Goal: Task Accomplishment & Management: Use online tool/utility

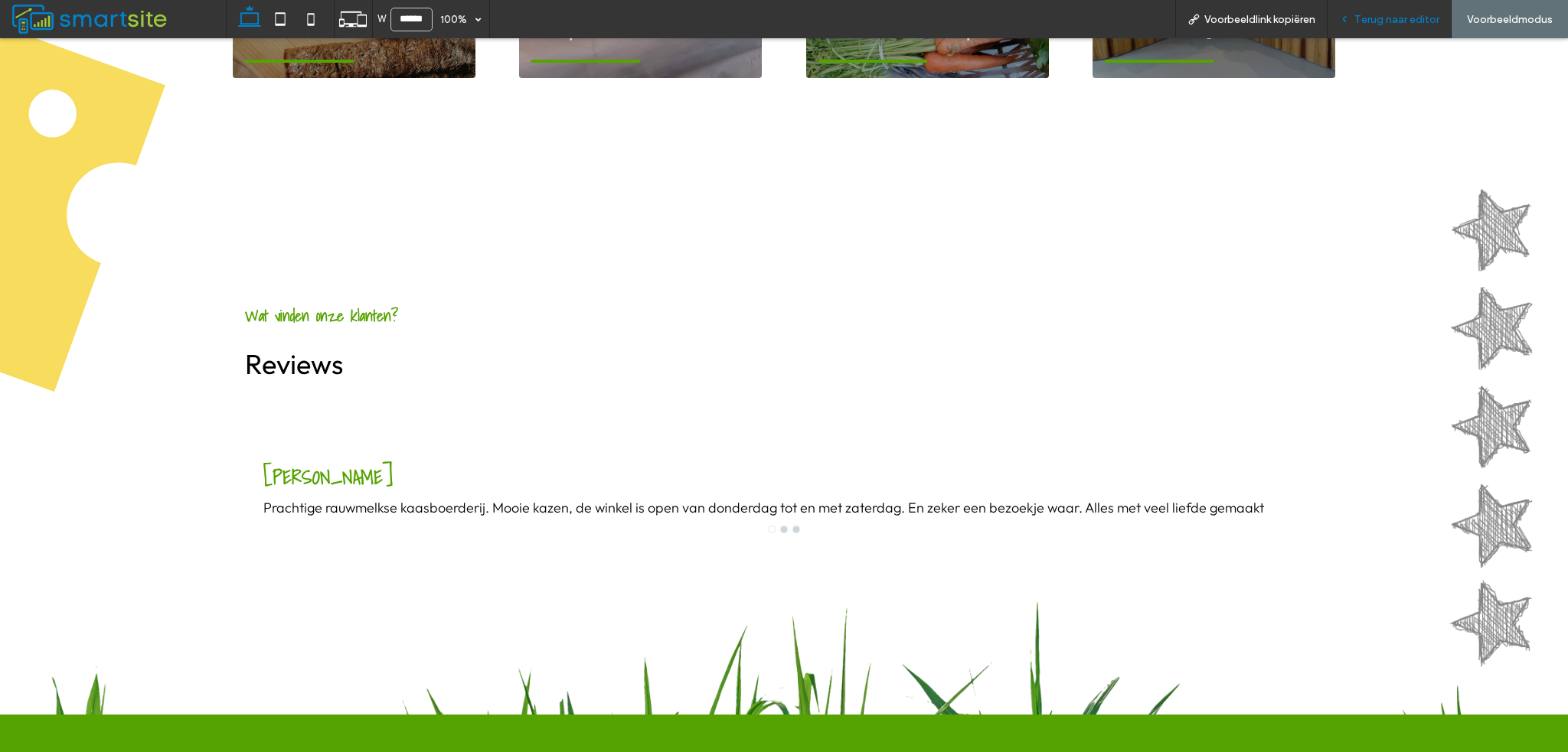
click at [1360, 17] on span "Terug naar editor" at bounding box center [1397, 19] width 85 height 13
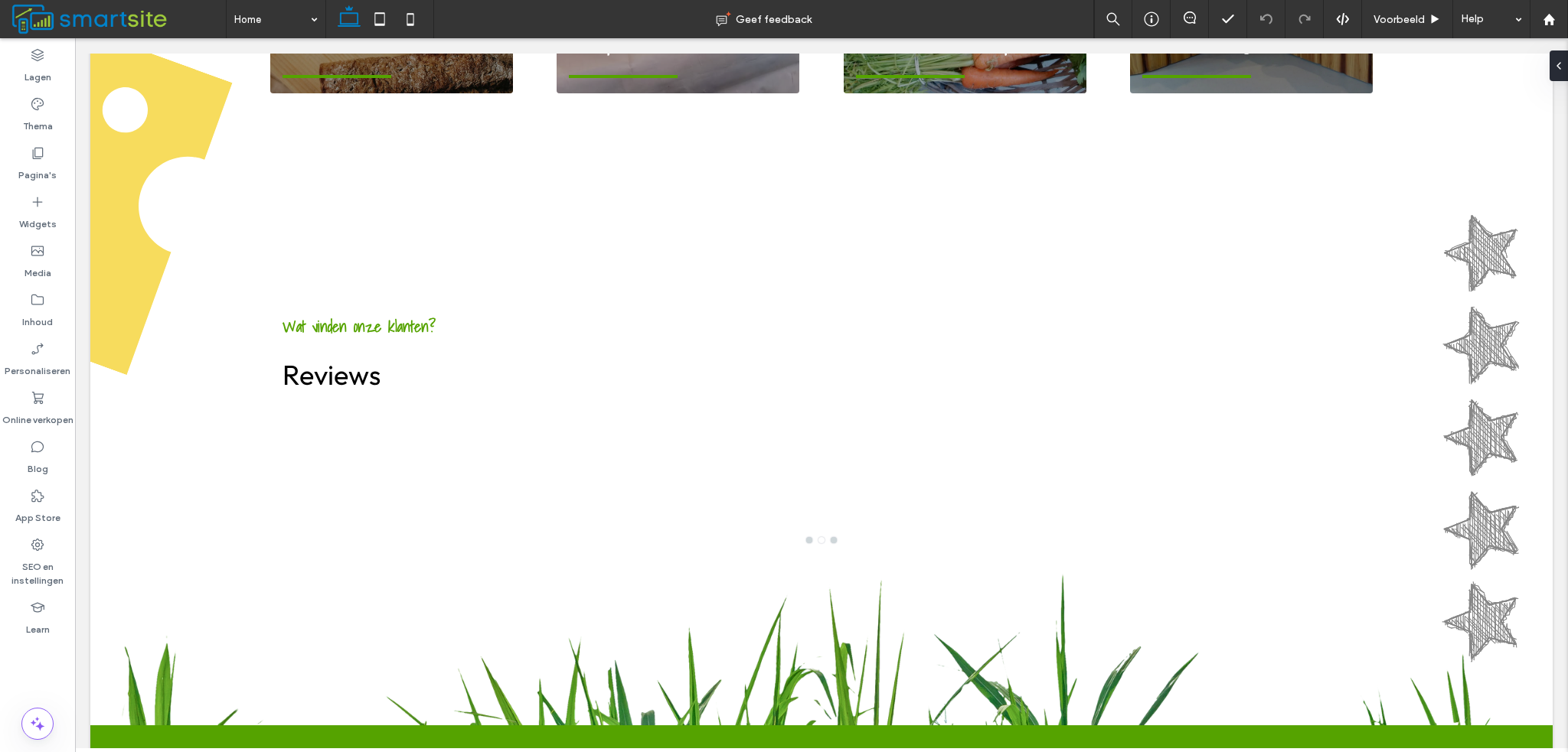
scroll to position [1503, 0]
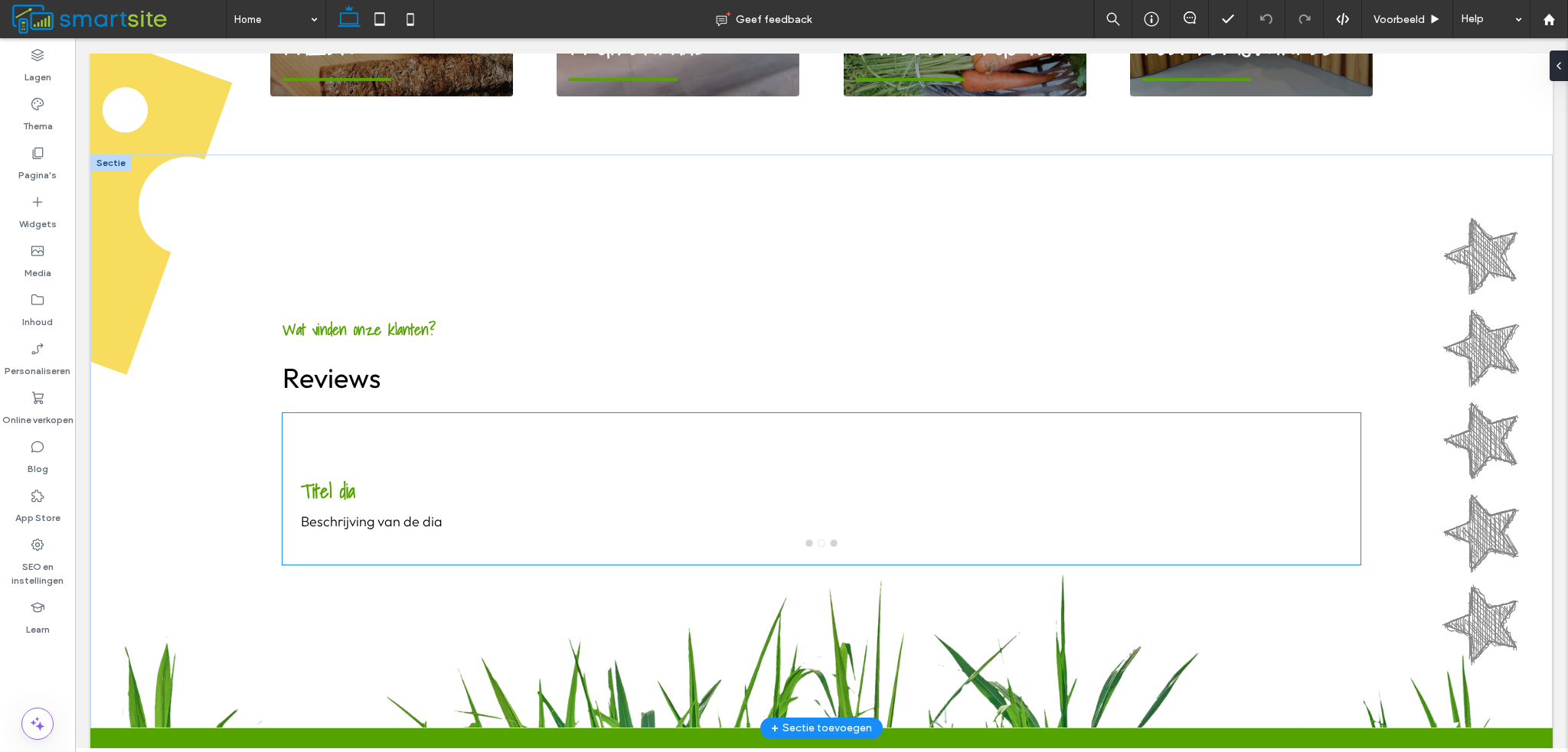
click at [502, 464] on div "Titel dia Beschrijving van de dia" at bounding box center [821, 498] width 1078 height 78
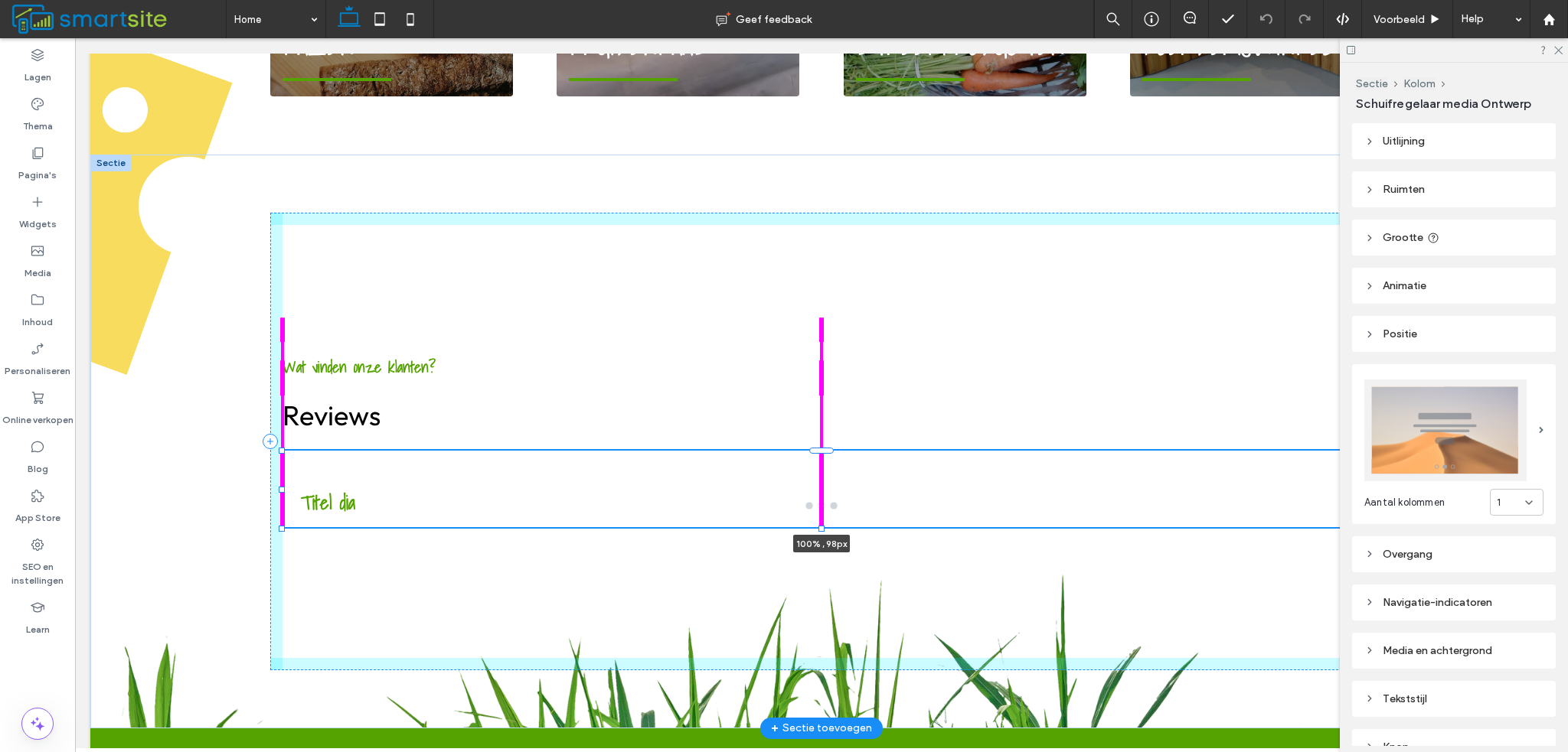
drag, startPoint x: 818, startPoint y: 549, endPoint x: 812, endPoint y: 506, distance: 43.4
click at [812, 506] on div "Wat vinden onze klanten? Reviews [PERSON_NAME] Prachtige rauwmelkse kaasboerder…" at bounding box center [821, 441] width 1102 height 574
type input "***"
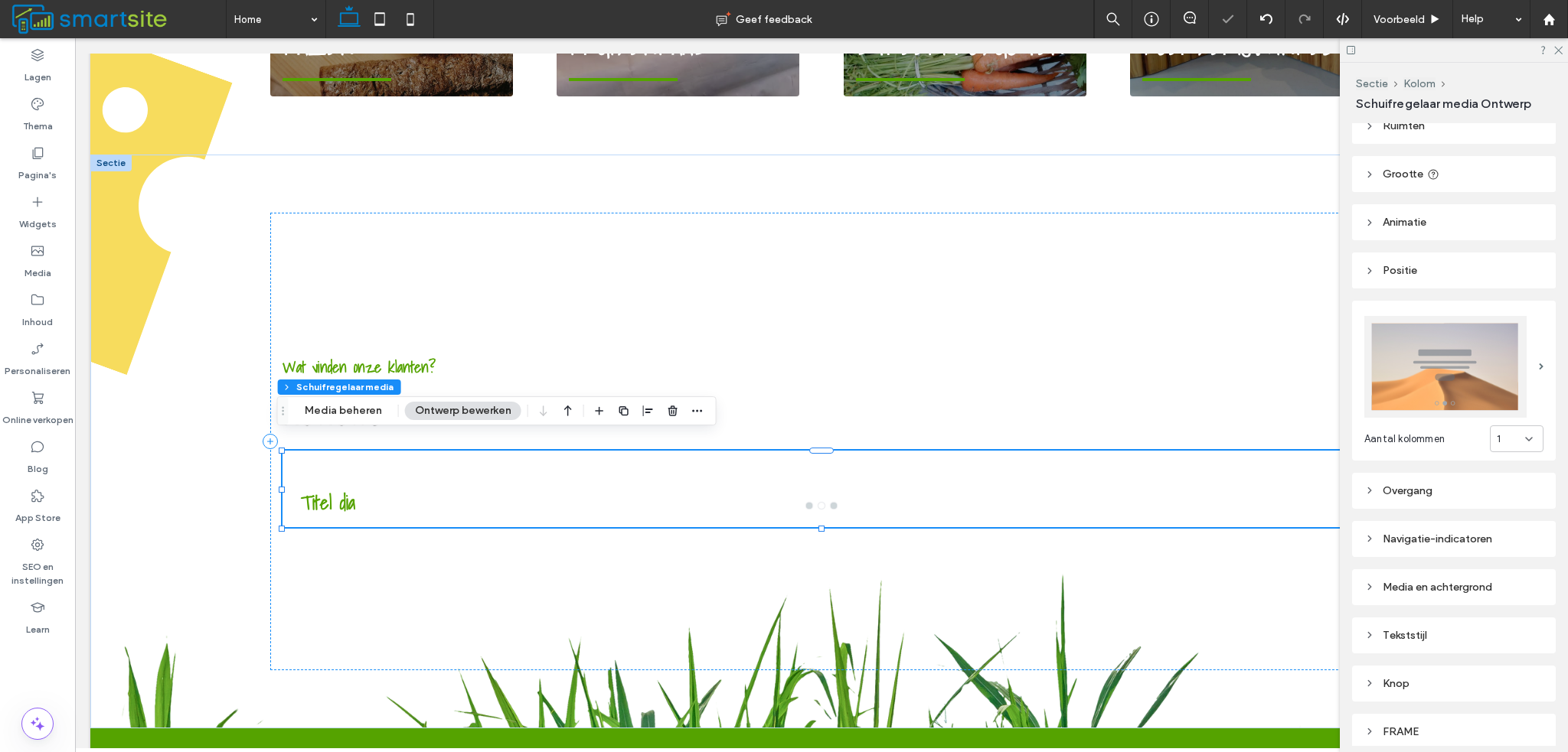
scroll to position [121, 0]
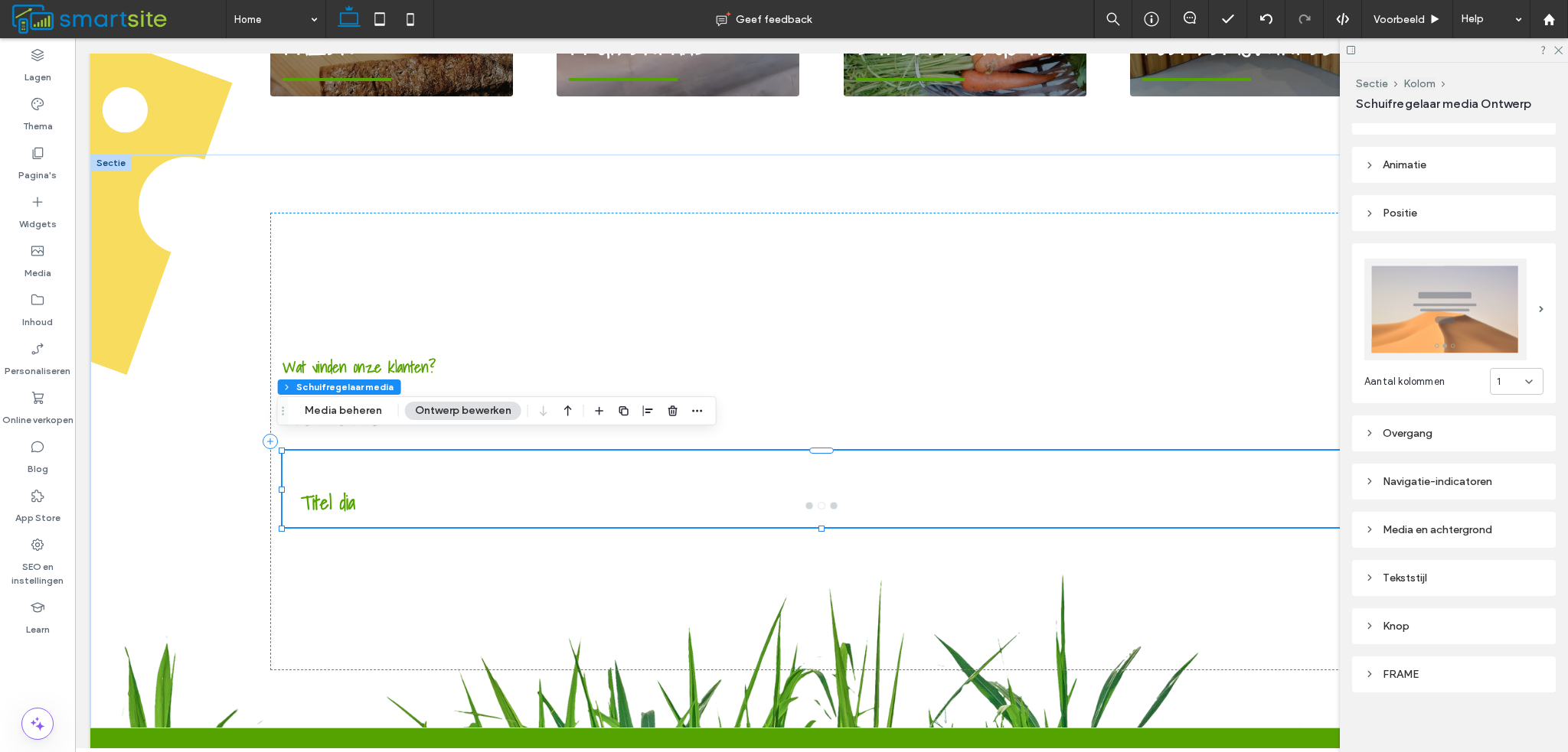
click at [1438, 524] on div "Media en achtergrond" at bounding box center [1454, 530] width 179 height 13
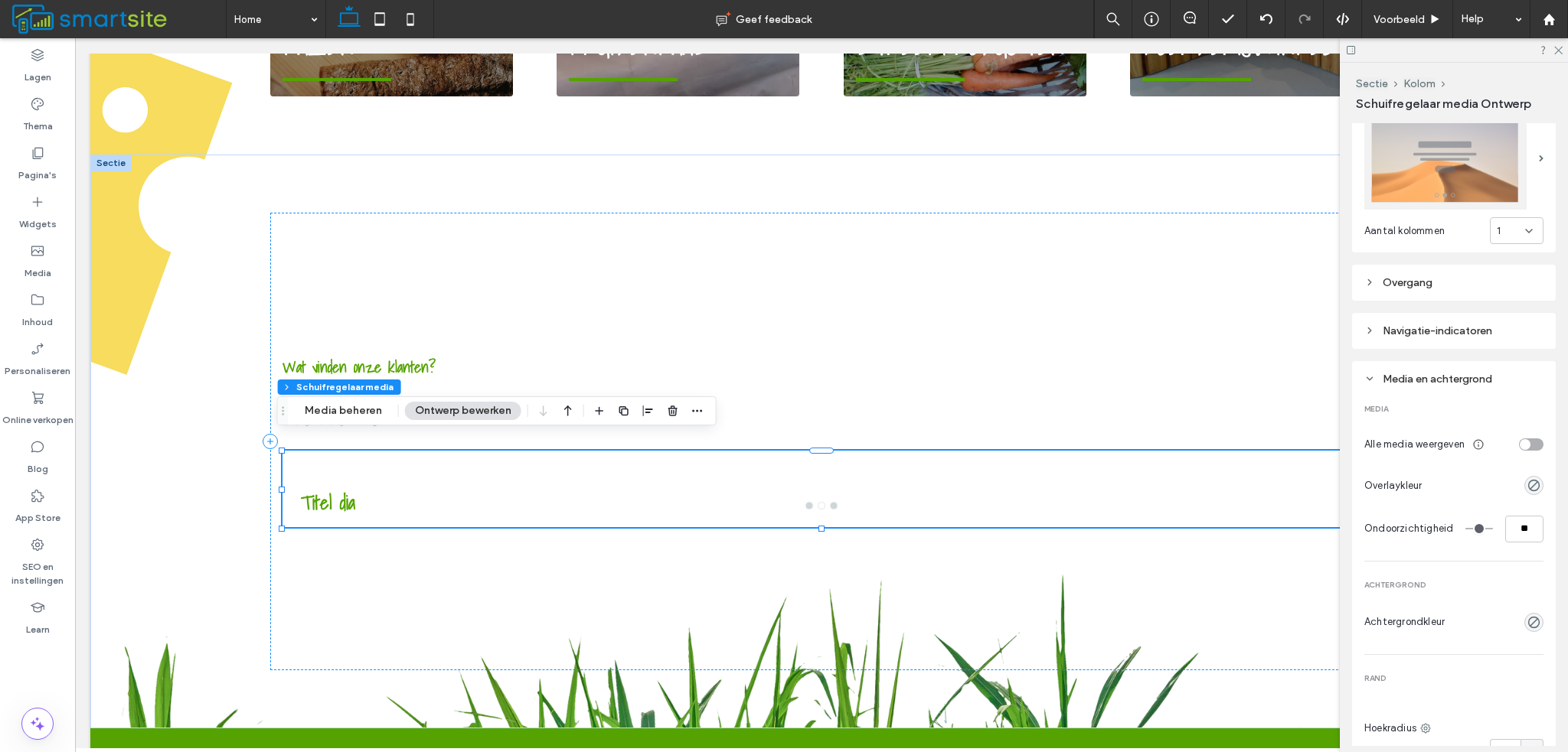
scroll to position [274, 0]
click at [1520, 439] on div "toggle" at bounding box center [1525, 442] width 10 height 10
click at [1519, 439] on div "toggle" at bounding box center [1531, 442] width 25 height 12
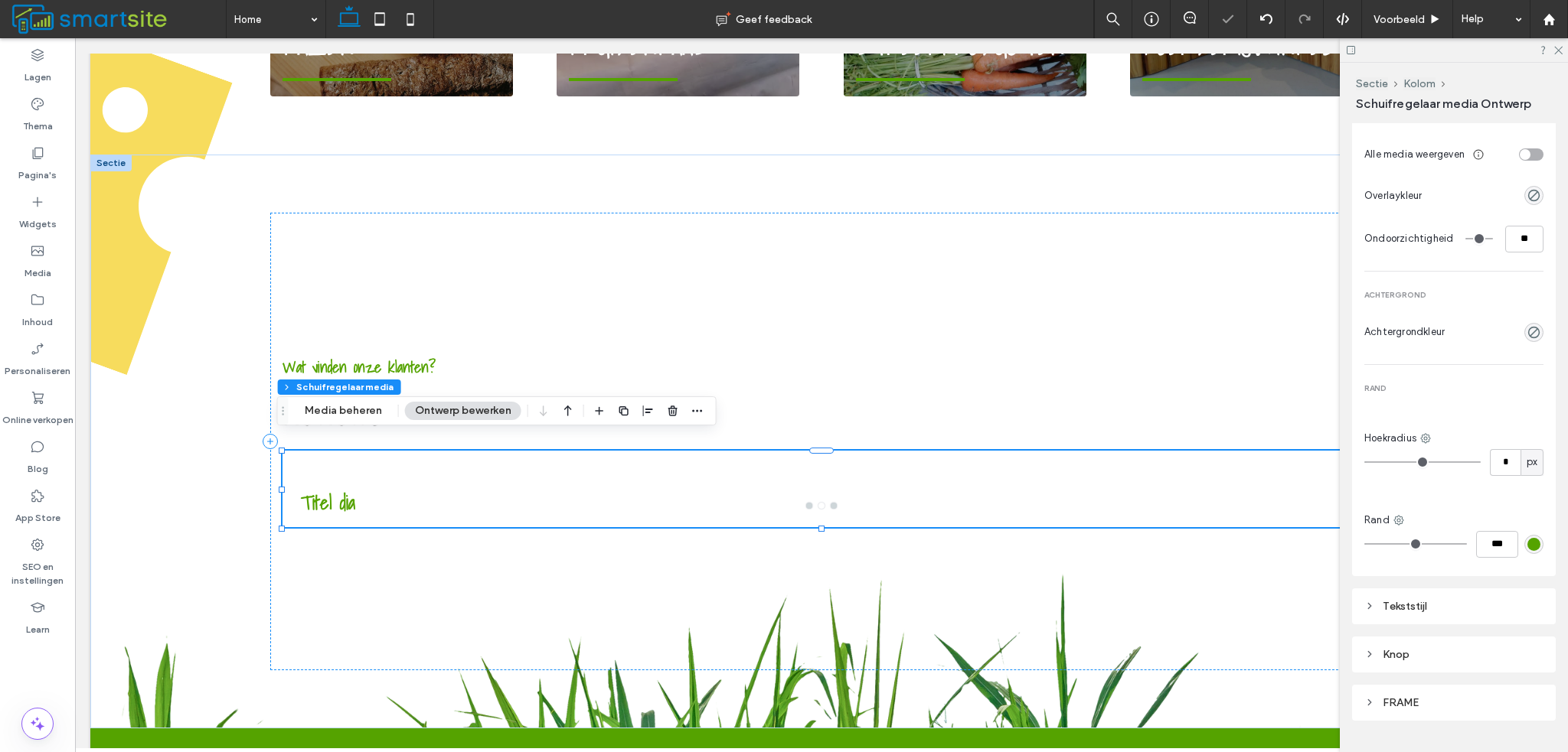
scroll to position [589, 0]
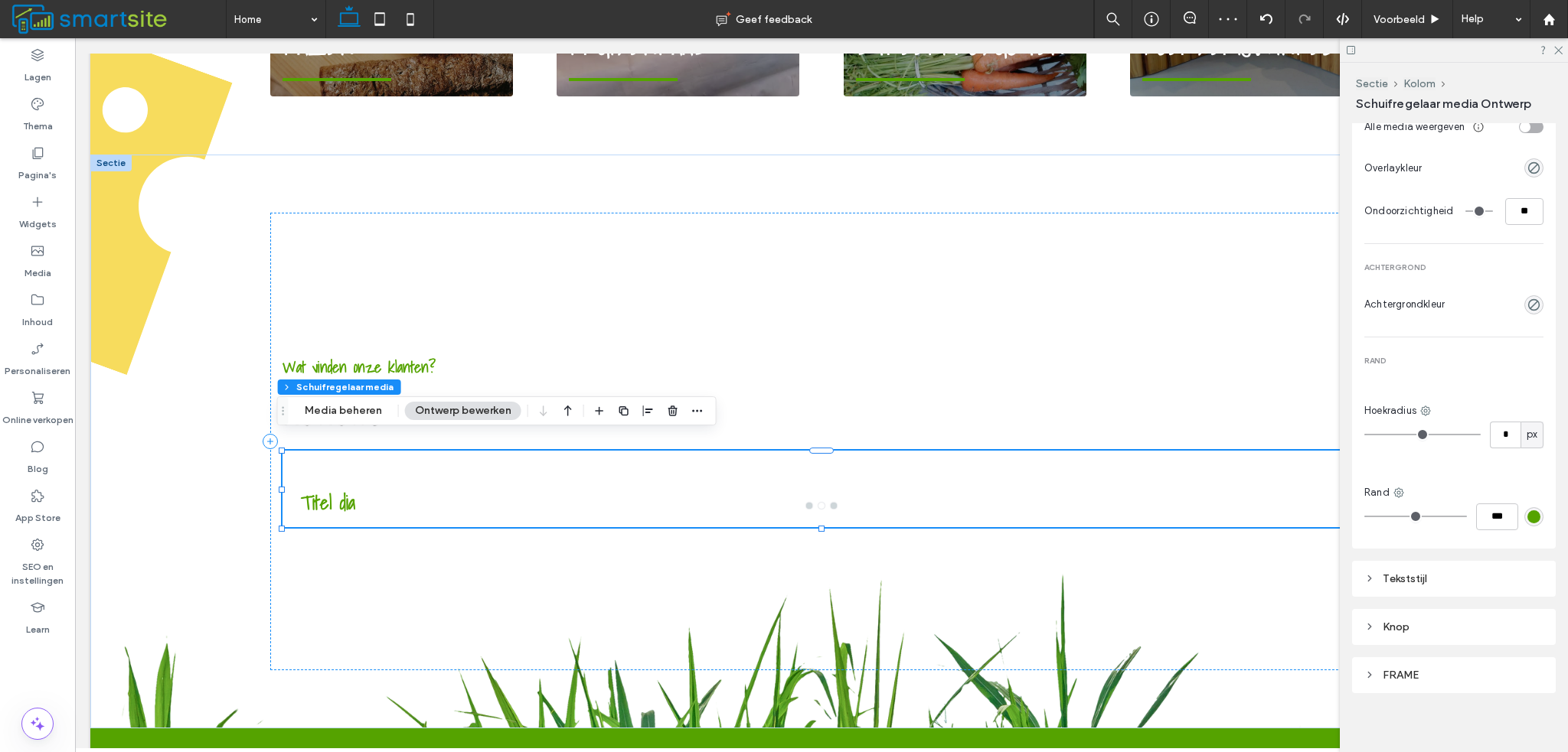
click at [1439, 569] on div "Tekststijl" at bounding box center [1454, 579] width 179 height 21
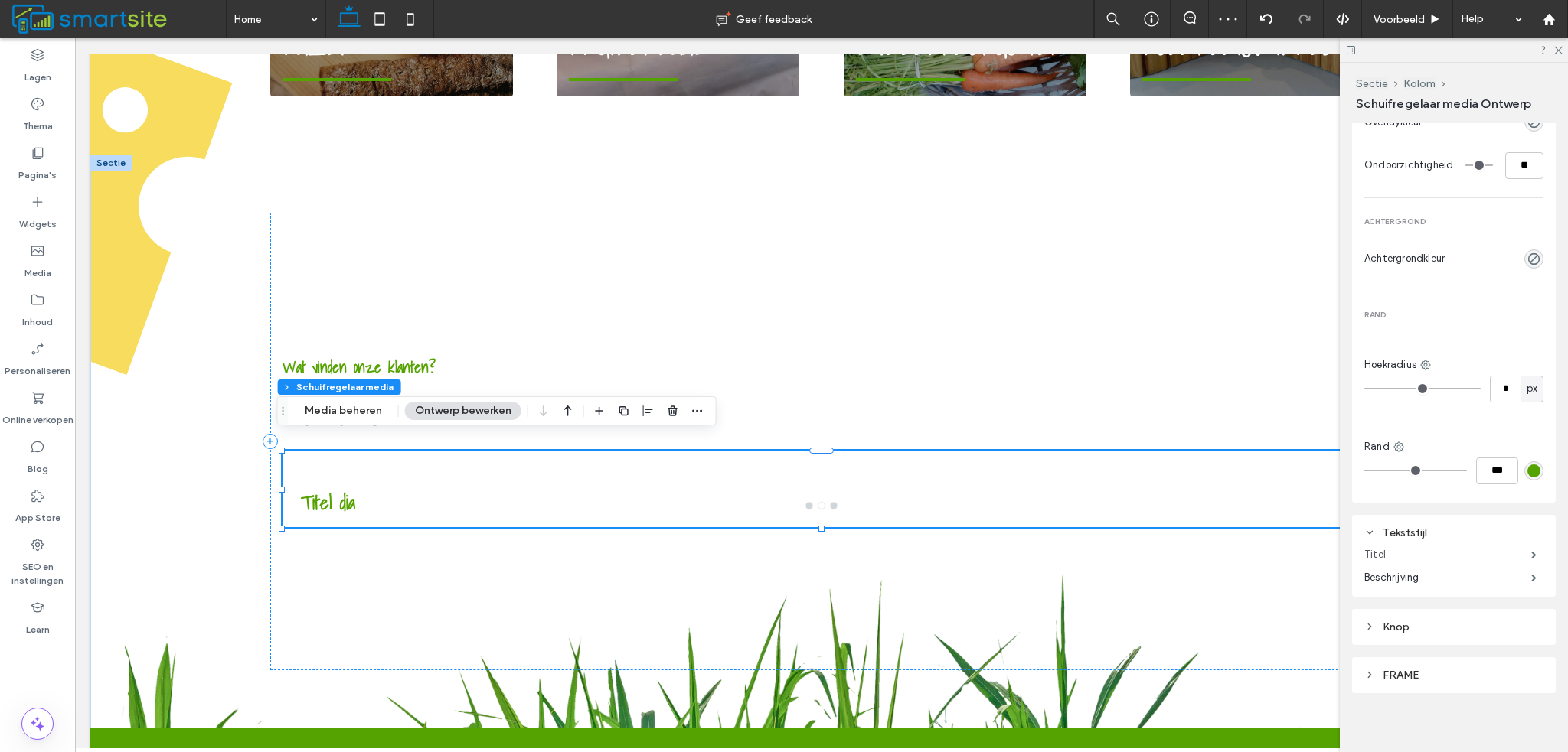
click at [1455, 541] on label "Titel" at bounding box center [1448, 555] width 167 height 30
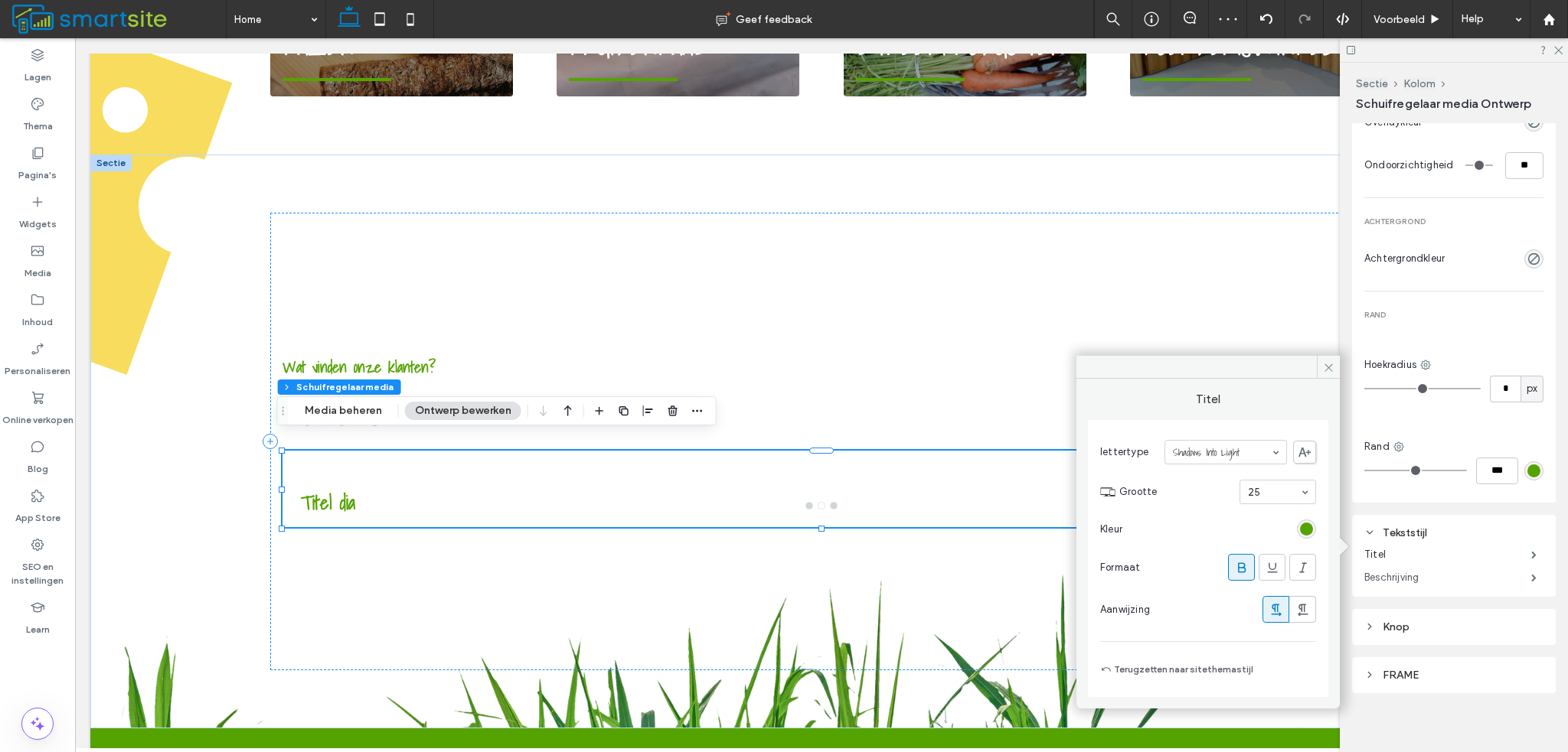
click at [1445, 565] on label "Beschrijving" at bounding box center [1448, 577] width 167 height 30
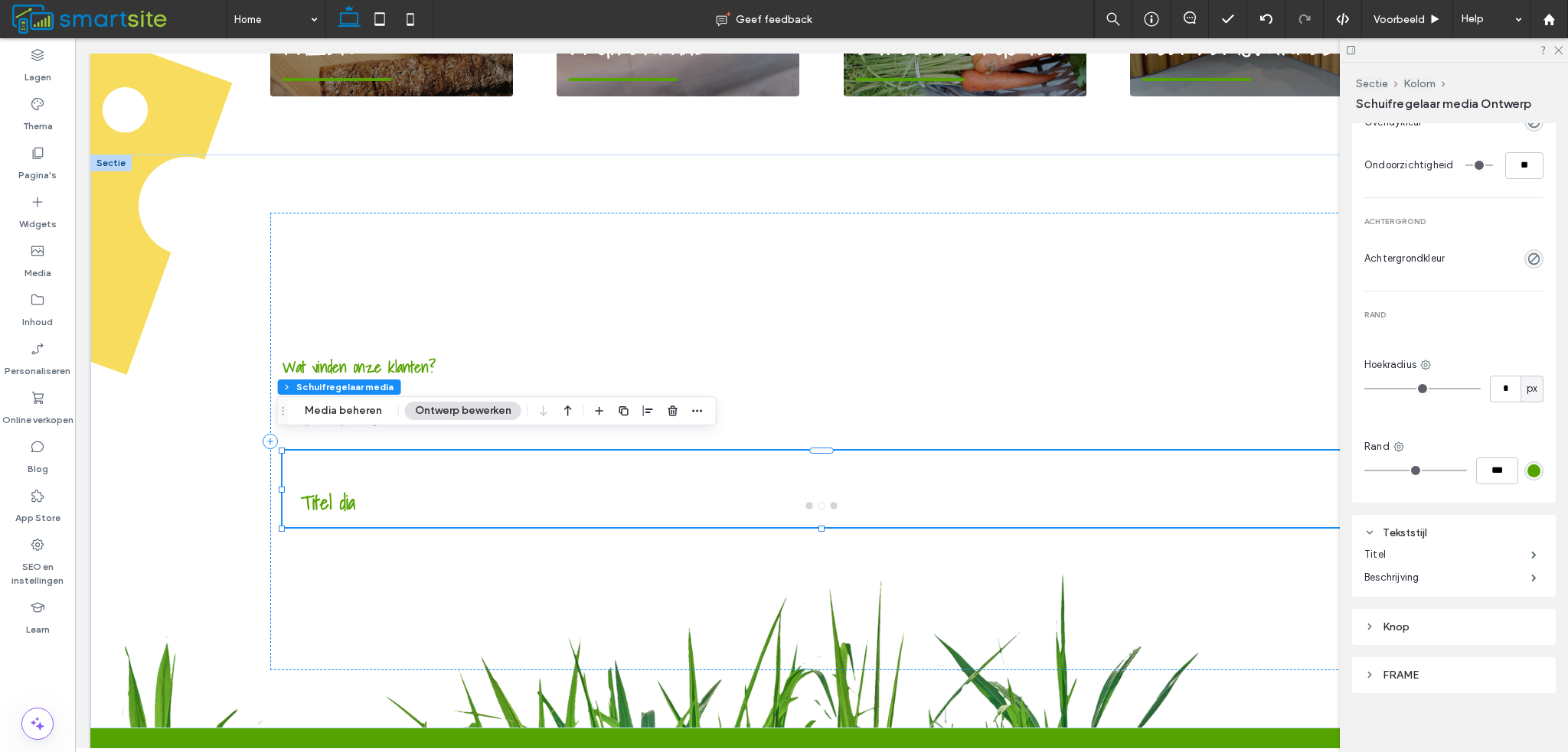
click at [1493, 665] on div "FRAME" at bounding box center [1454, 675] width 179 height 21
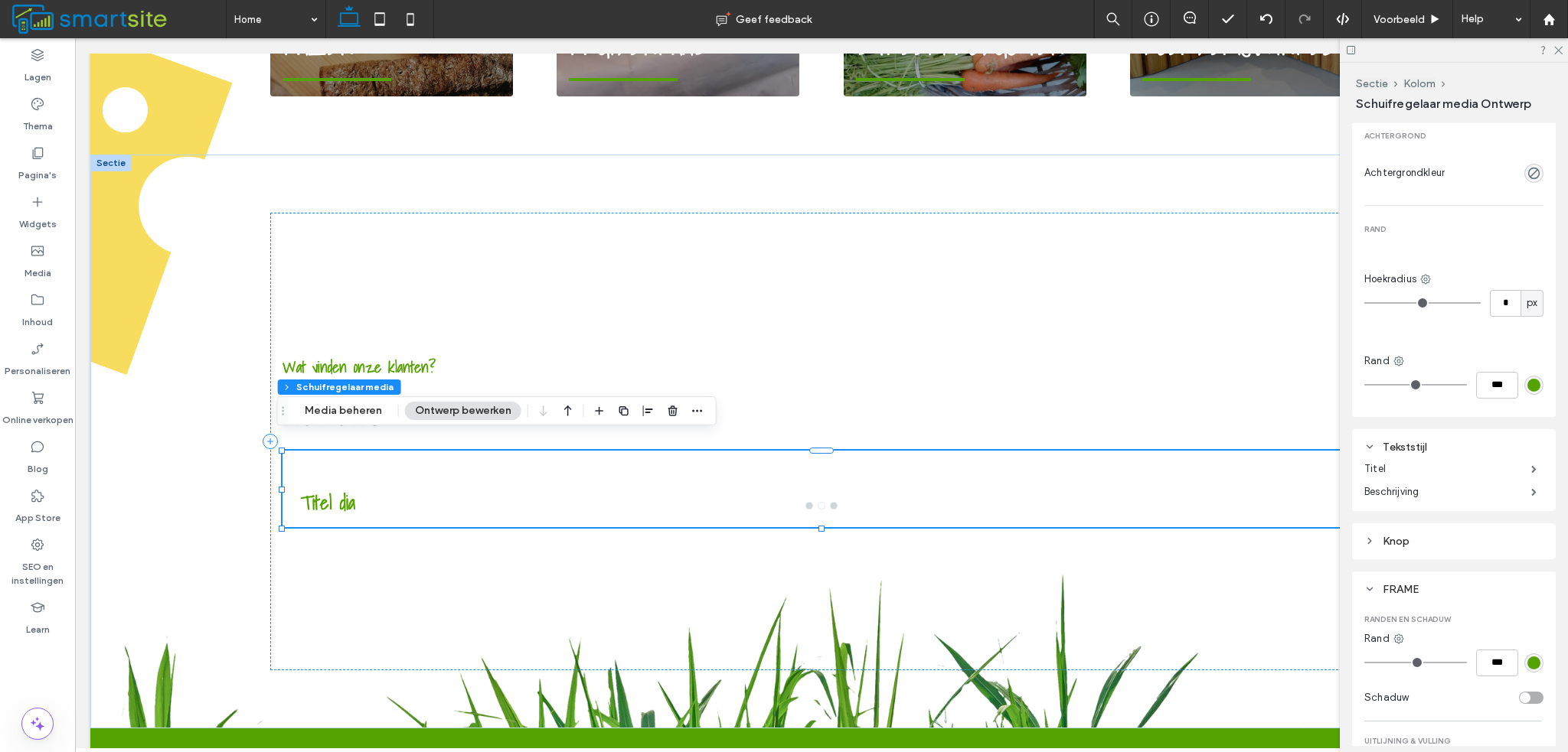
scroll to position [903, 0]
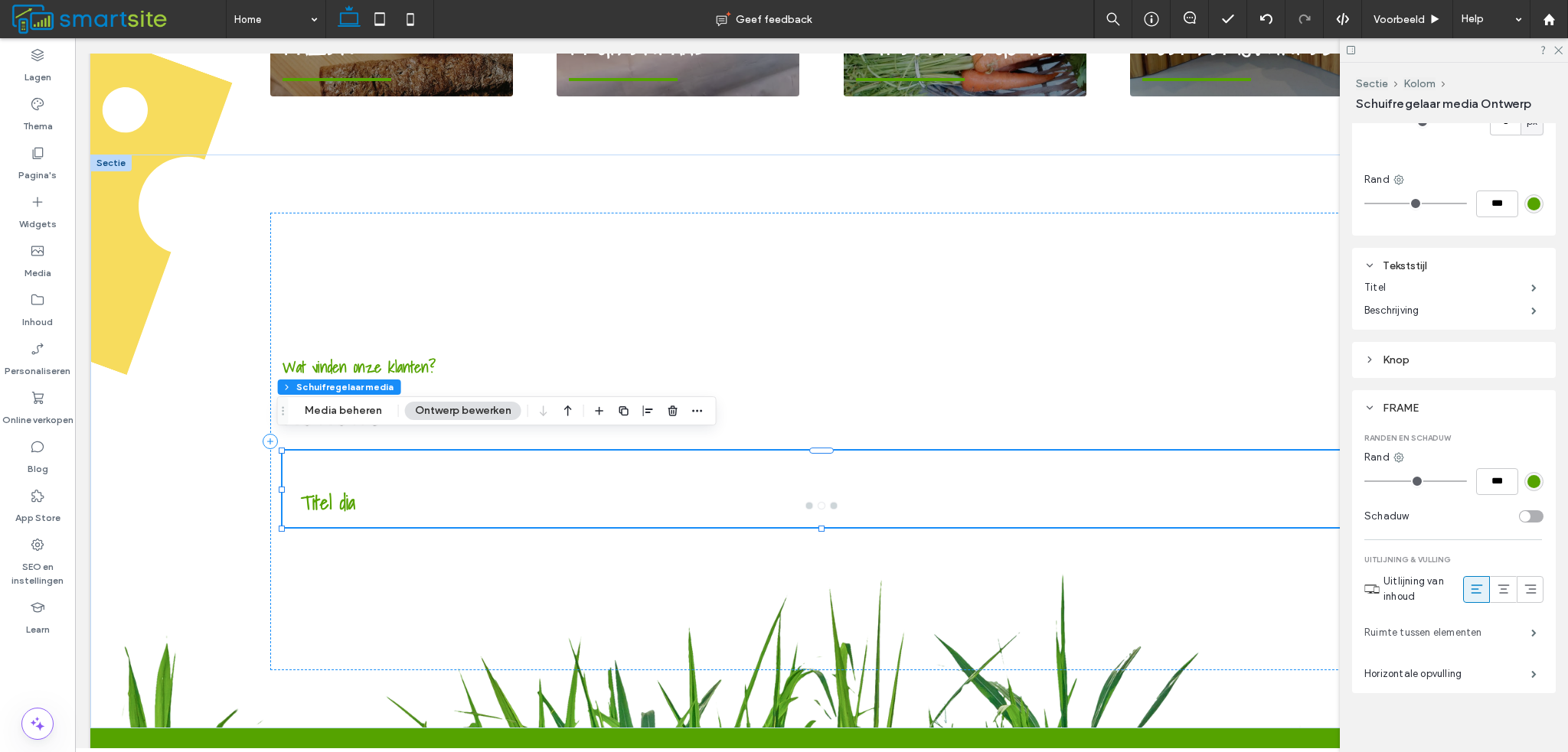
click at [1485, 629] on label "Ruimte tussen elementen" at bounding box center [1448, 633] width 167 height 30
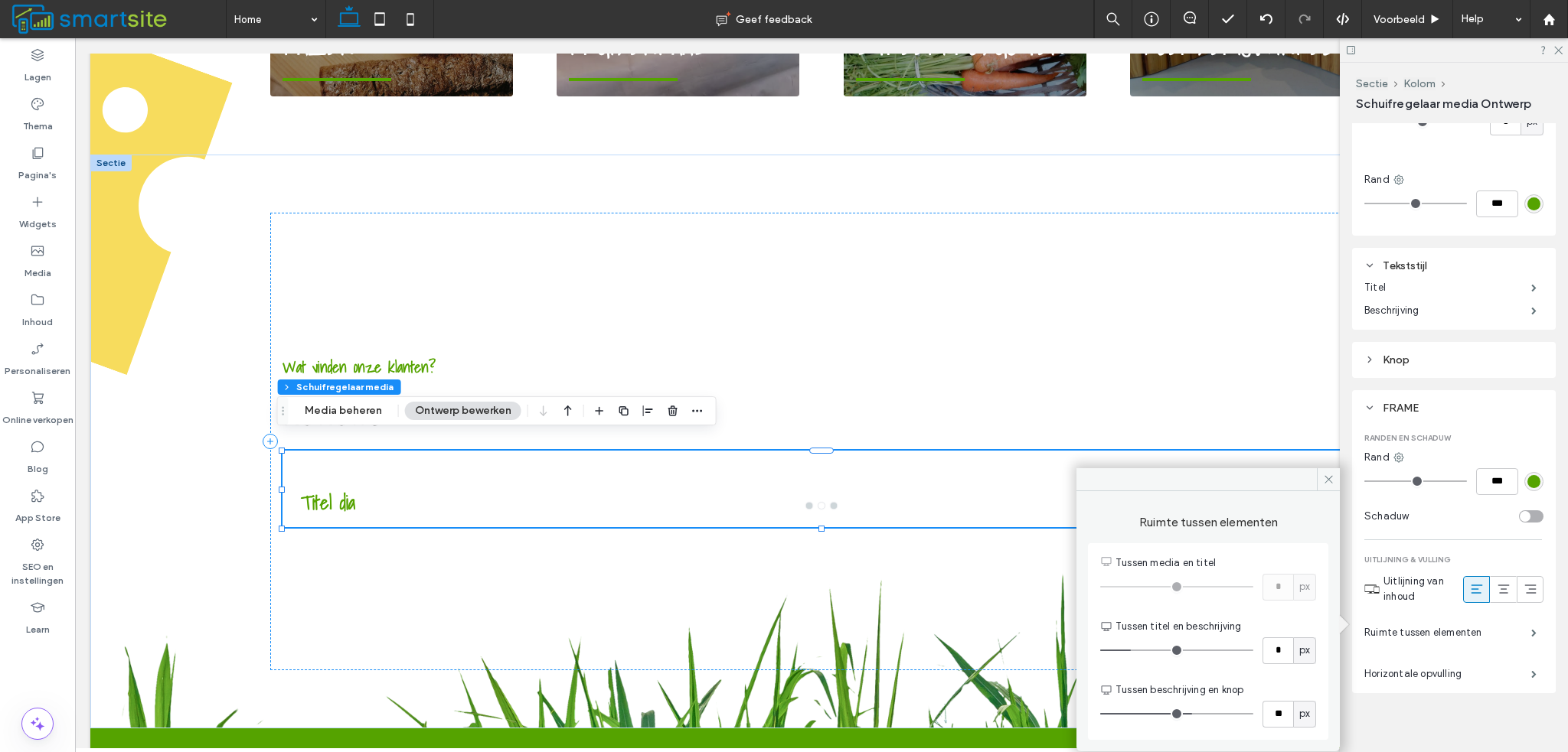
type input "*"
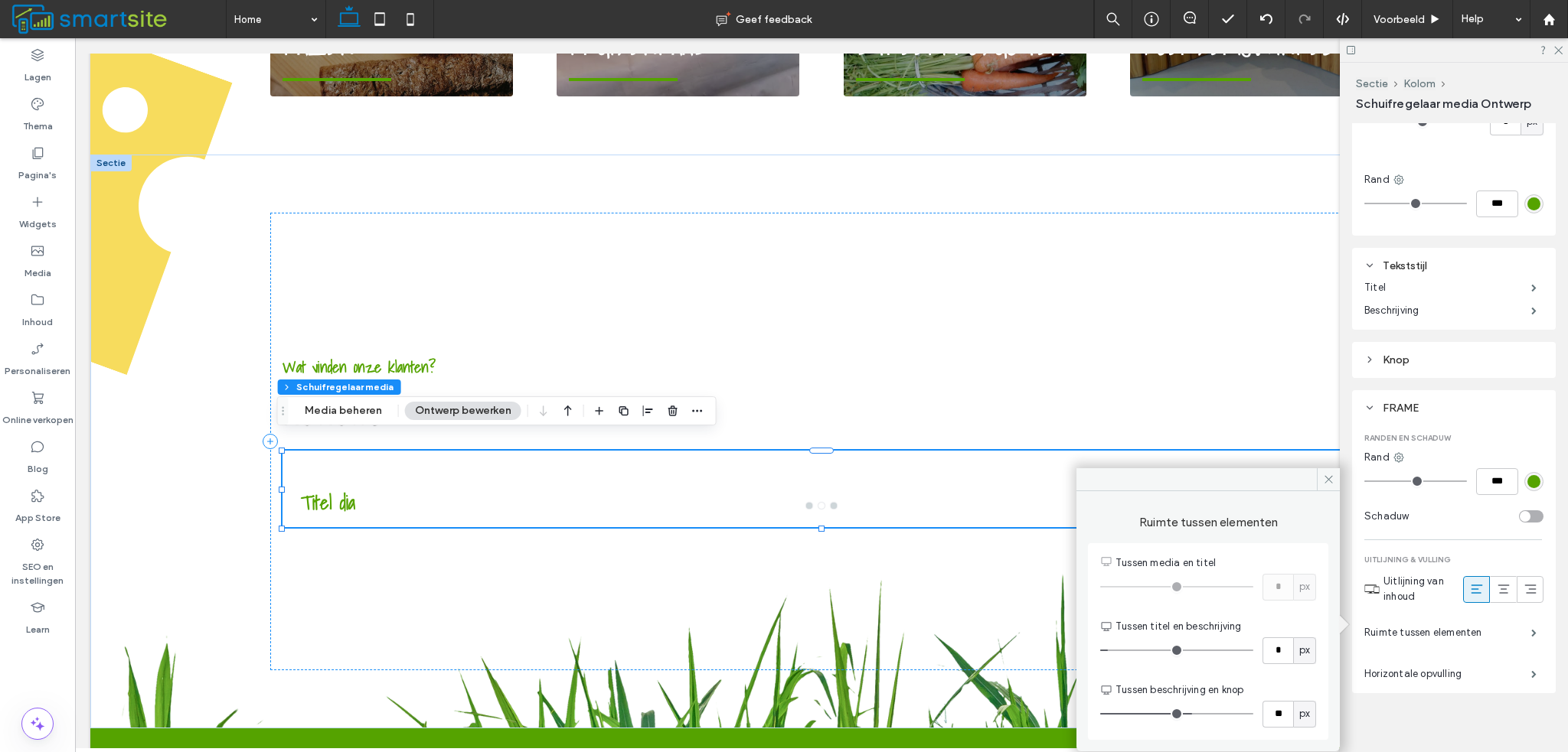
type input "*"
drag, startPoint x: 1136, startPoint y: 647, endPoint x: 1062, endPoint y: 641, distance: 74.2
click at [1100, 649] on input "range" at bounding box center [1176, 650] width 153 height 2
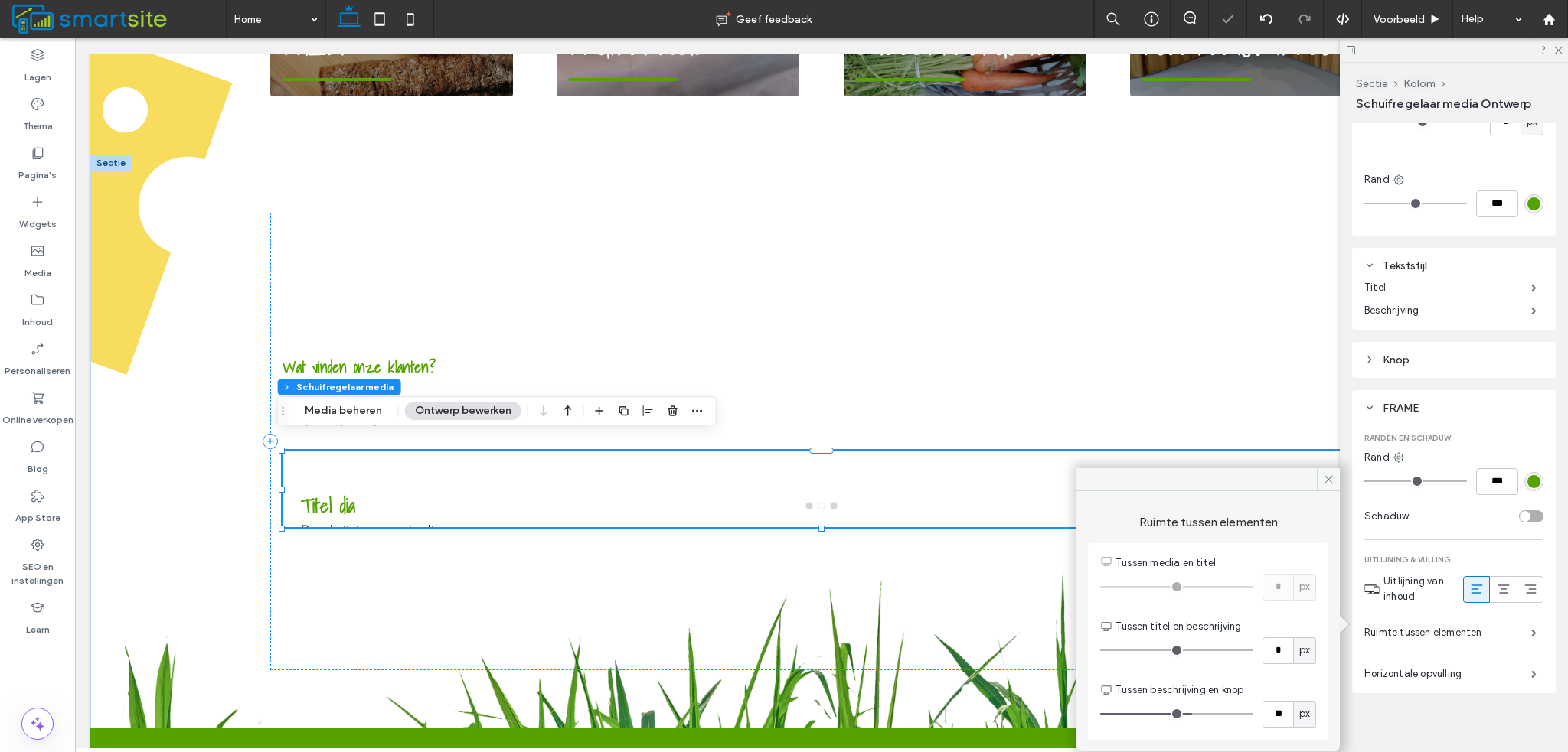
type input "*"
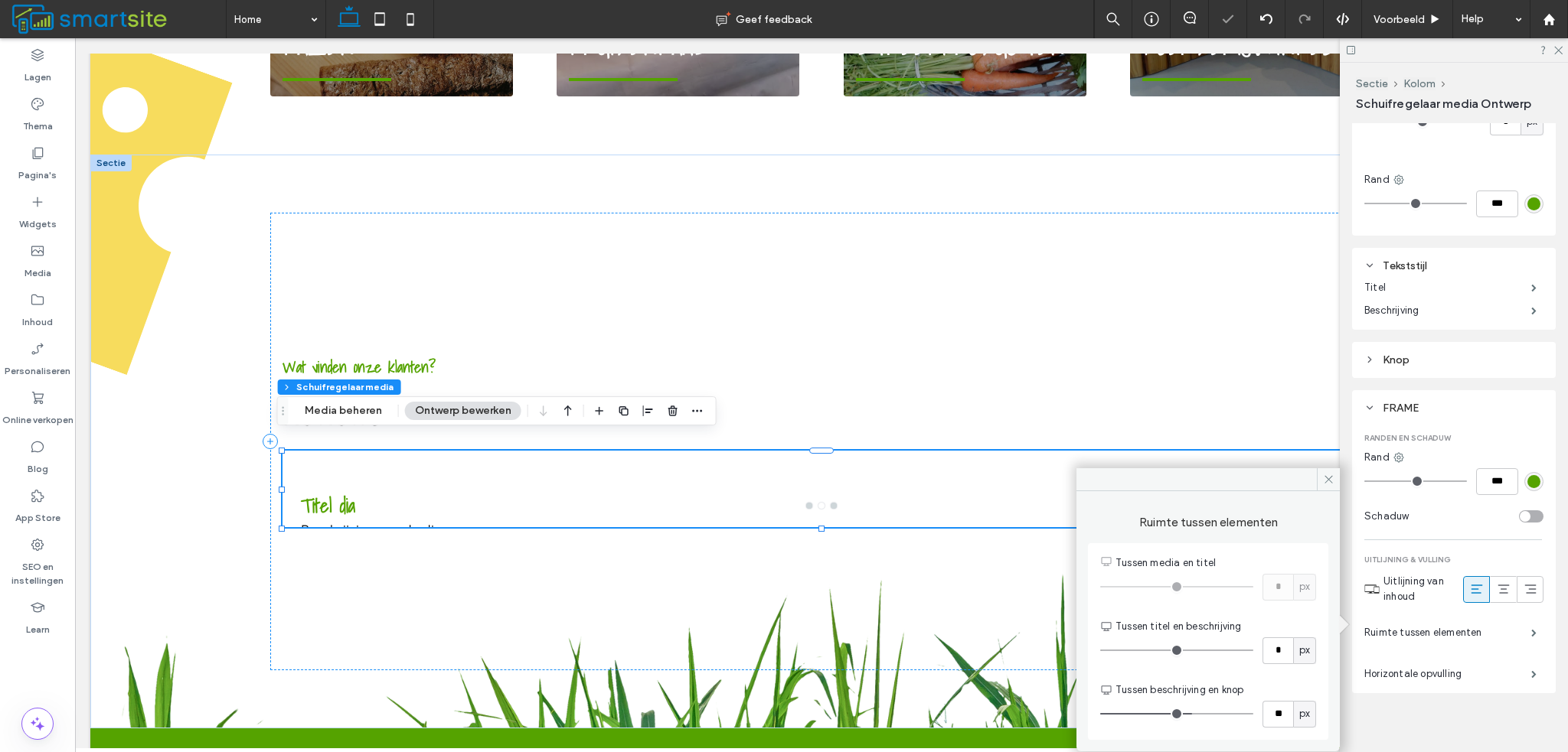
type input "*"
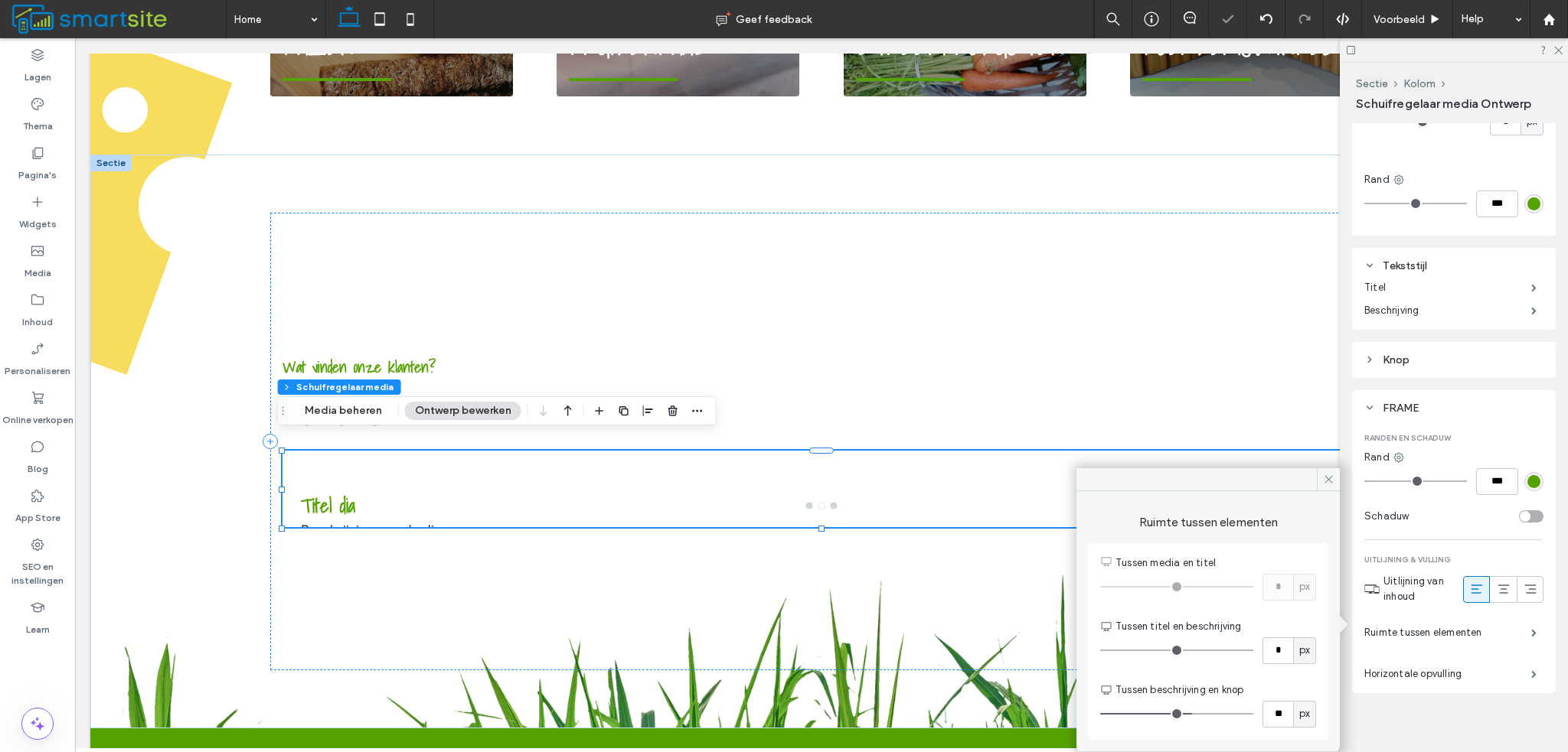
type input "*"
drag, startPoint x: 1106, startPoint y: 648, endPoint x: 1124, endPoint y: 649, distance: 18.0
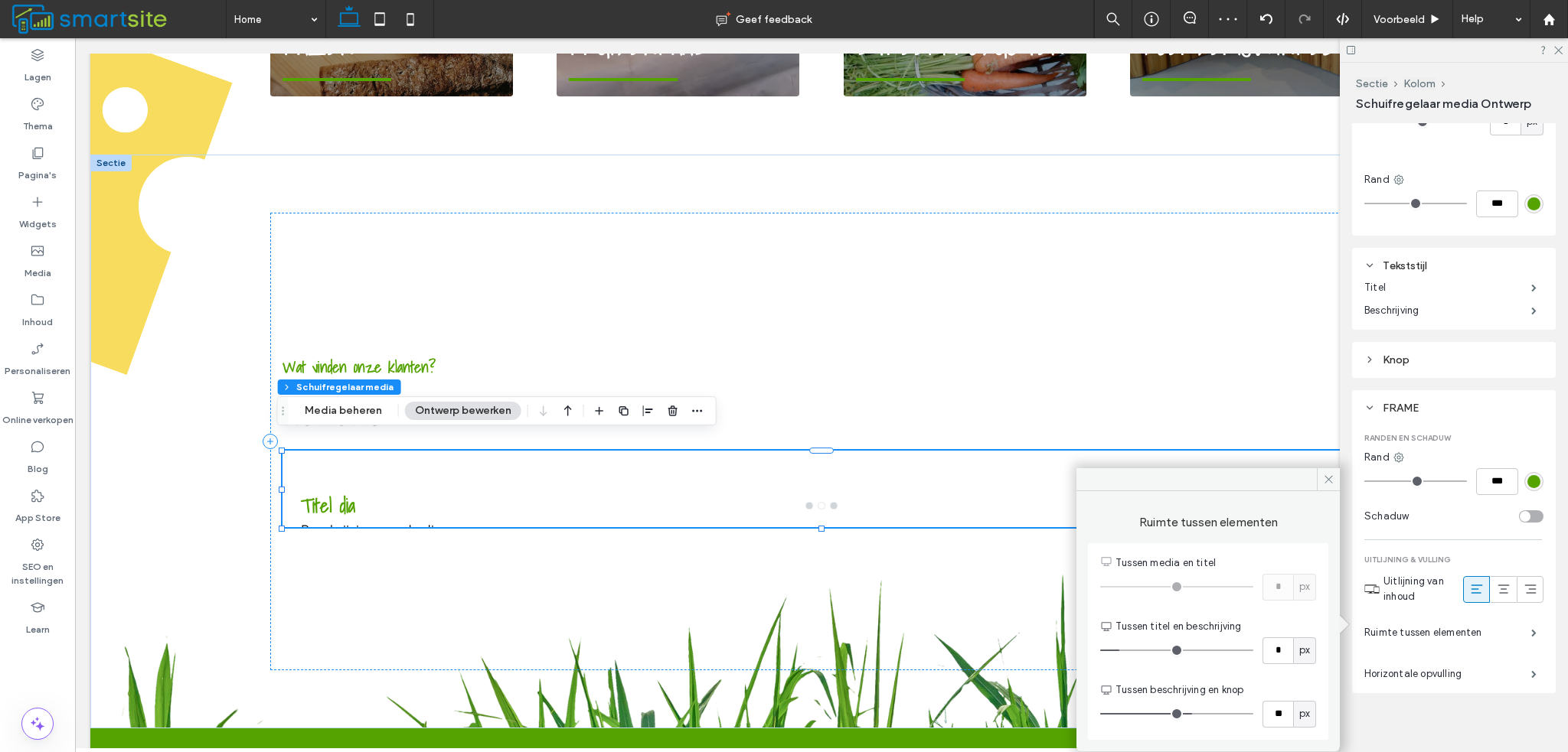
type input "*"
click at [1124, 649] on input "range" at bounding box center [1176, 650] width 153 height 2
click at [1531, 670] on span at bounding box center [1534, 674] width 6 height 8
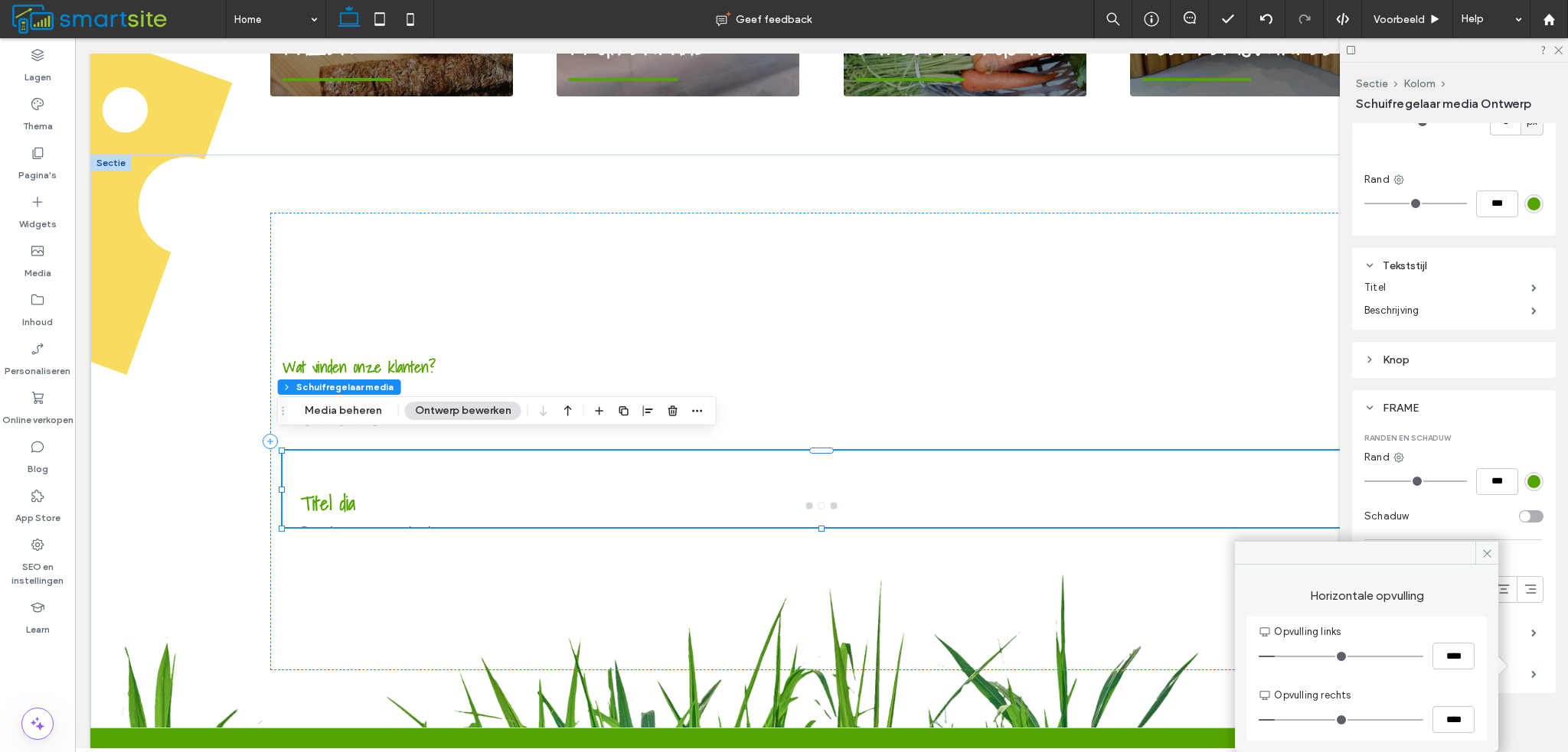
type input "**"
type input "****"
type input "**"
type input "****"
type input "**"
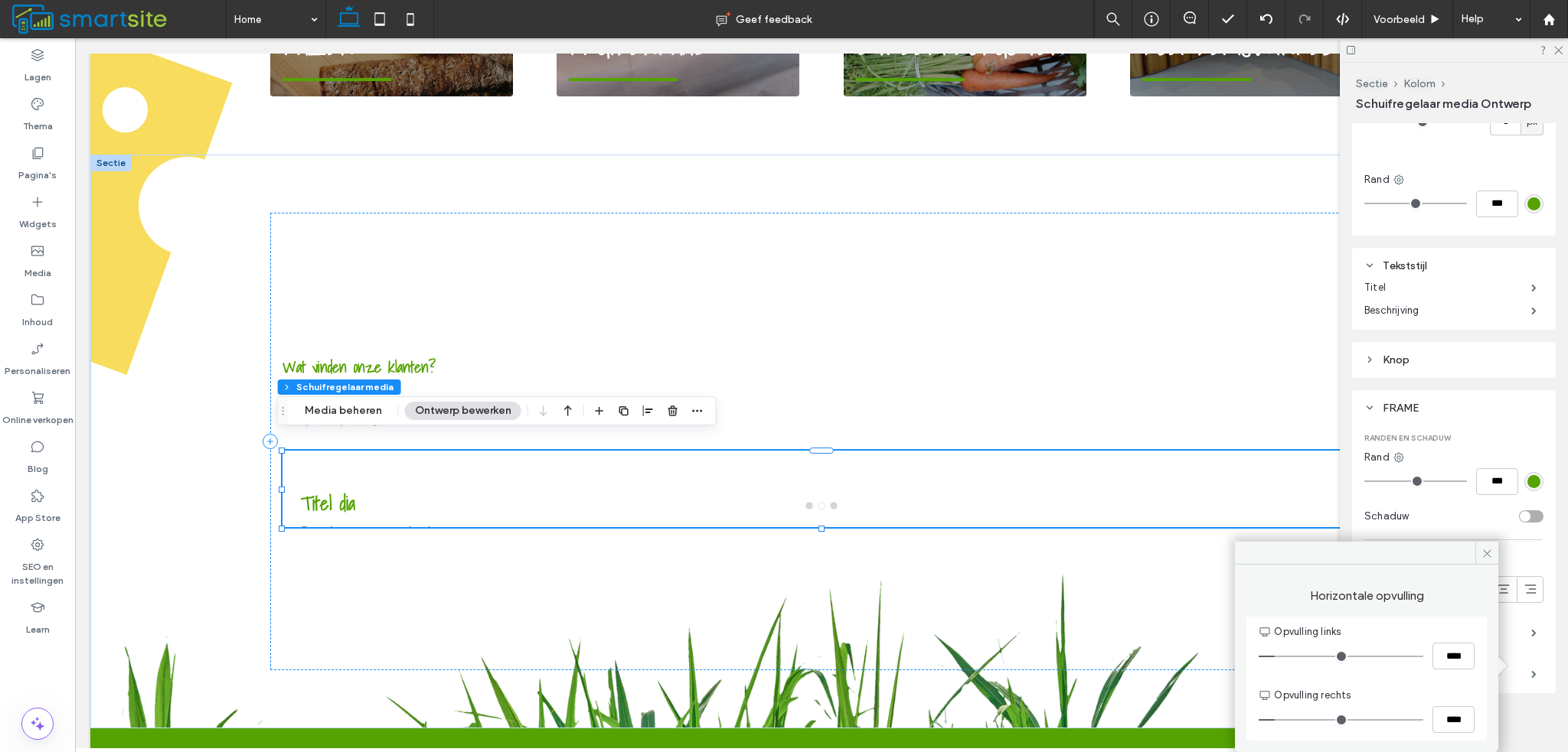
type input "****"
type input "**"
type input "****"
type input "*"
type input "***"
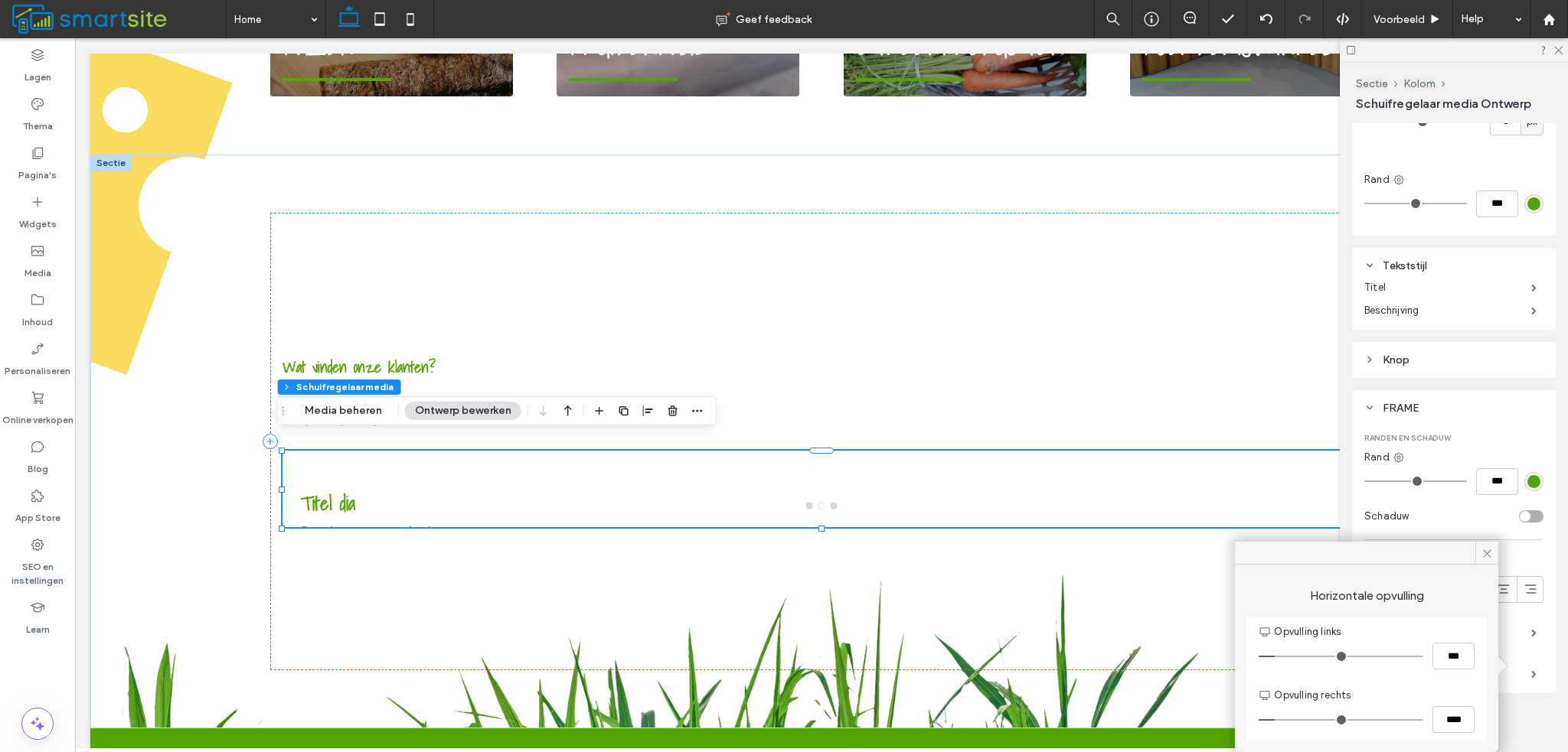
type input "*"
type input "***"
drag, startPoint x: 1261, startPoint y: 657, endPoint x: 1199, endPoint y: 670, distance: 63.3
type input "*"
click at [1259, 657] on input "range" at bounding box center [1340, 657] width 164 height 2
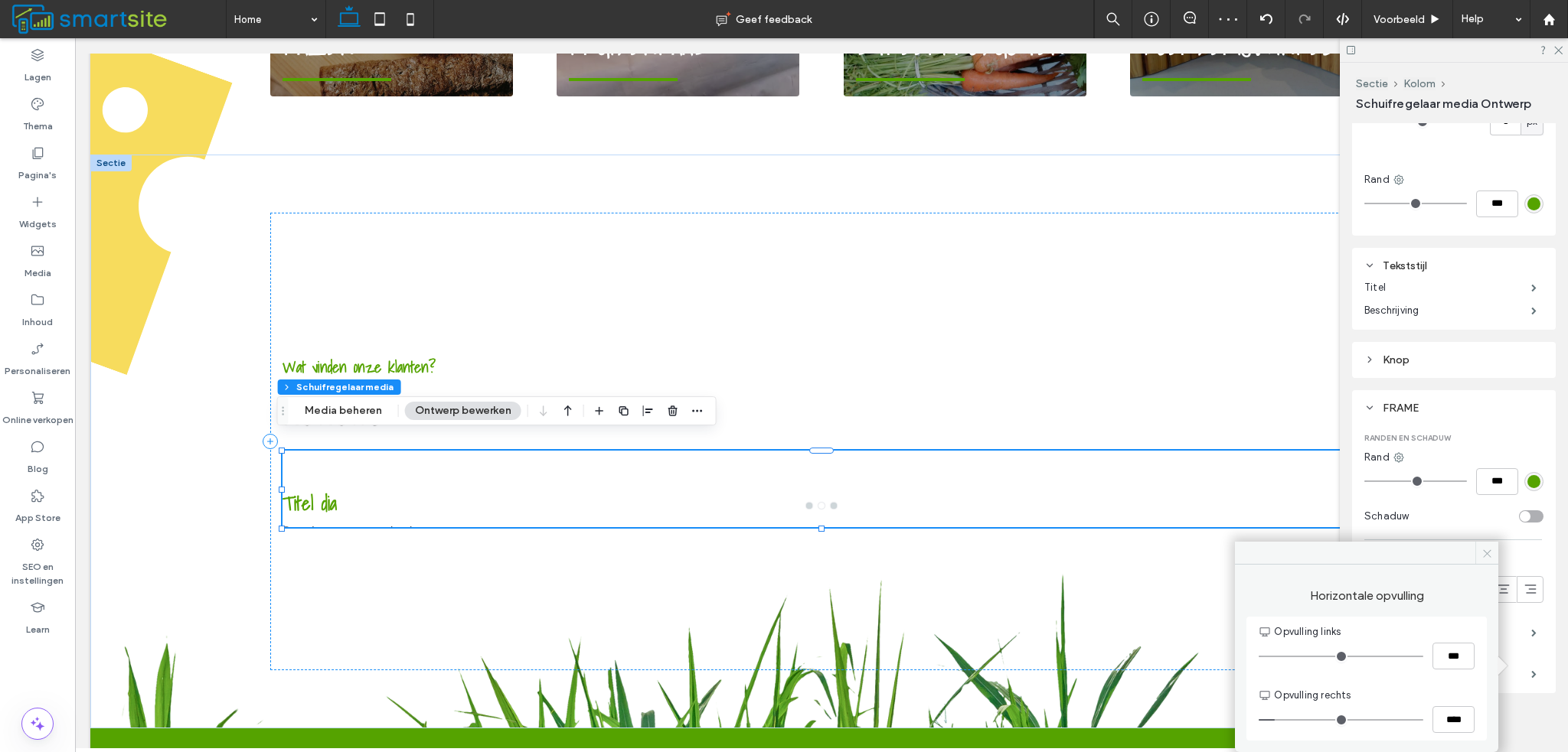
click at [1479, 549] on span at bounding box center [1486, 553] width 23 height 23
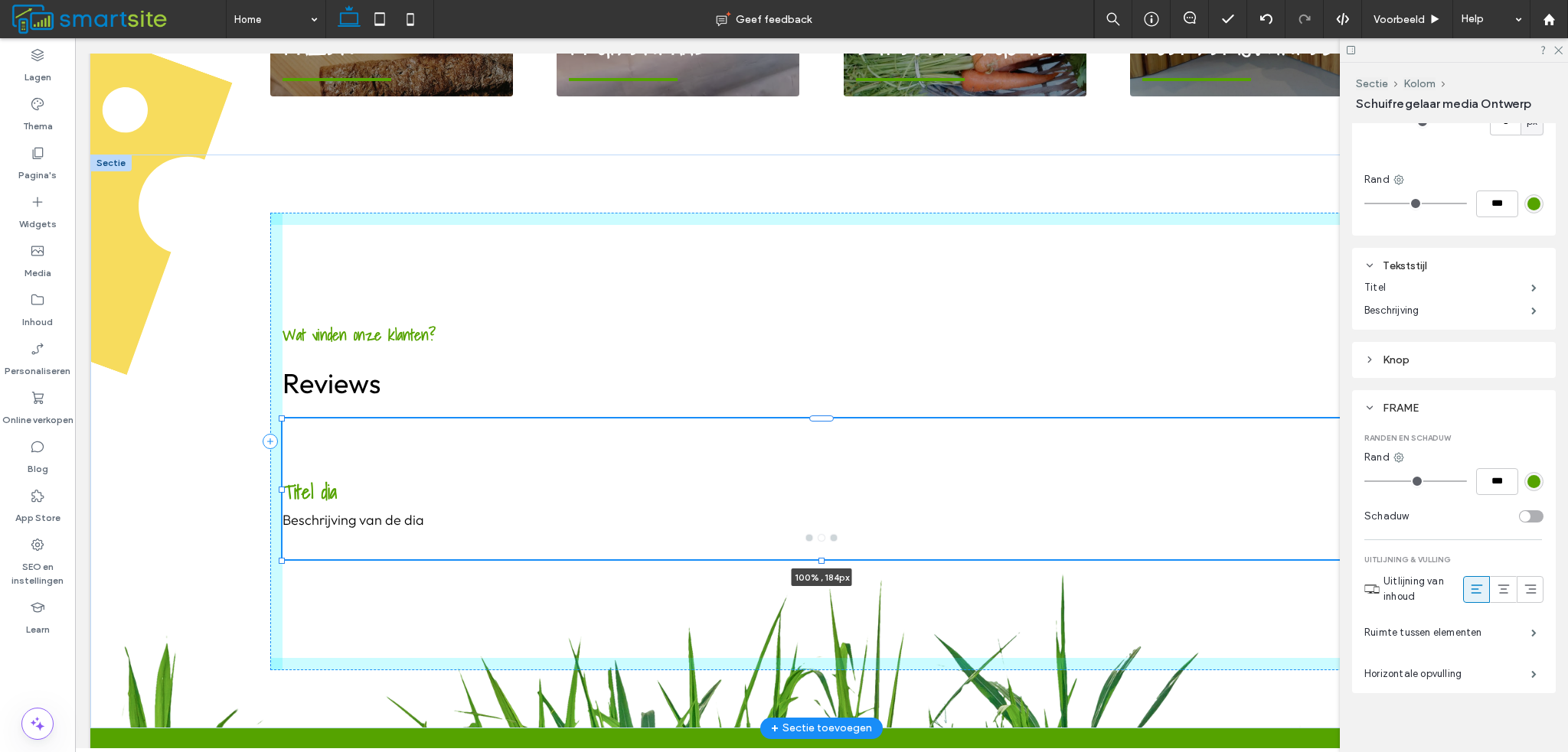
drag, startPoint x: 817, startPoint y: 516, endPoint x: 816, endPoint y: 548, distance: 32.0
click at [819, 557] on div at bounding box center [822, 561] width 6 height 6
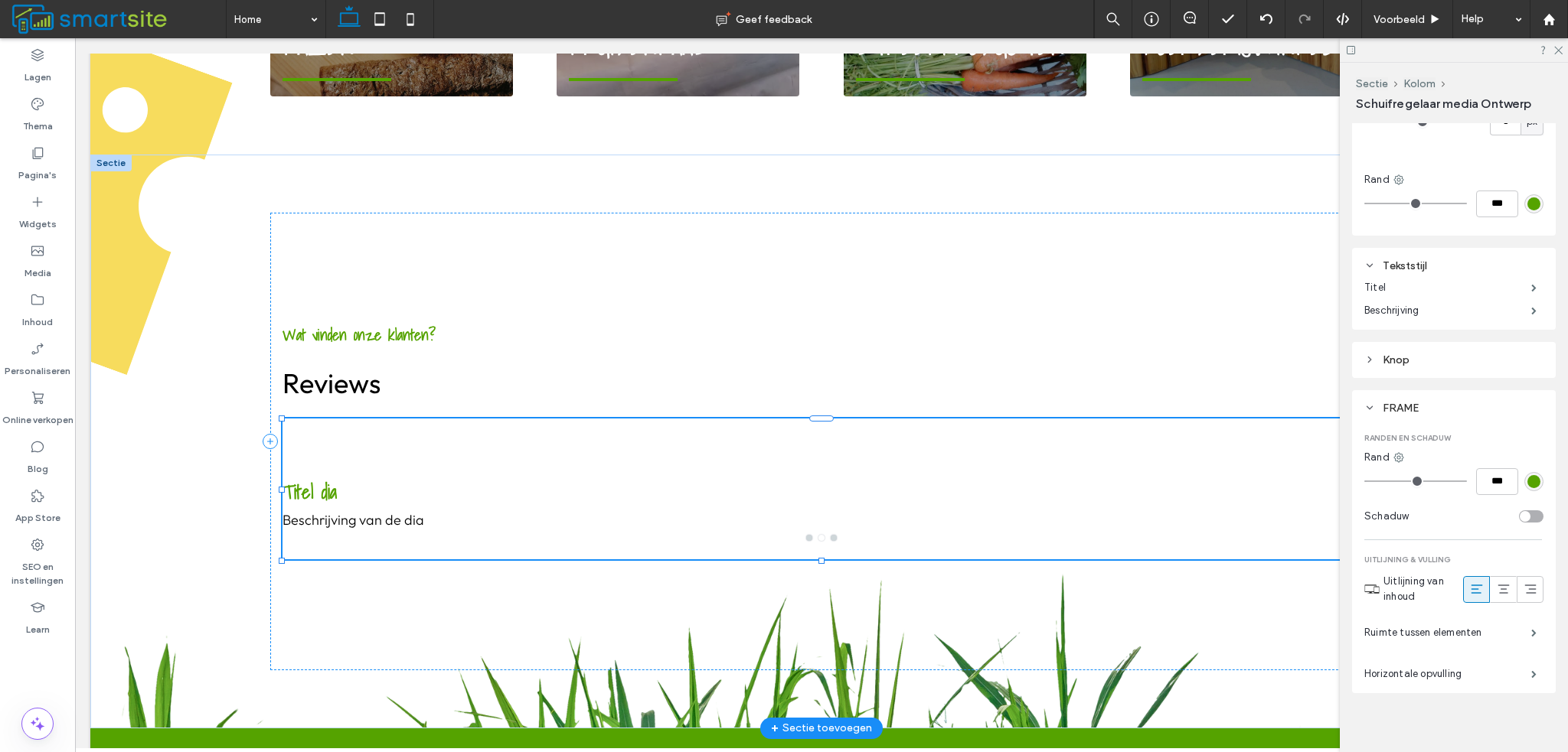
type input "***"
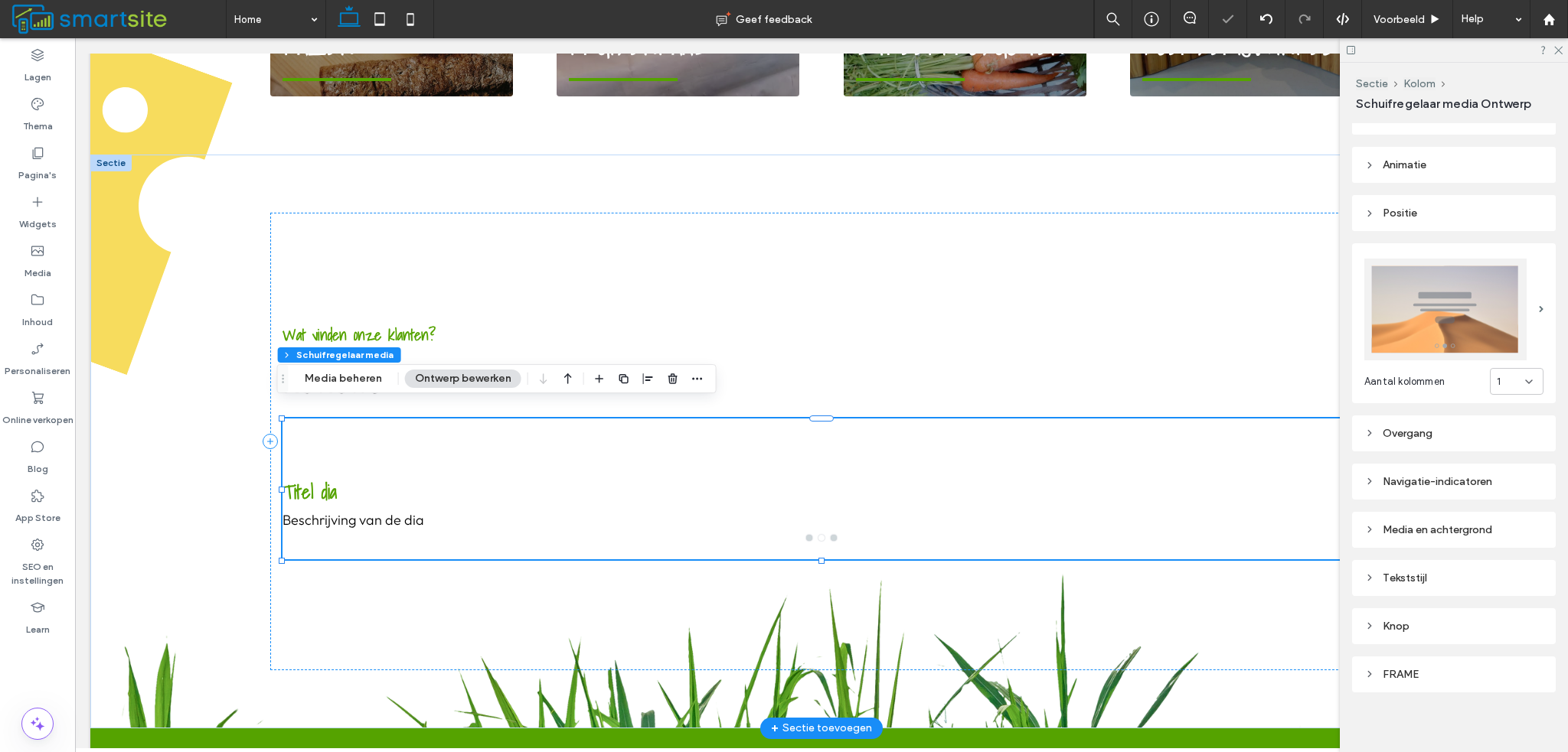
click at [787, 440] on div at bounding box center [821, 489] width 1078 height 141
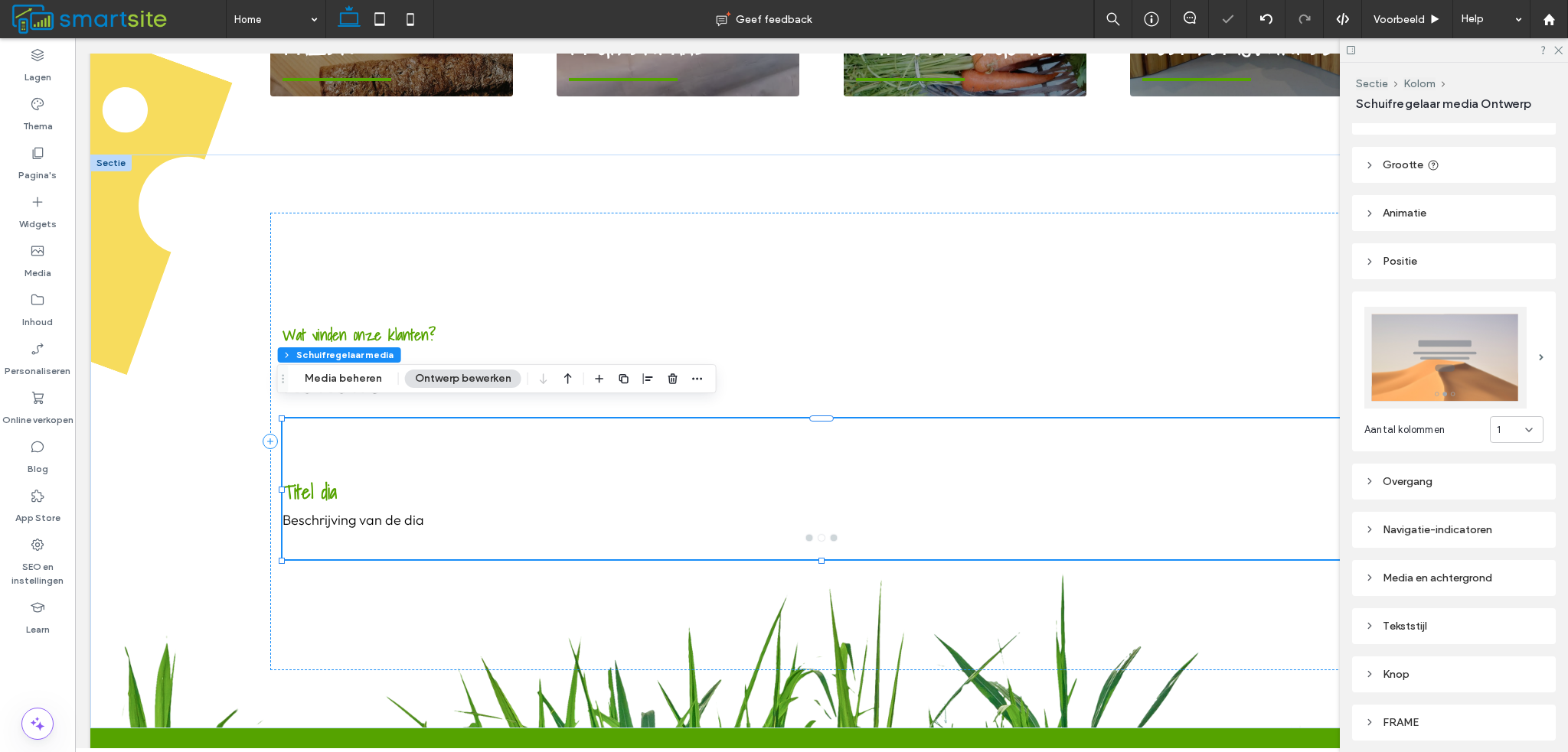
scroll to position [0, 0]
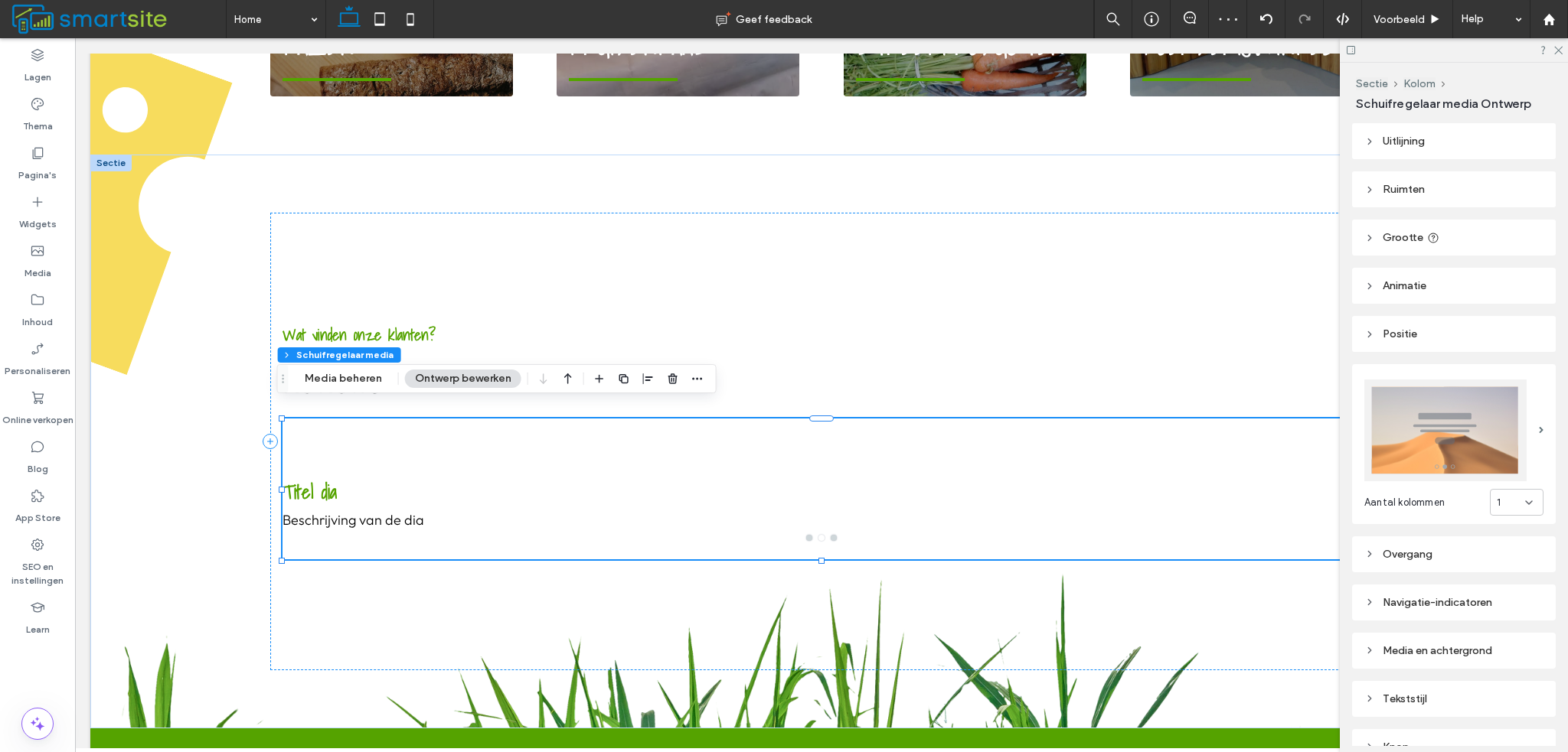
click at [1432, 180] on header "Ruimten" at bounding box center [1454, 189] width 204 height 36
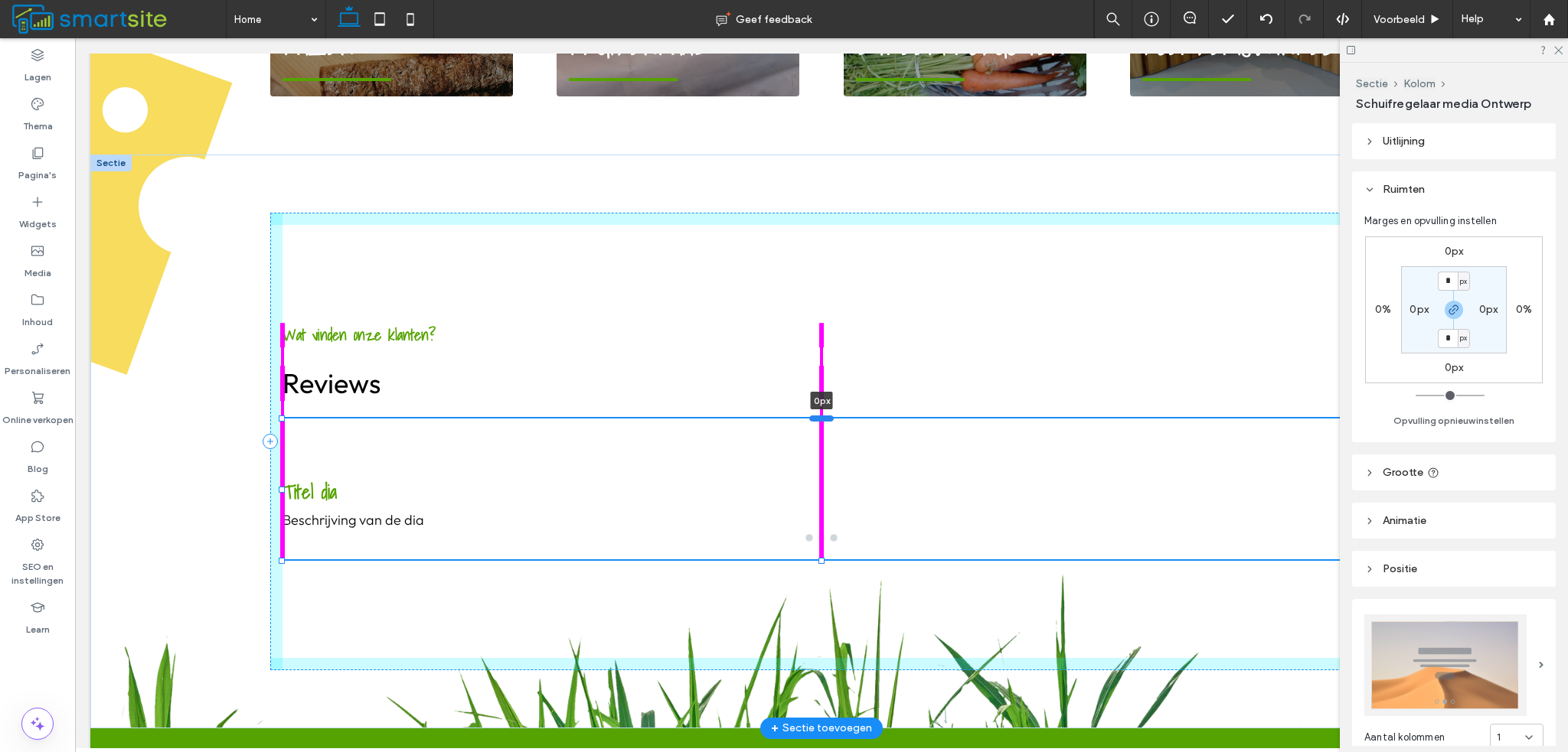
drag, startPoint x: 815, startPoint y: 404, endPoint x: 826, endPoint y: 404, distance: 11.0
click at [826, 415] on div at bounding box center [821, 418] width 25 height 6
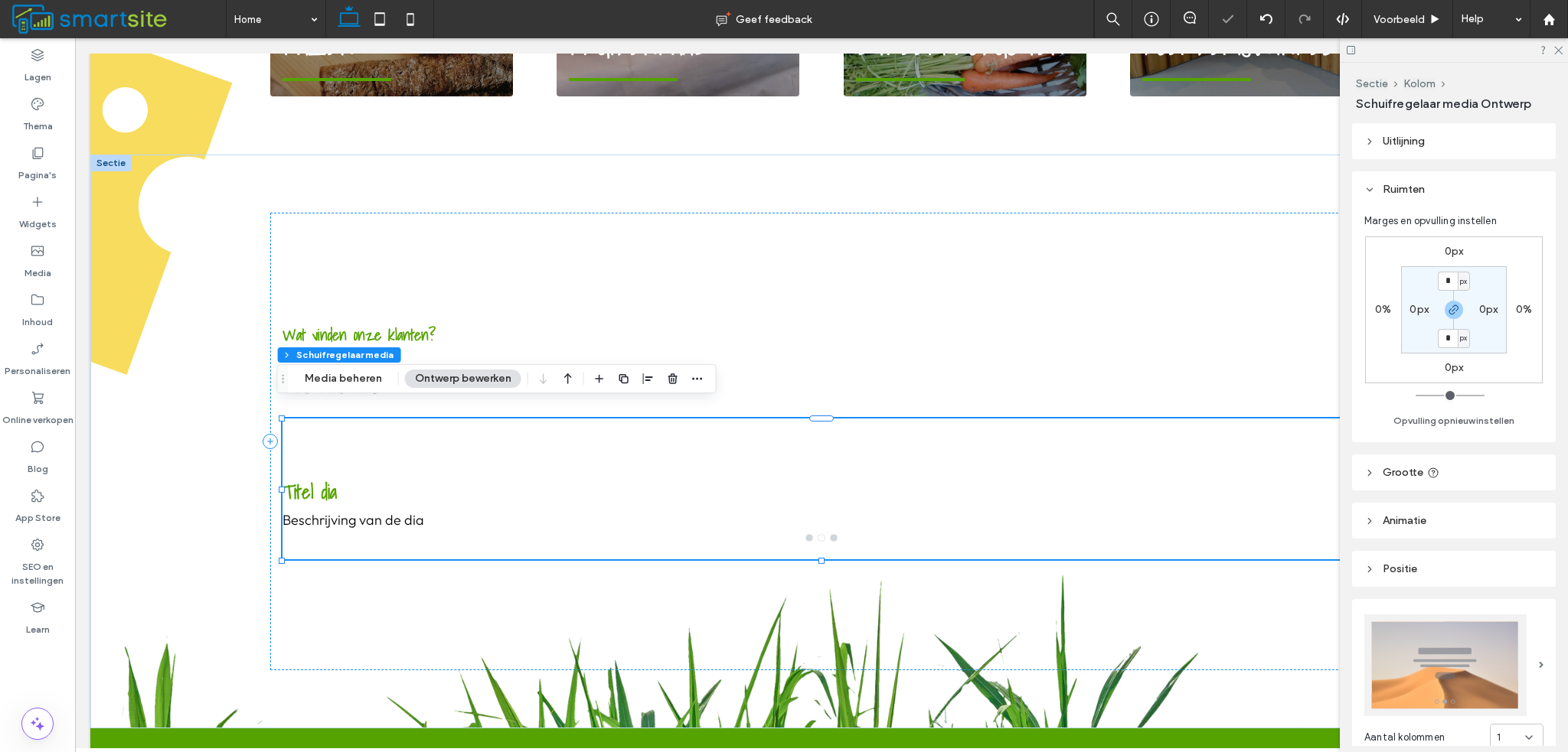
click at [1375, 472] on header "Grootte" at bounding box center [1454, 473] width 204 height 36
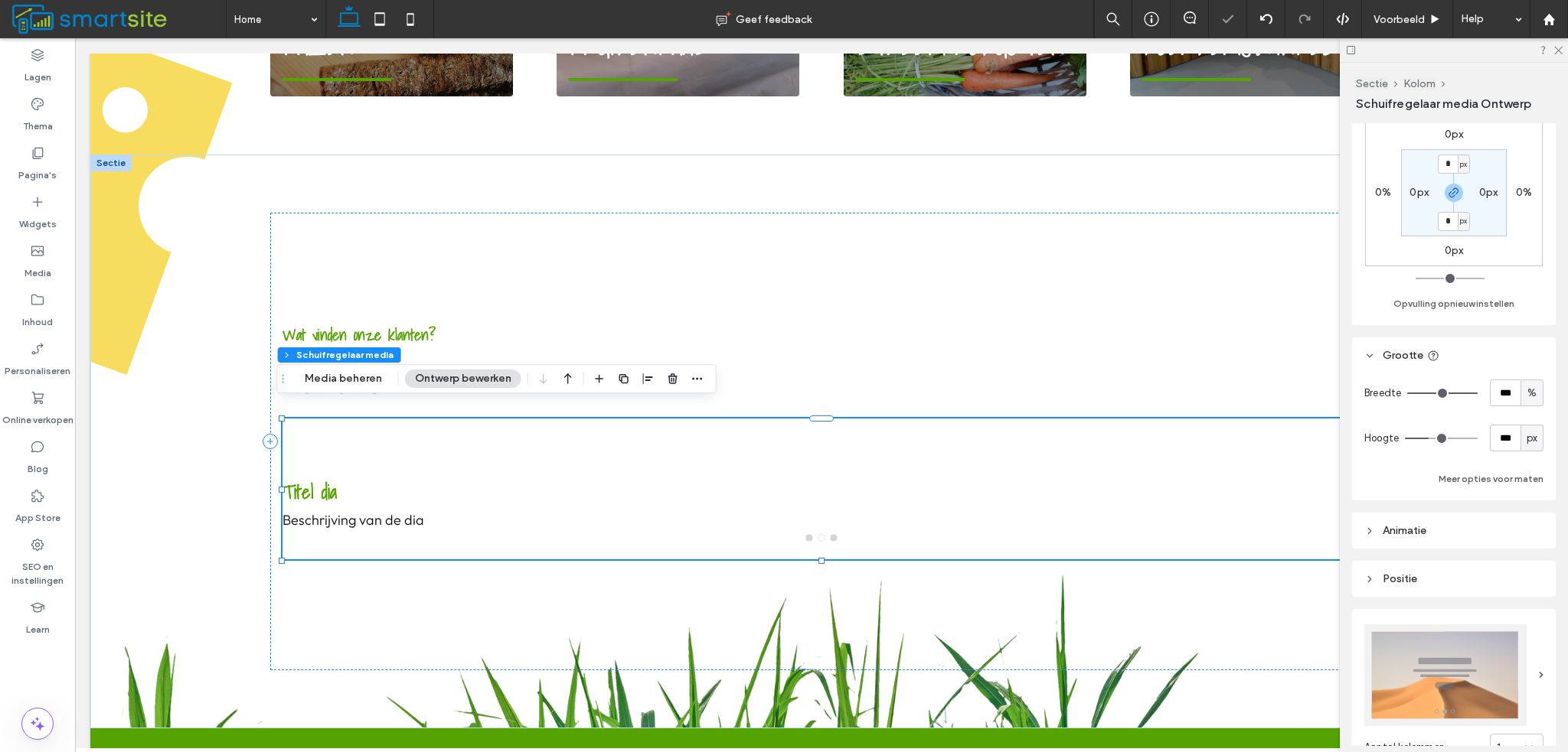
scroll to position [230, 0]
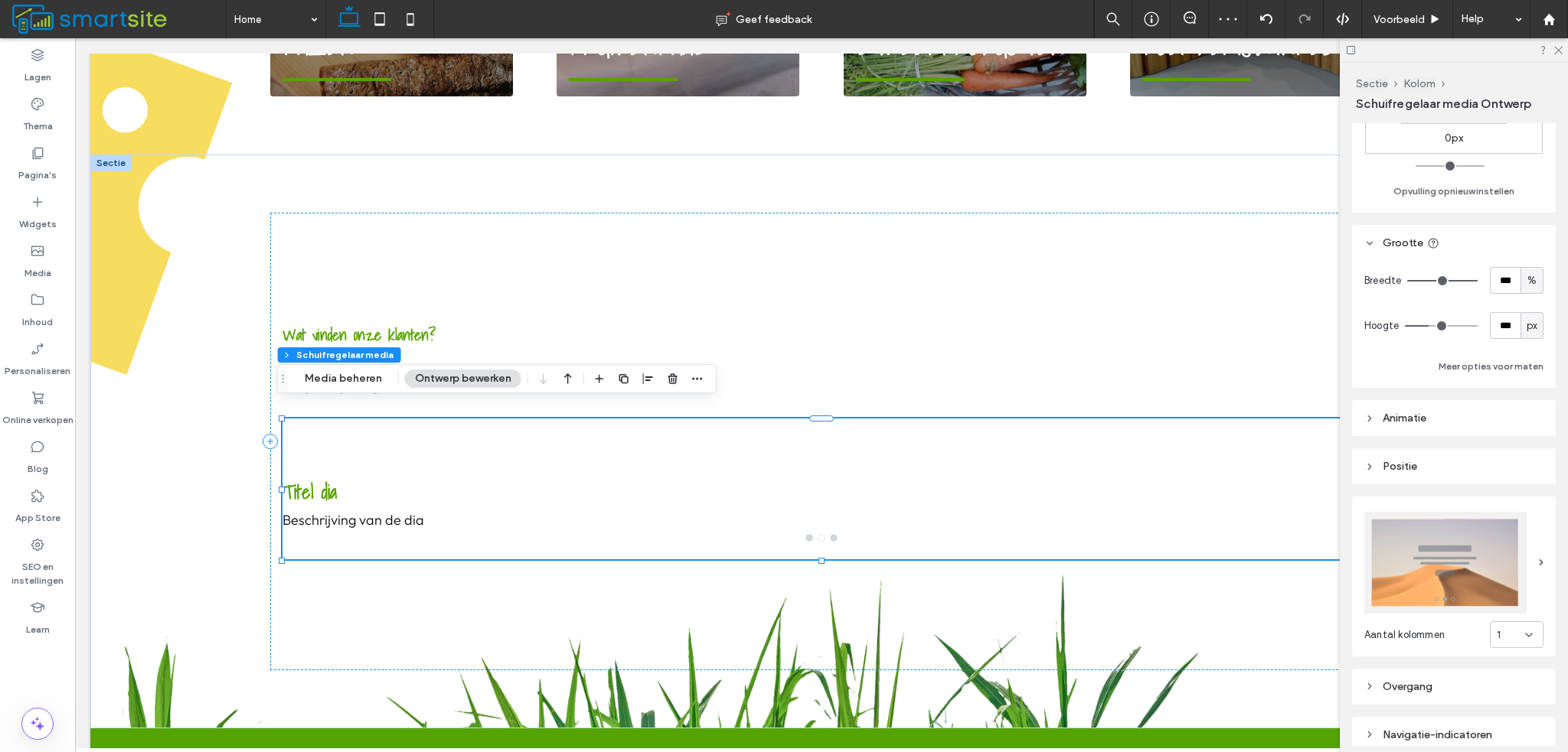
type input "***"
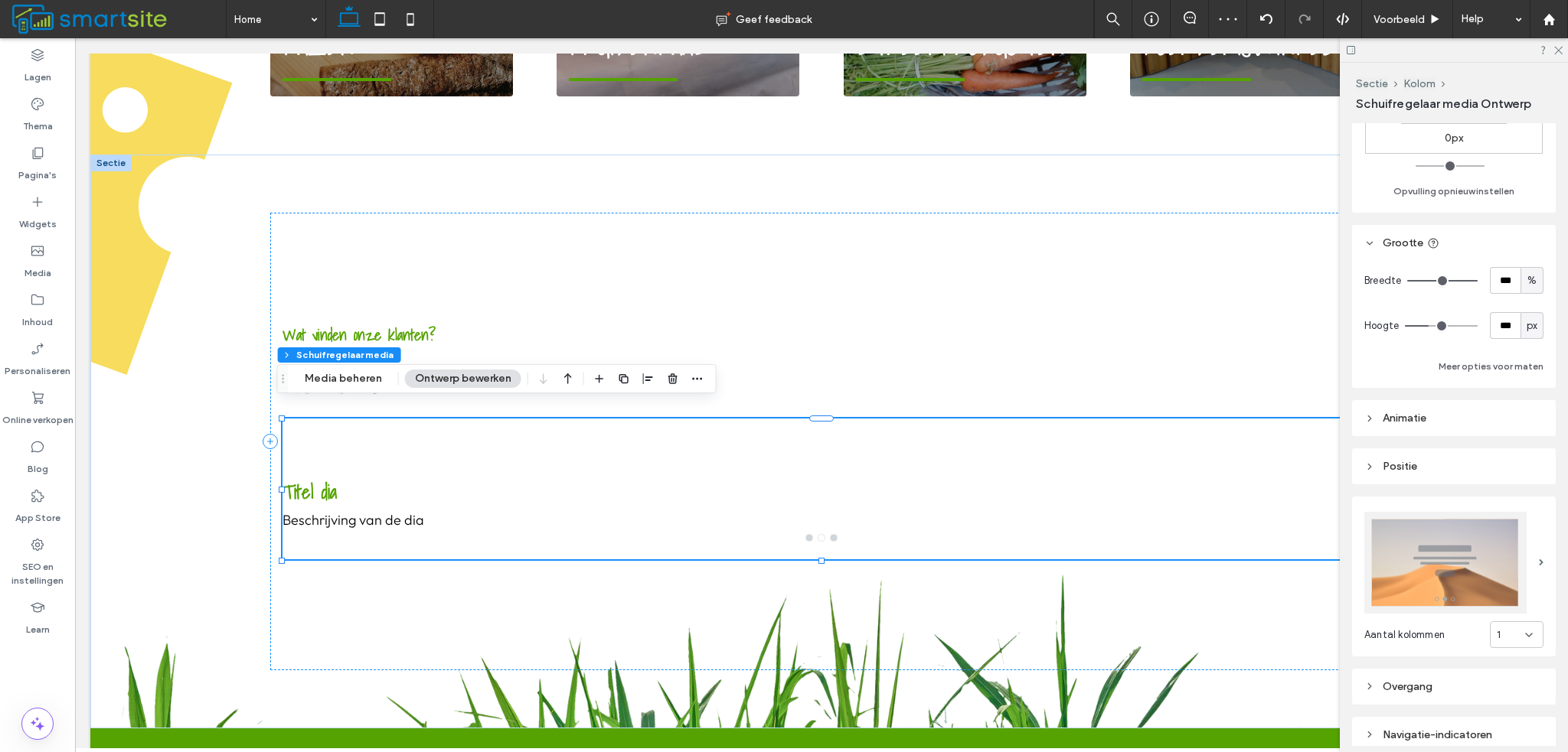
type input "***"
type input "**"
type input "*"
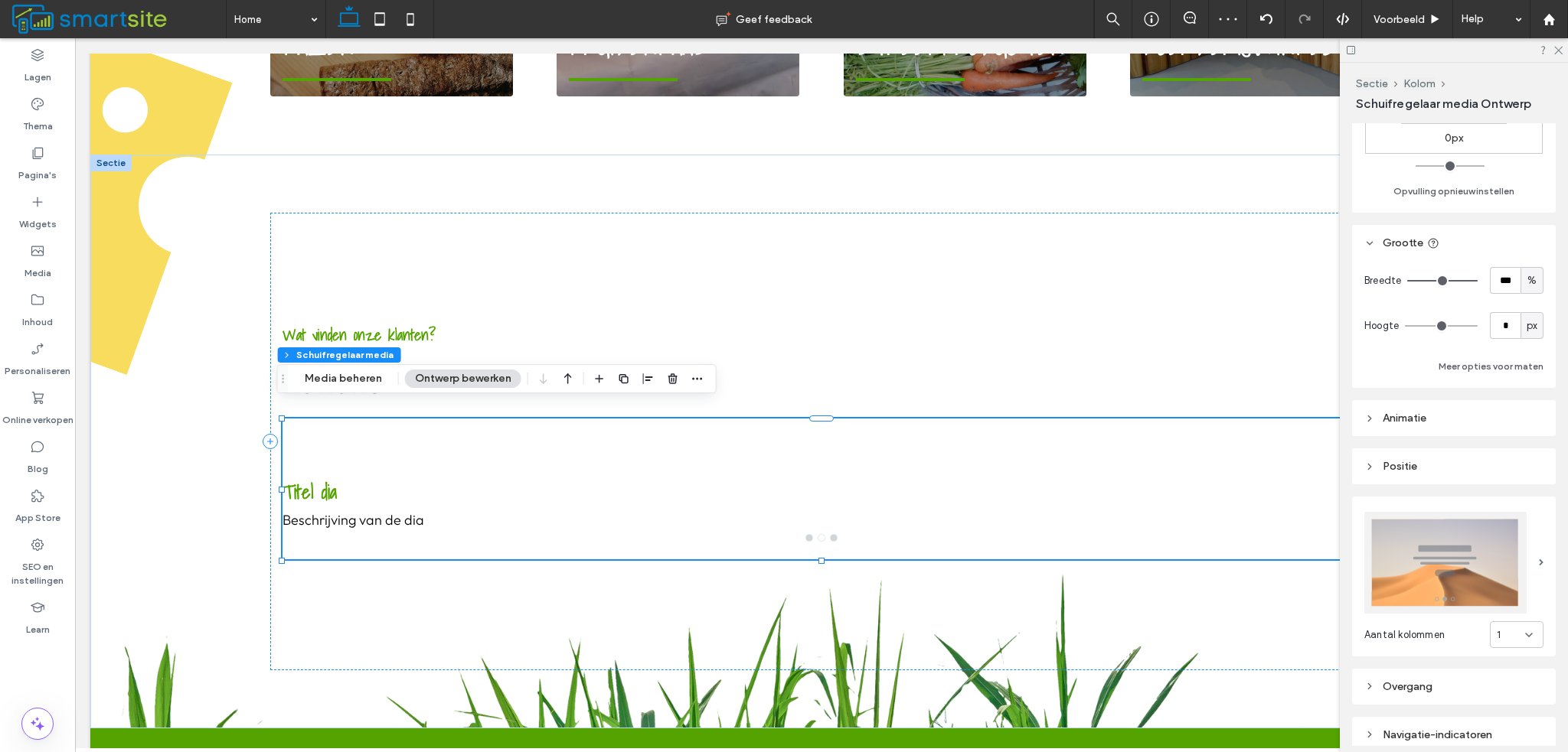
drag, startPoint x: 1427, startPoint y: 320, endPoint x: 1375, endPoint y: 324, distance: 52.2
click at [1405, 325] on input "range" at bounding box center [1441, 326] width 73 height 2
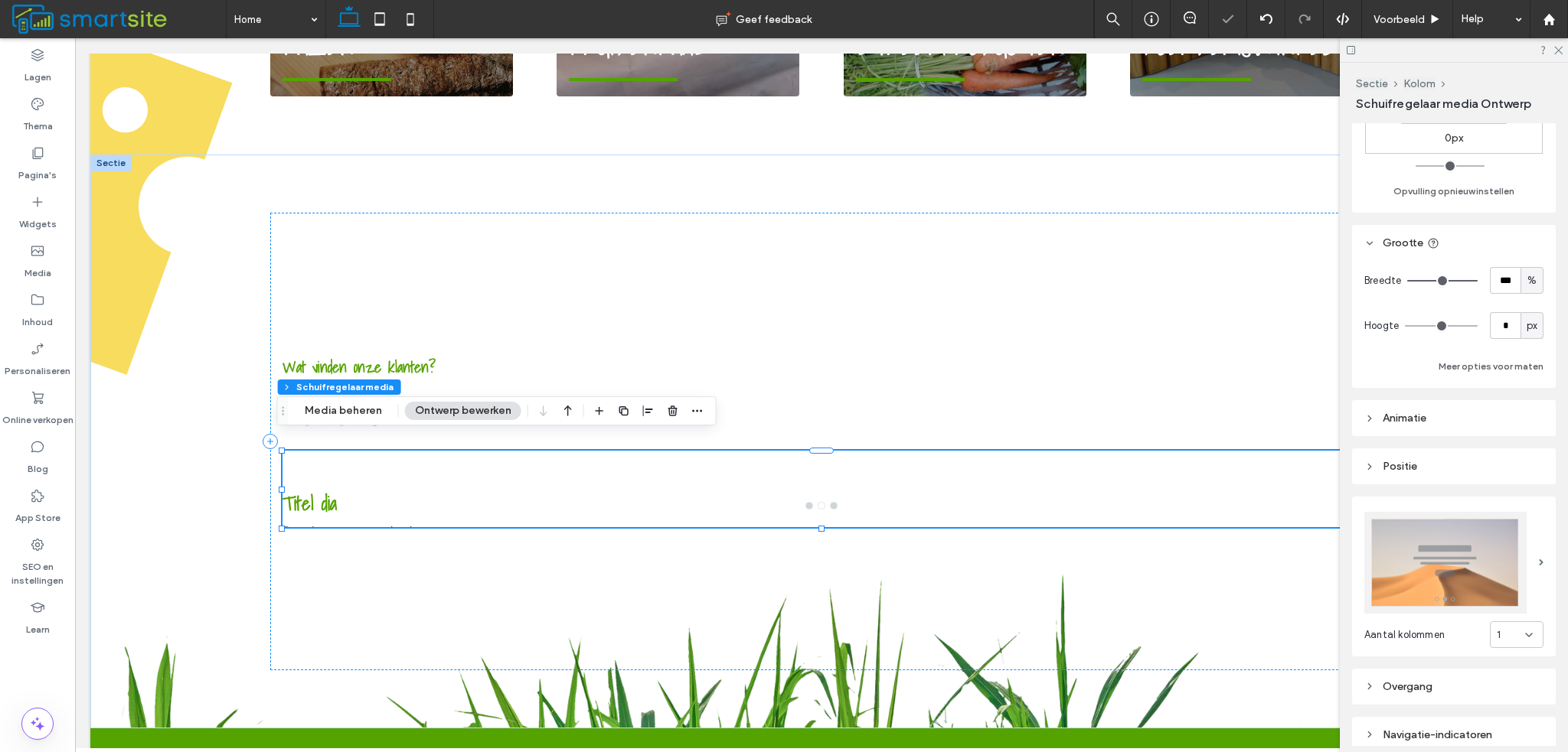
type input "**"
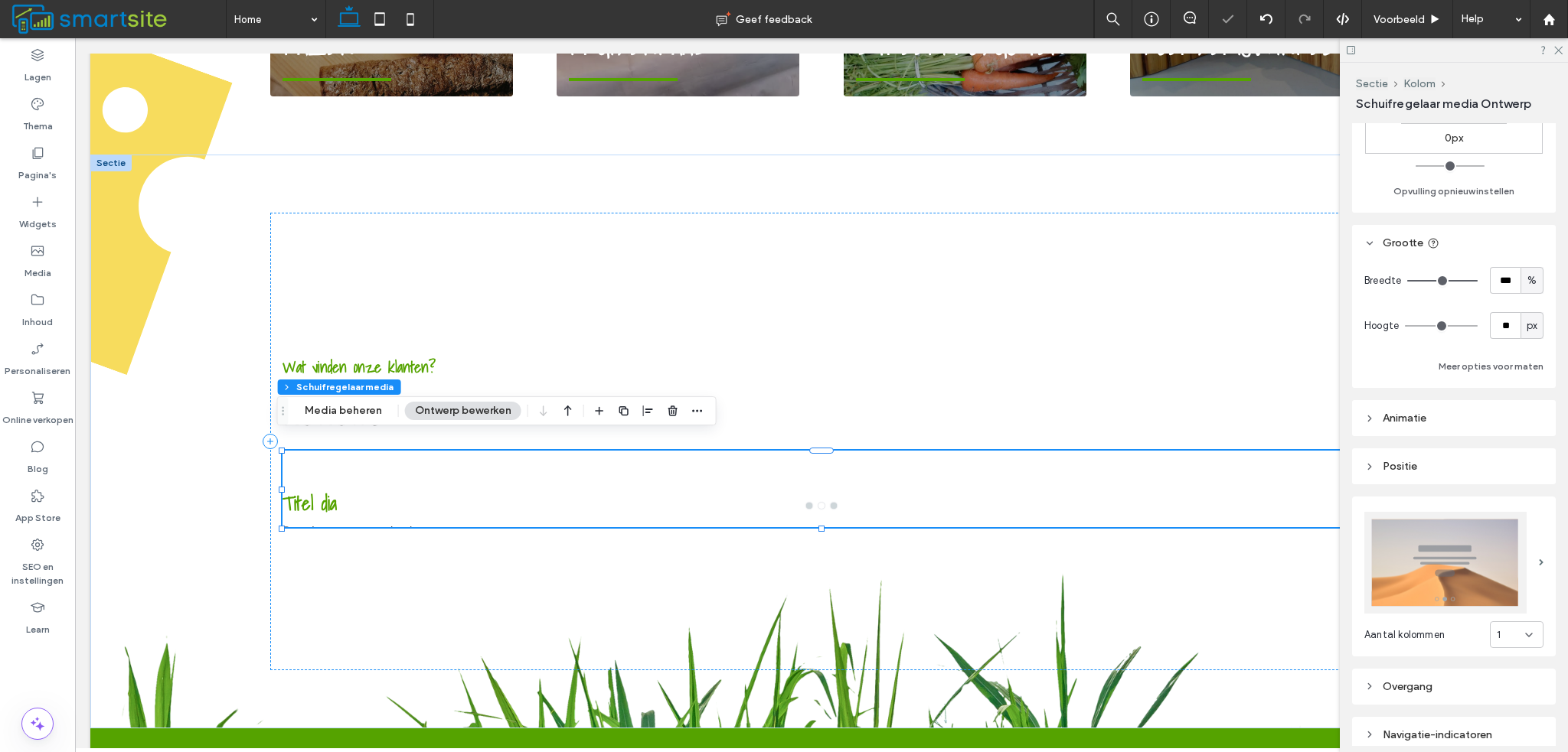
type input "**"
type input "***"
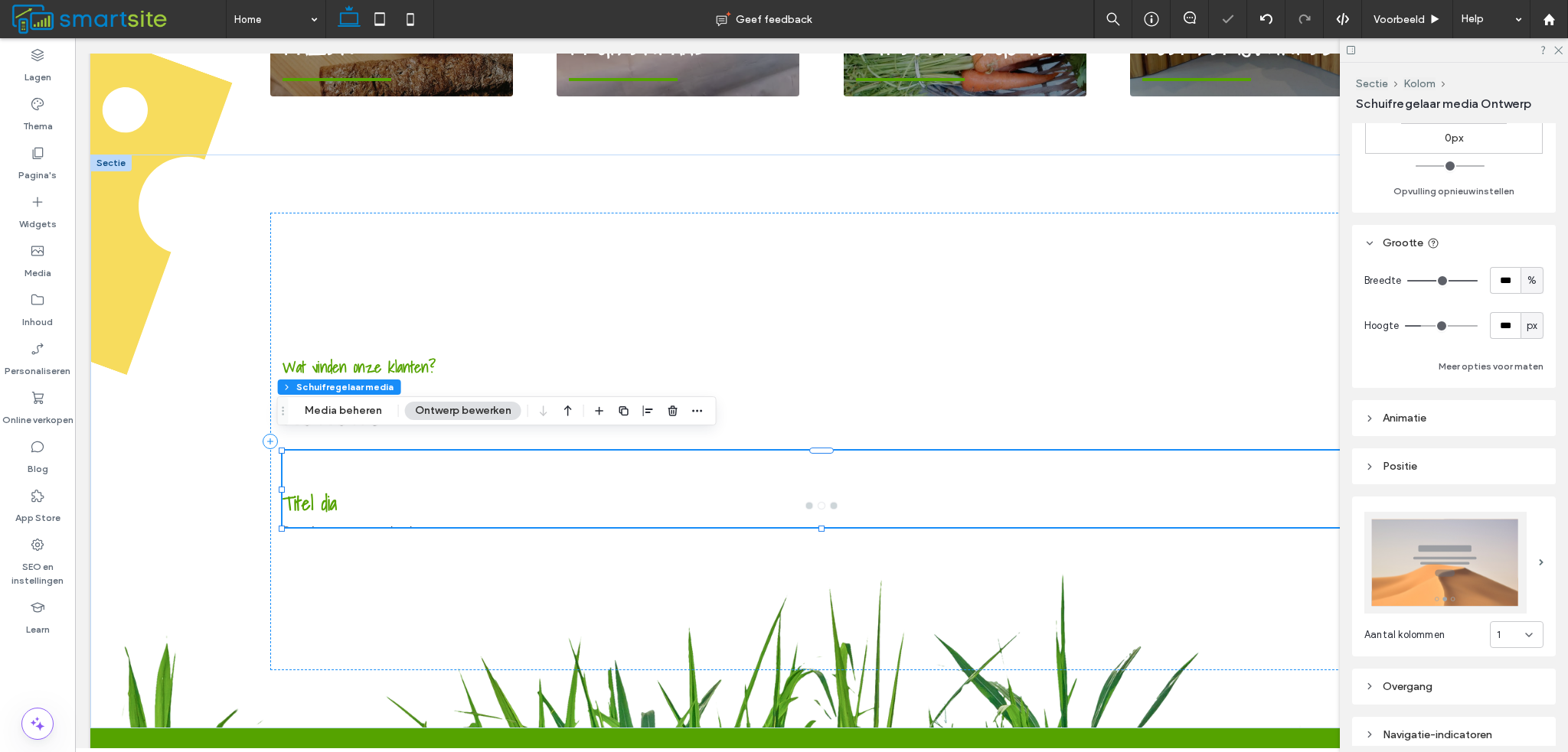
drag, startPoint x: 1412, startPoint y: 330, endPoint x: 1424, endPoint y: 330, distance: 12.0
type input "***"
click at [1424, 327] on input "range" at bounding box center [1441, 326] width 73 height 2
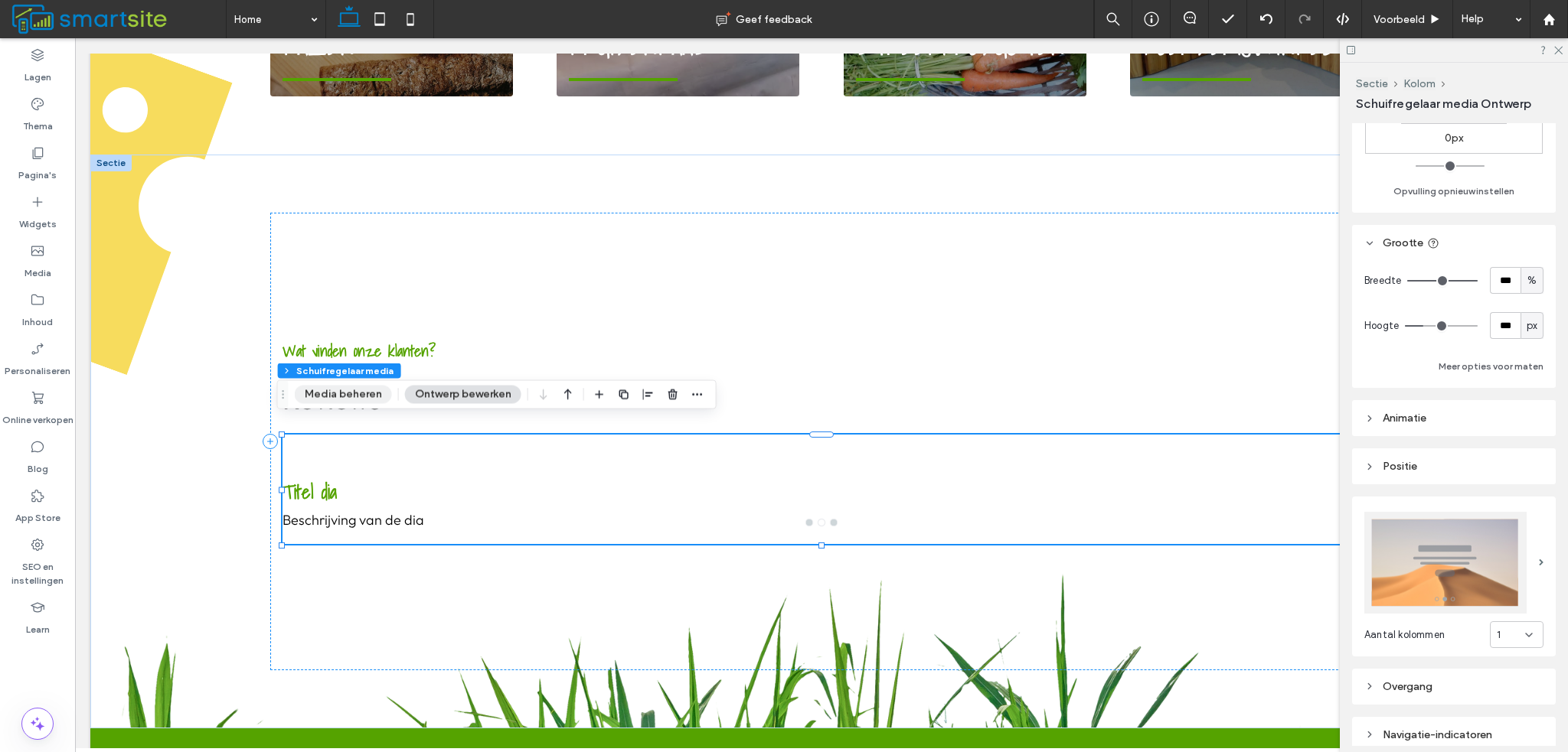
click at [365, 399] on button "Media beheren" at bounding box center [343, 395] width 97 height 18
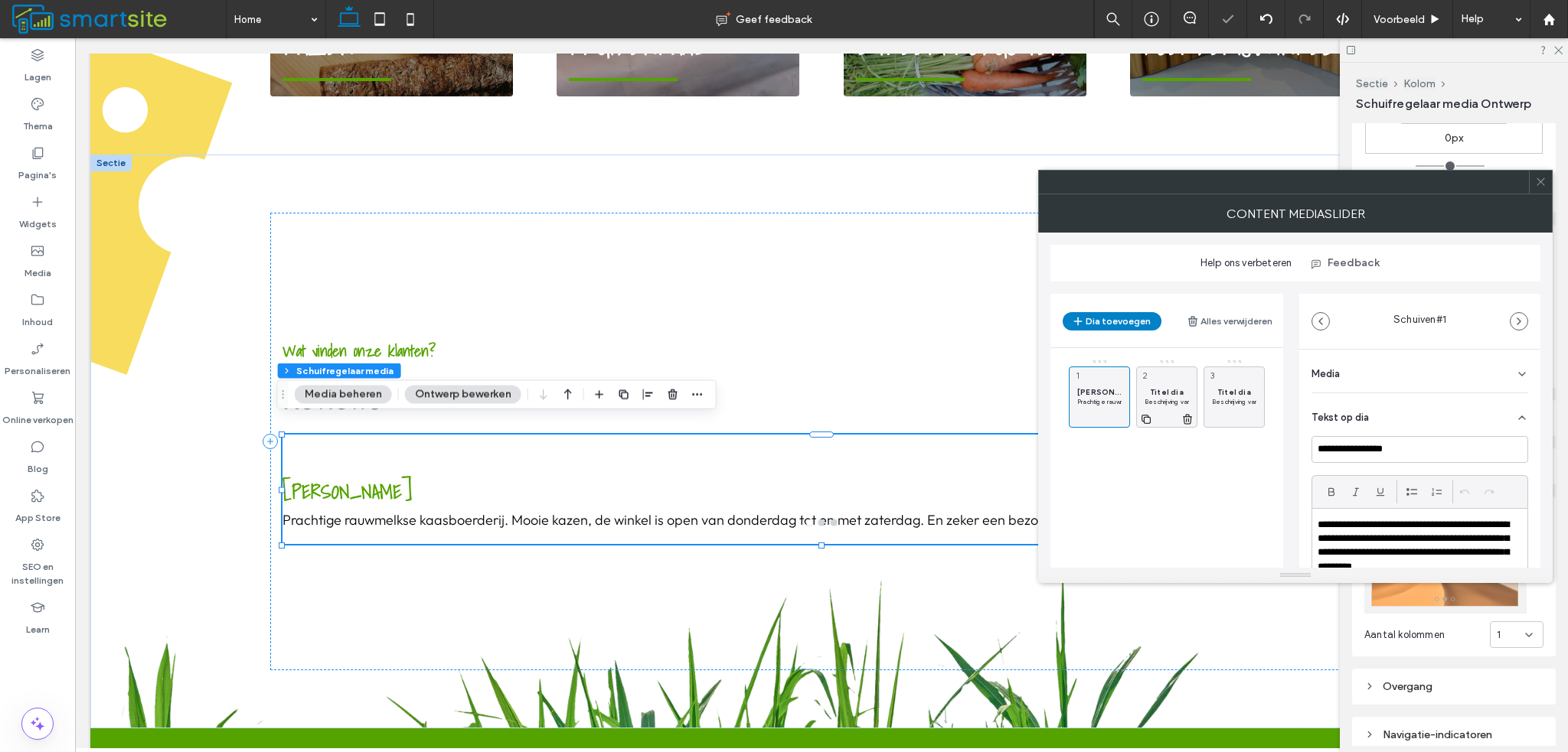
click at [1187, 416] on icon at bounding box center [1187, 419] width 12 height 14
click at [1250, 420] on icon at bounding box center [1255, 419] width 12 height 14
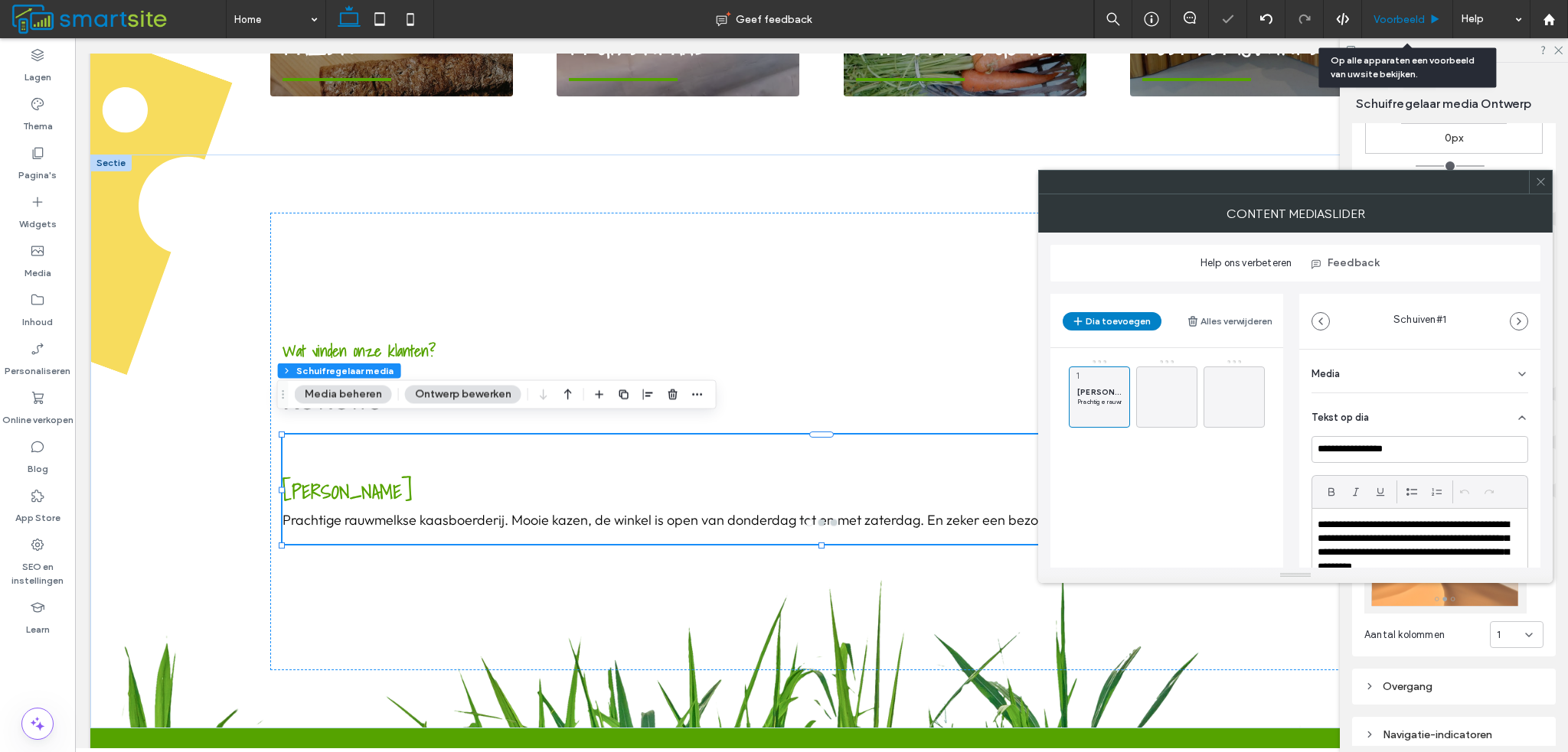
click at [1409, 6] on div "Voorbeeld" at bounding box center [1408, 19] width 91 height 38
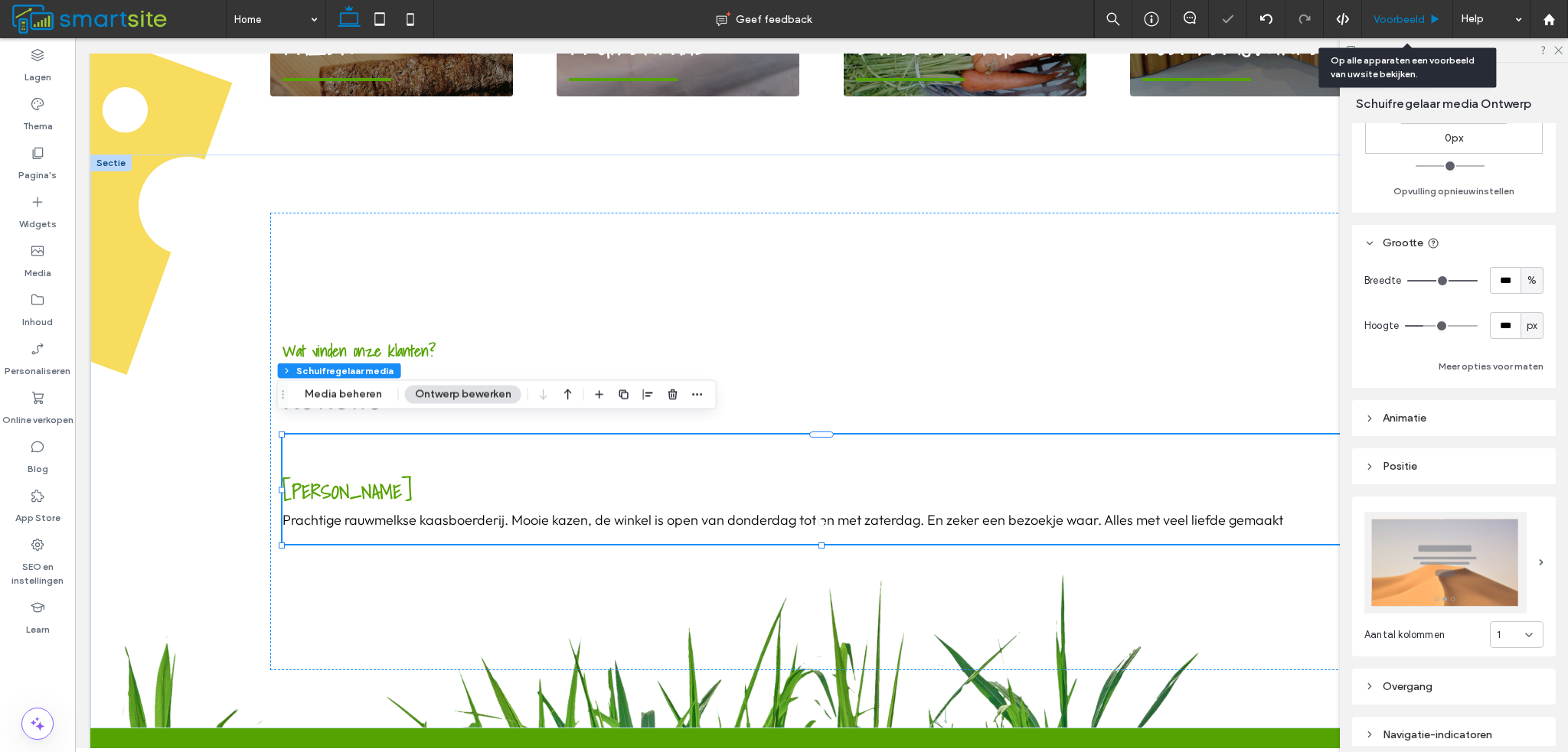
click at [1421, 11] on div "Voorbeeld" at bounding box center [1408, 19] width 91 height 38
click at [1426, 18] on div "Voorbeeld" at bounding box center [1407, 19] width 91 height 13
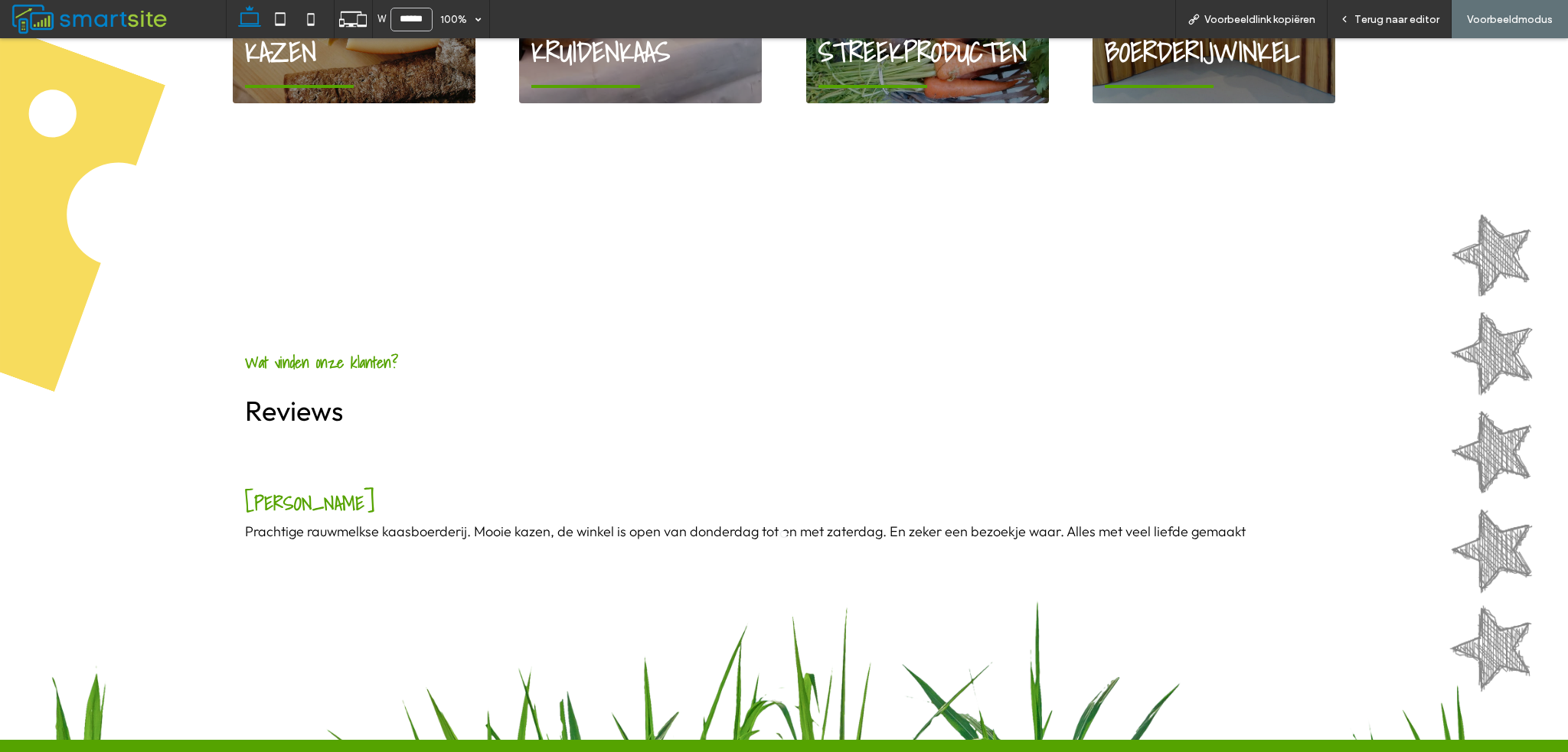
scroll to position [1486, 0]
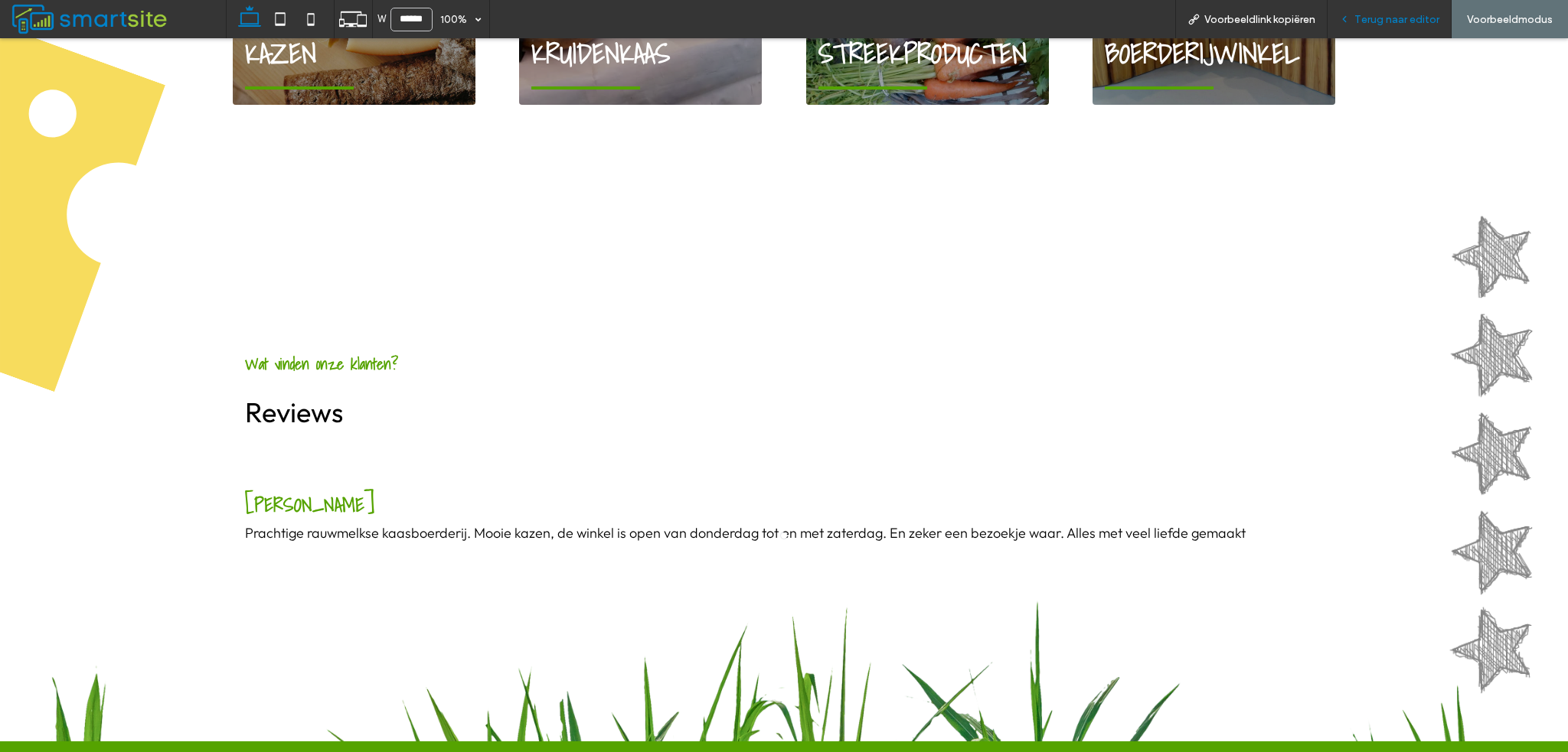
click at [1423, 14] on span "Terug naar editor" at bounding box center [1397, 19] width 85 height 13
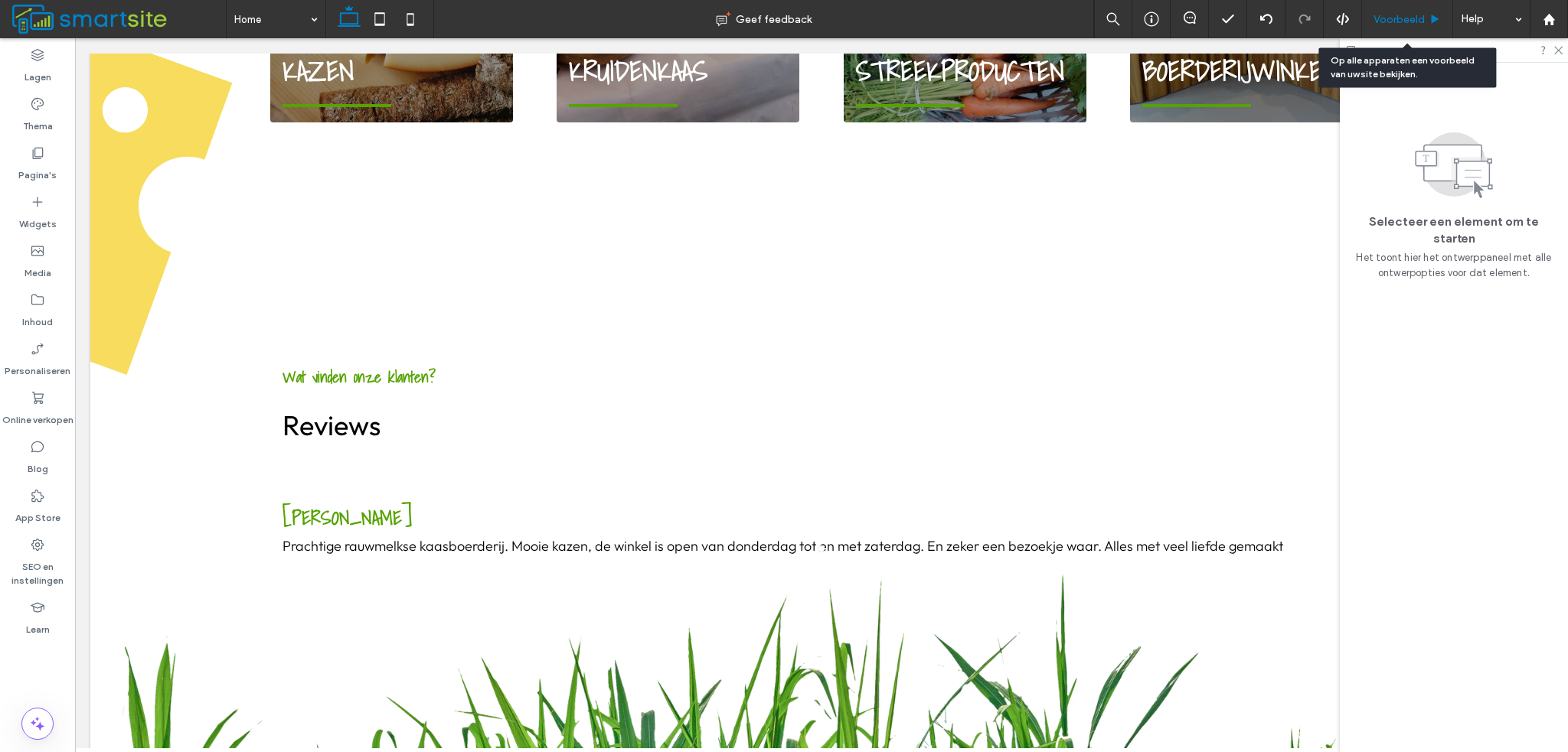
scroll to position [1476, 0]
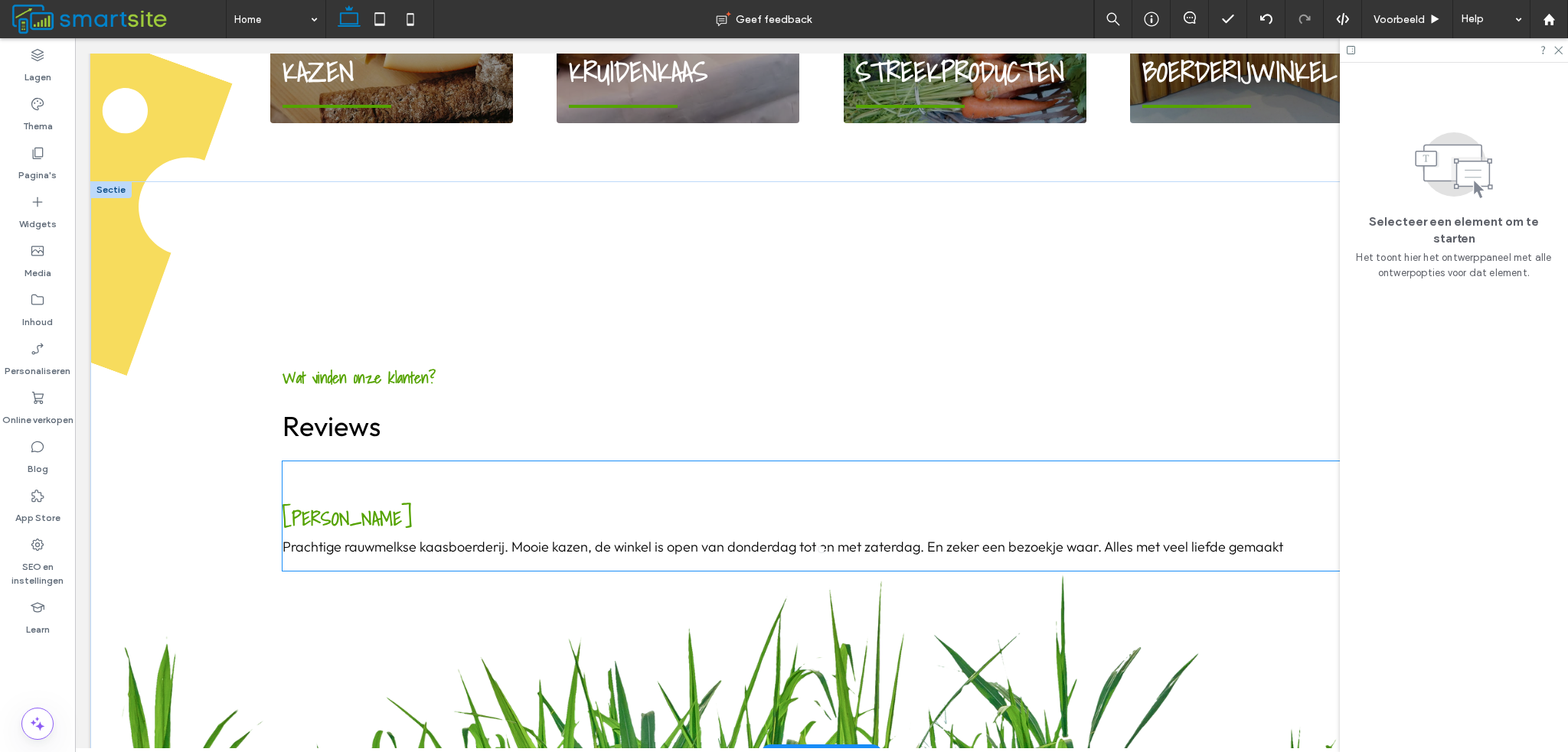
click at [1250, 513] on div "[PERSON_NAME] Prachtige rauwmelkse kaasboerderij. Mooie kazen, de winkel is ope…" at bounding box center [821, 526] width 1078 height 37
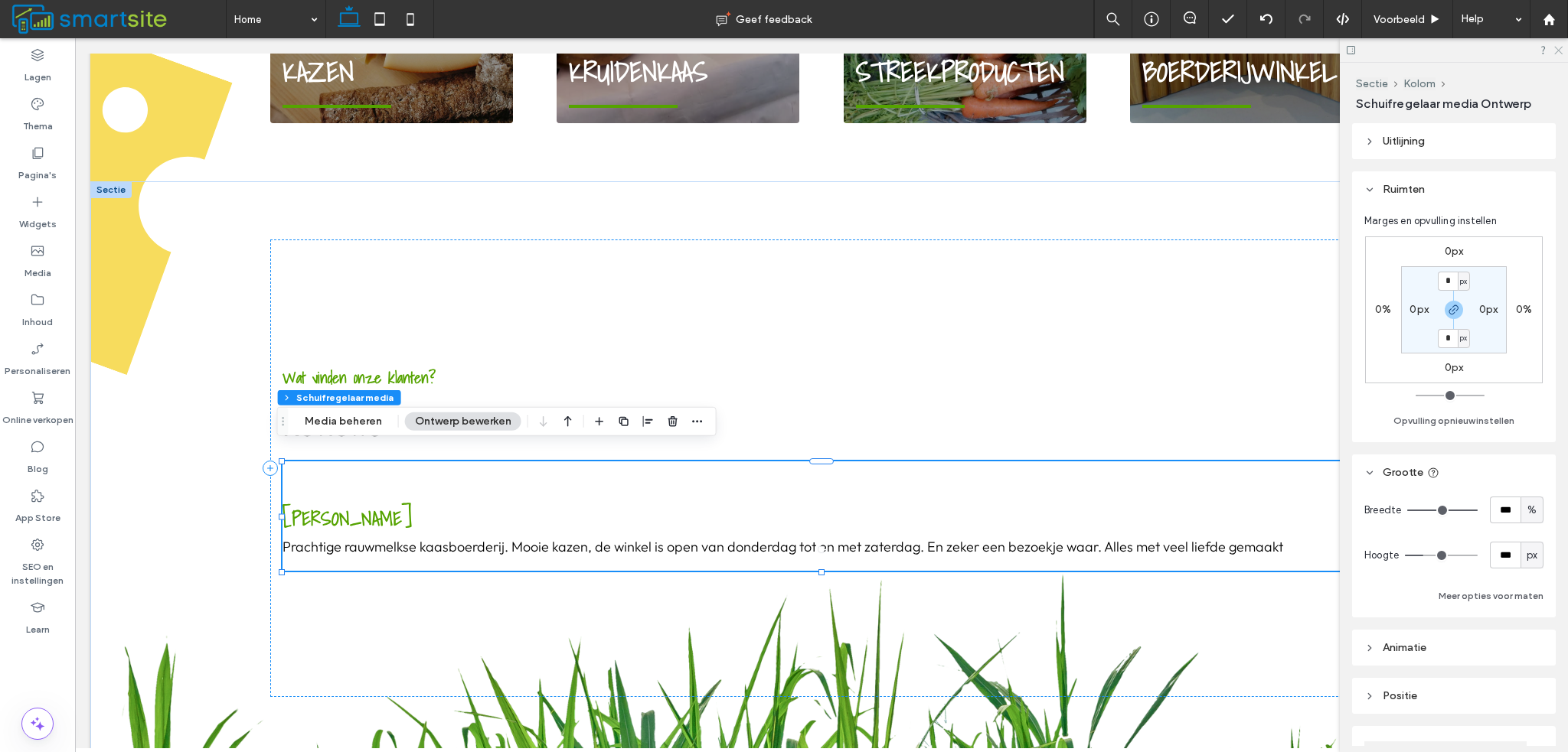
click at [1556, 49] on icon at bounding box center [1558, 49] width 10 height 10
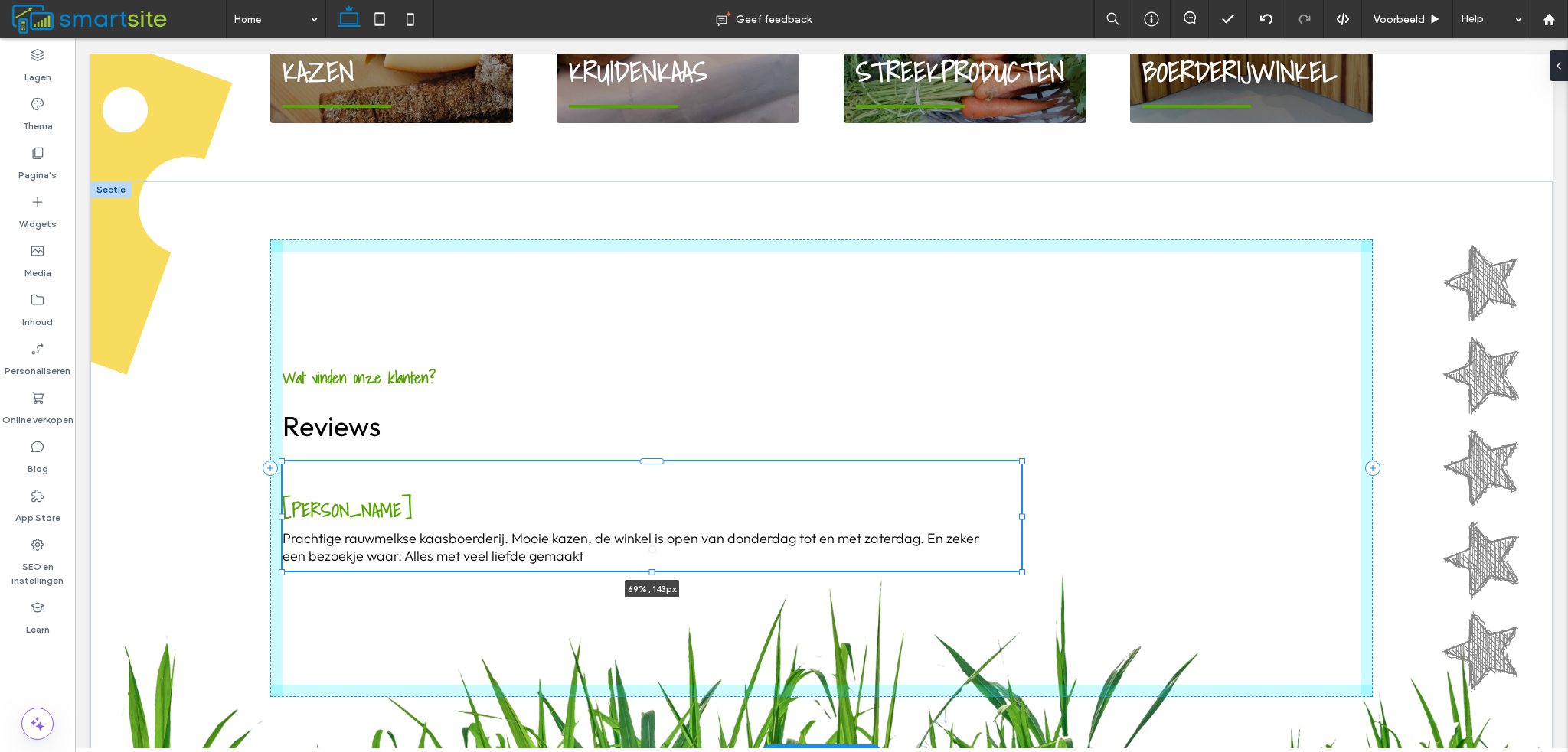
drag, startPoint x: 1355, startPoint y: 503, endPoint x: 1016, endPoint y: 501, distance: 339.0
click at [1019, 513] on div at bounding box center [1022, 517] width 6 height 6
type input "**"
type input "****"
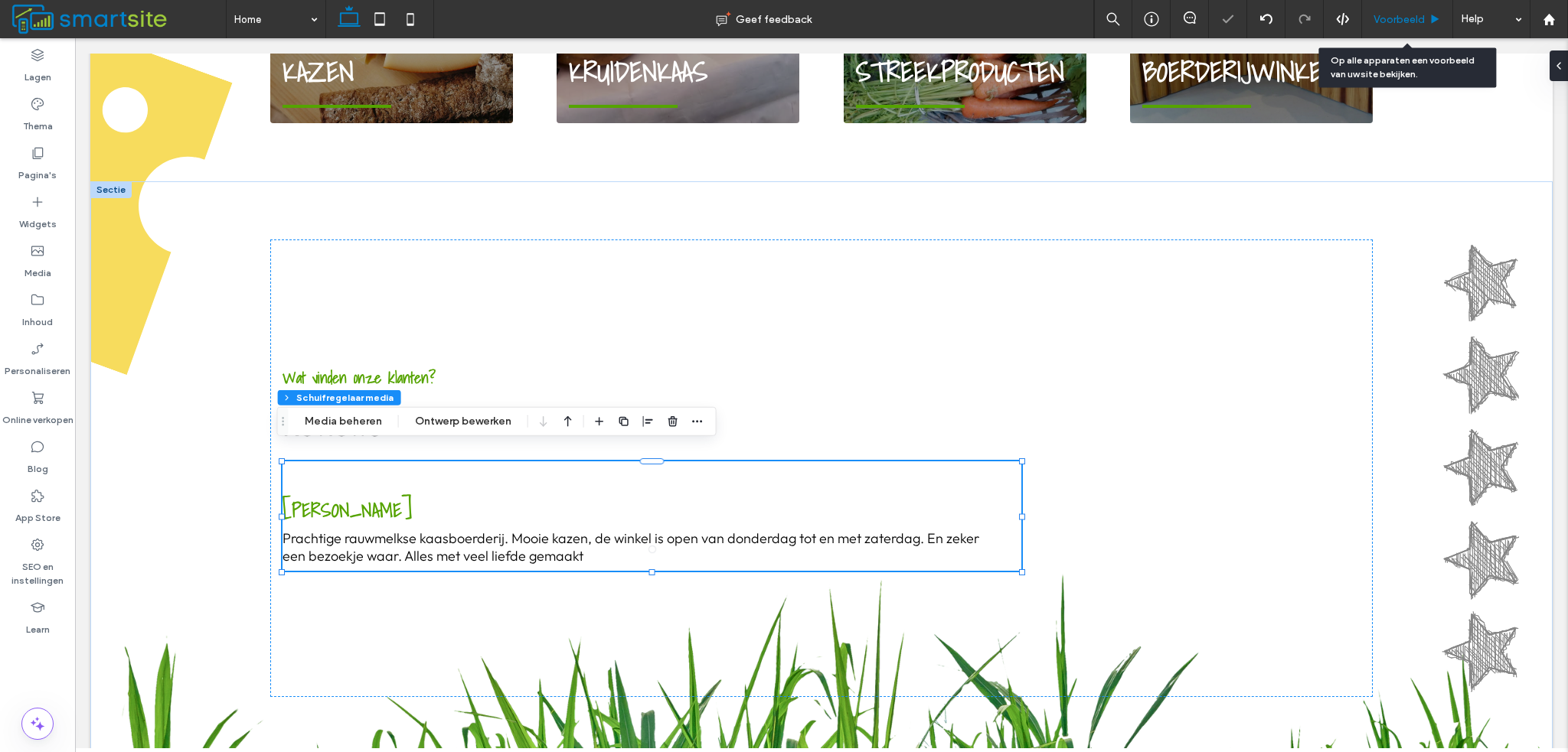
click at [1398, 28] on div "Voorbeeld" at bounding box center [1408, 19] width 91 height 38
click at [1399, 19] on span "Voorbeeld" at bounding box center [1399, 19] width 51 height 13
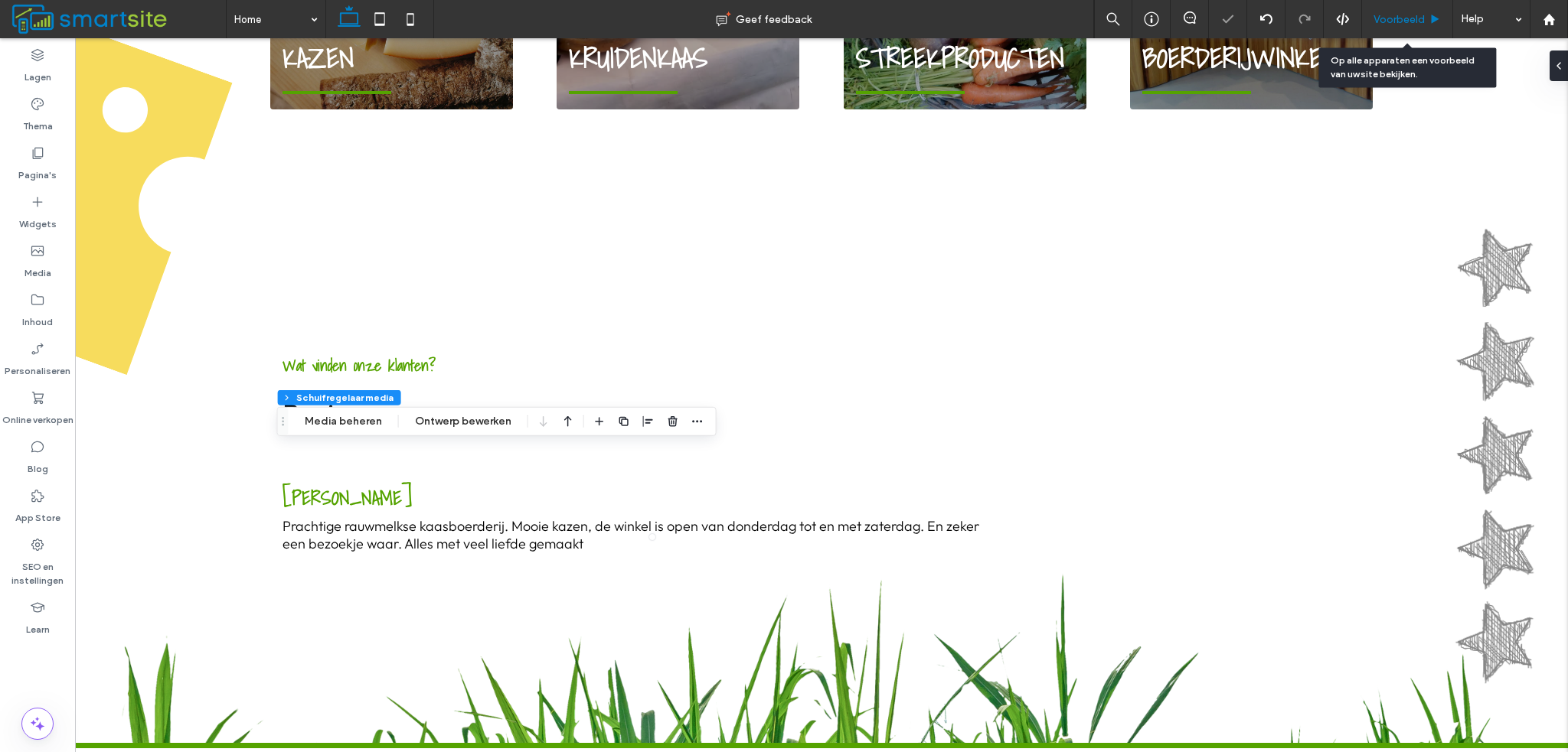
scroll to position [1486, 0]
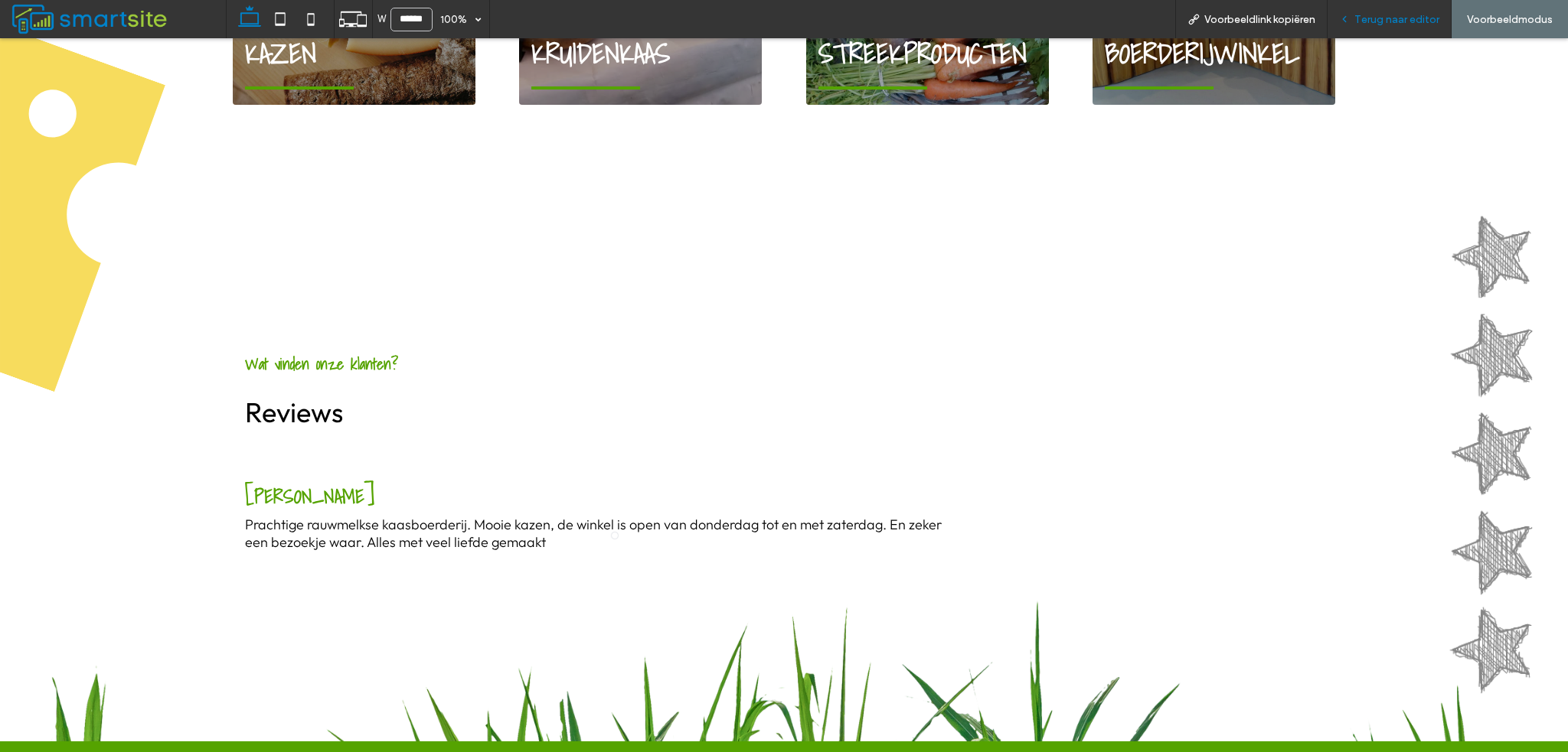
click at [1364, 21] on span "Terug naar editor" at bounding box center [1397, 19] width 85 height 13
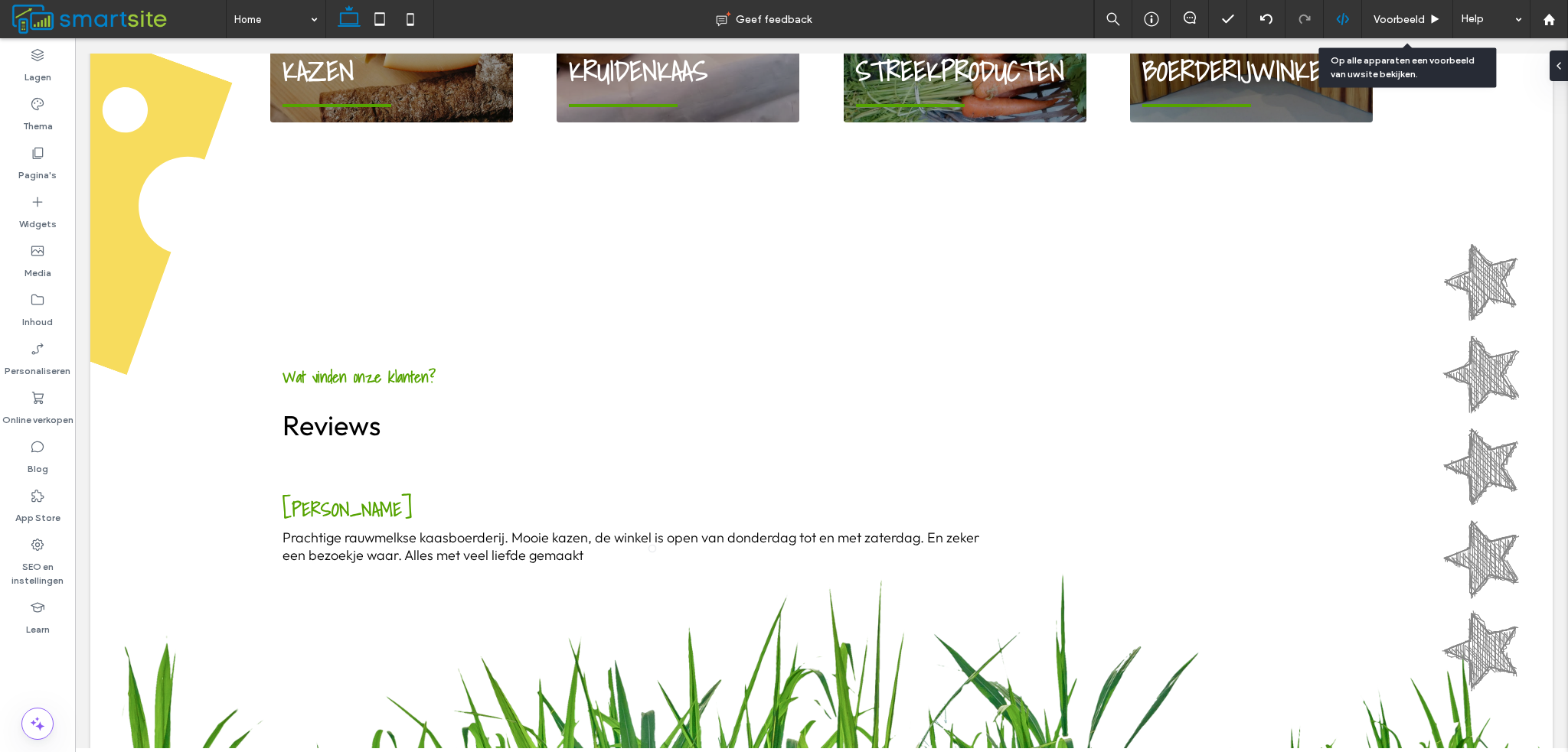
scroll to position [1476, 0]
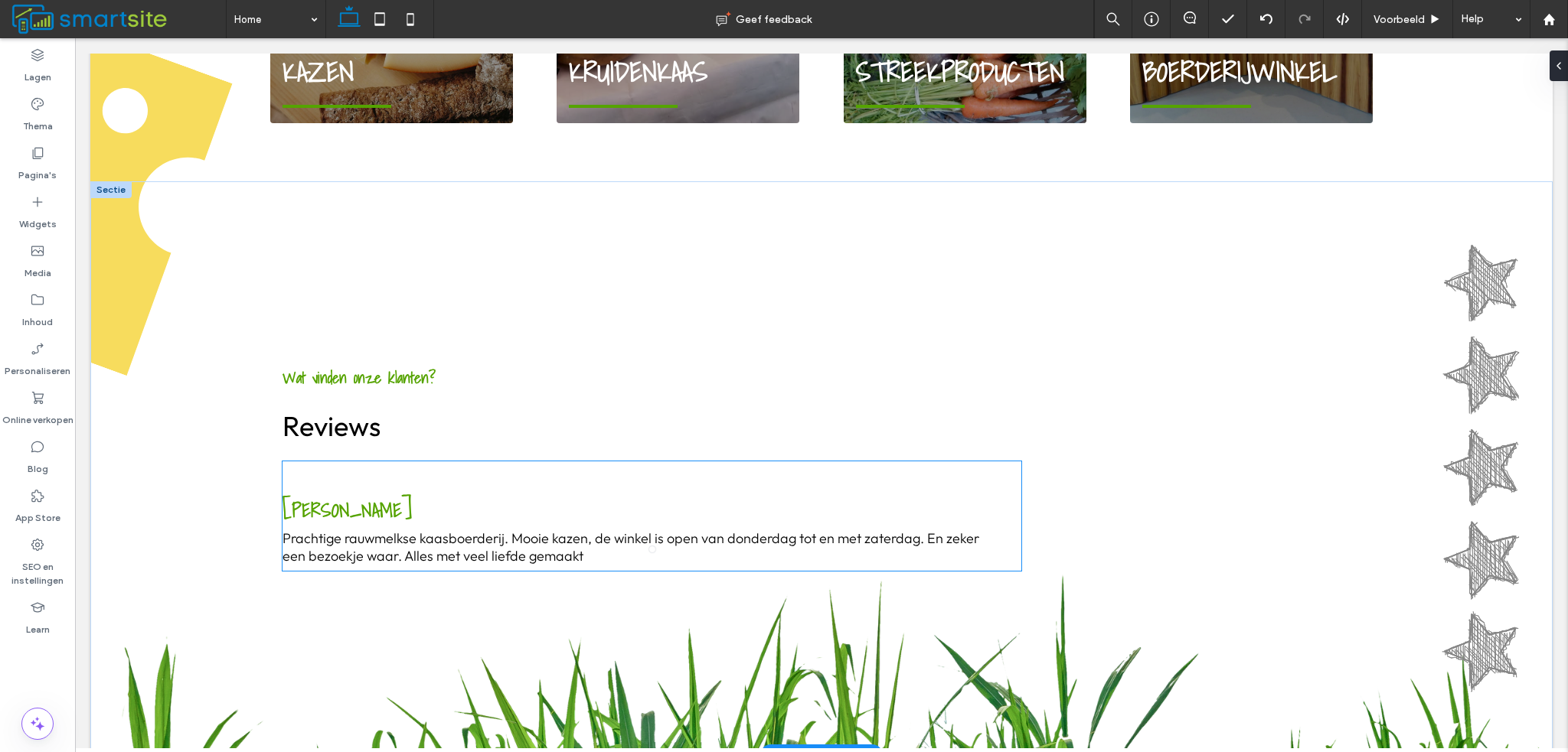
click at [385, 542] on p "Prachtige rauwmelkse kaasboerderij. Mooie kazen, de winkel is open van donderda…" at bounding box center [643, 547] width 720 height 35
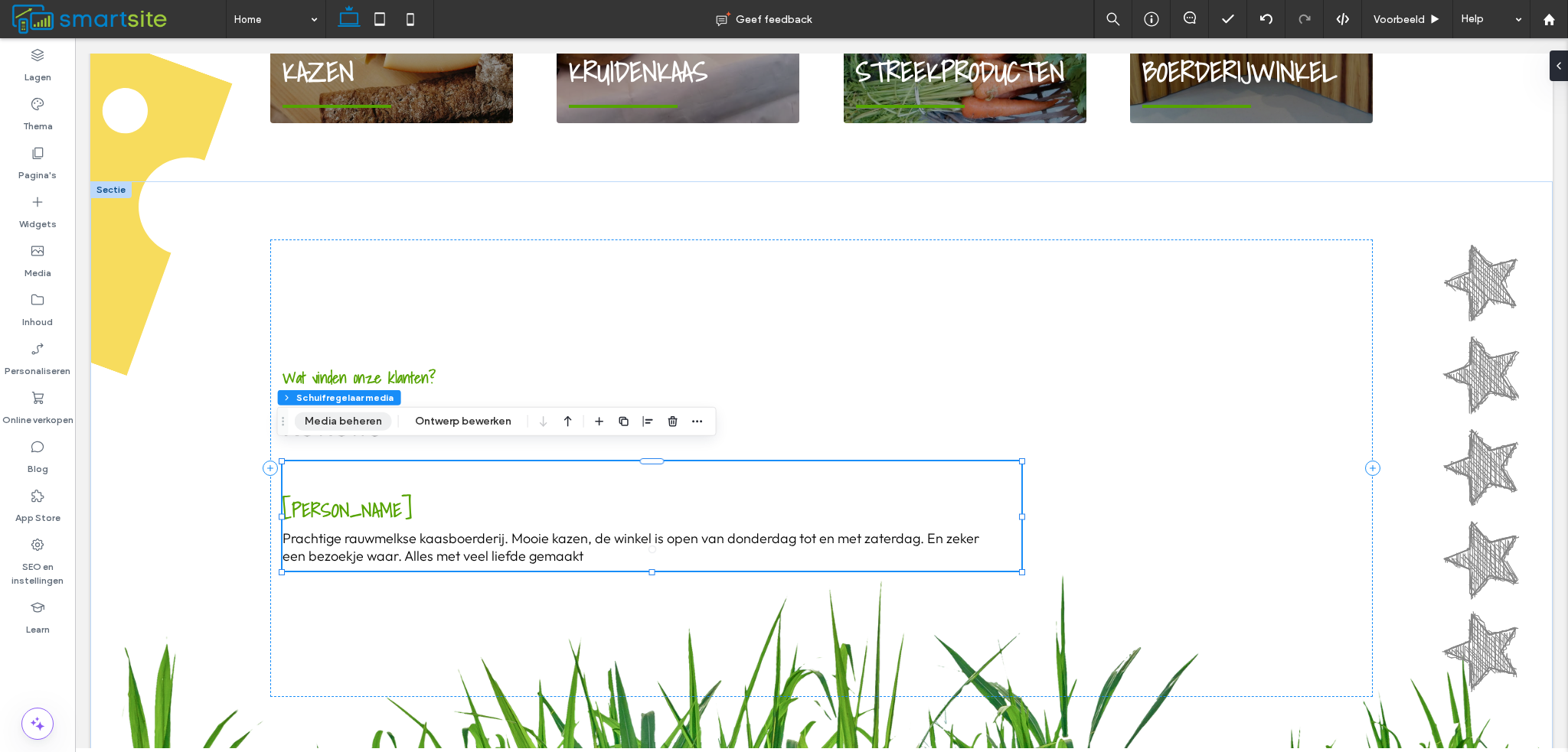
click at [349, 421] on button "Media beheren" at bounding box center [343, 421] width 97 height 18
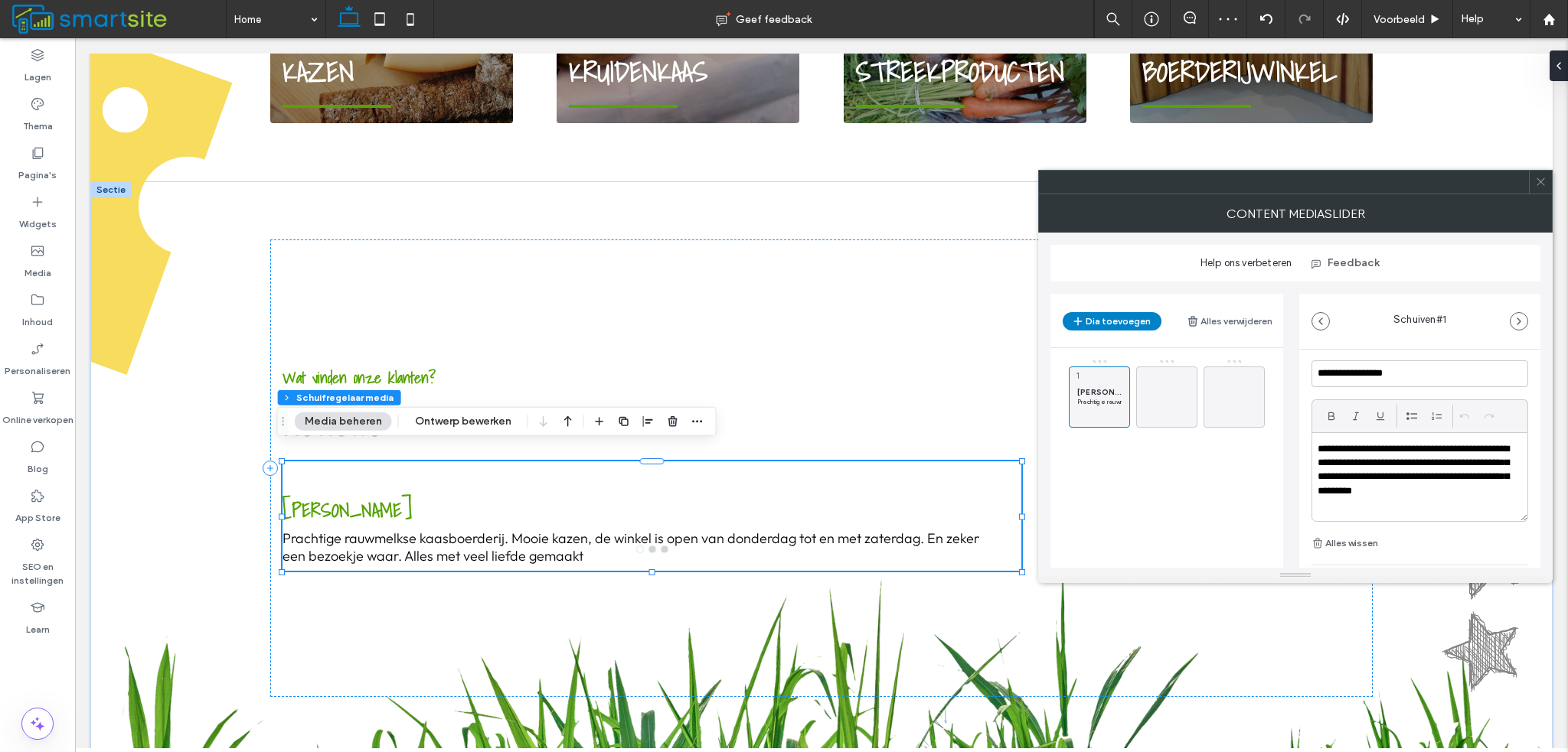
scroll to position [75, 0]
click at [1412, 462] on p "**********" at bounding box center [1417, 471] width 197 height 57
copy p "**********"
click at [1372, 372] on input "**********" at bounding box center [1420, 374] width 216 height 26
paste input "**********"
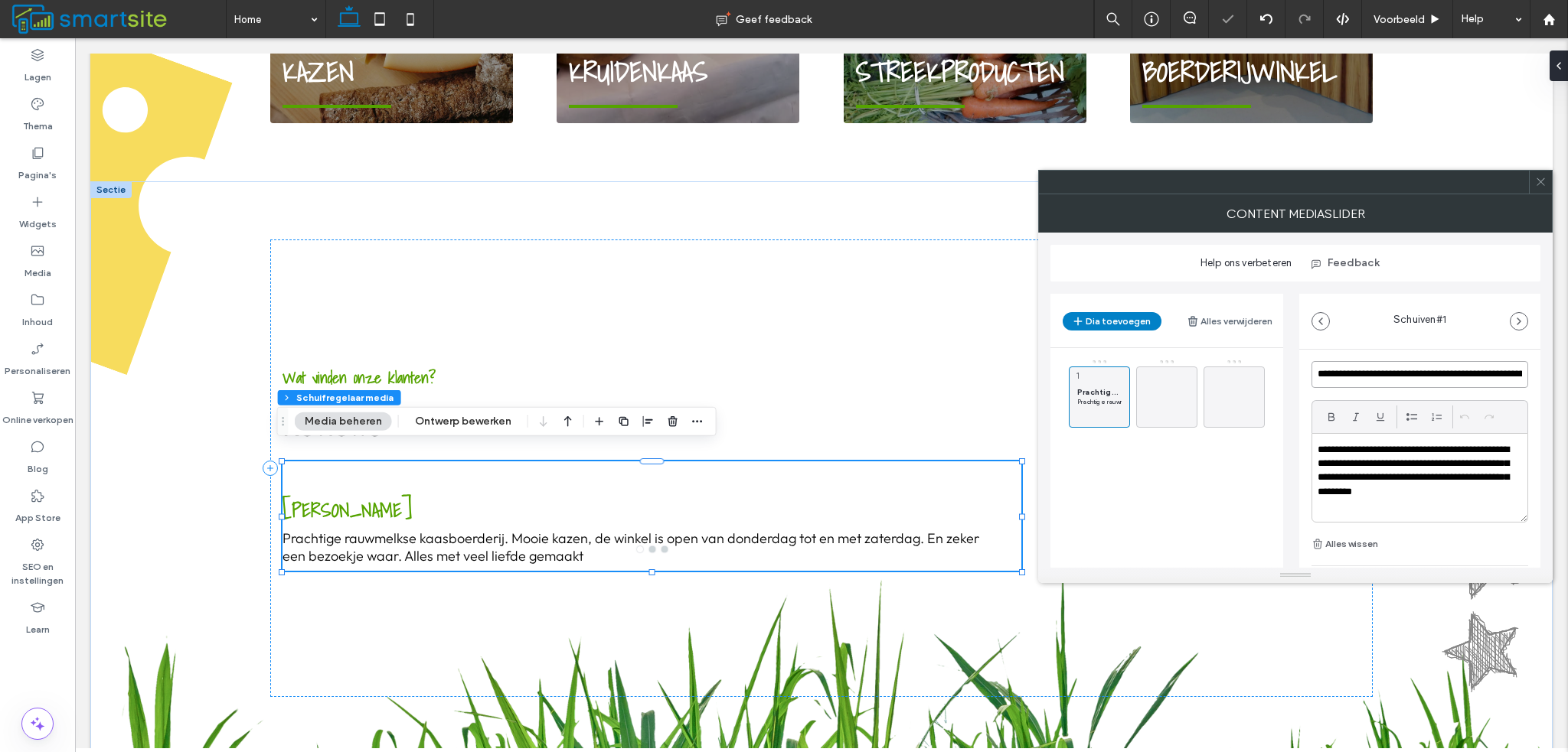
scroll to position [0, 543]
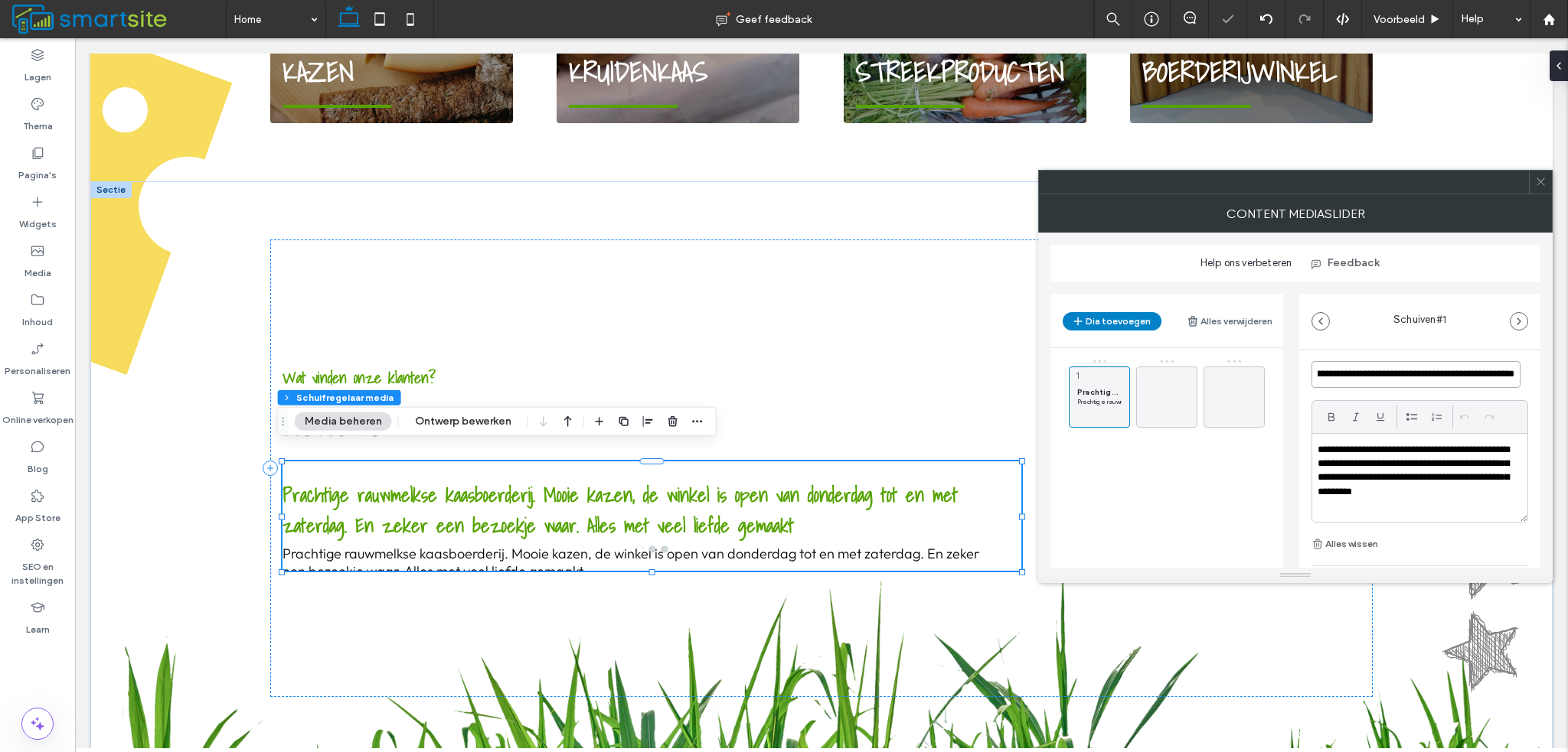
type input "**********"
click at [1404, 475] on p "**********" at bounding box center [1417, 471] width 197 height 57
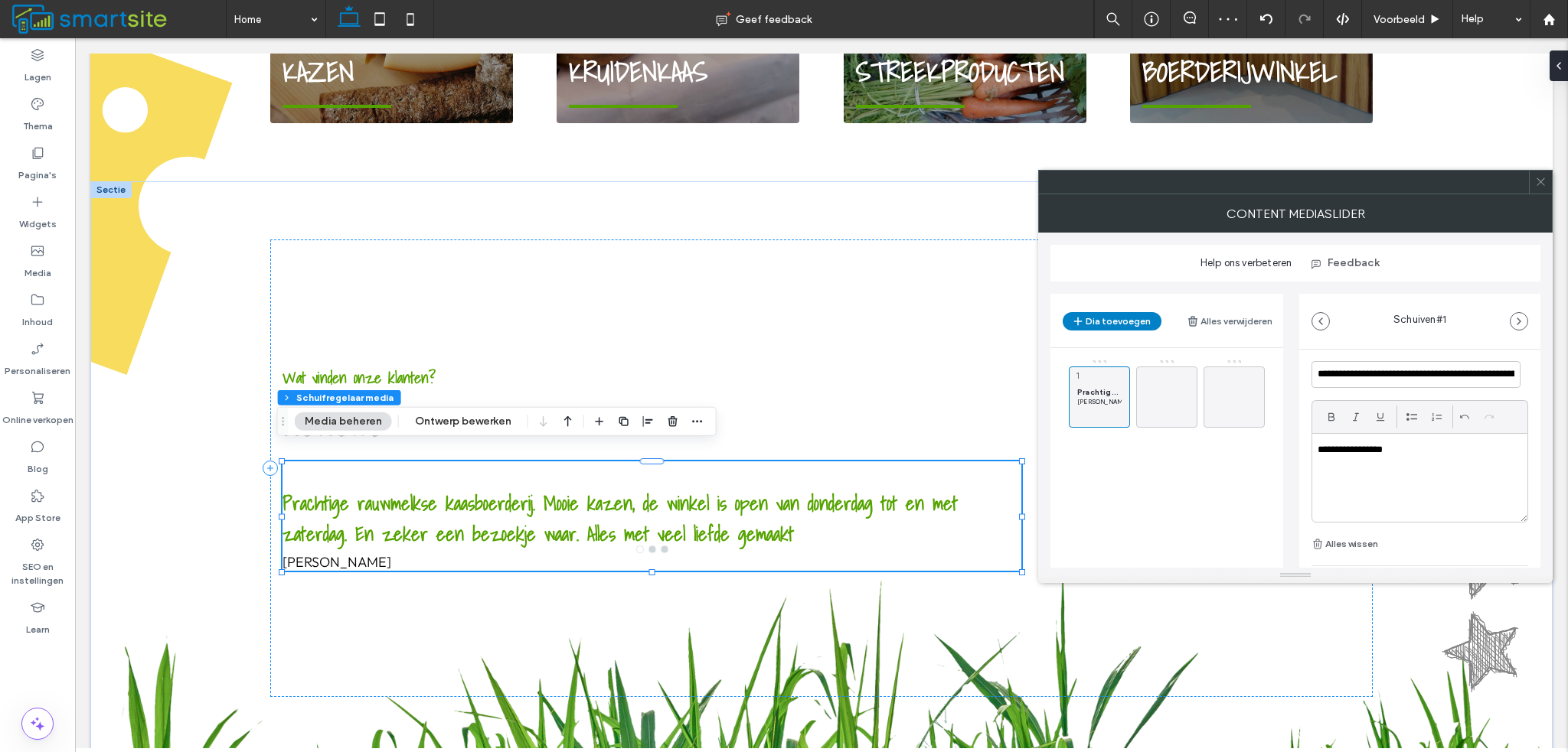
click at [1544, 191] on span at bounding box center [1541, 182] width 11 height 23
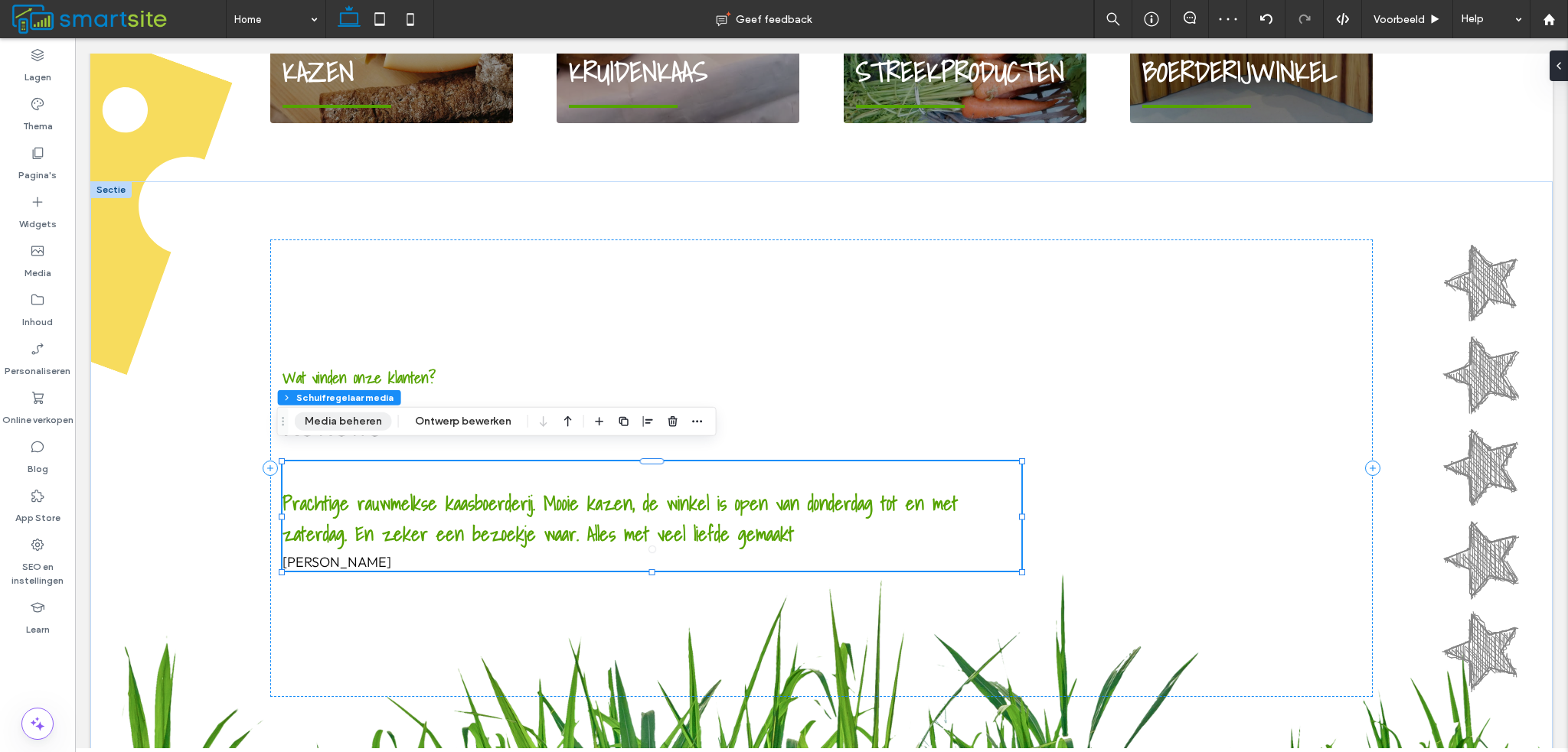
click at [336, 419] on button "Media beheren" at bounding box center [343, 421] width 97 height 18
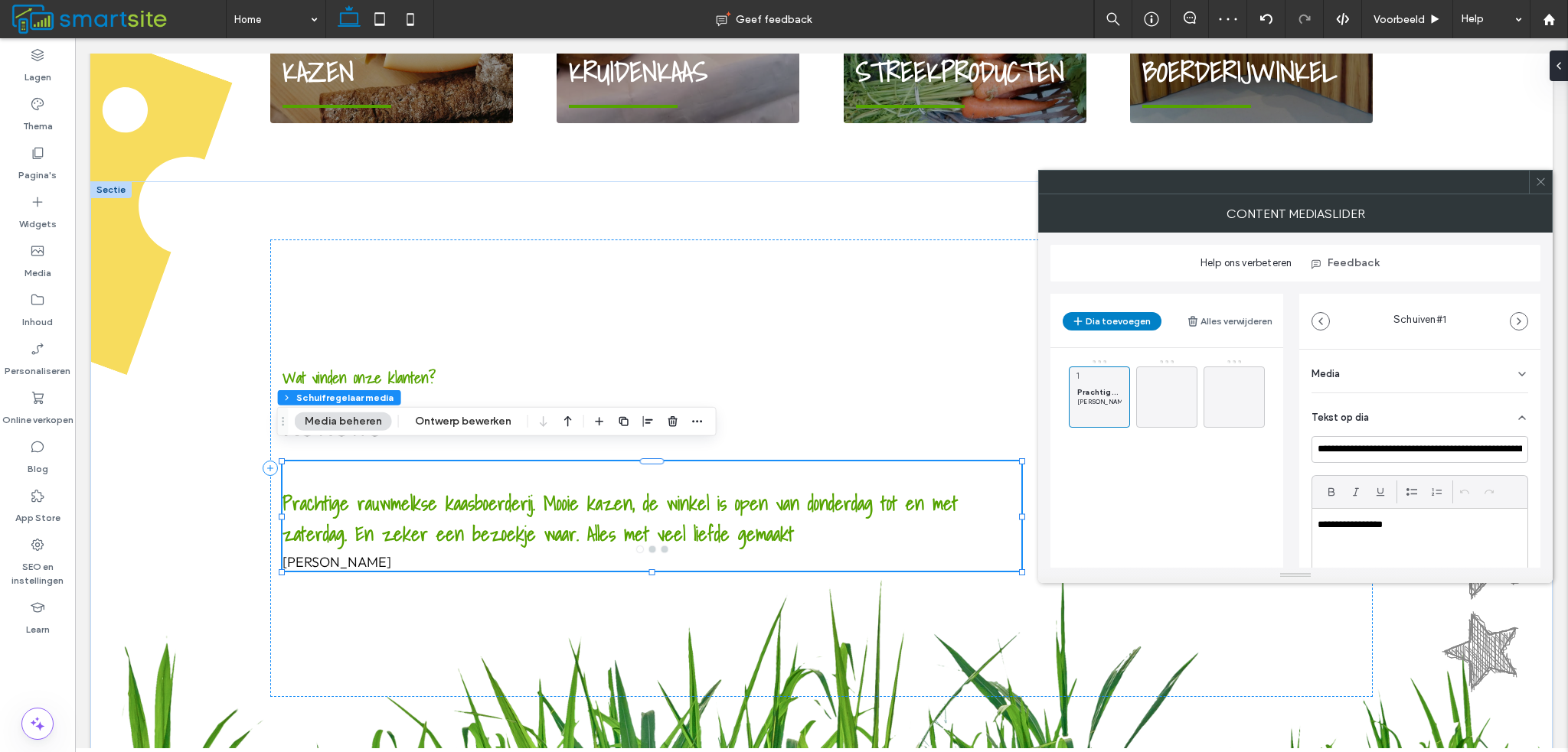
click at [1537, 186] on icon at bounding box center [1541, 182] width 11 height 11
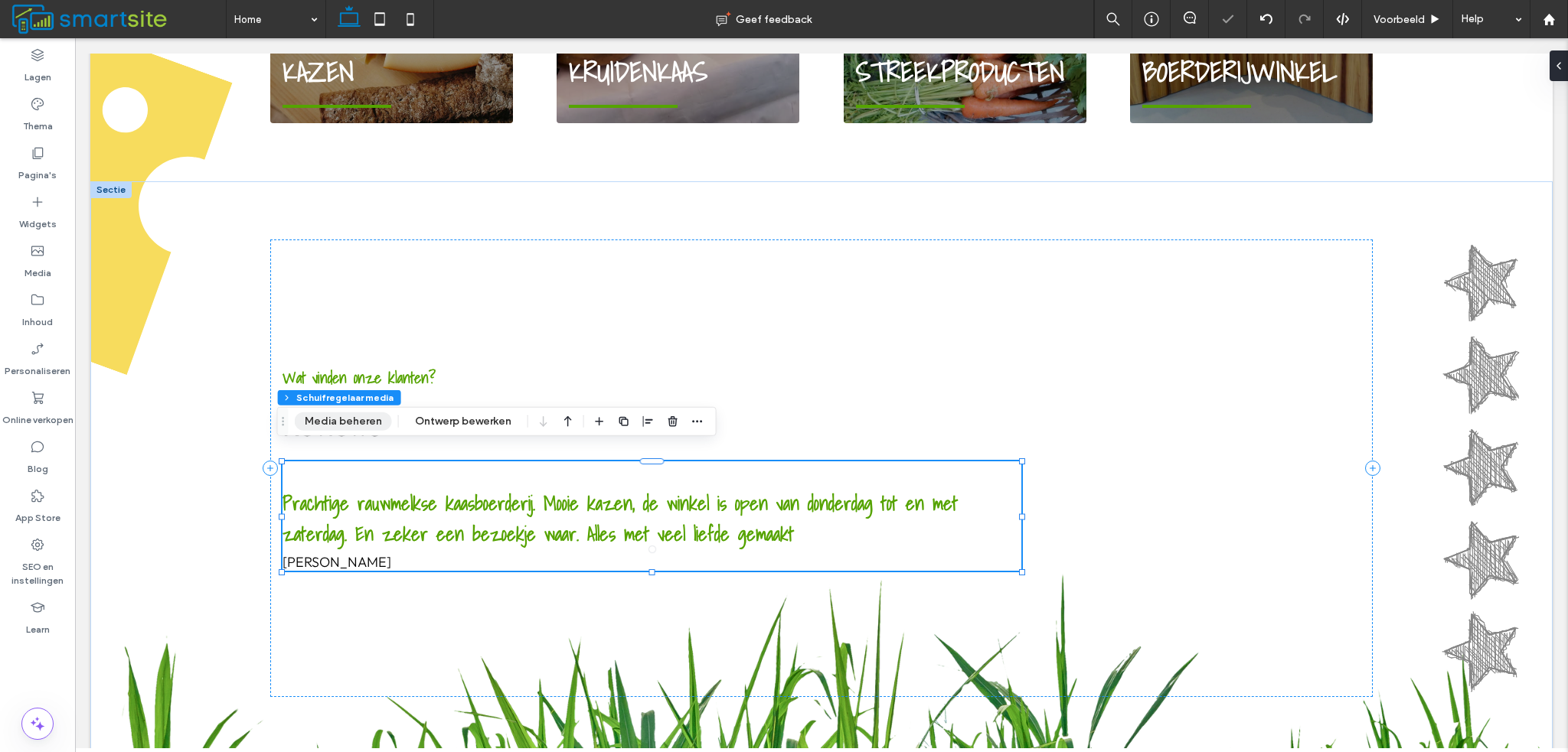
click at [352, 423] on button "Media beheren" at bounding box center [343, 421] width 97 height 18
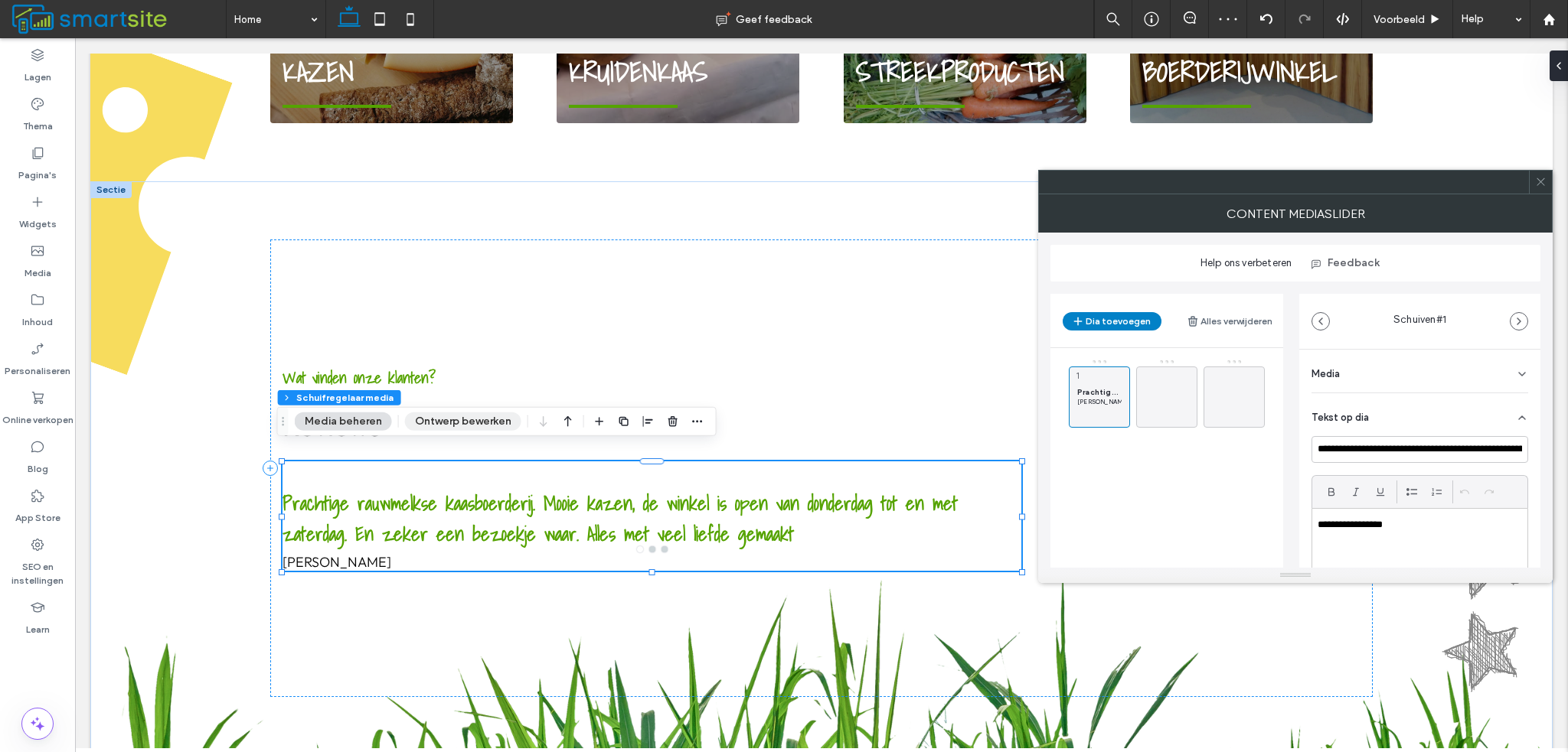
click at [470, 425] on button "Ontwerp bewerken" at bounding box center [463, 421] width 116 height 18
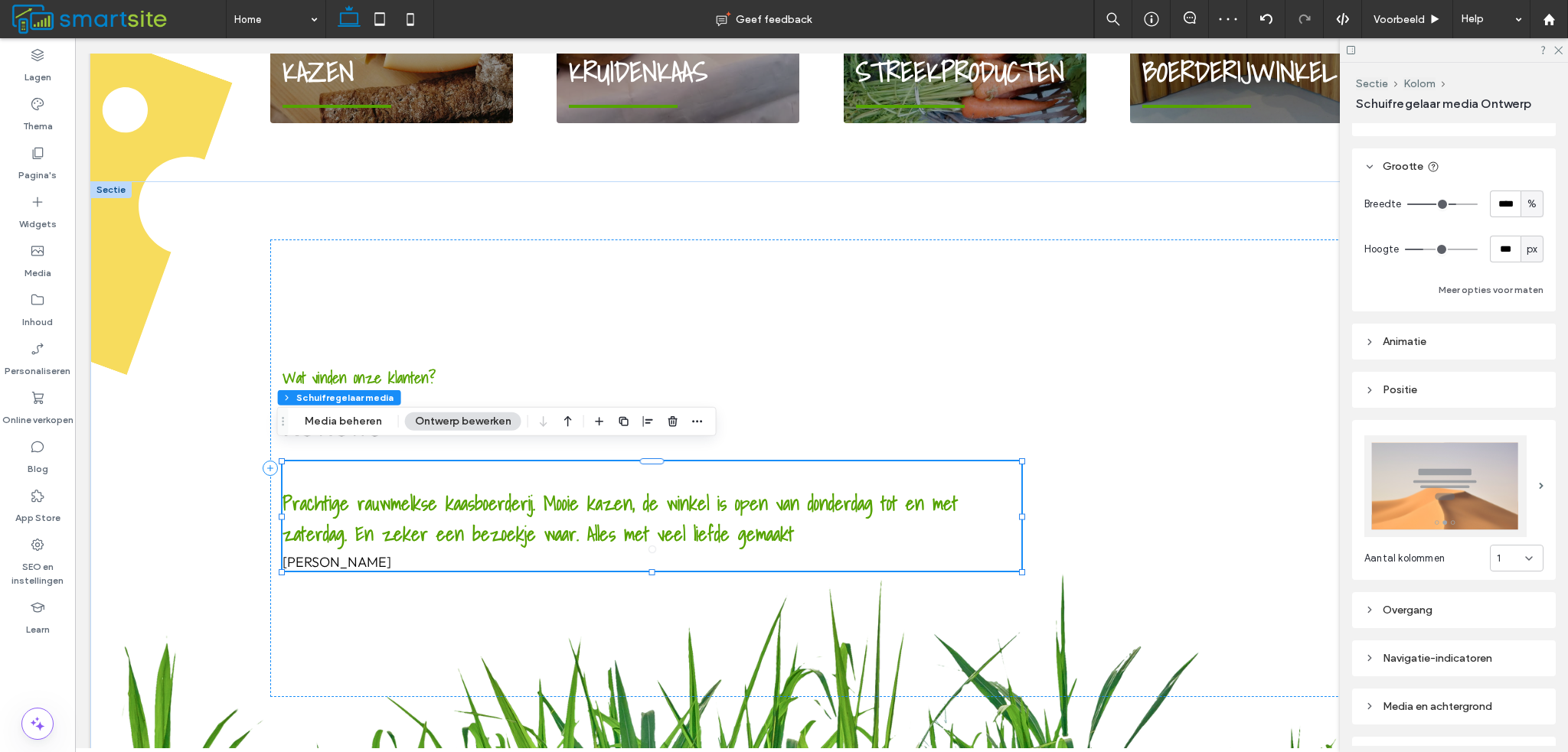
scroll to position [483, 0]
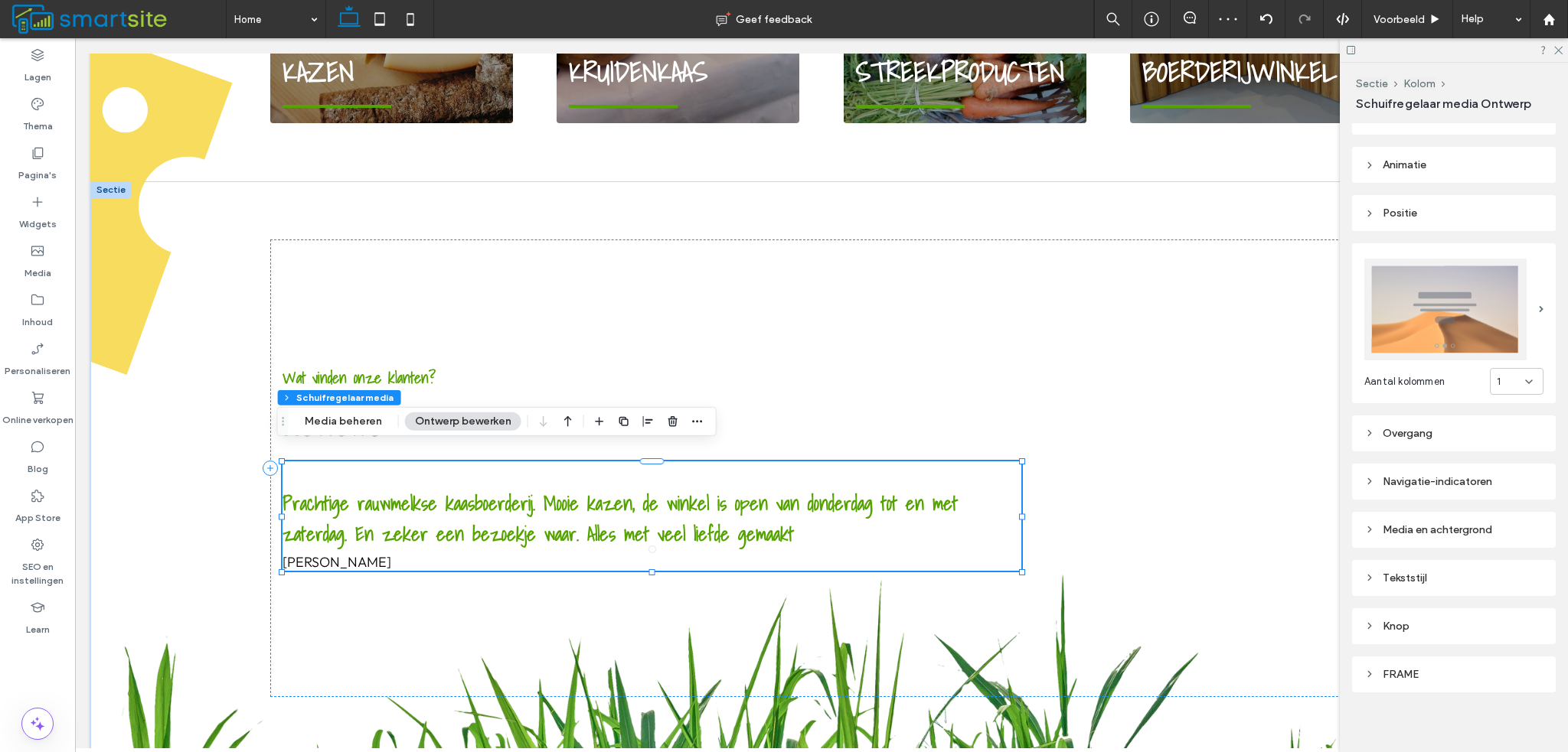
click at [1424, 568] on div "Tekststijl" at bounding box center [1454, 578] width 179 height 21
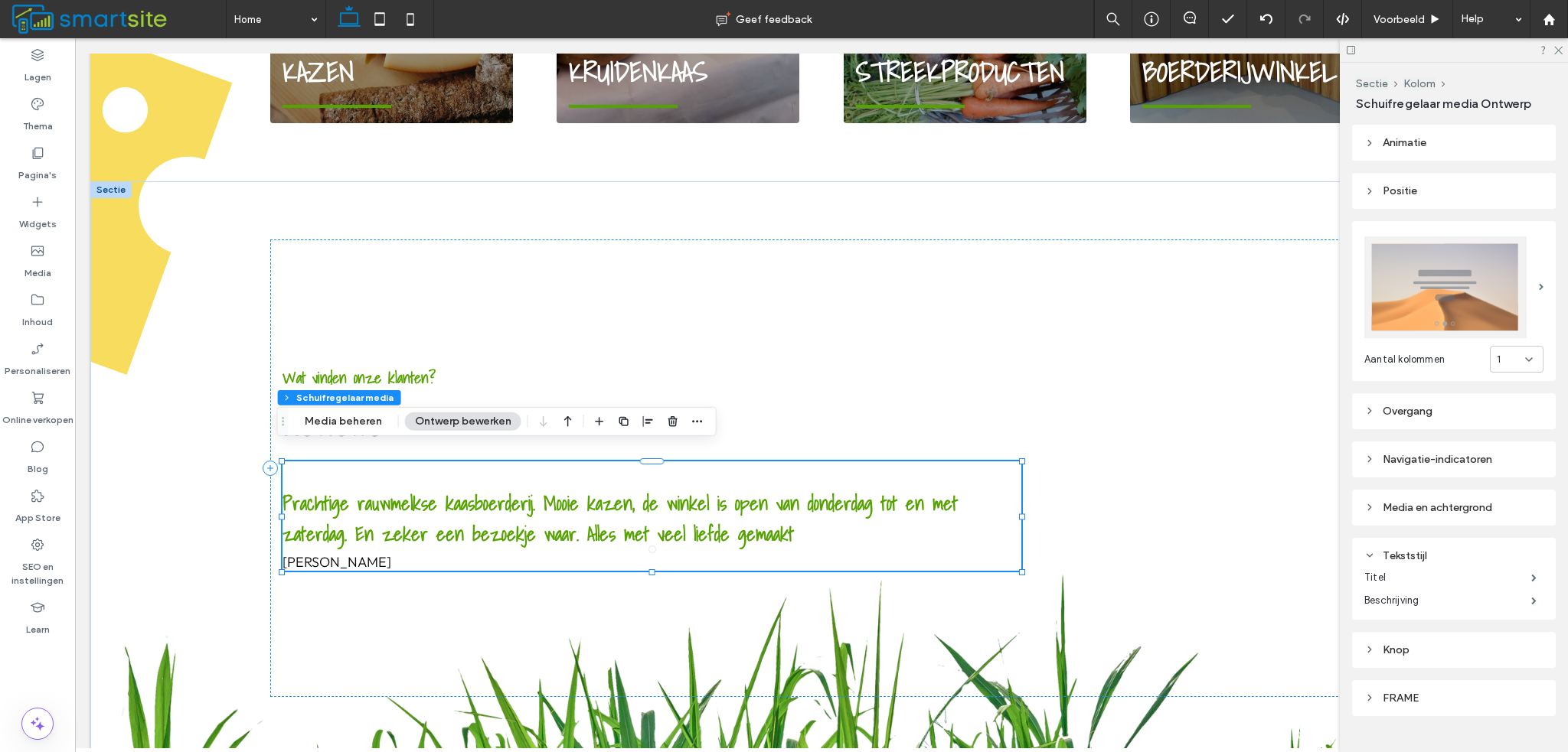
scroll to position [529, 0]
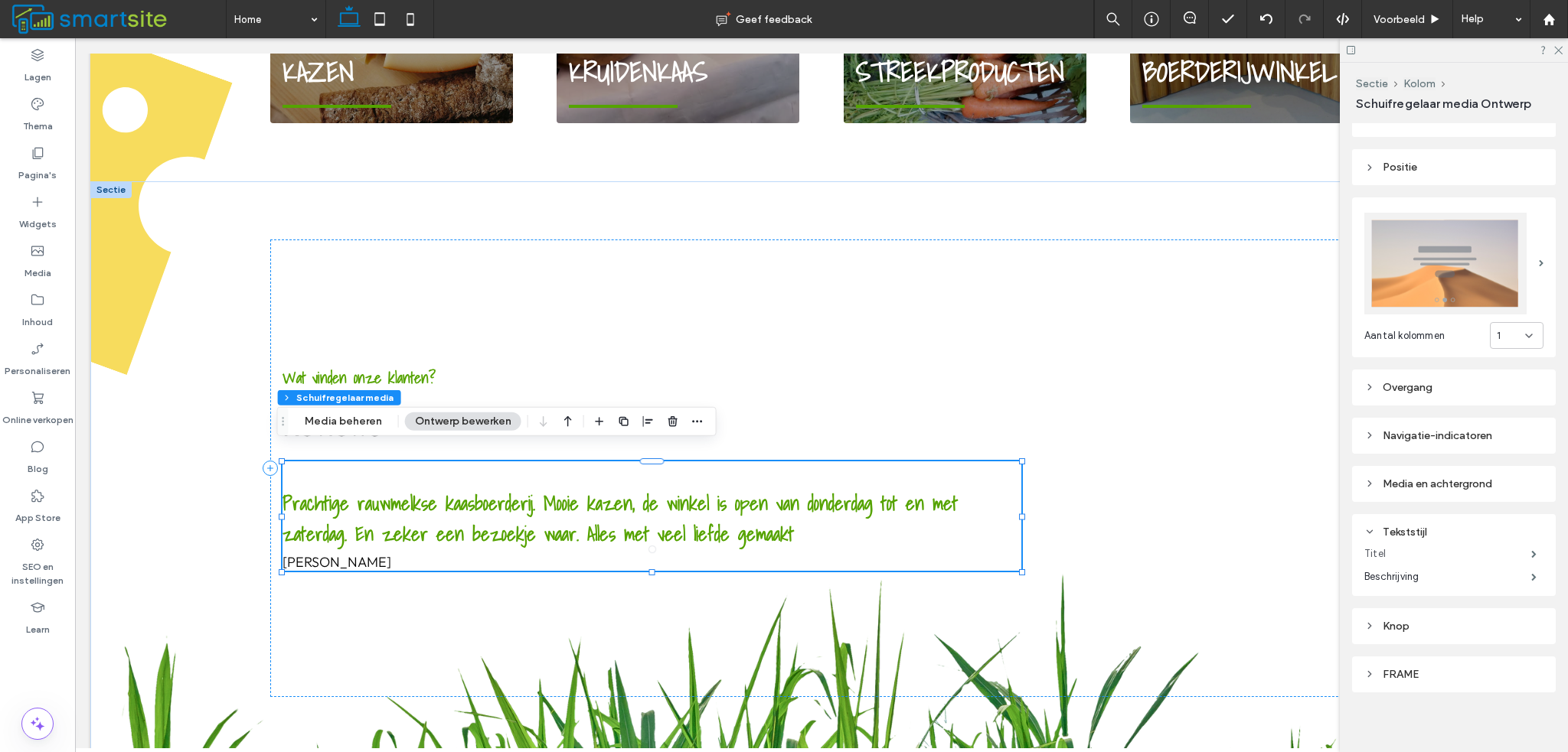
click at [1500, 546] on label "Titel" at bounding box center [1448, 554] width 167 height 30
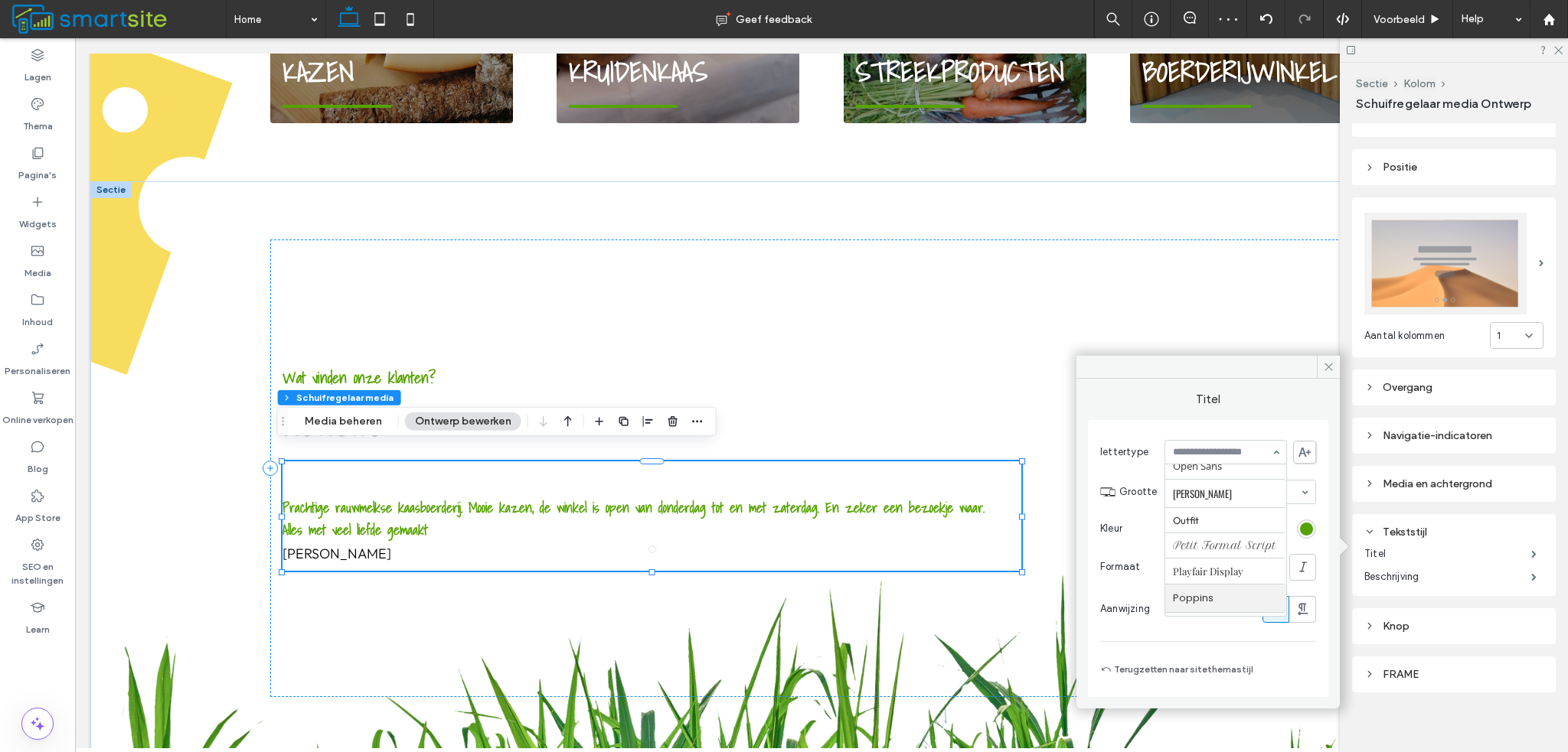
scroll to position [909, 0]
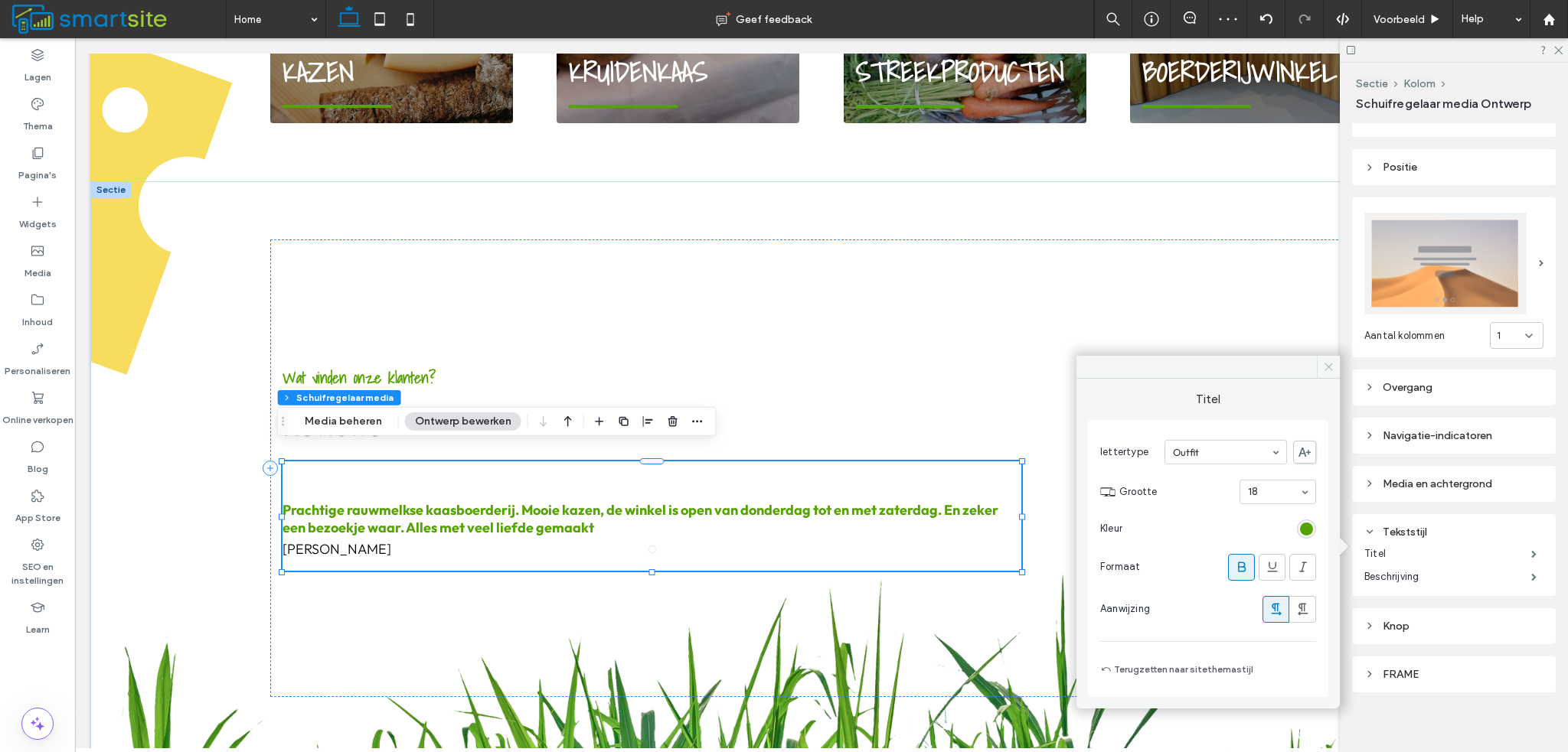
click at [1329, 368] on icon at bounding box center [1328, 367] width 11 height 11
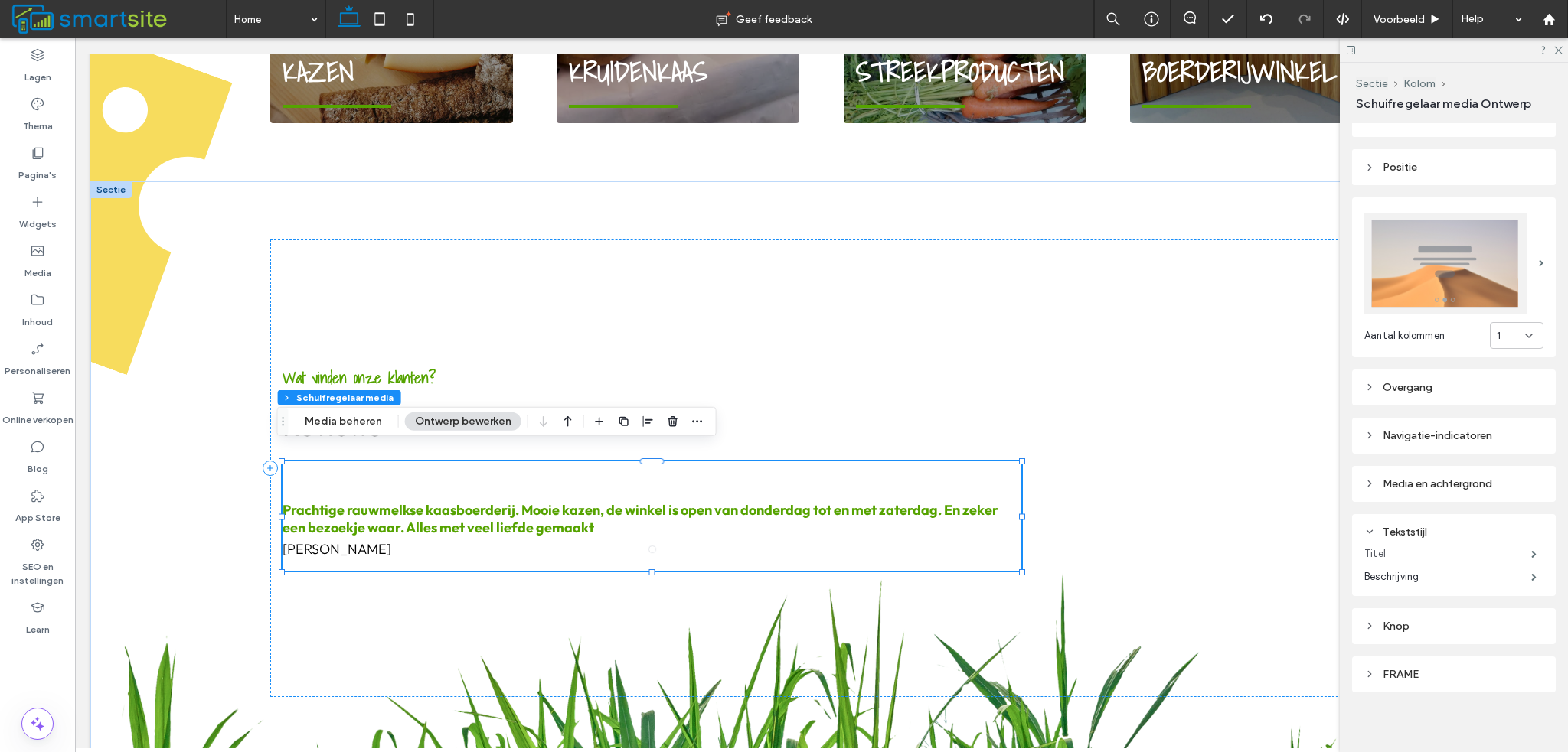
click at [1439, 546] on label "Titel" at bounding box center [1448, 554] width 167 height 30
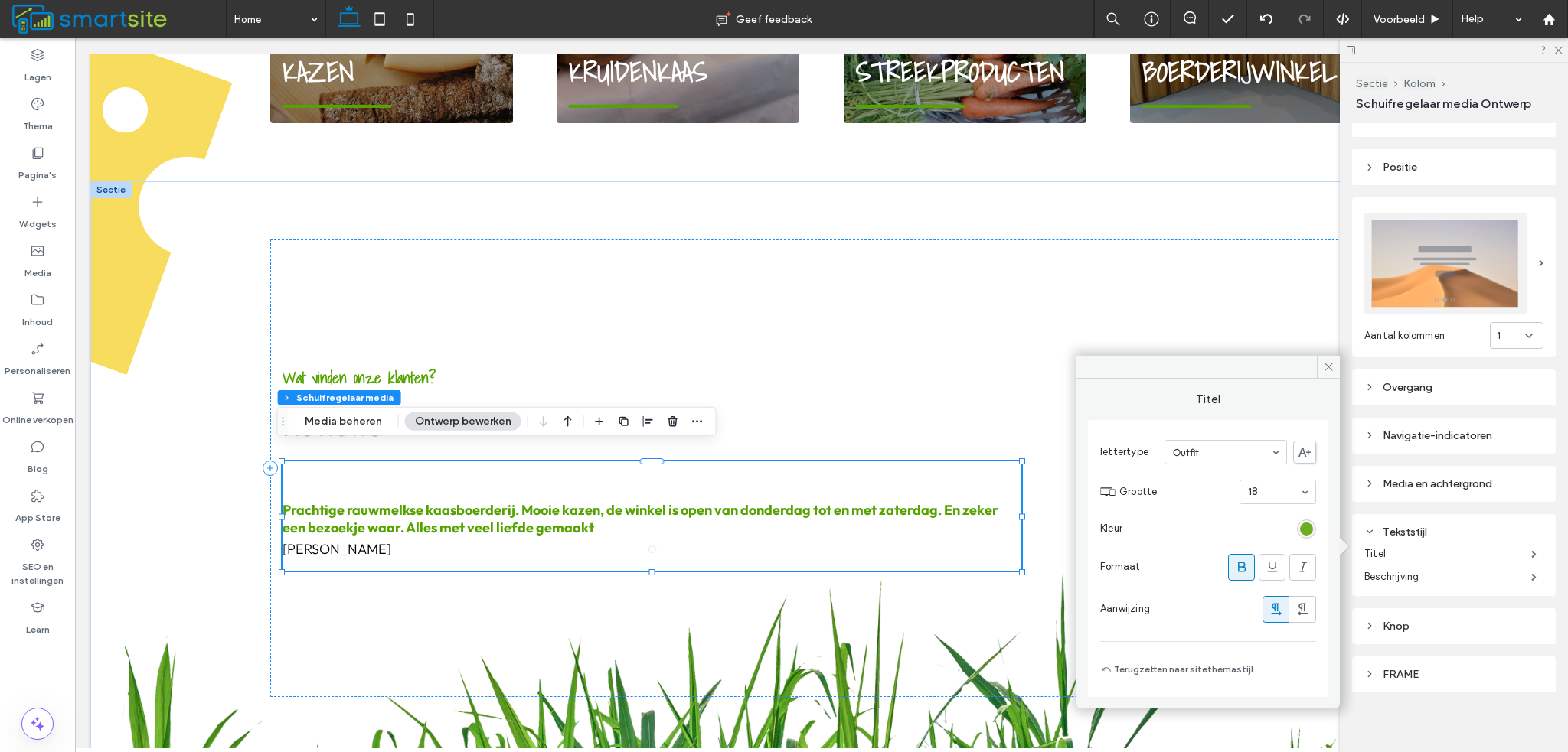
click at [1304, 525] on div "rgb(85, 163, 0)" at bounding box center [1307, 529] width 13 height 13
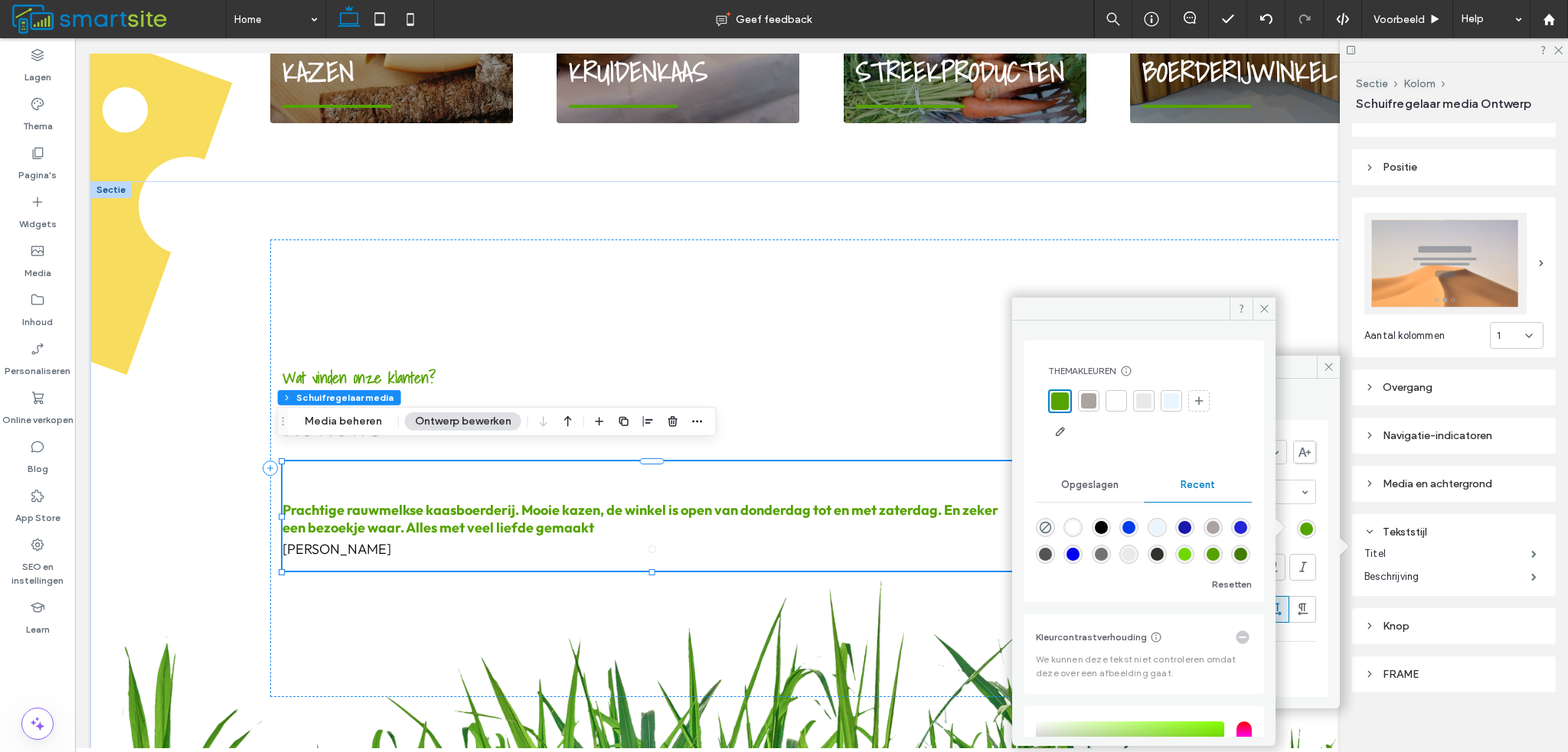
click at [1108, 522] on div "rgba(0, 0, 0, 1)" at bounding box center [1101, 528] width 13 height 13
type input "*******"
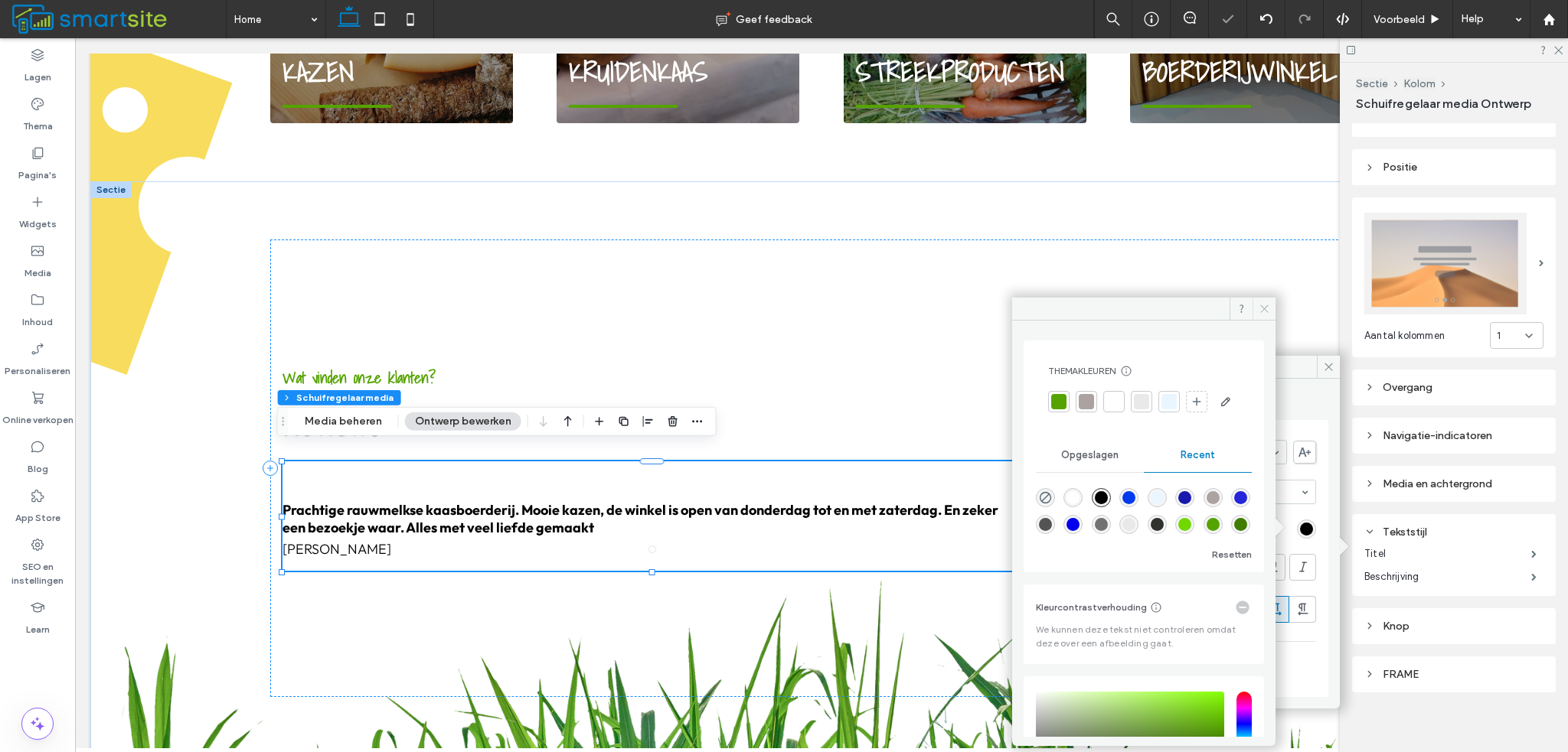
click at [1265, 313] on icon at bounding box center [1264, 308] width 11 height 11
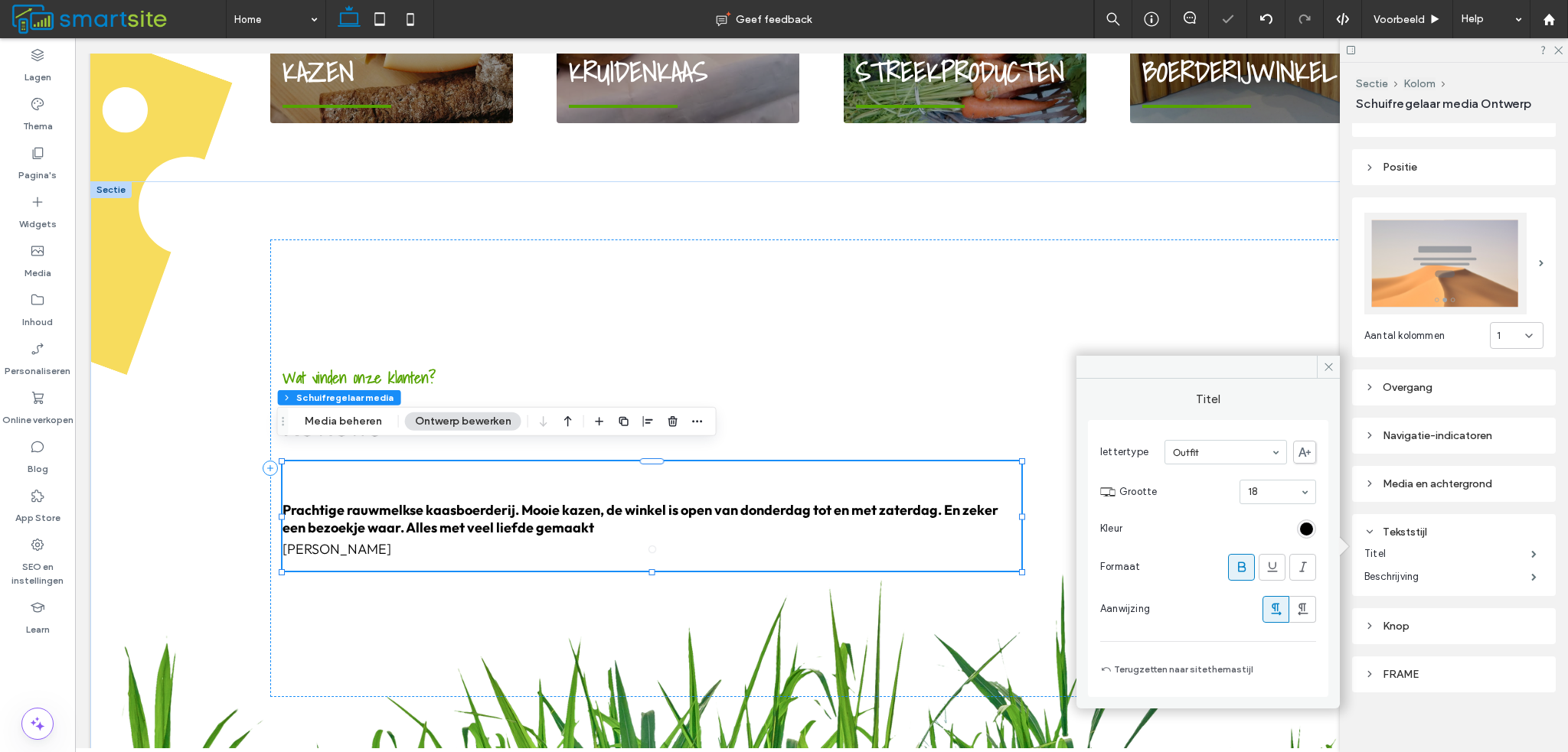
click at [1242, 558] on span at bounding box center [1241, 568] width 15 height 26
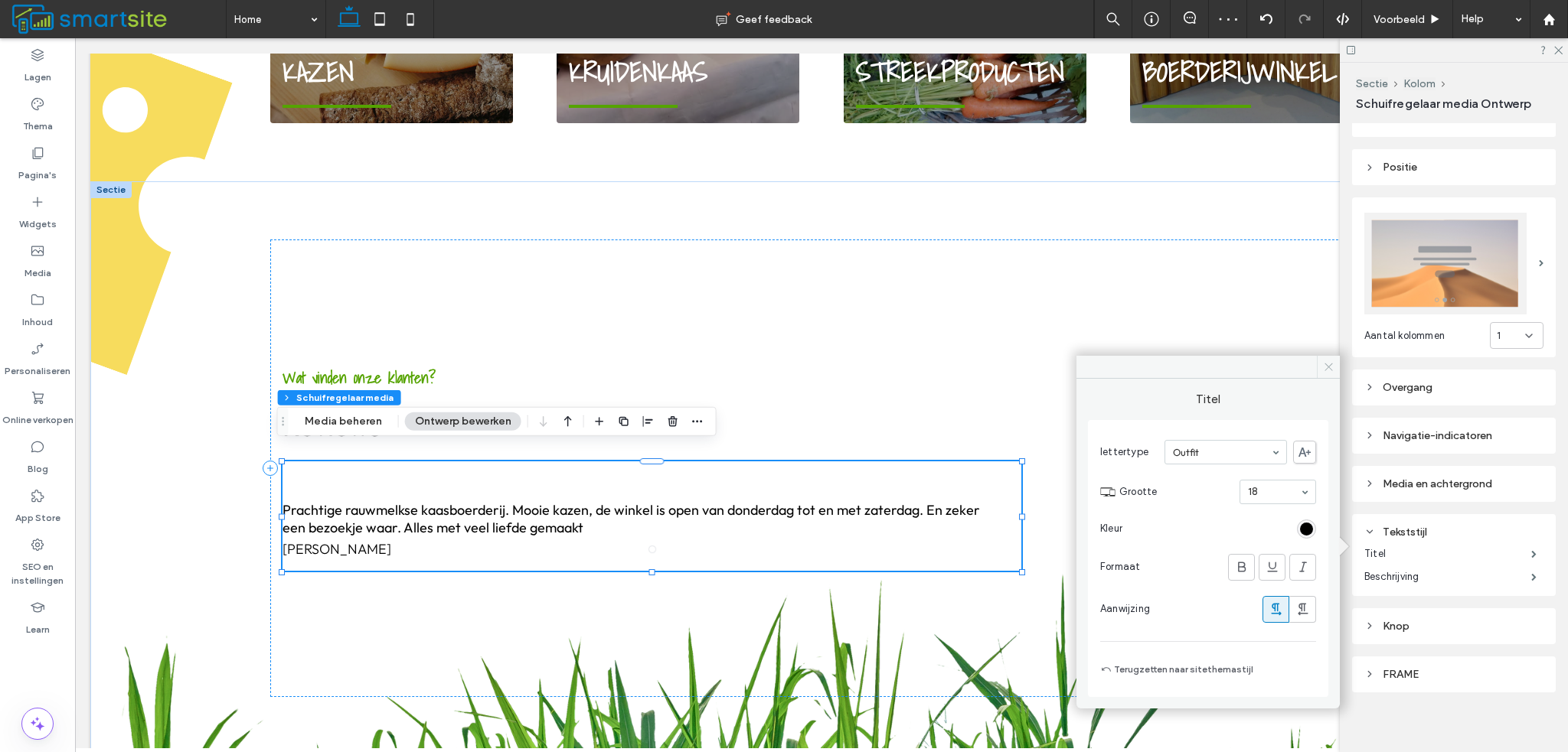
click at [1328, 367] on use at bounding box center [1328, 368] width 8 height 8
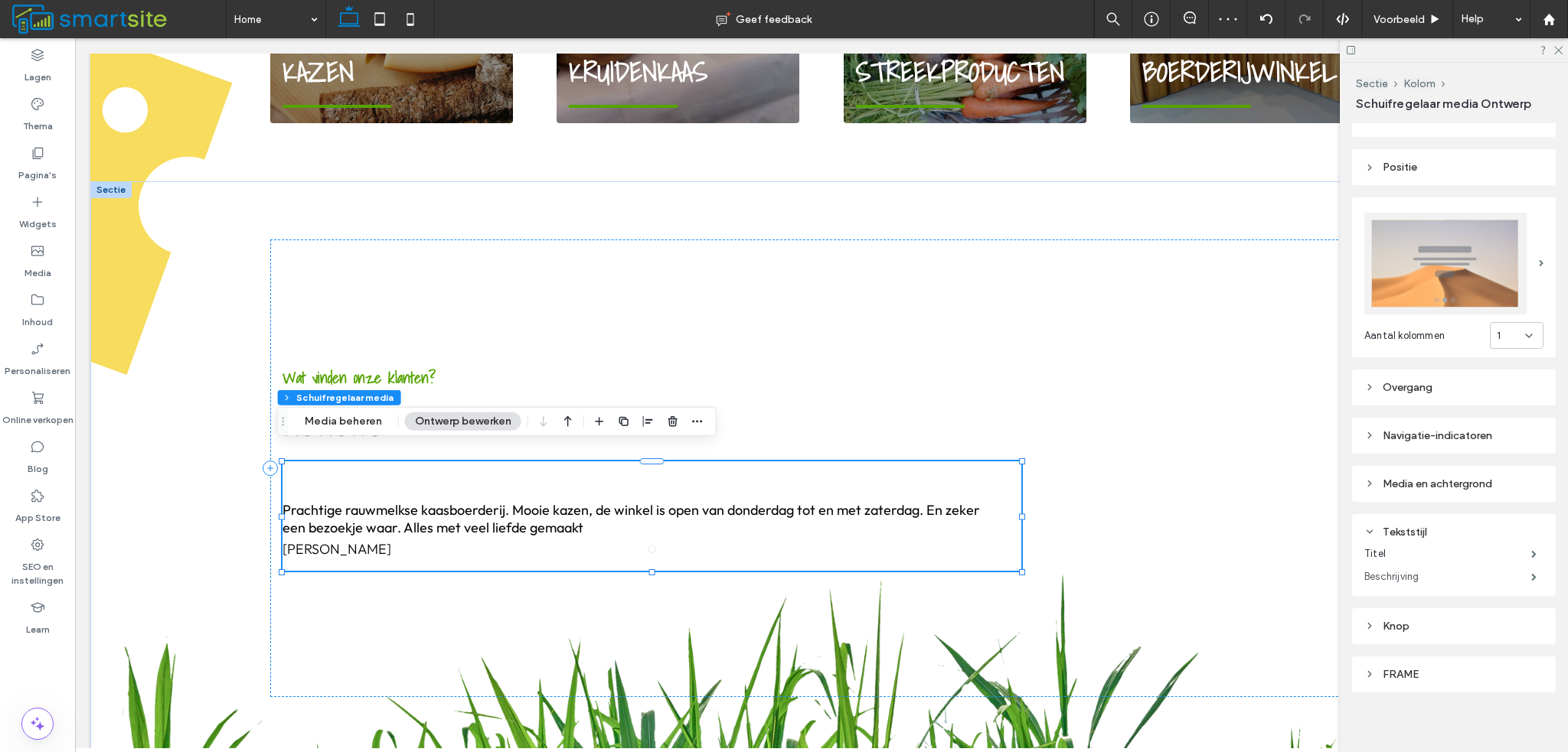
click at [1412, 566] on label "Beschrijving" at bounding box center [1448, 577] width 167 height 30
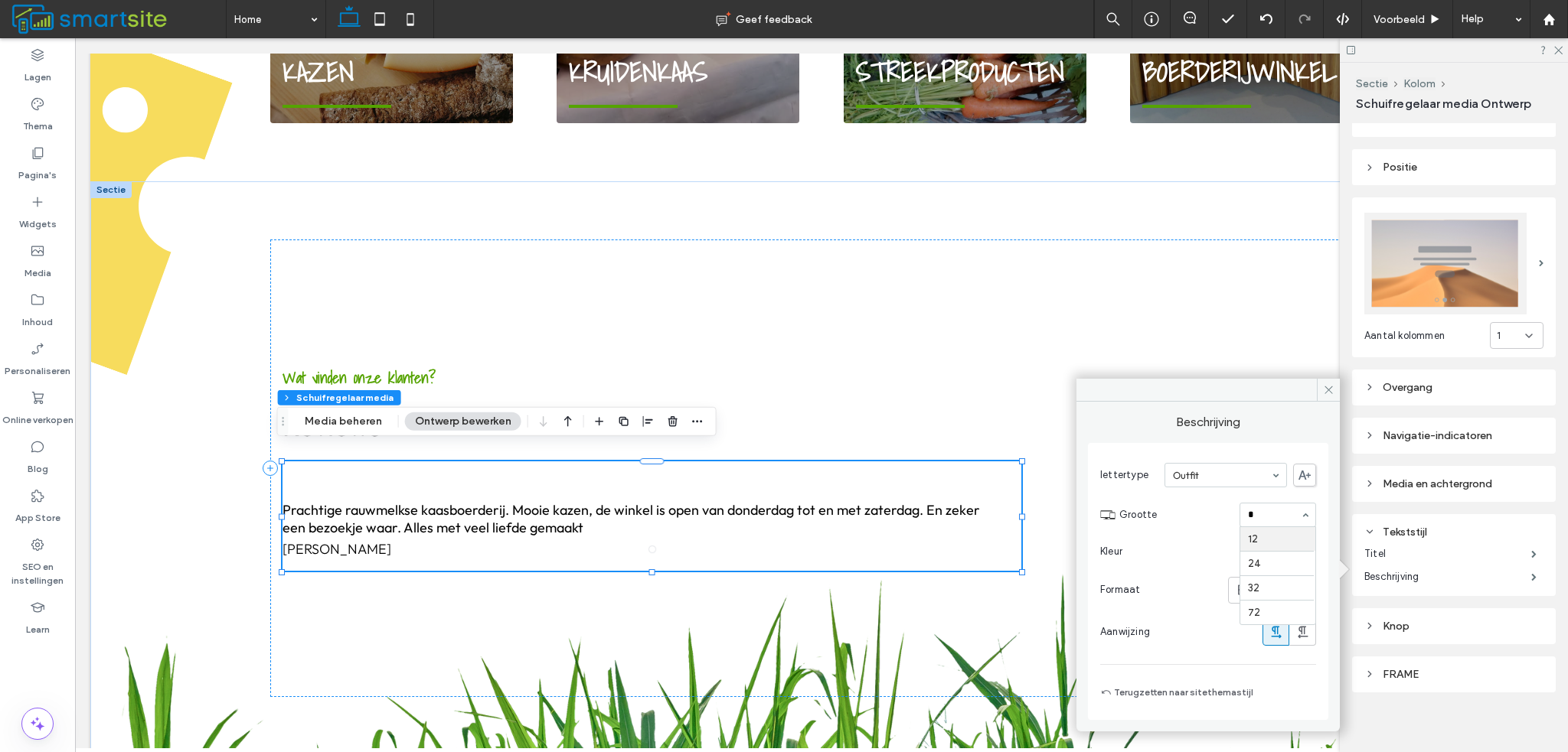
scroll to position [0, 0]
type input "**"
click at [1251, 510] on input at bounding box center [1274, 514] width 52 height 10
type input "**"
type input "***"
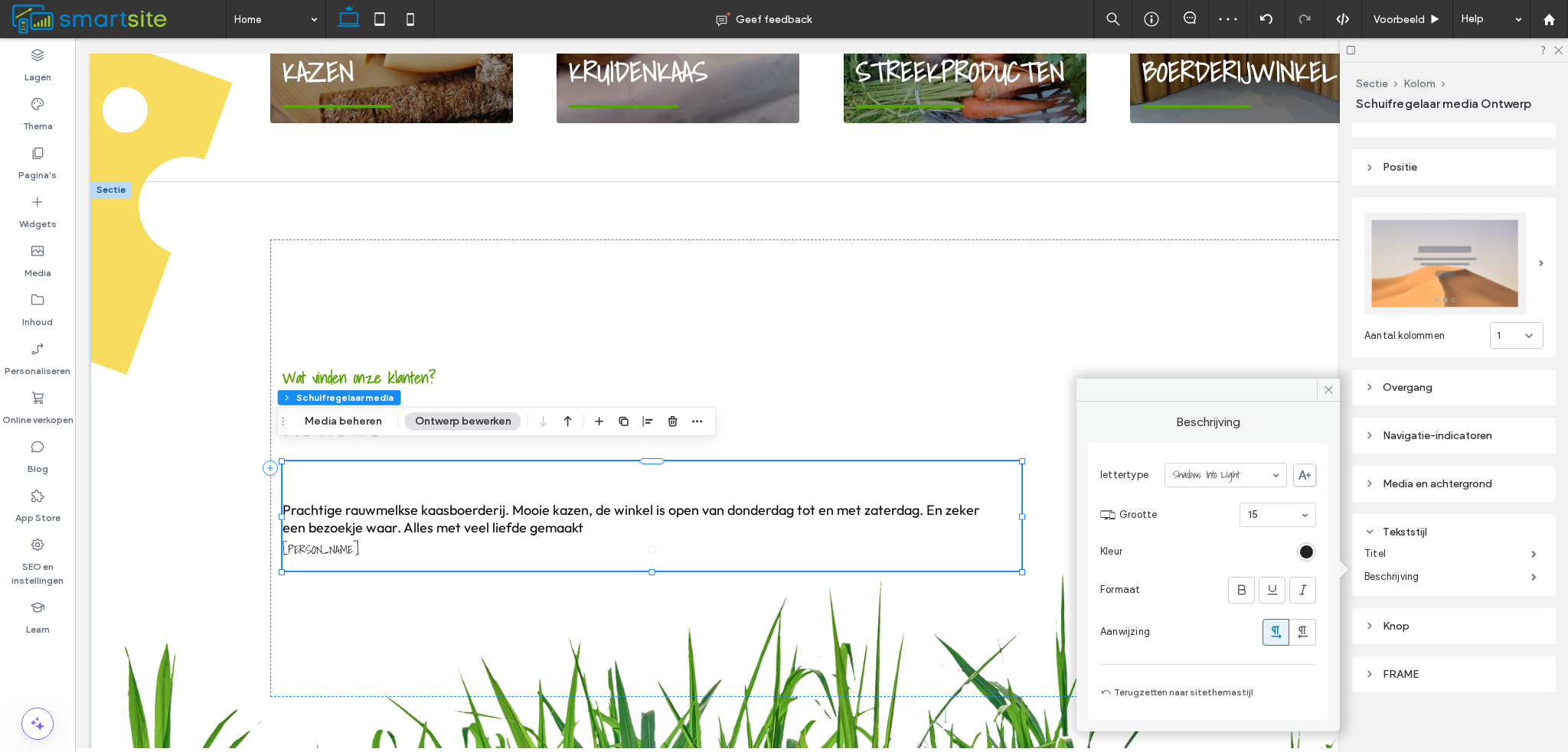
click at [1301, 549] on div "rgb(0, 0, 0)" at bounding box center [1307, 552] width 13 height 13
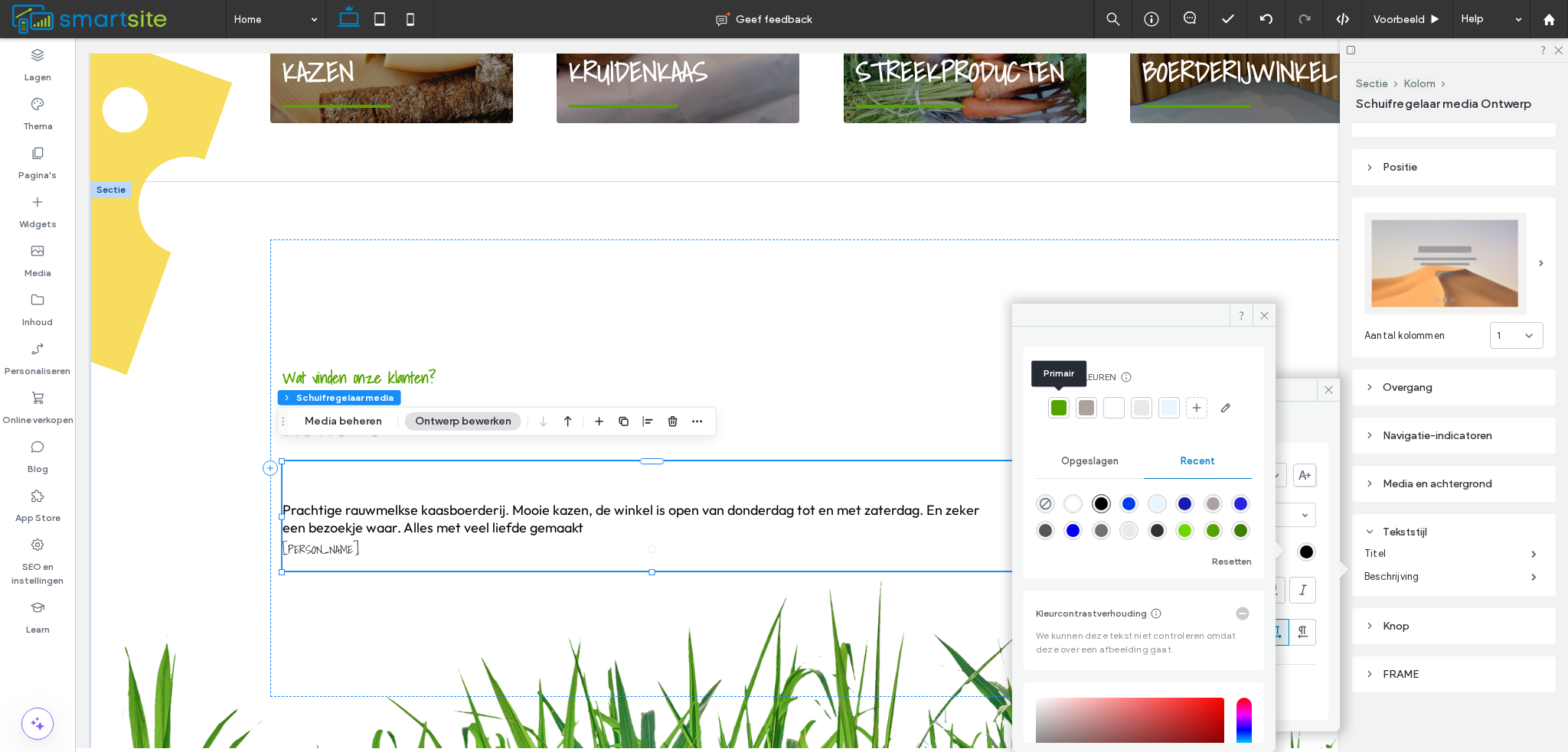
click at [1057, 411] on div at bounding box center [1058, 408] width 15 height 15
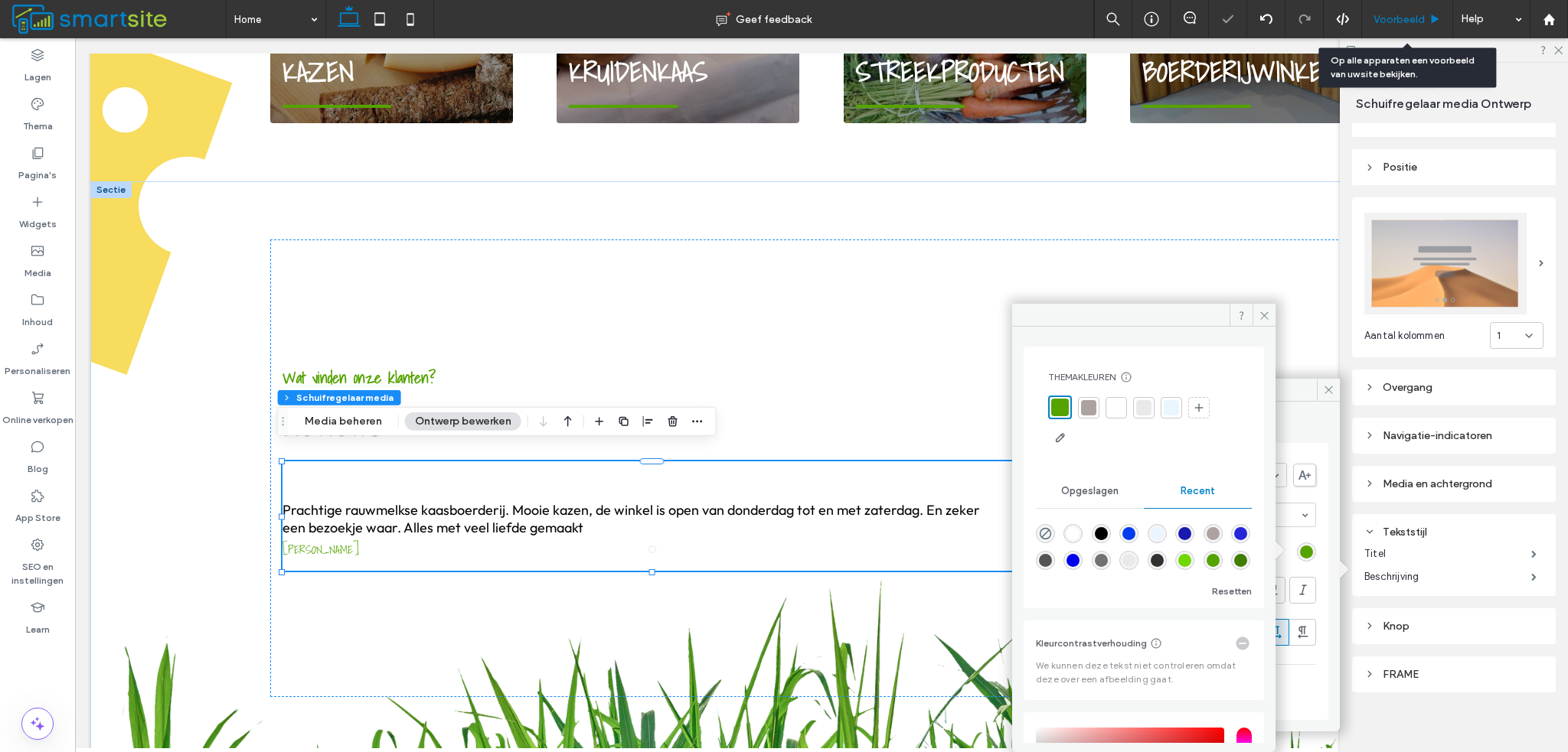
click at [1407, 18] on span "Voorbeeld" at bounding box center [1399, 19] width 51 height 13
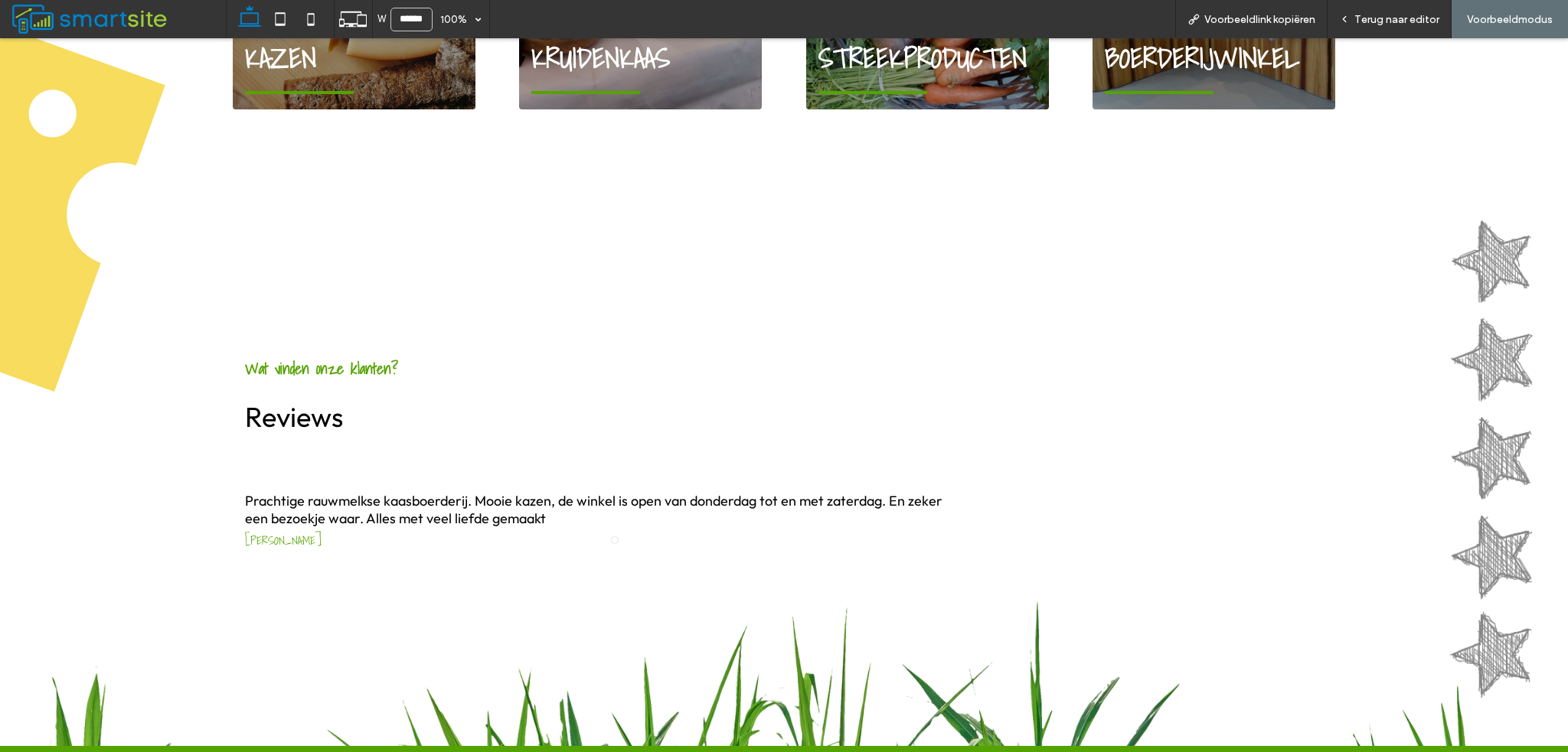
scroll to position [1486, 0]
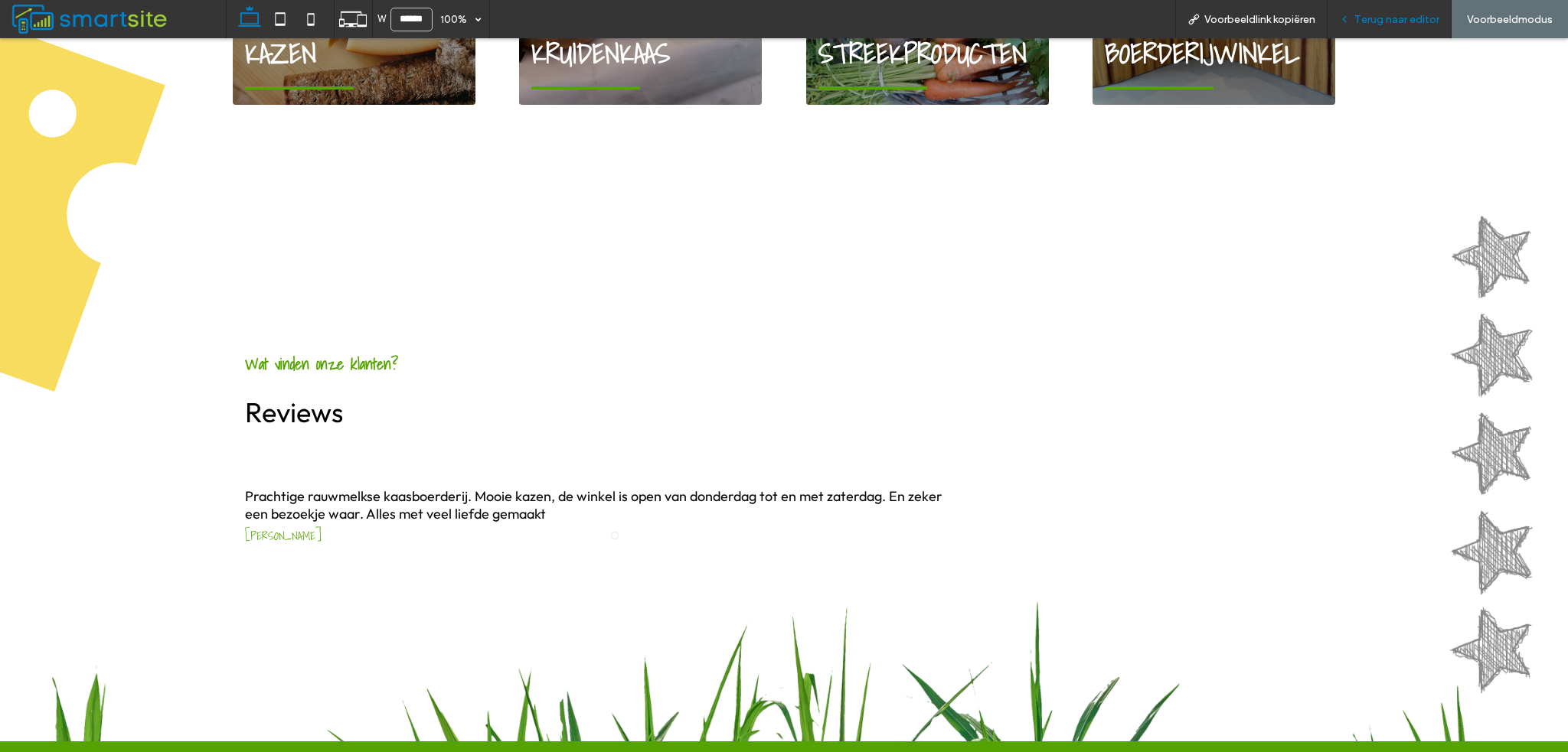
click at [1358, 26] on div "Terug naar editor" at bounding box center [1389, 19] width 124 height 38
click at [1375, 17] on span "Terug naar editor" at bounding box center [1397, 19] width 85 height 13
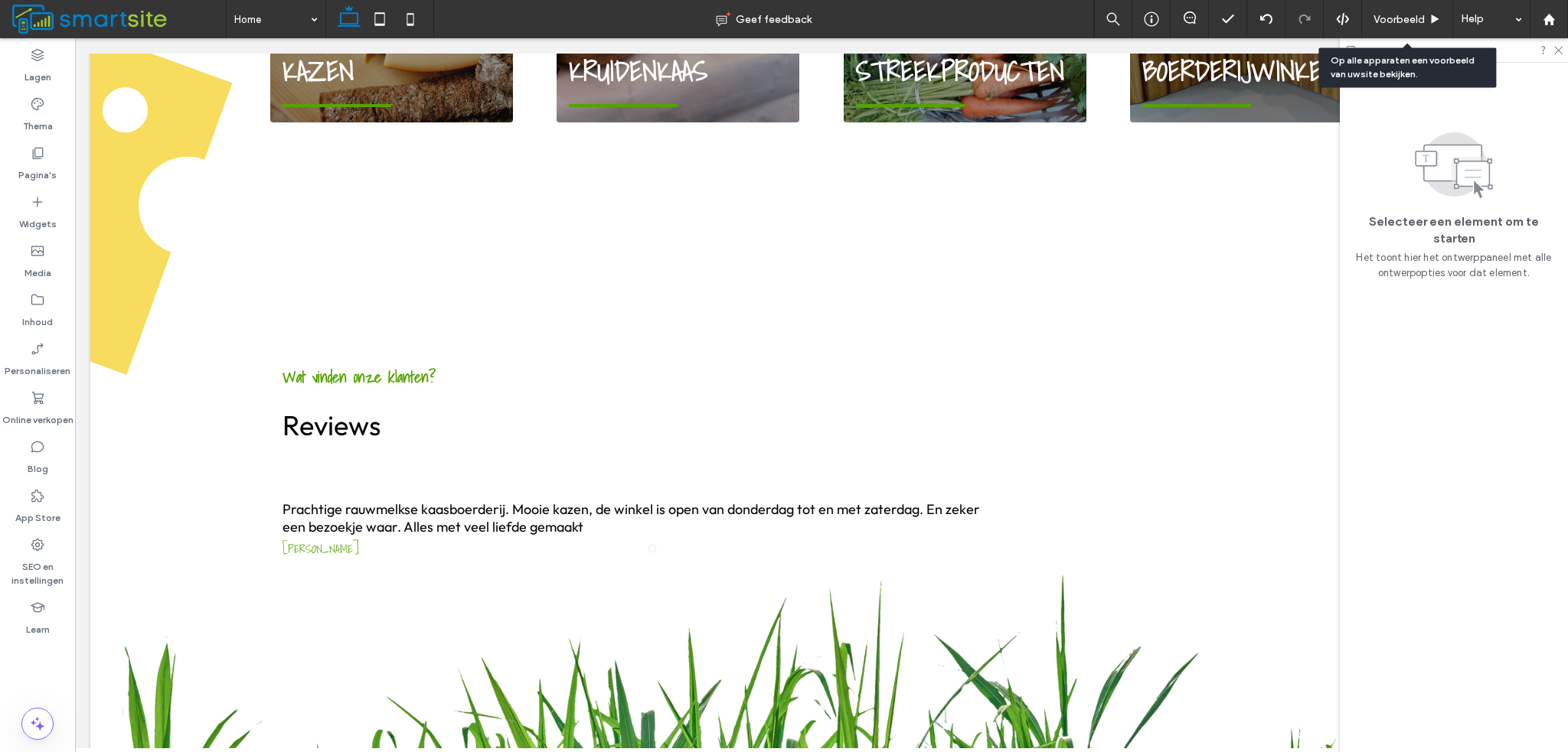
scroll to position [1476, 0]
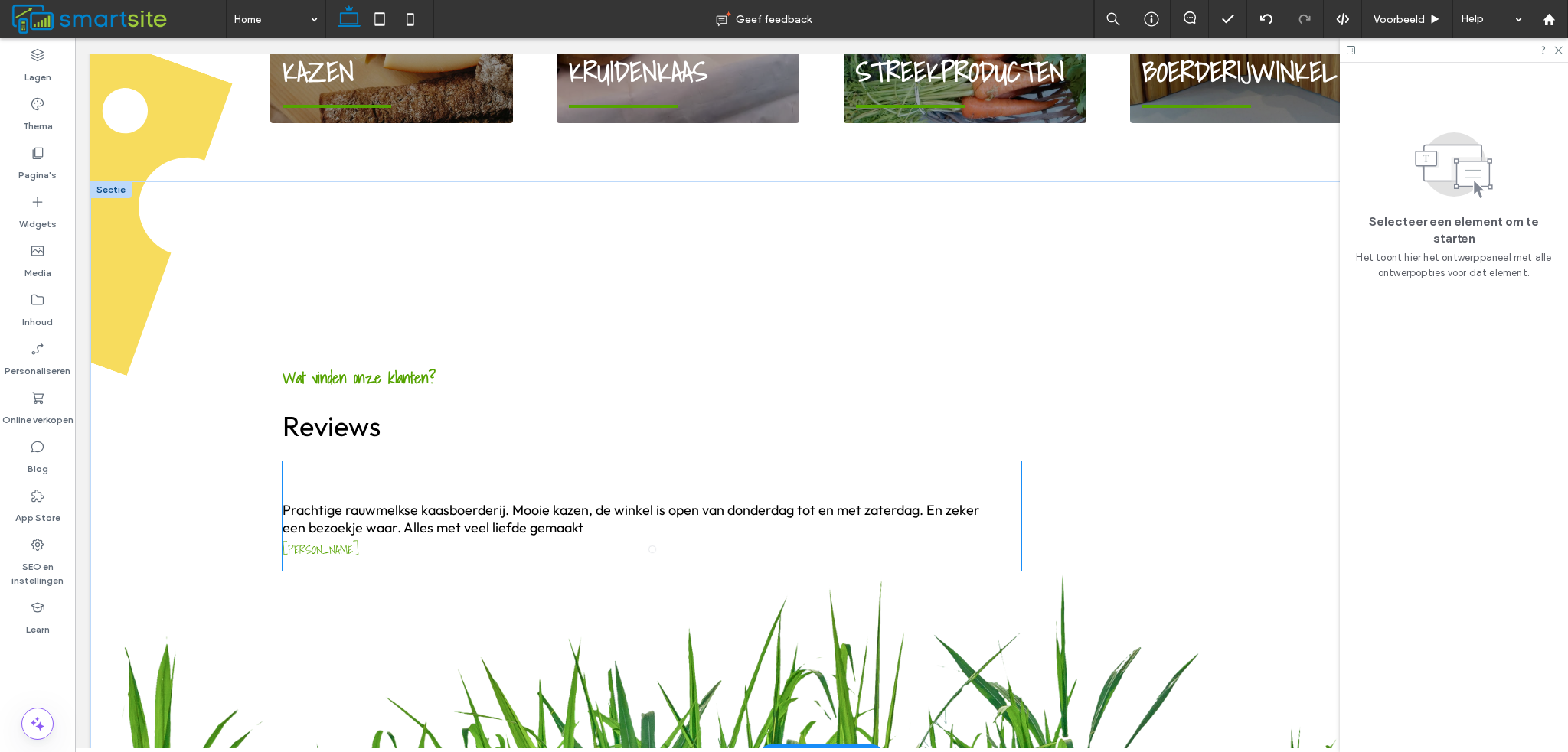
click at [643, 525] on div "Prachtige rauwmelkse kaasboerderij. Mooie kazen, de winkel is open van donderda…" at bounding box center [652, 526] width 739 height 37
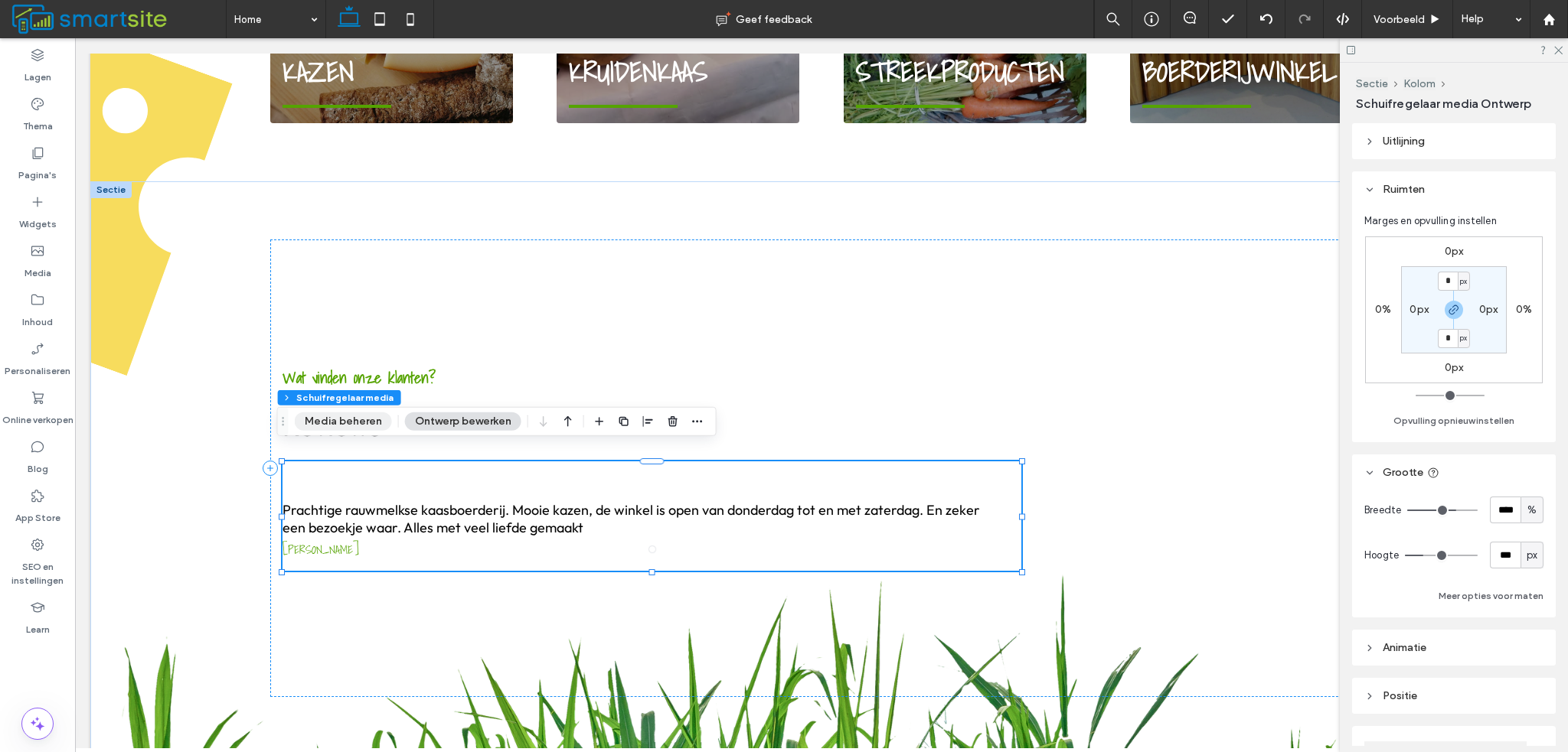
click at [339, 428] on button "Media beheren" at bounding box center [343, 421] width 97 height 18
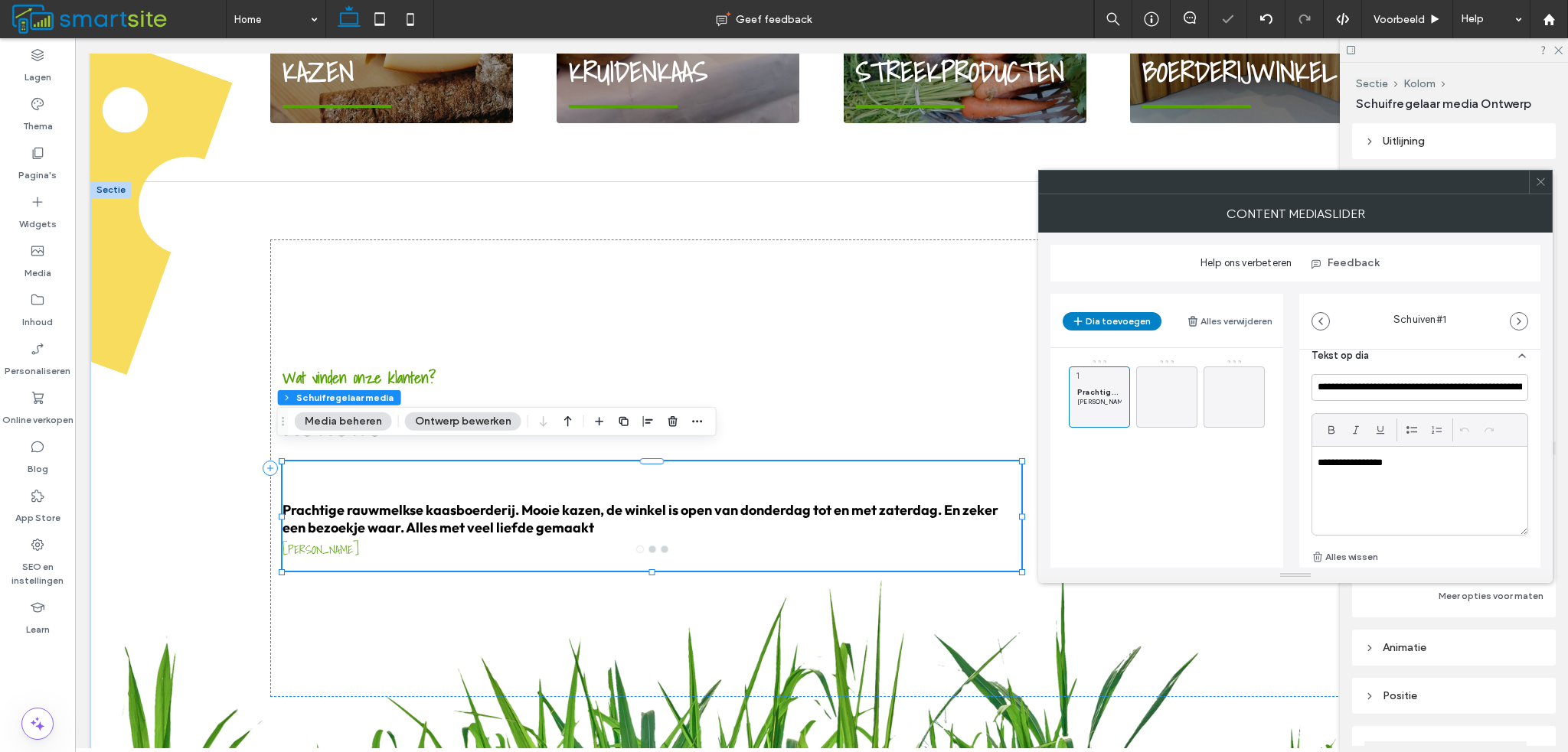
scroll to position [151, 0]
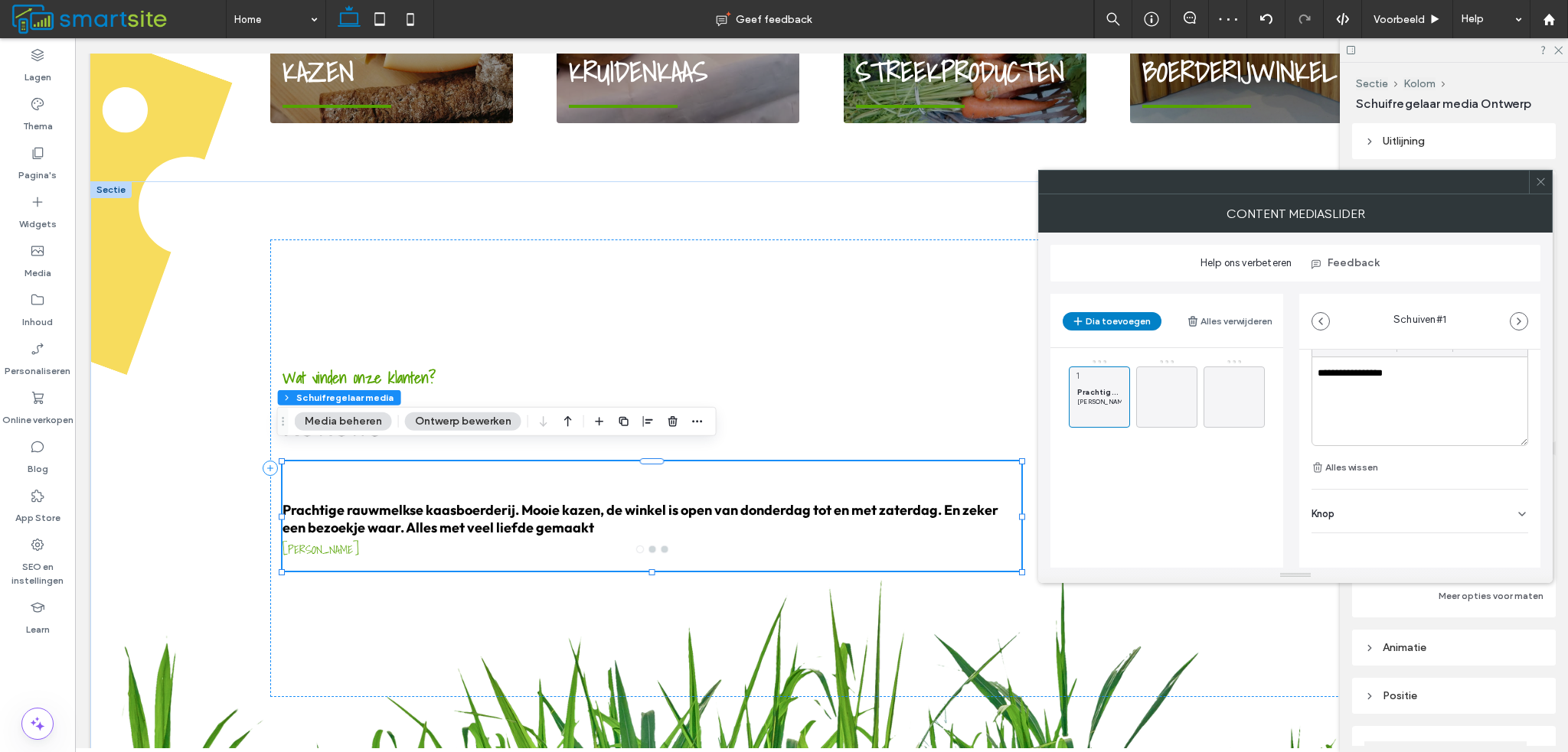
click at [1535, 187] on icon at bounding box center [1541, 182] width 11 height 11
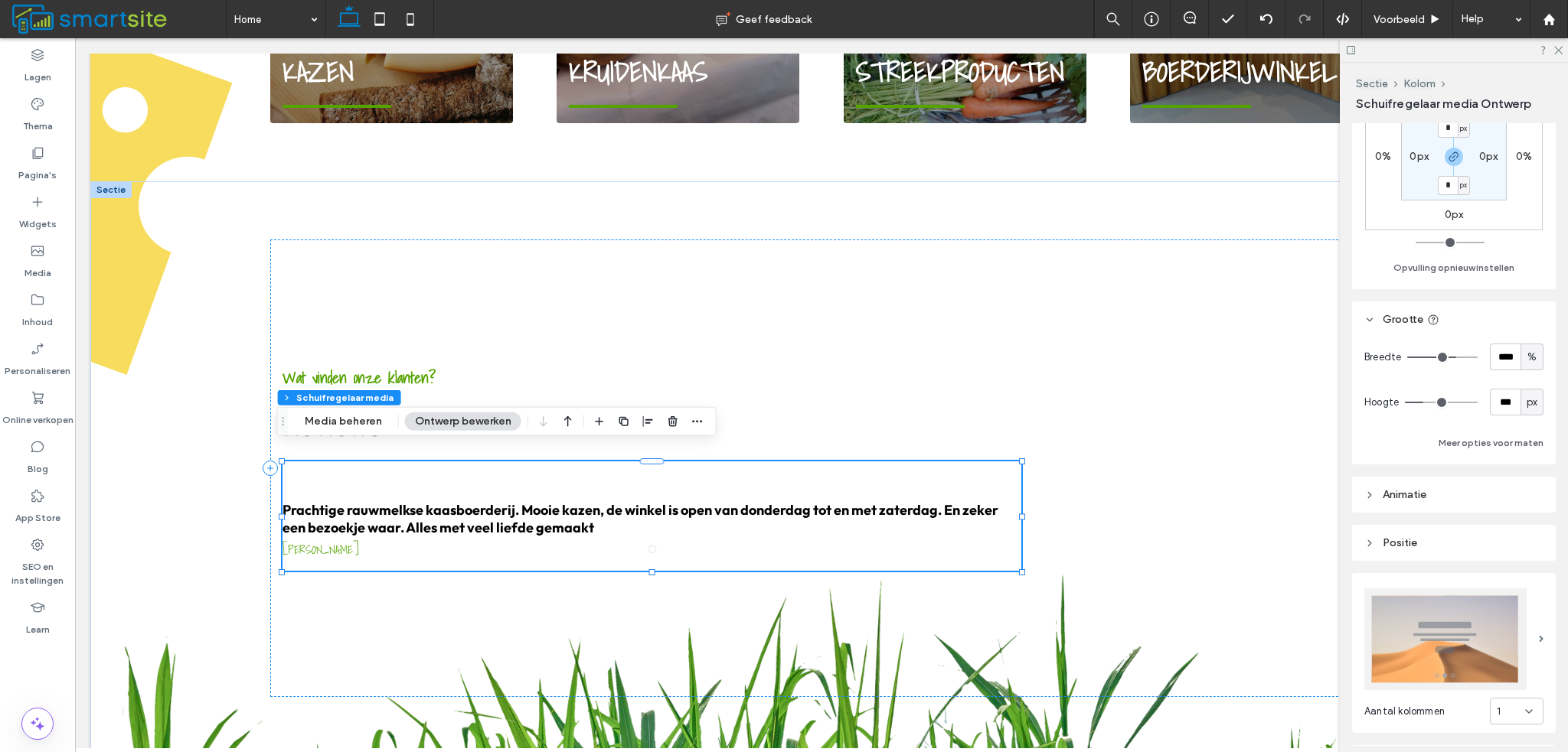
scroll to position [383, 0]
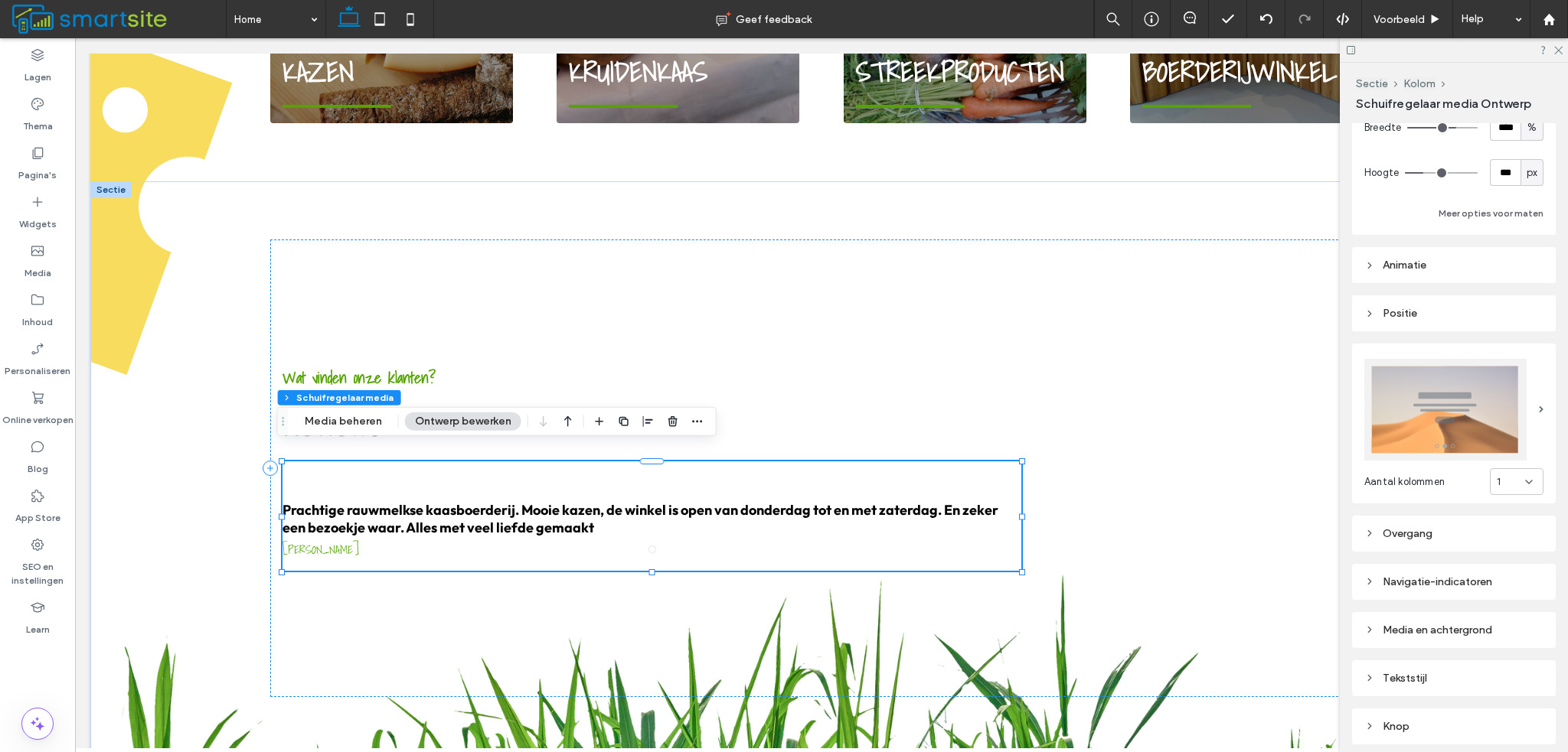
click at [1467, 624] on div "Media en achtergrond" at bounding box center [1454, 630] width 179 height 13
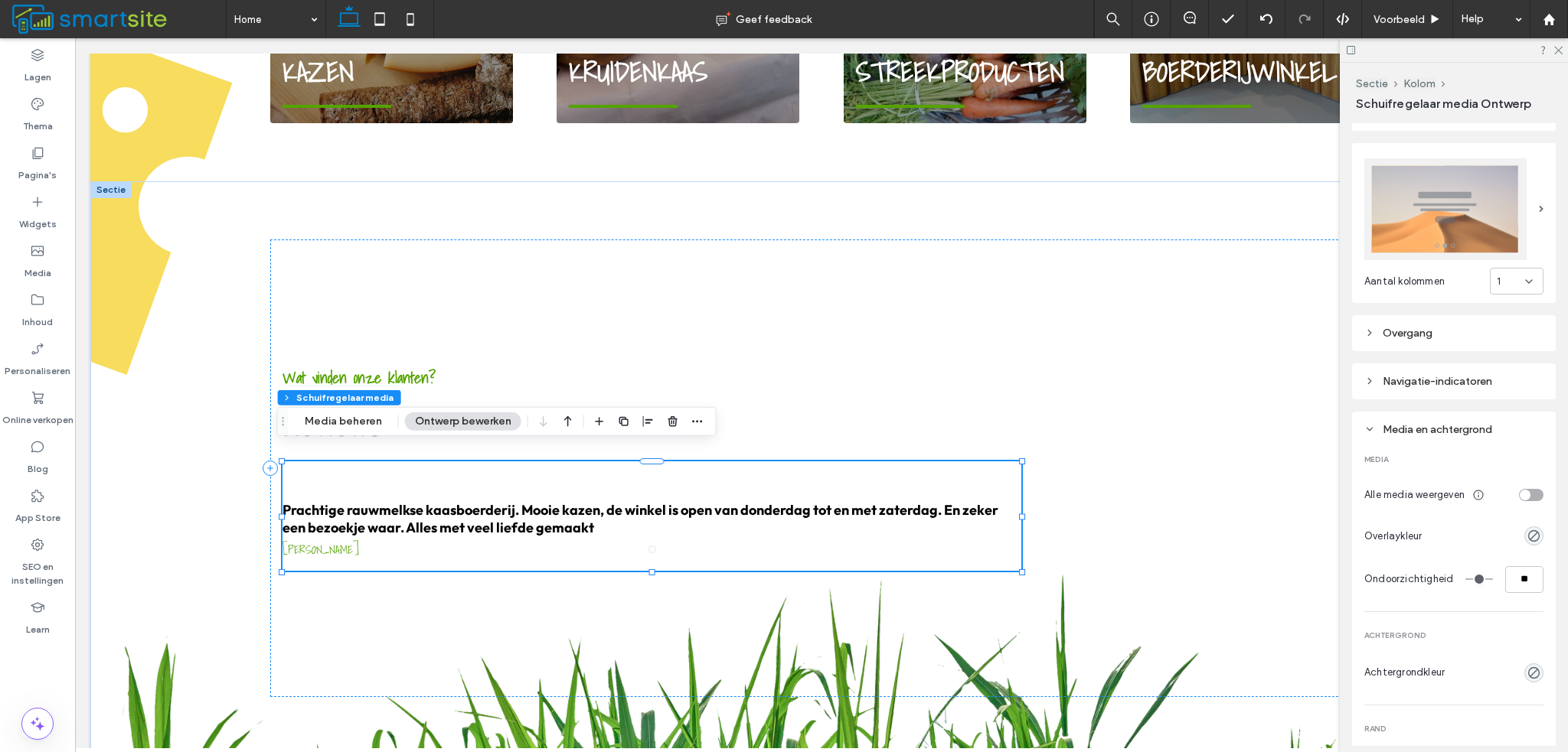
scroll to position [952, 0]
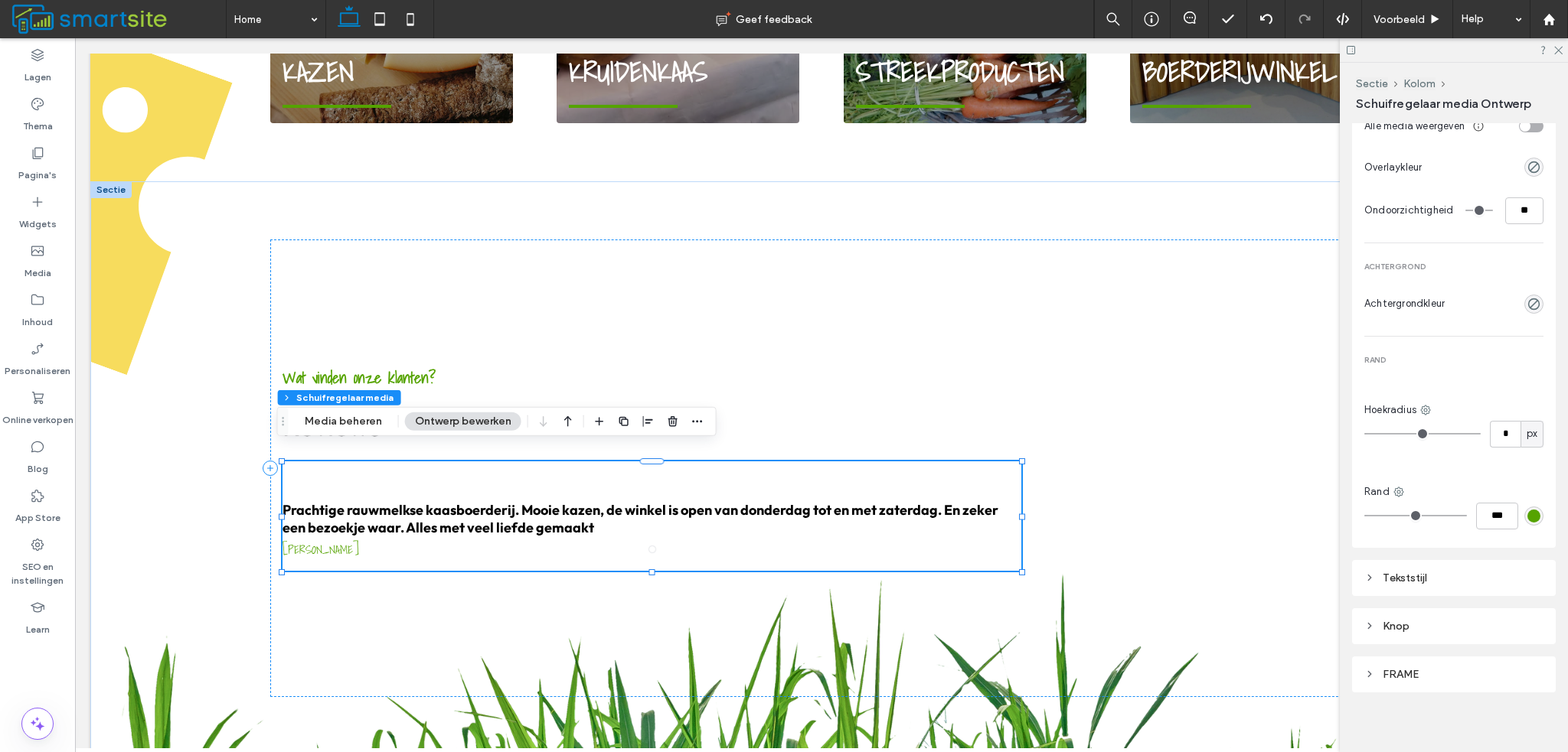
click at [1443, 573] on div "Tekststijl" at bounding box center [1454, 578] width 179 height 13
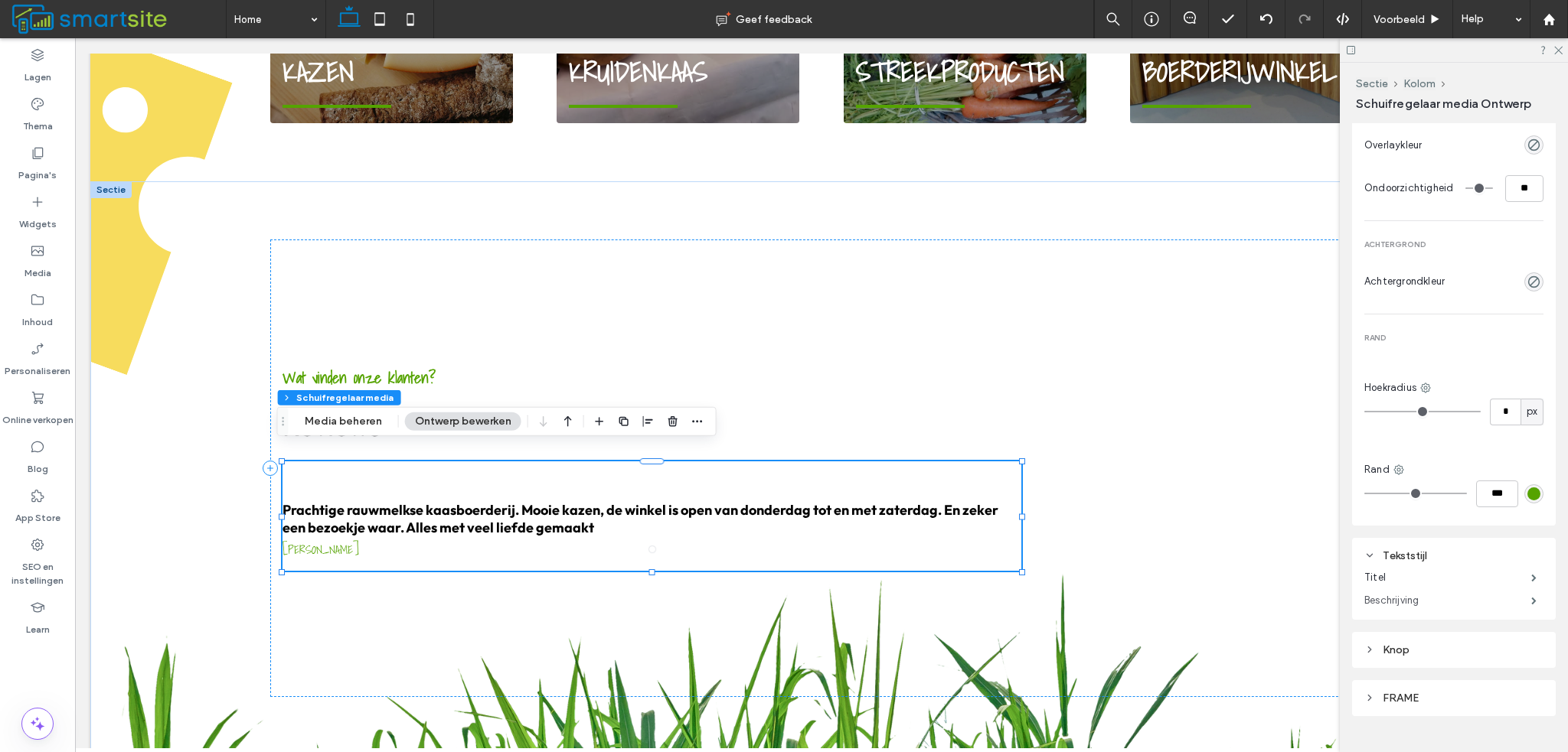
scroll to position [998, 0]
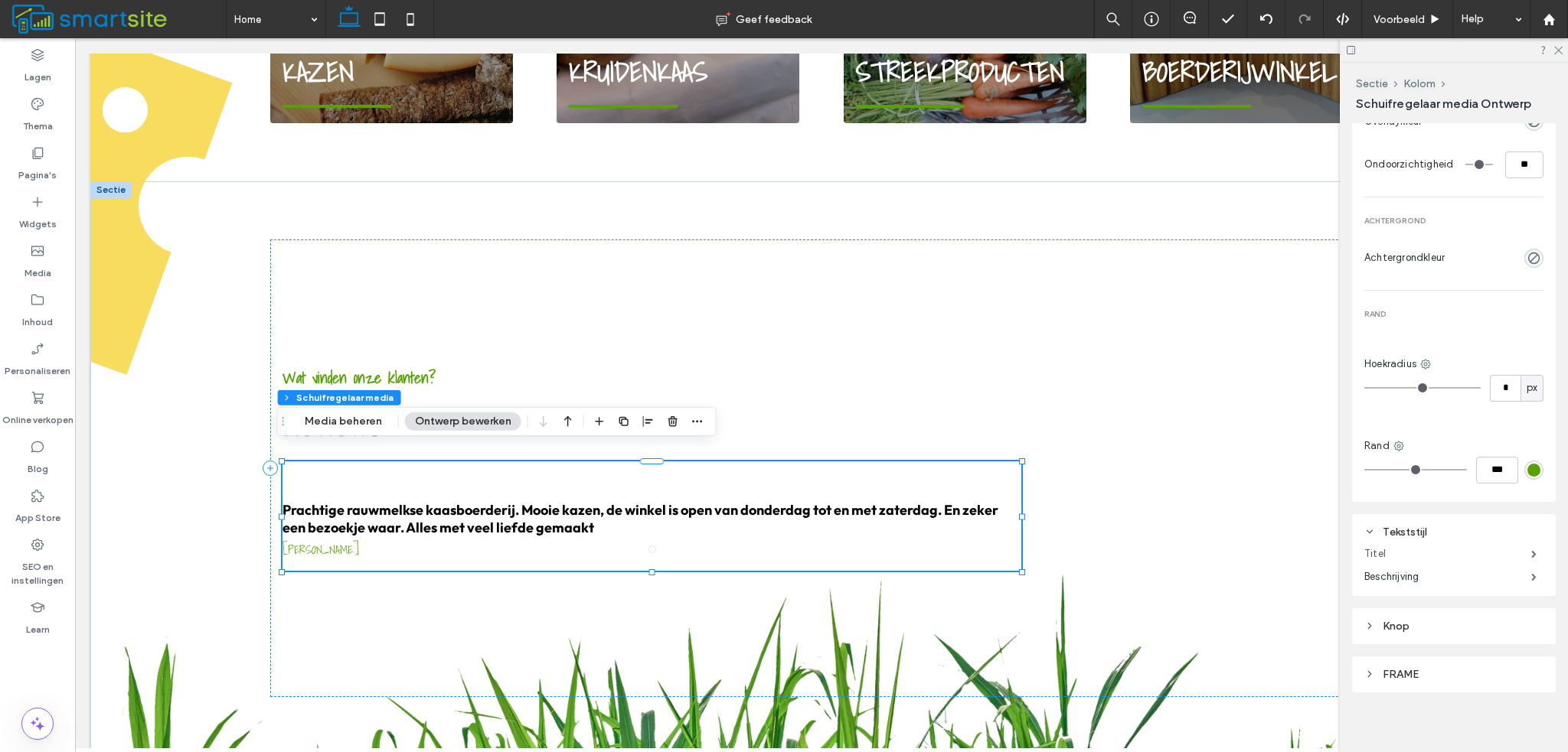
click at [1452, 539] on label "Titel" at bounding box center [1448, 554] width 167 height 30
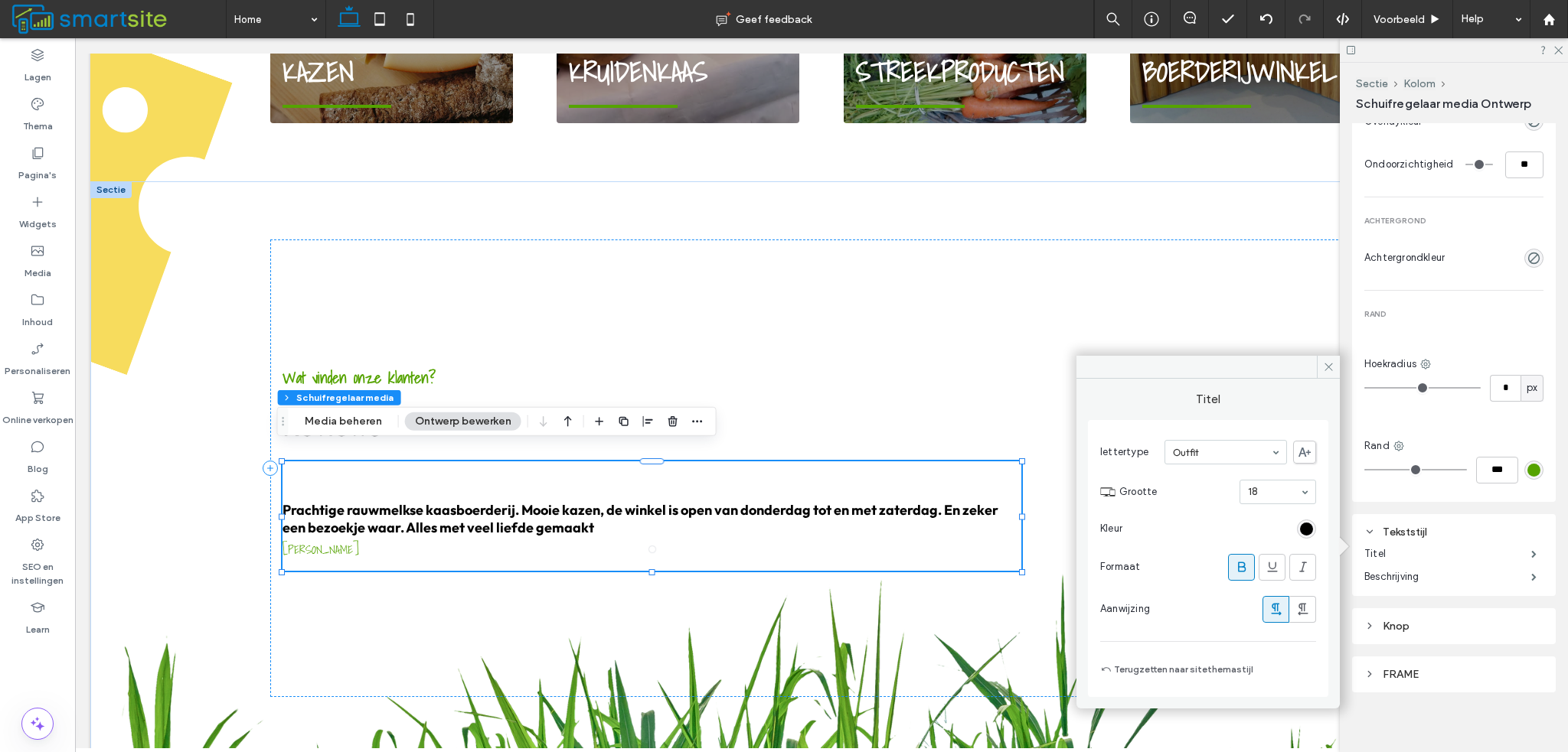
click at [1238, 558] on span at bounding box center [1241, 568] width 15 height 26
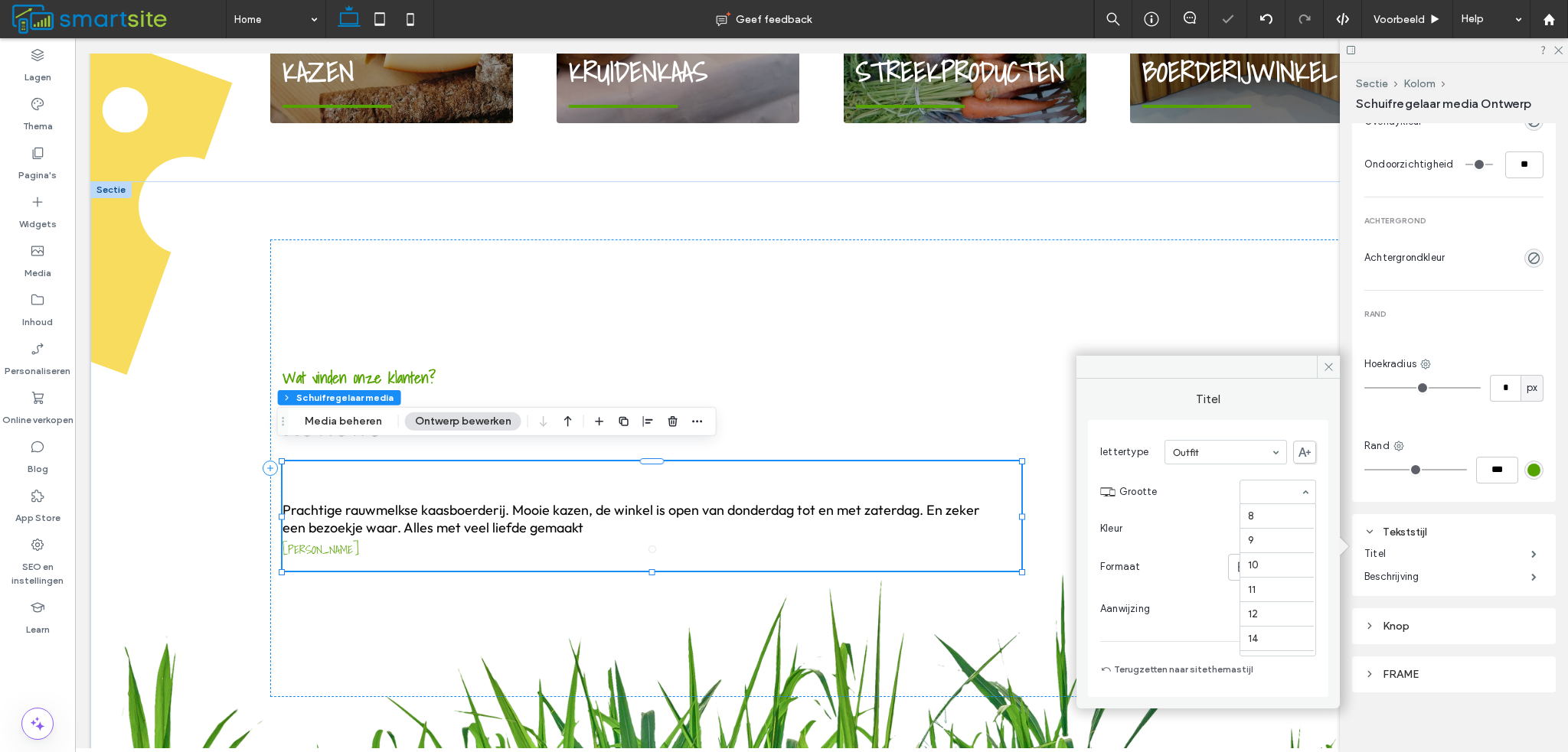
scroll to position [176, 0]
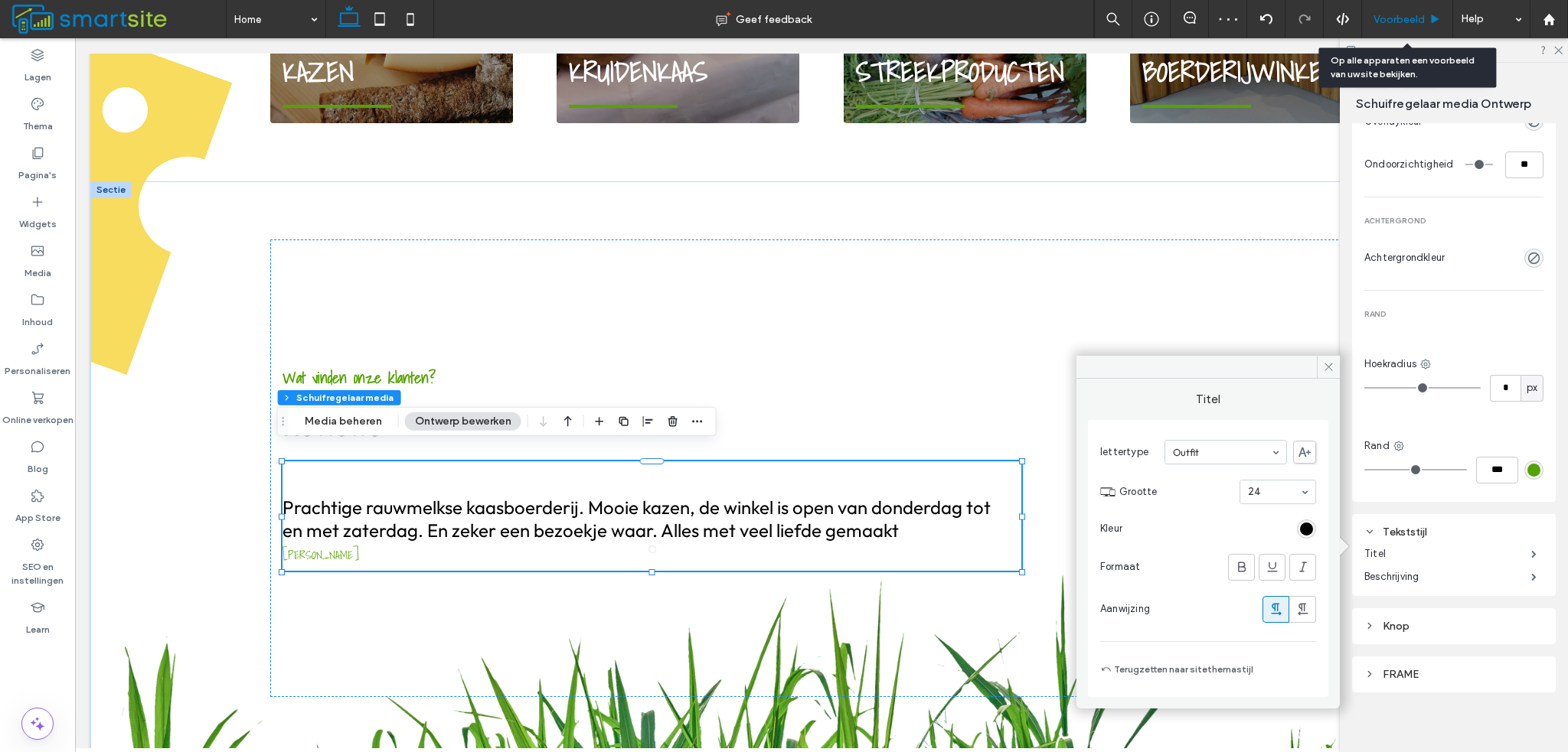
click at [1393, 26] on div "Voorbeeld" at bounding box center [1408, 19] width 91 height 38
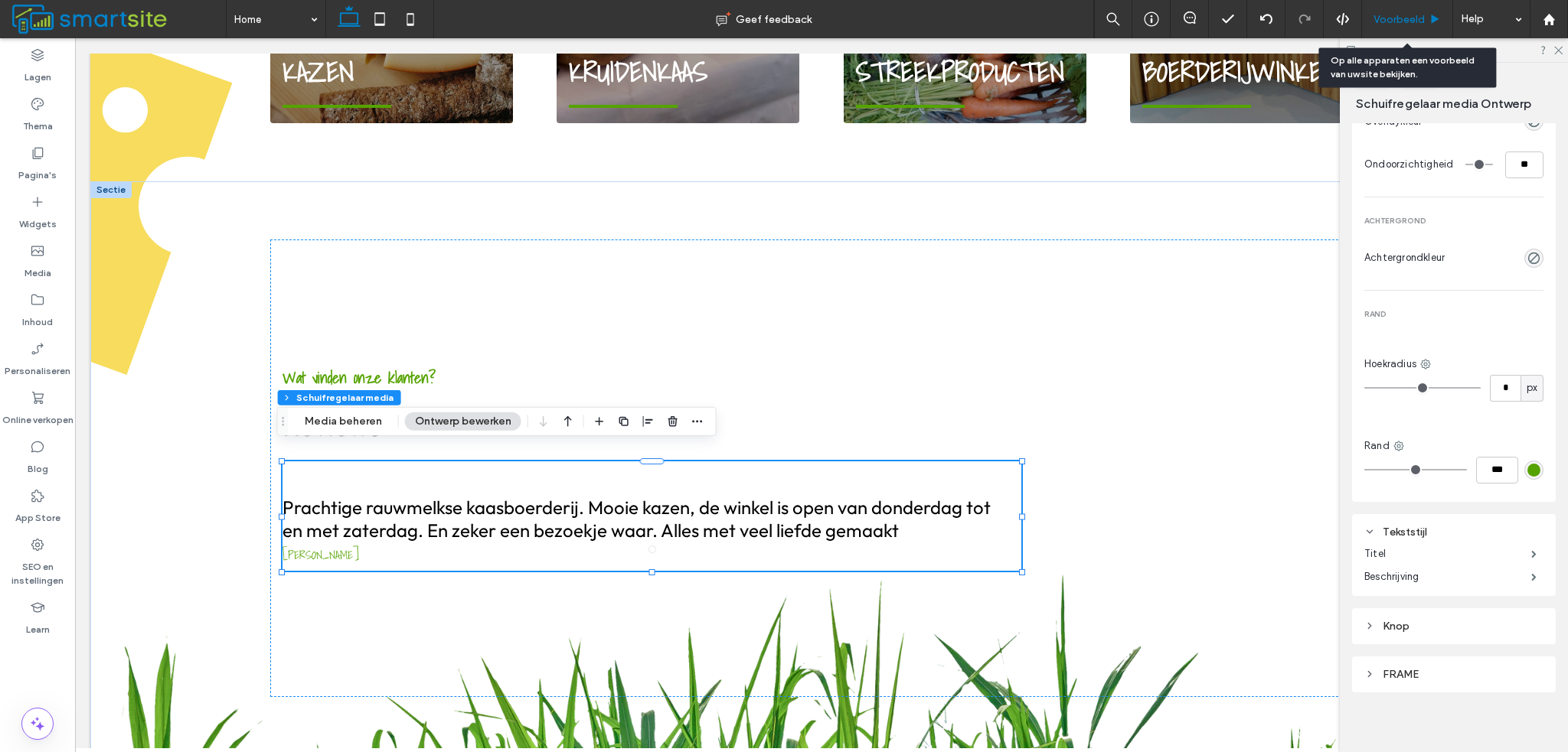
click at [1397, 21] on span "Voorbeeld" at bounding box center [1399, 19] width 51 height 13
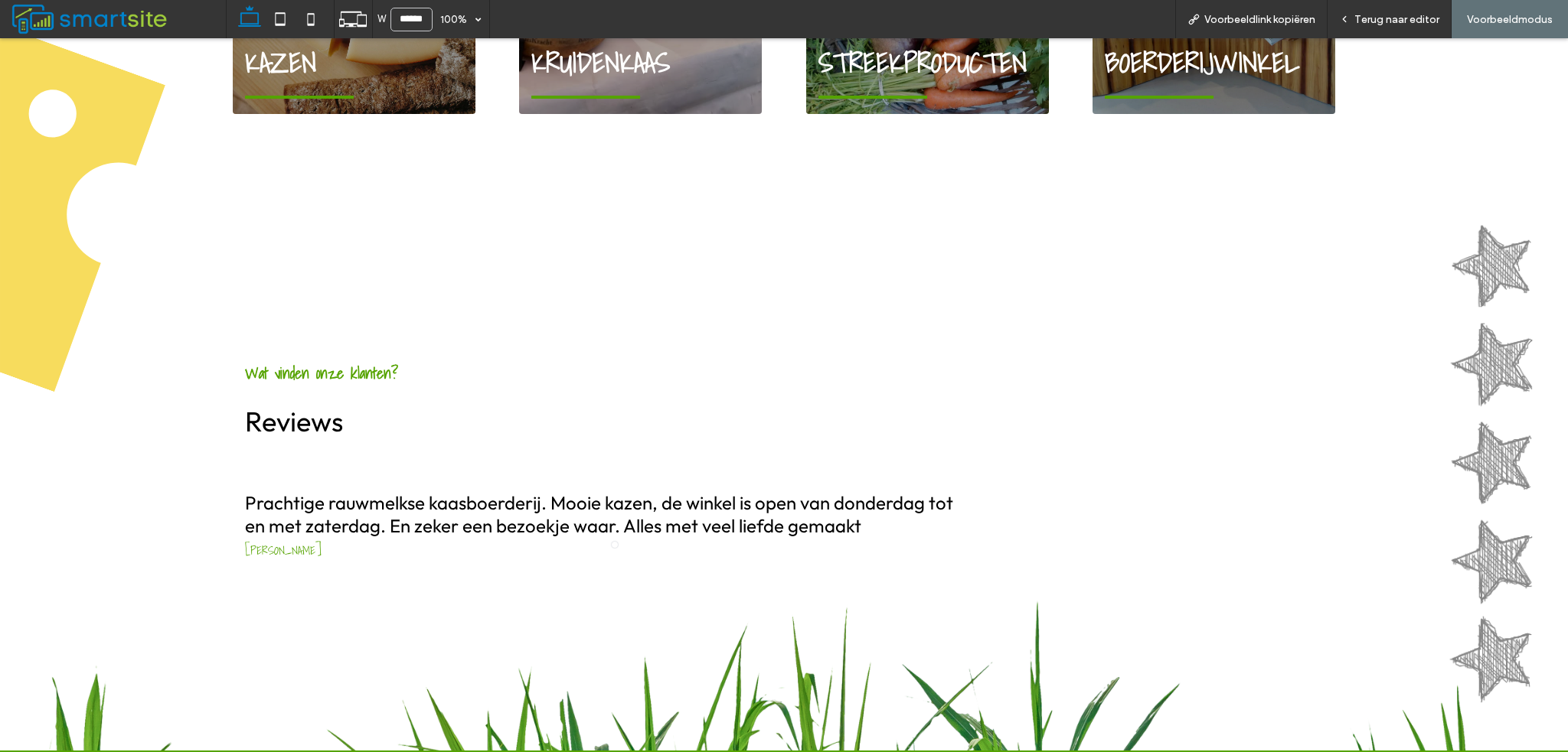
scroll to position [1486, 0]
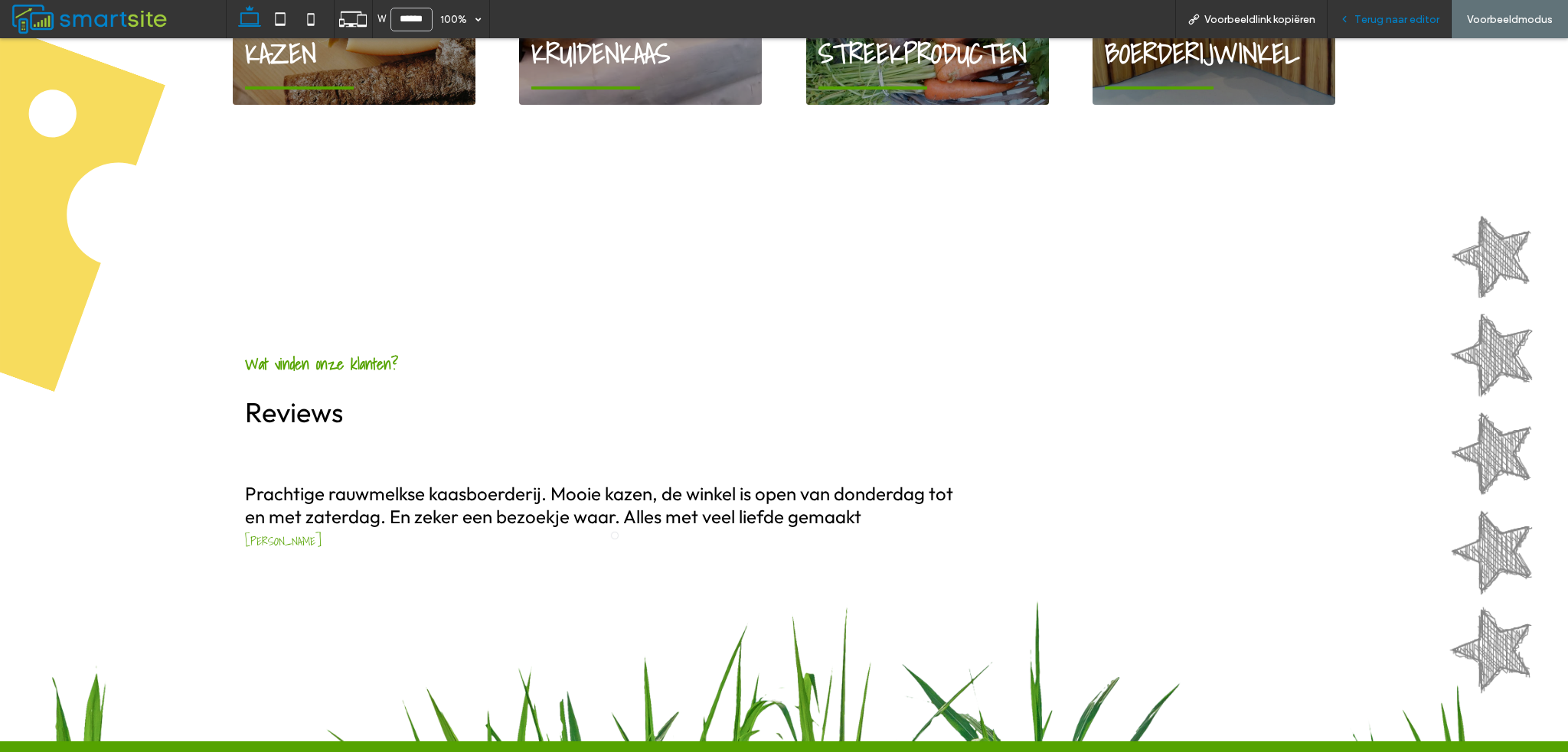
click at [1361, 18] on span "Terug naar editor" at bounding box center [1397, 19] width 85 height 13
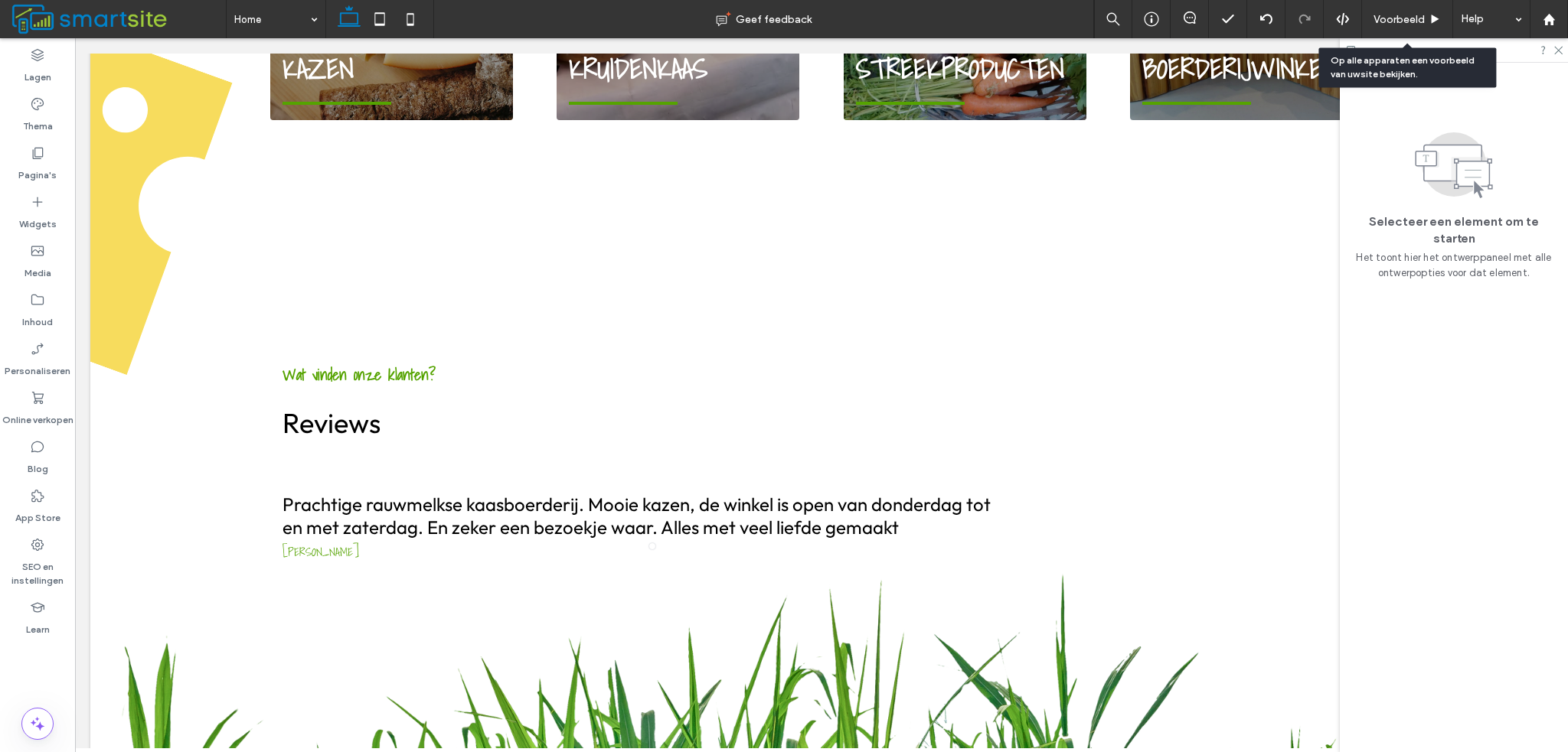
scroll to position [1476, 0]
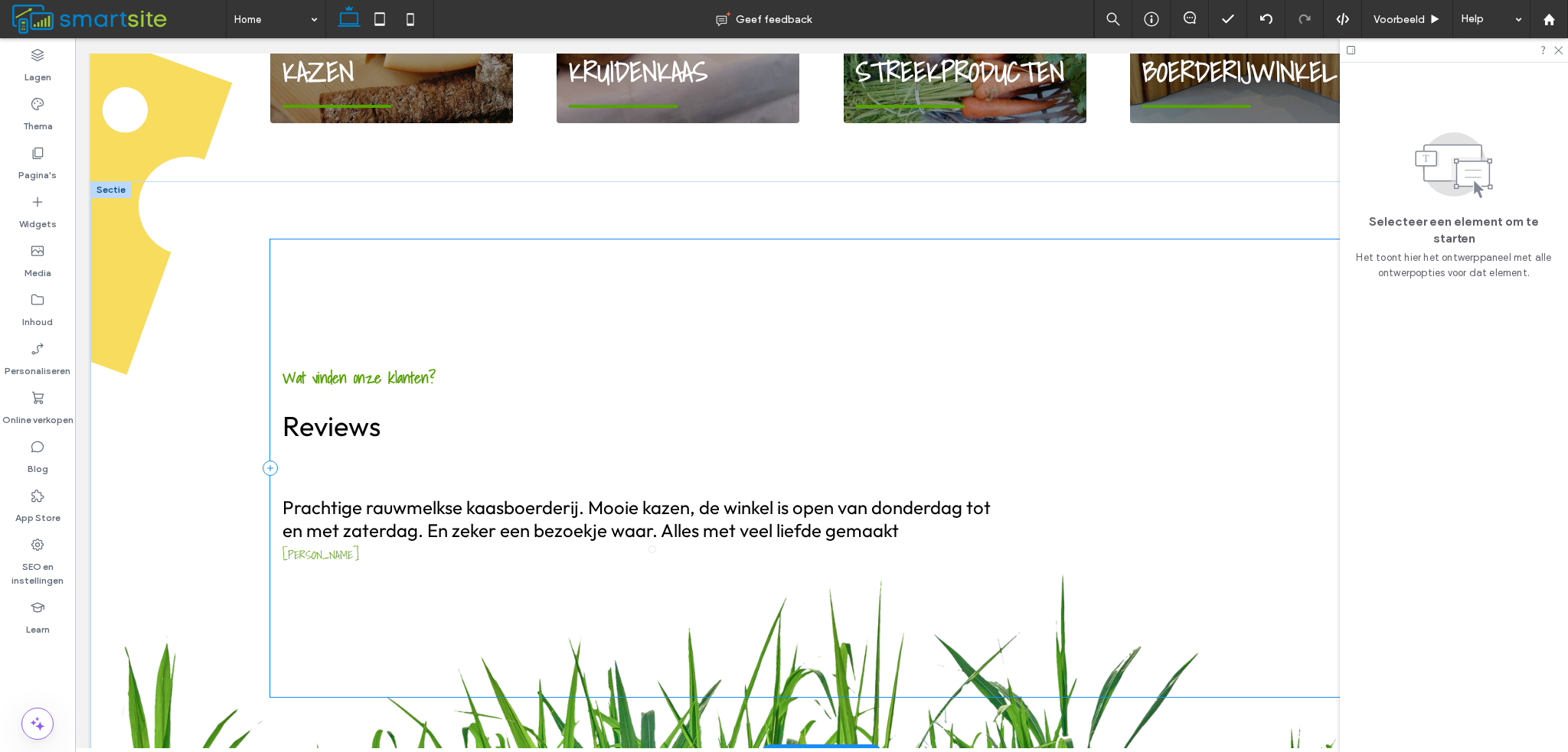
click at [1042, 250] on div "Wat vinden onze klanten? Reviews Prachtige rauwmelkse kaasboerderij. Mooie kaze…" at bounding box center [821, 468] width 1102 height 456
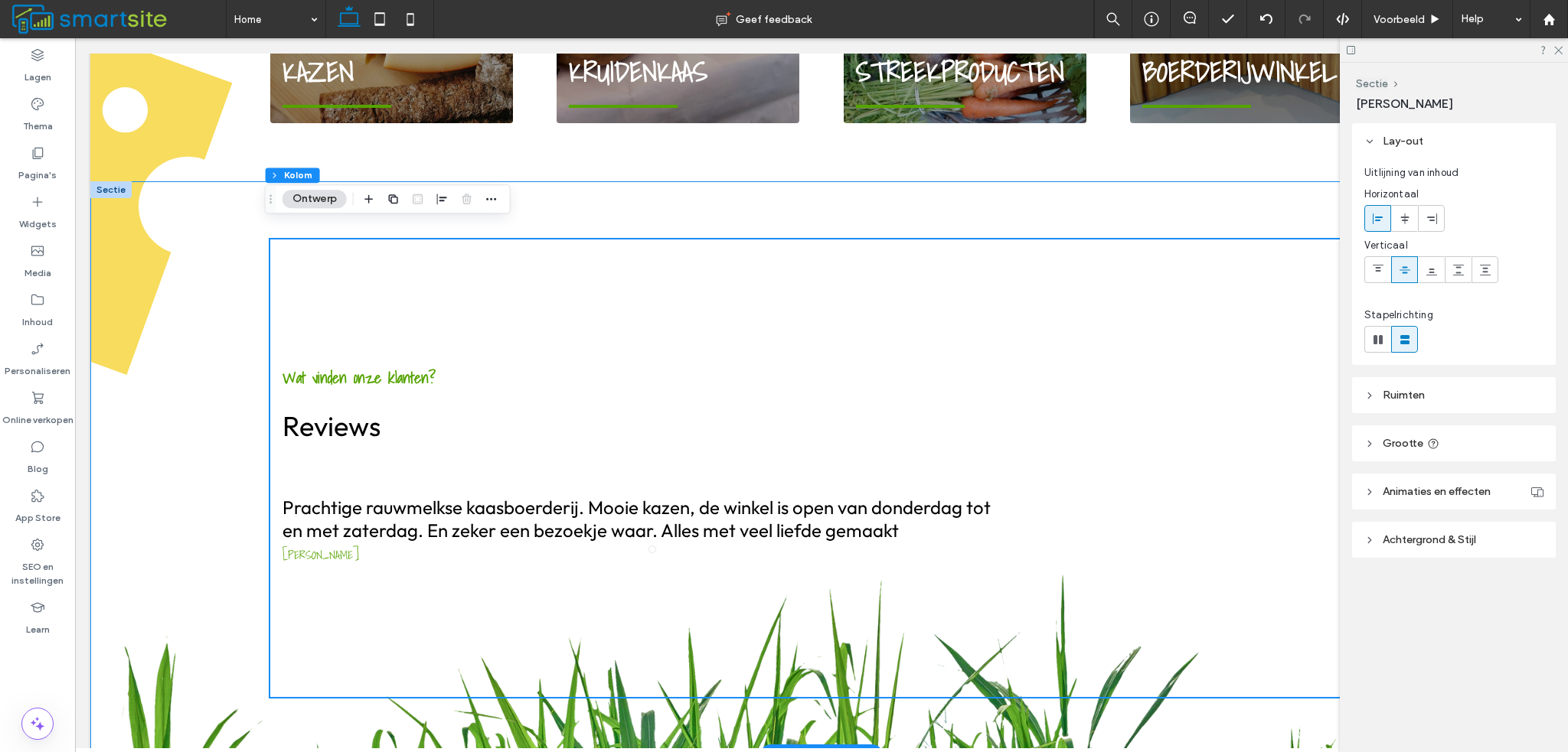
click at [832, 186] on div "Wat vinden onze klanten? Reviews Prachtige rauwmelkse kaasboerderij. Mooie kaze…" at bounding box center [821, 468] width 1102 height 574
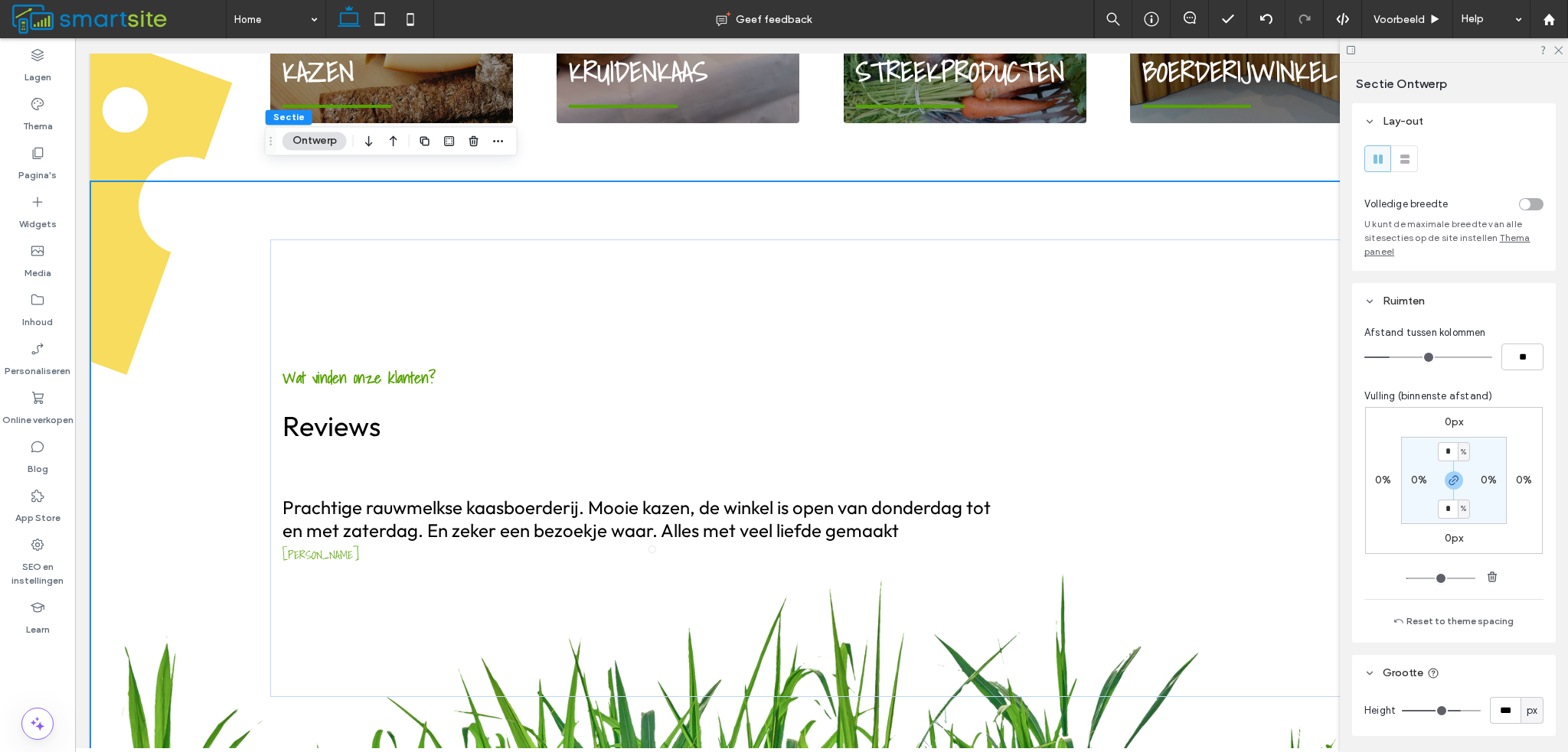
type input "*"
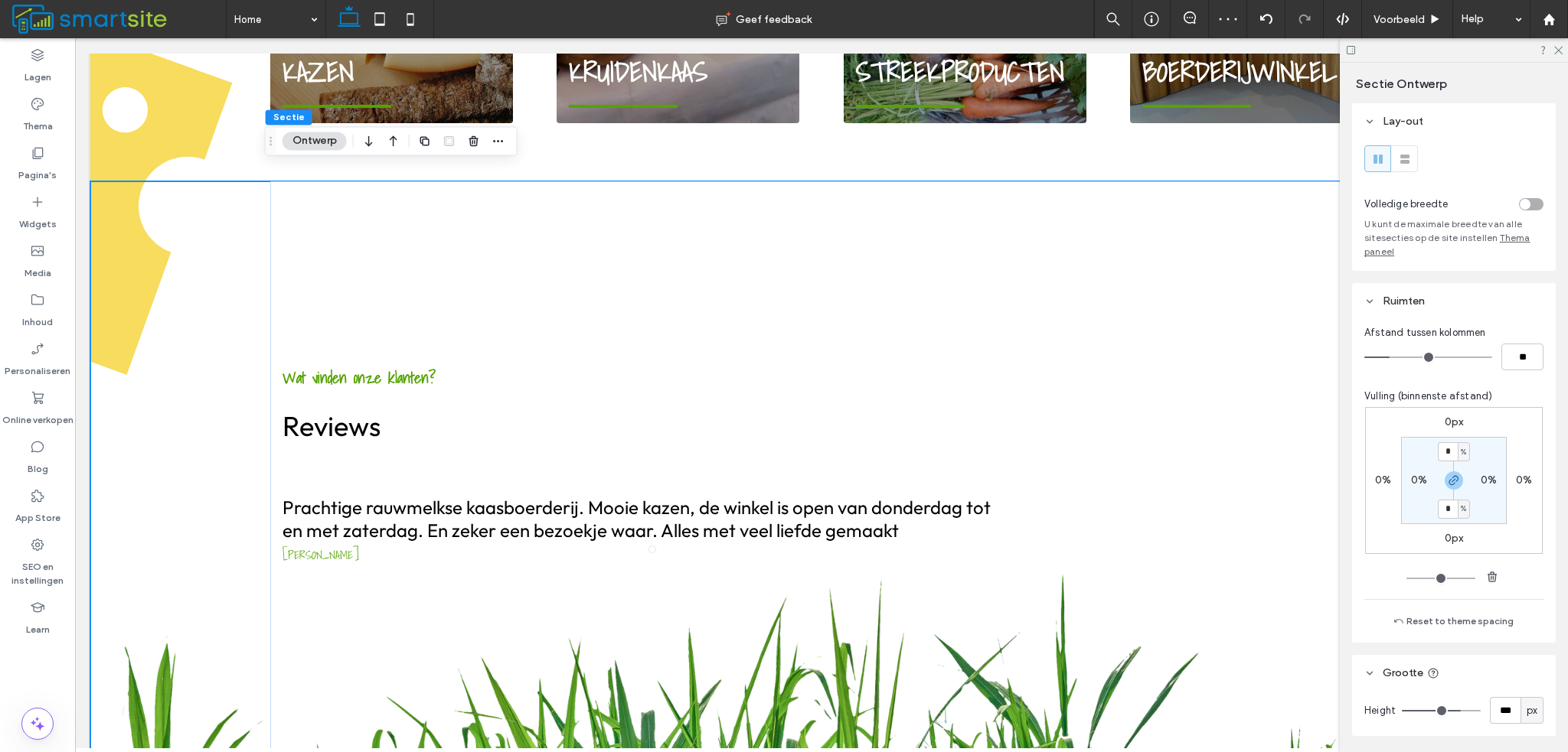
type input "*"
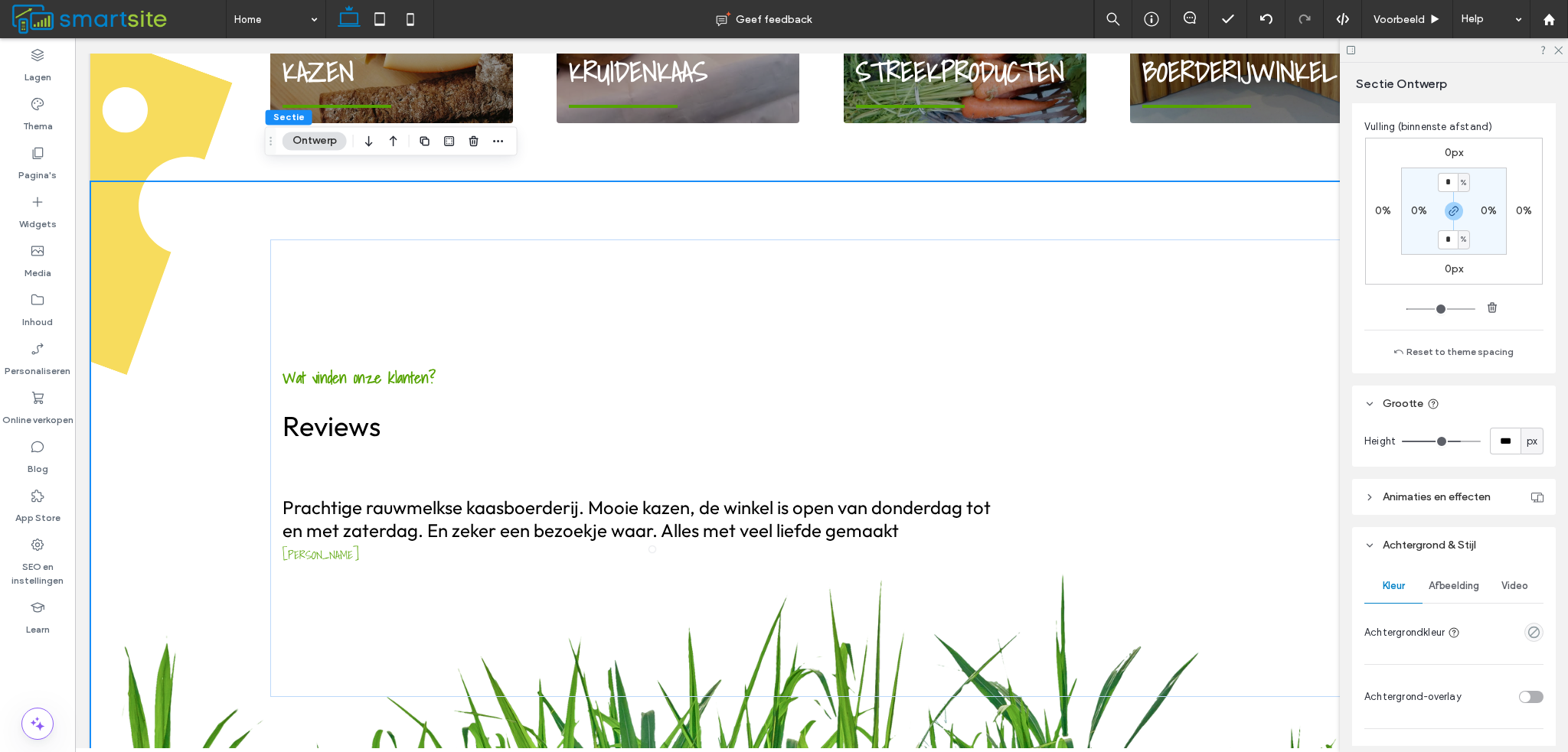
scroll to position [383, 0]
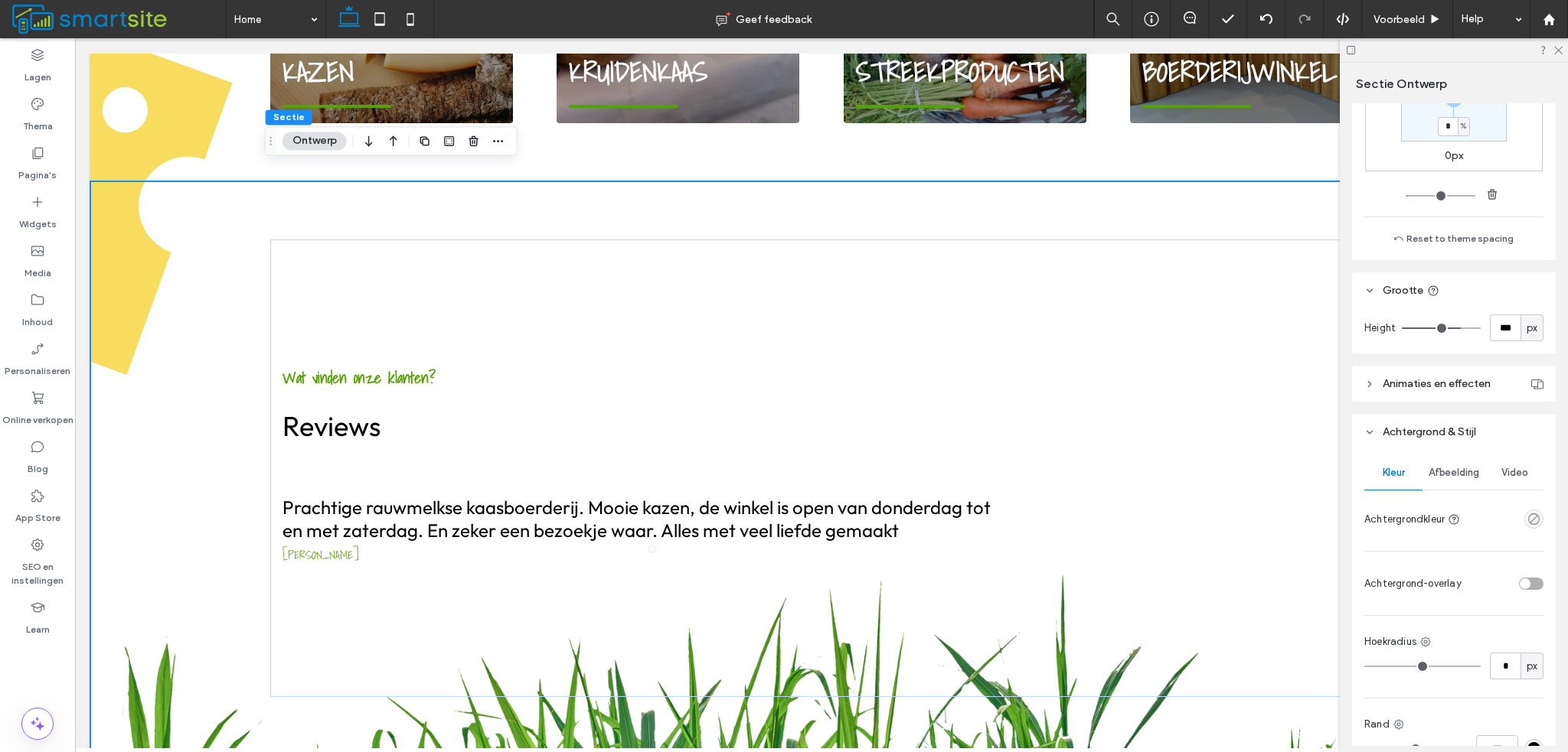
click at [1467, 475] on span "Afbeelding" at bounding box center [1453, 473] width 50 height 12
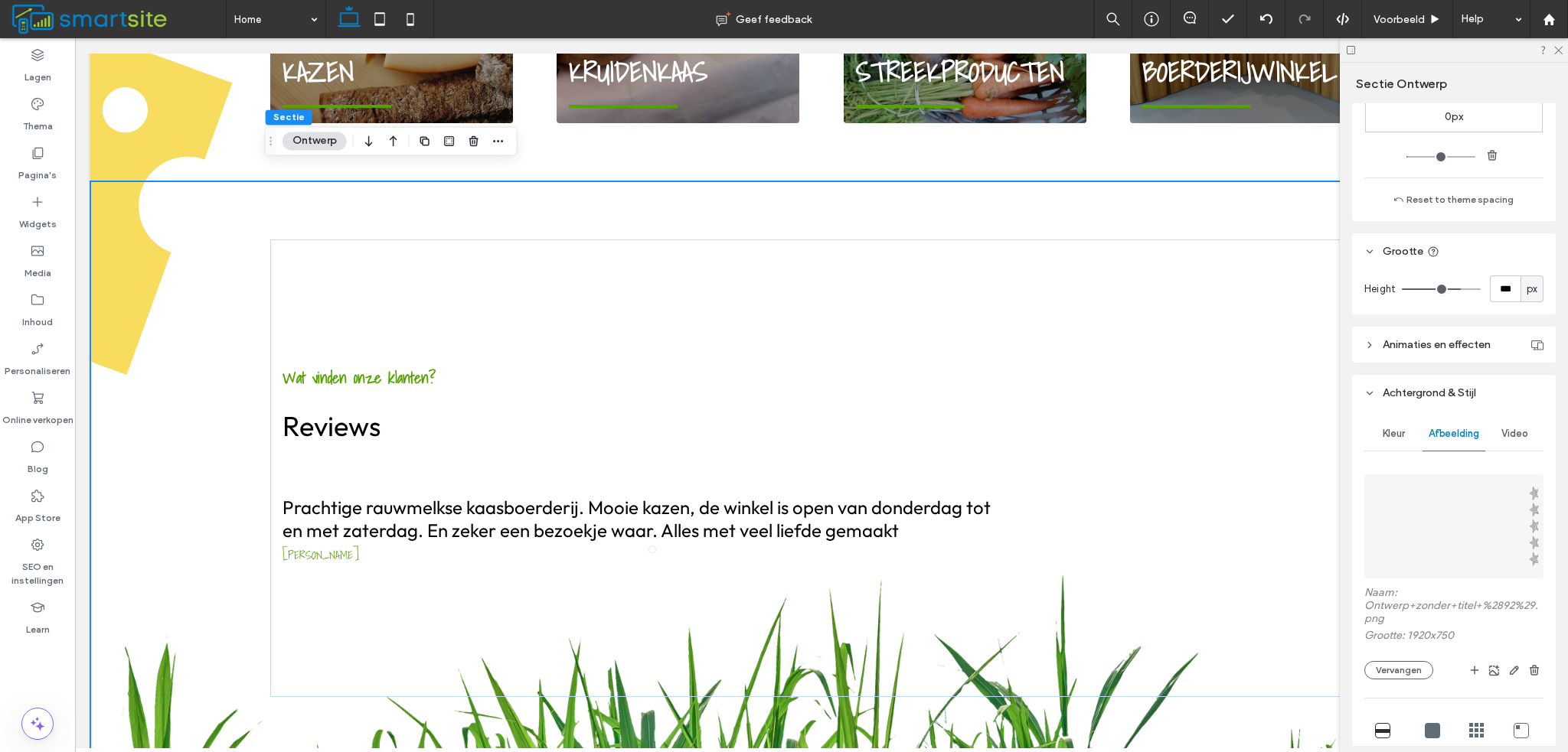
scroll to position [459, 0]
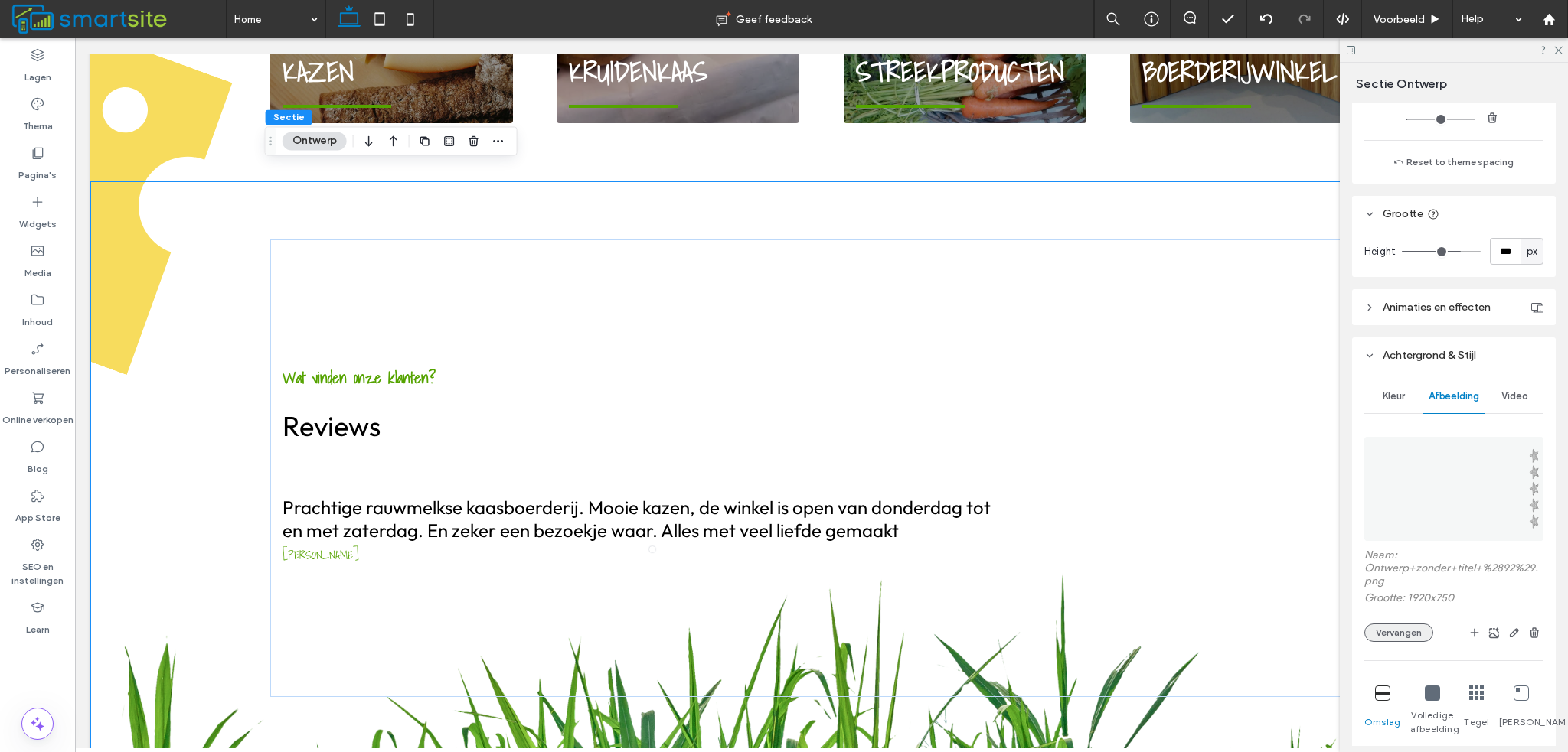
click at [1401, 627] on button "Vervangen" at bounding box center [1399, 633] width 69 height 18
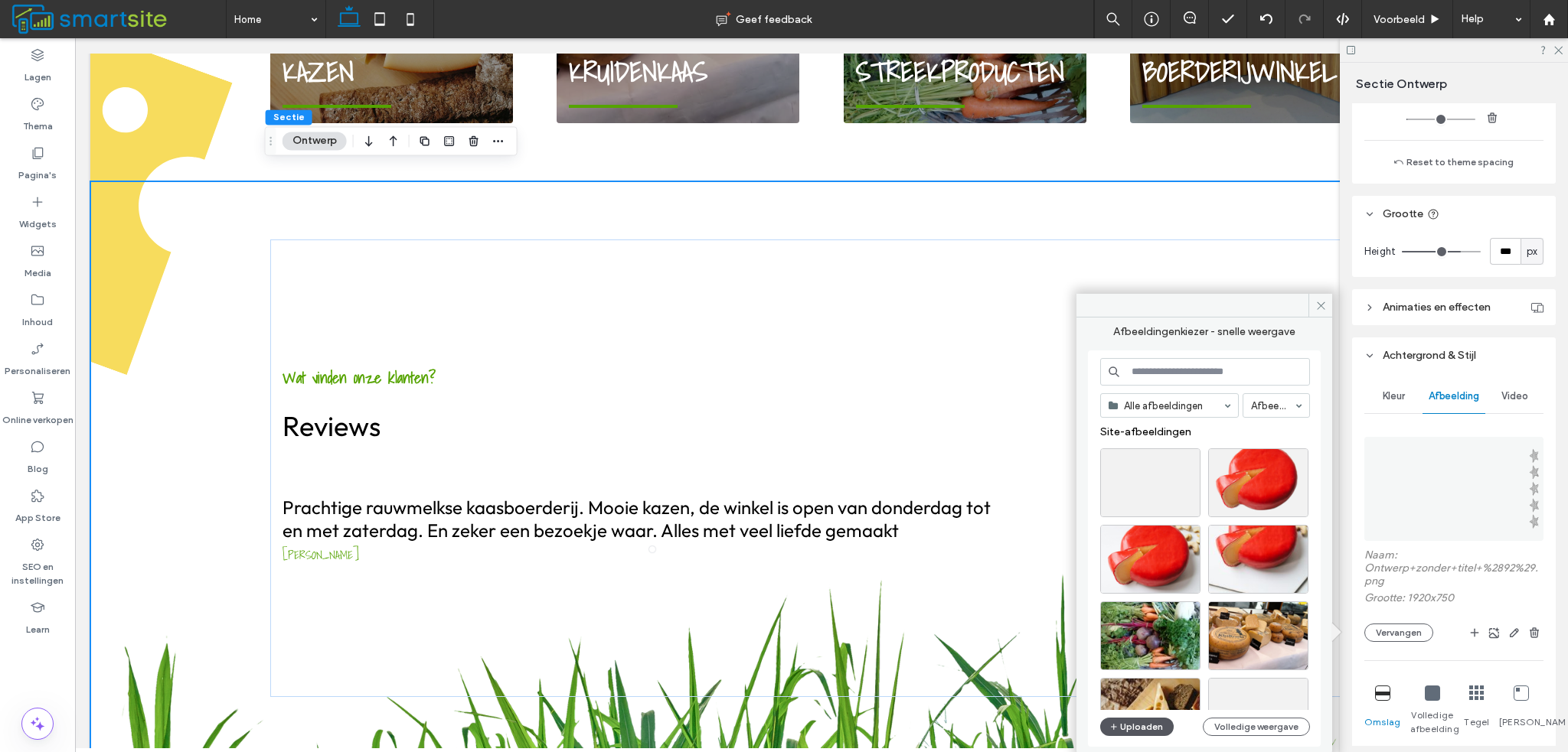
click at [1130, 734] on button "Uploaden" at bounding box center [1137, 726] width 74 height 18
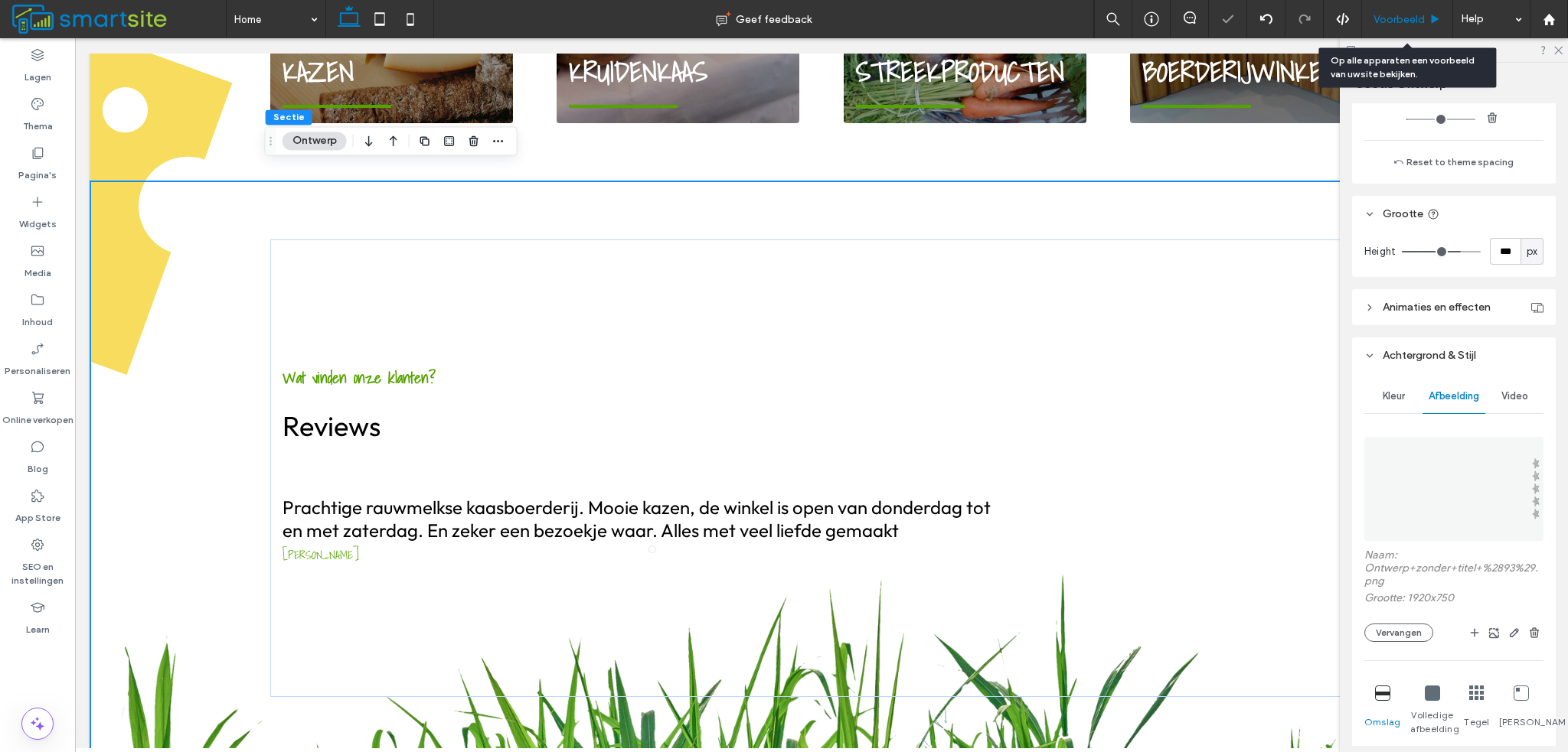
click at [1399, 21] on span "Voorbeeld" at bounding box center [1399, 19] width 51 height 13
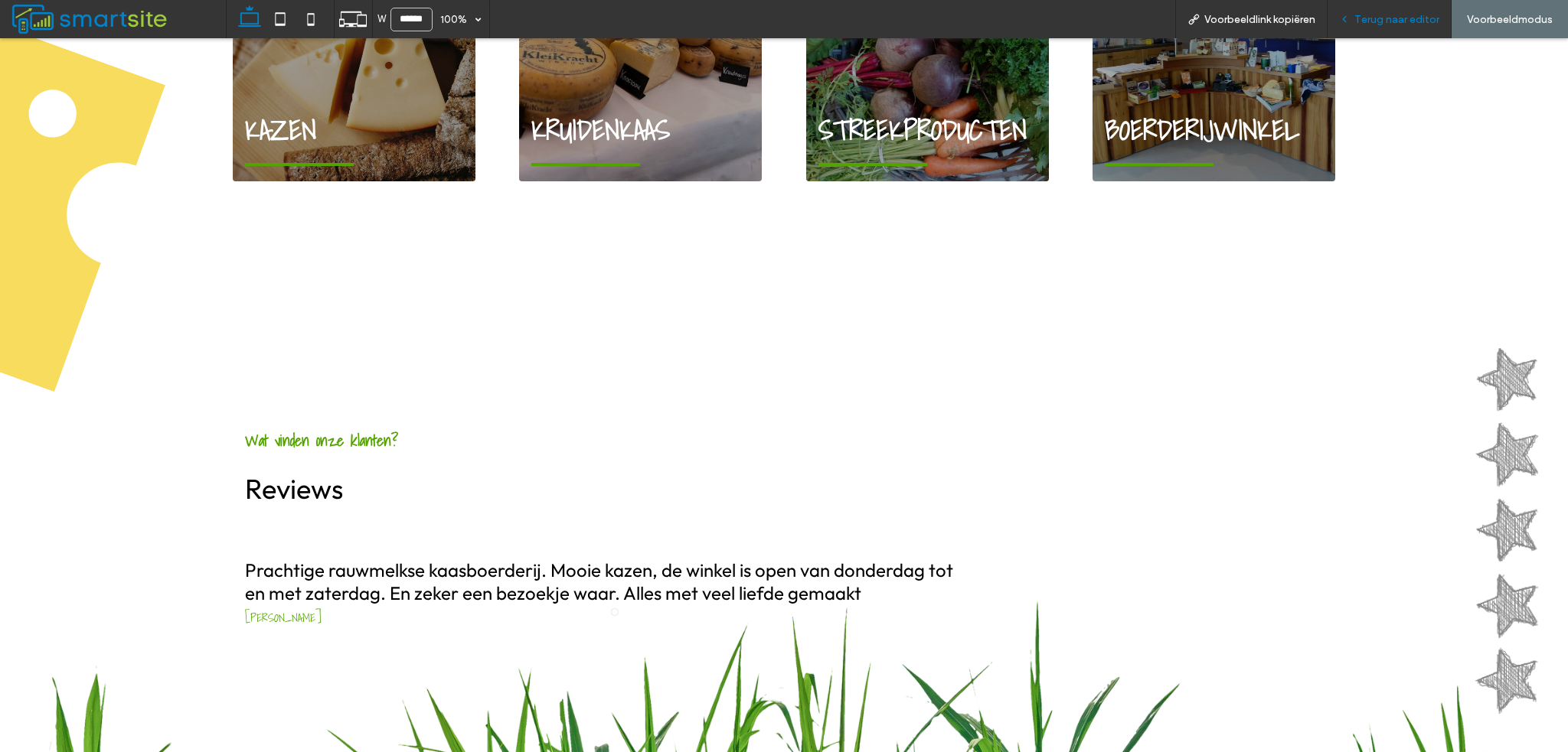
click at [1371, 23] on span "Terug naar editor" at bounding box center [1397, 19] width 85 height 13
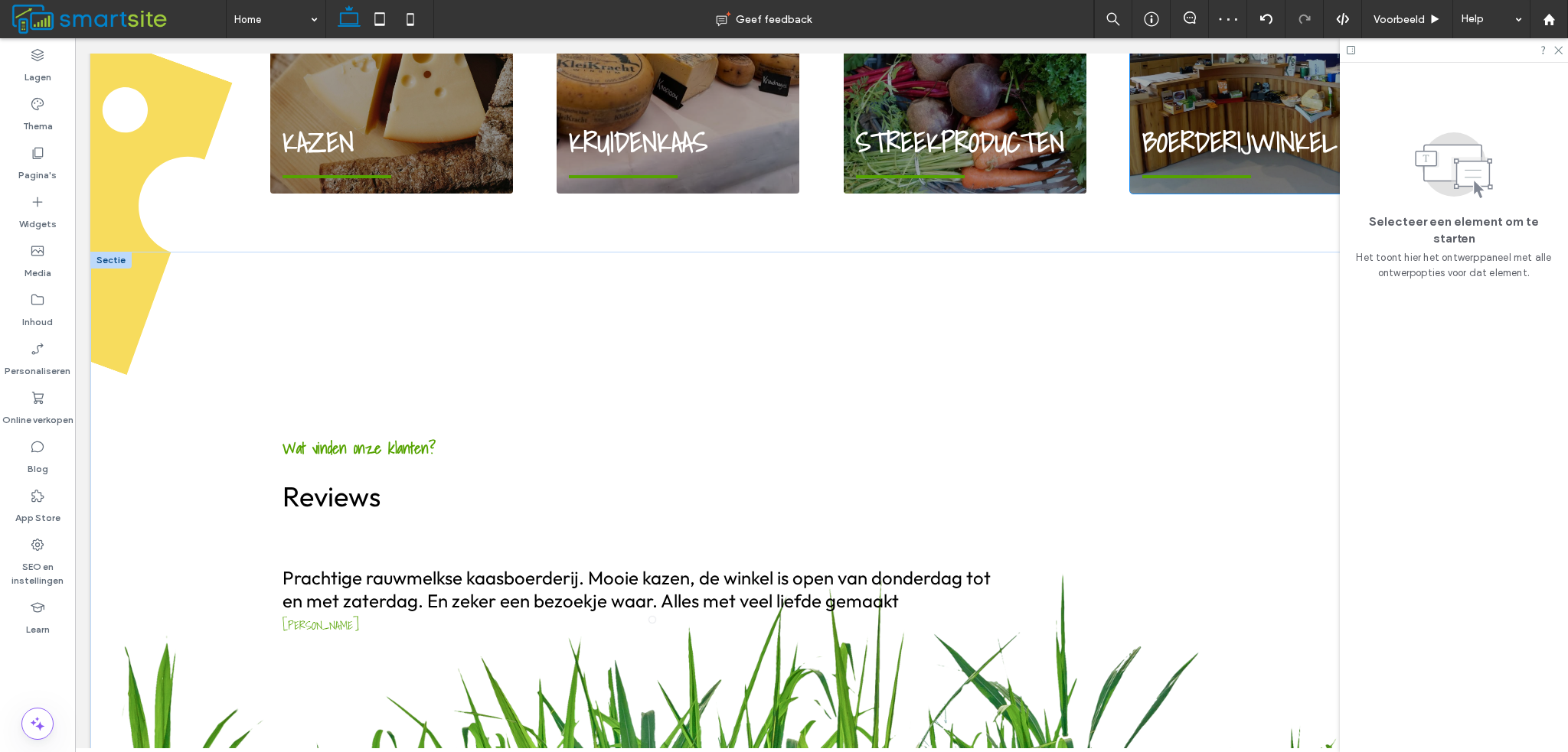
scroll to position [1400, 0]
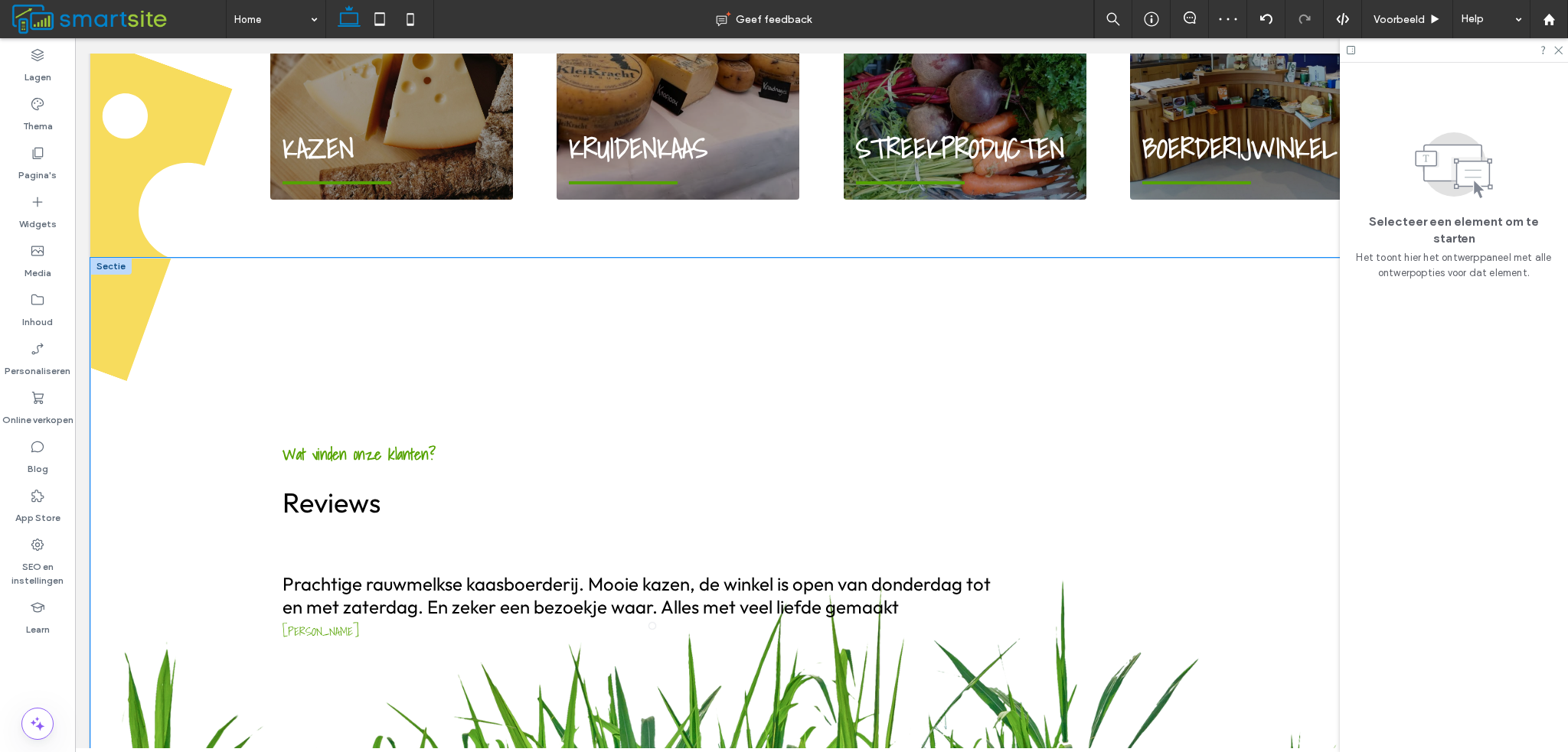
click at [195, 307] on div "Wat vinden onze klanten? Reviews Prachtige rauwmelkse kaasboerderij. Mooie kaze…" at bounding box center [821, 545] width 1462 height 574
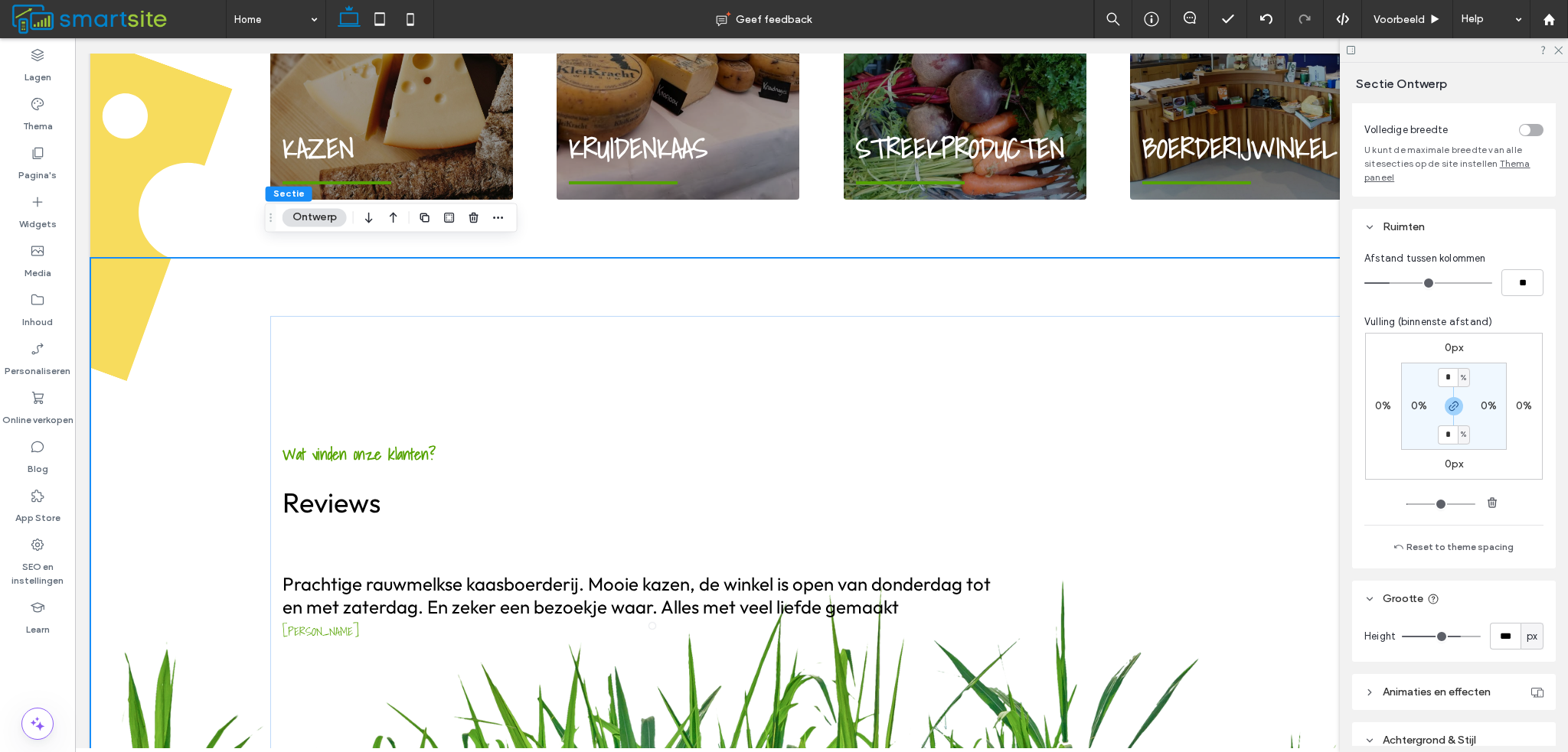
scroll to position [153, 0]
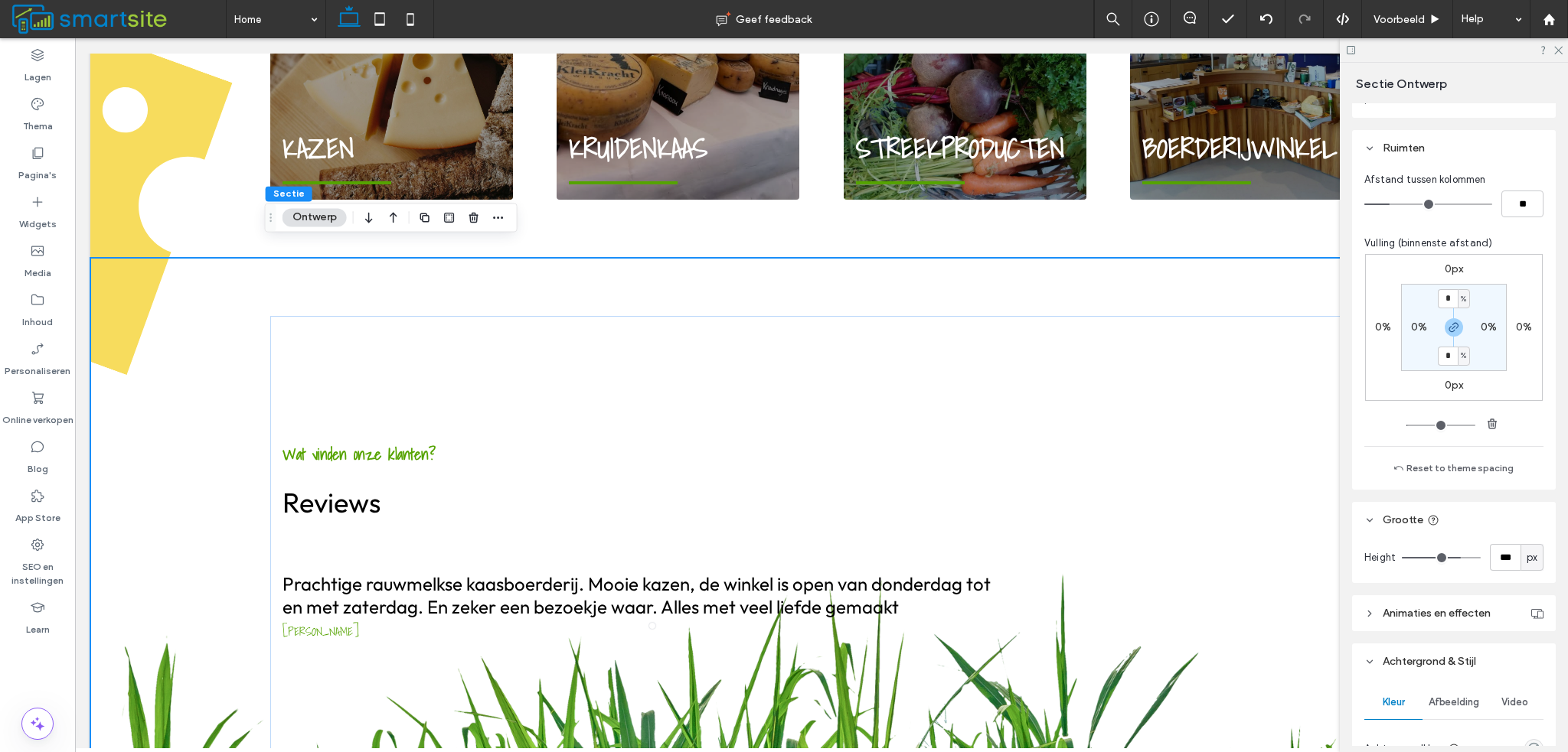
type input "***"
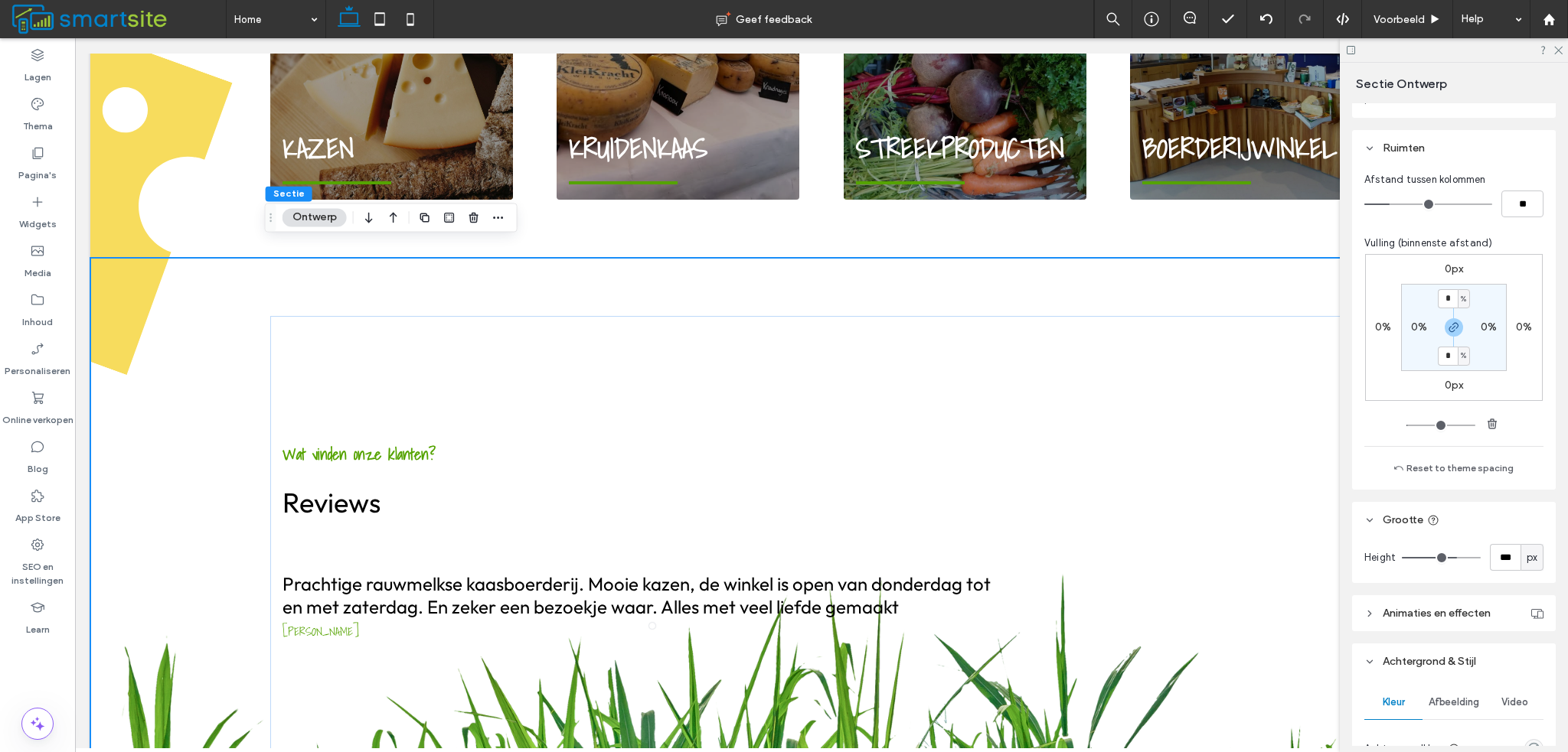
type input "***"
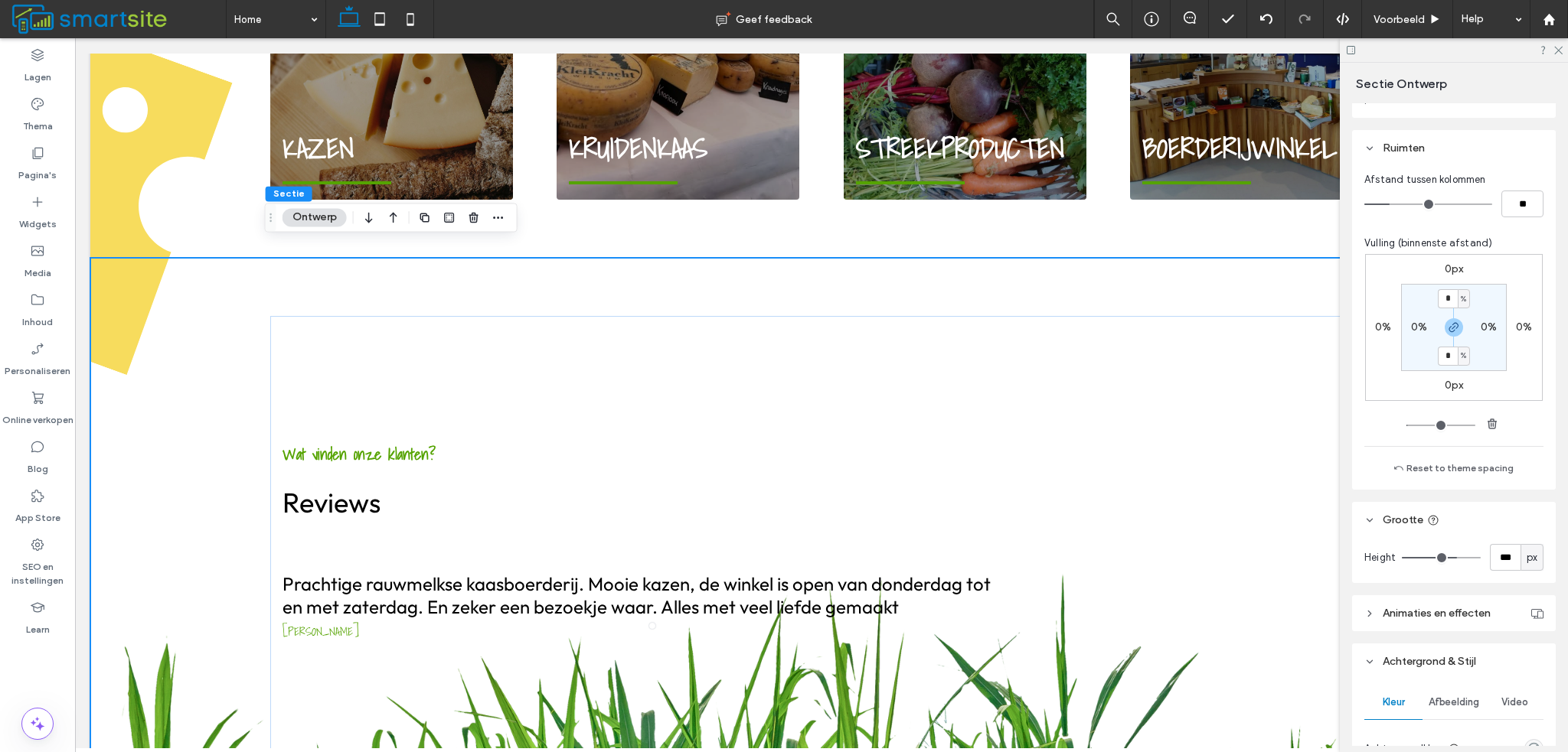
type input "***"
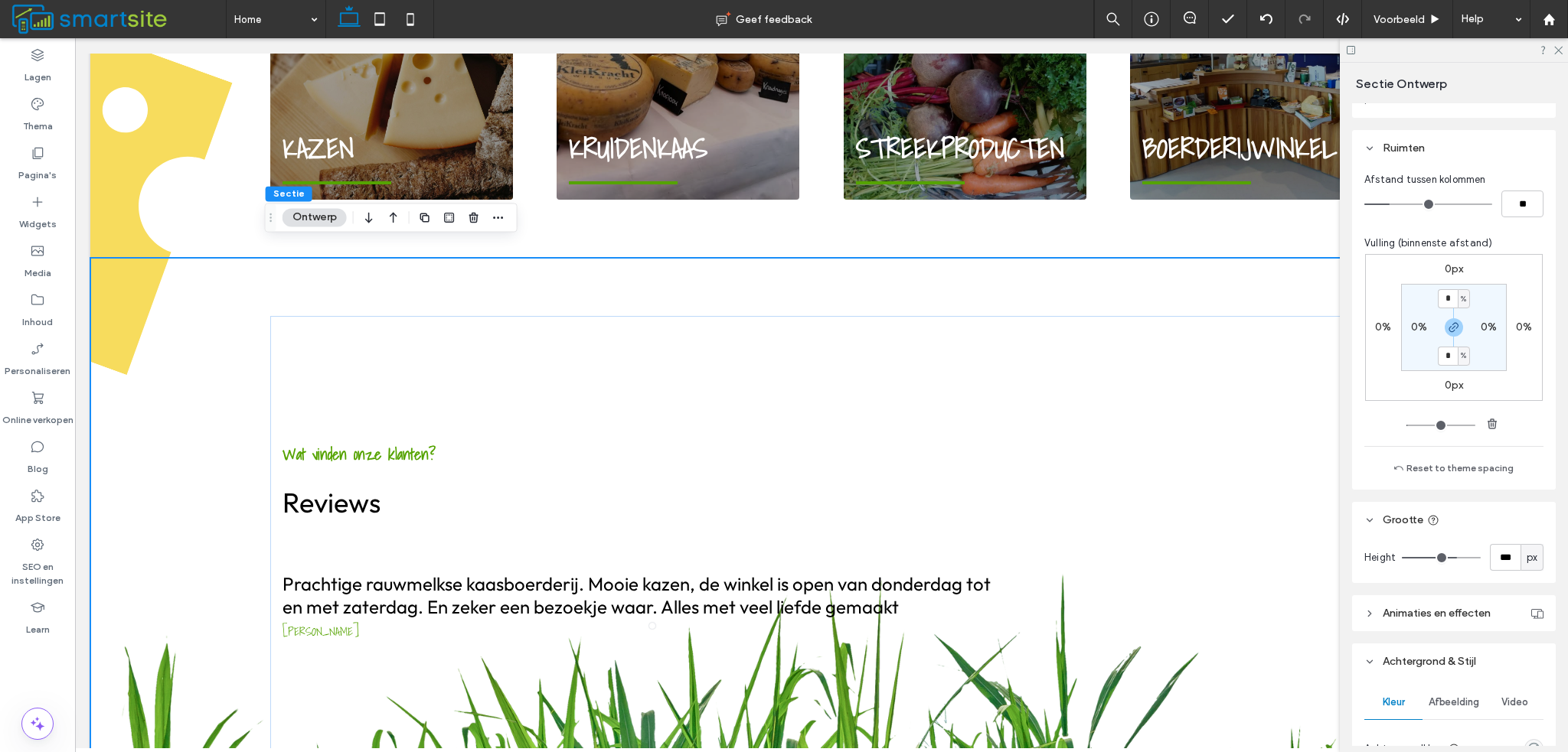
type input "***"
drag, startPoint x: 1449, startPoint y: 559, endPoint x: 1431, endPoint y: 560, distance: 18.0
type input "***"
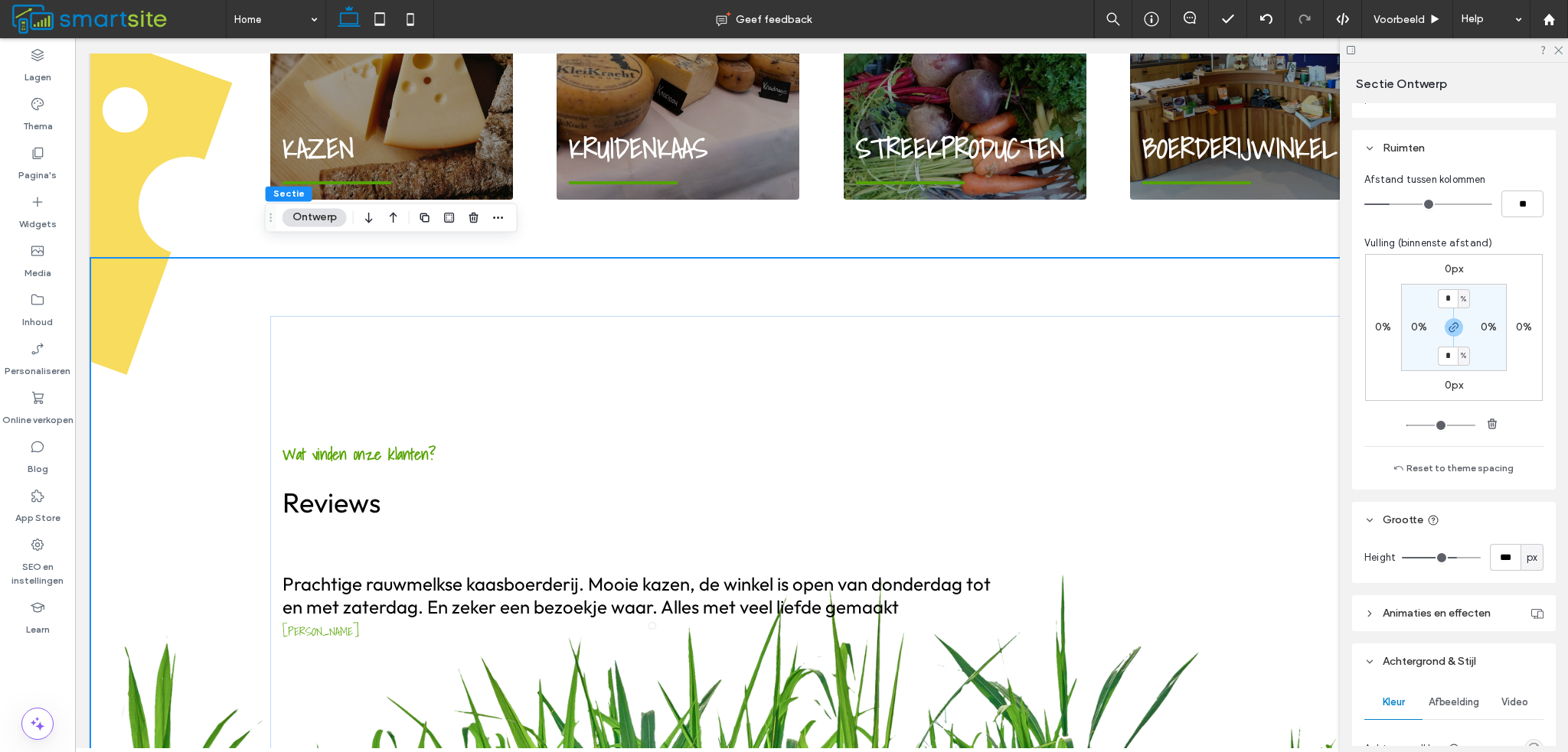
click at [1431, 559] on input "range" at bounding box center [1441, 558] width 79 height 2
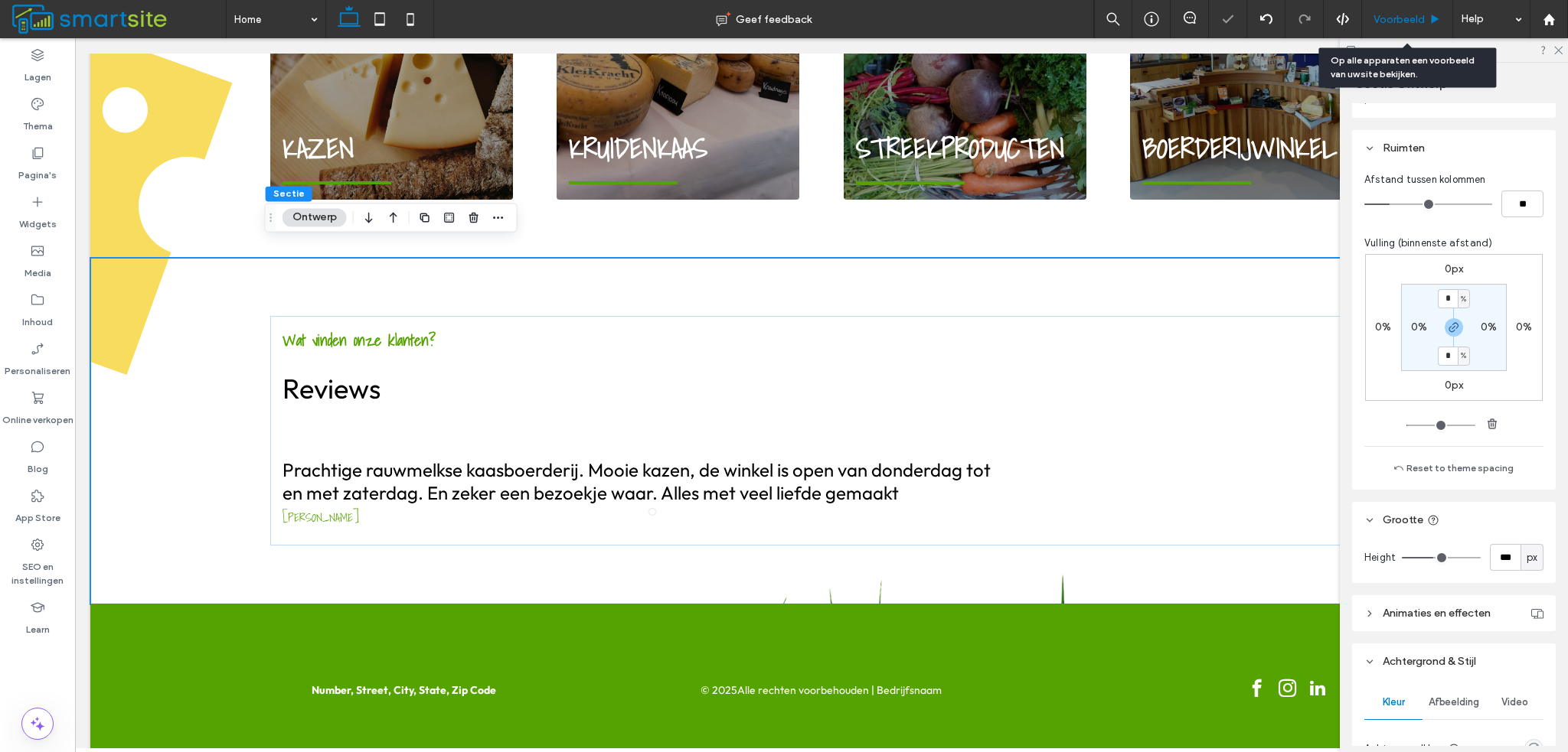
click at [1387, 30] on div "Voorbeeld" at bounding box center [1408, 19] width 91 height 38
click at [1397, 26] on div "Voorbeeld" at bounding box center [1408, 19] width 91 height 38
click at [1420, 19] on span "Voorbeeld" at bounding box center [1399, 19] width 51 height 13
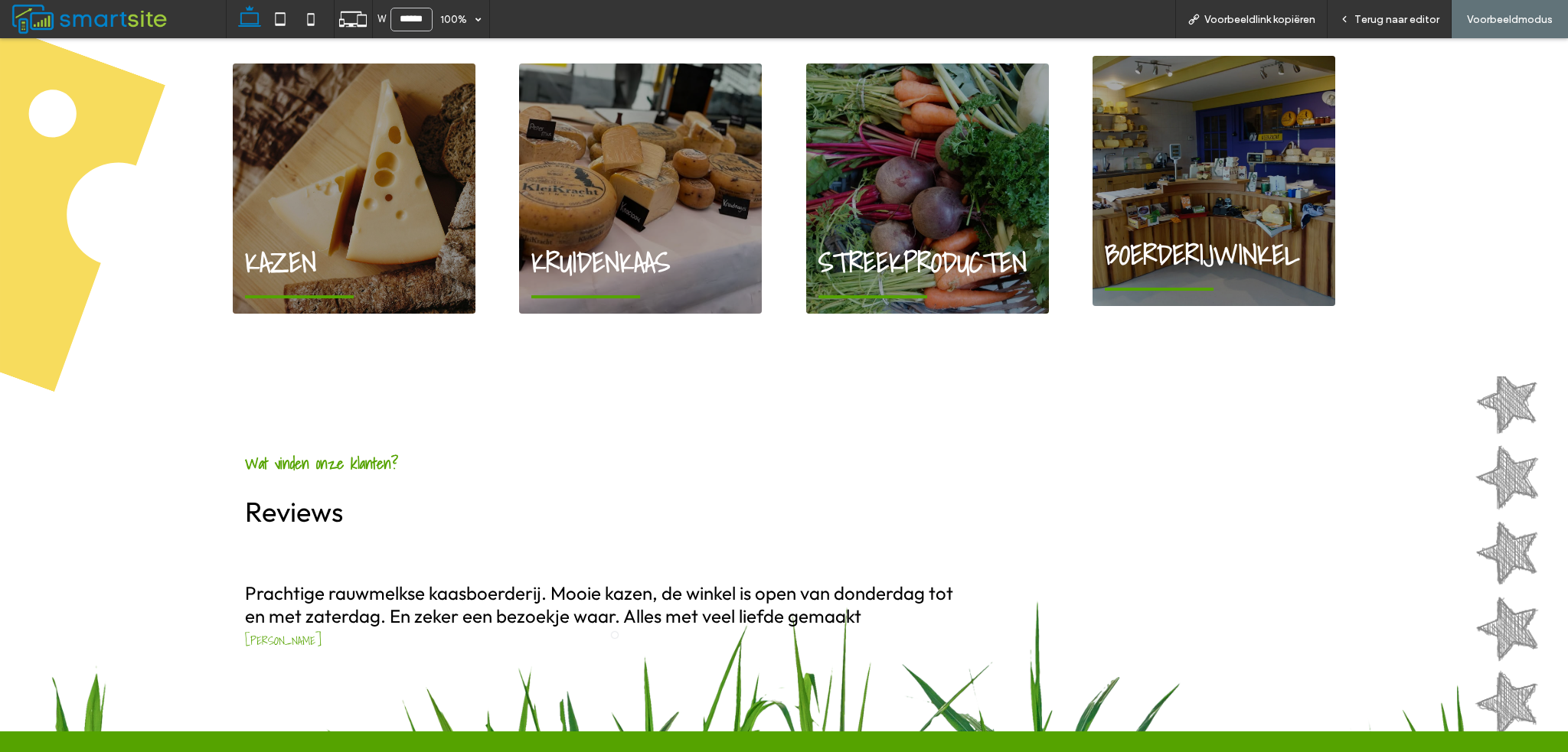
scroll to position [1343, 0]
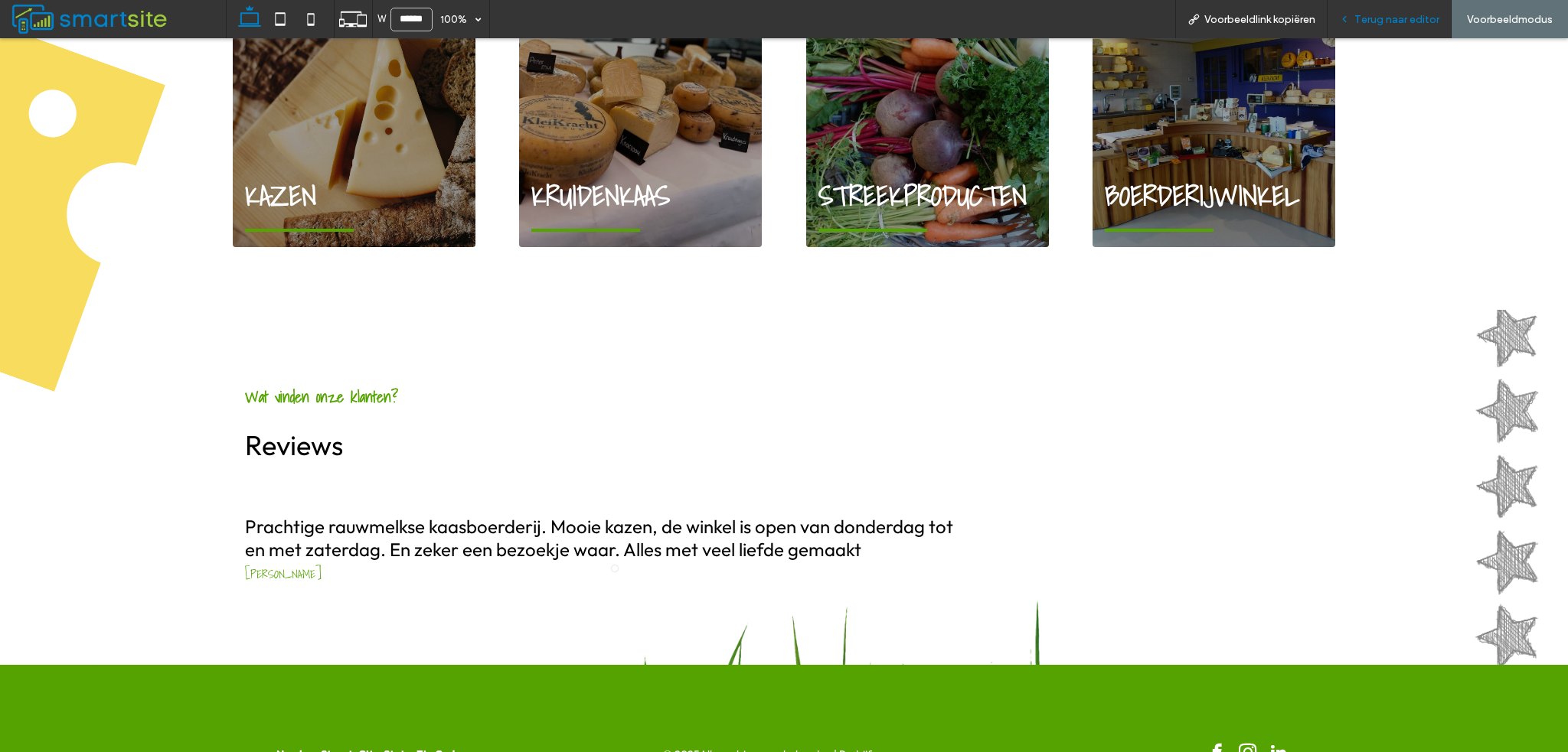
click at [1359, 14] on span "Terug naar editor" at bounding box center [1397, 19] width 85 height 13
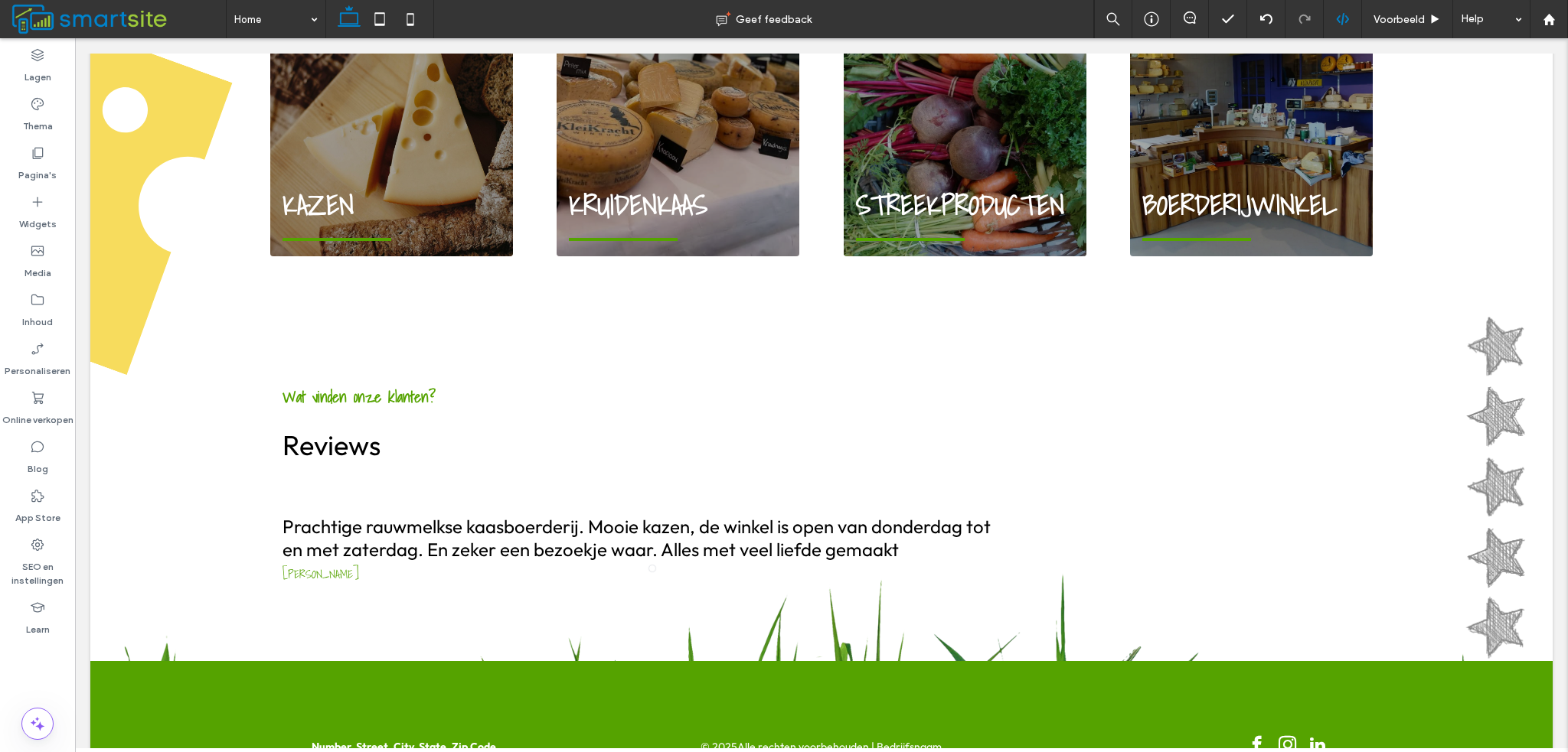
scroll to position [1334, 0]
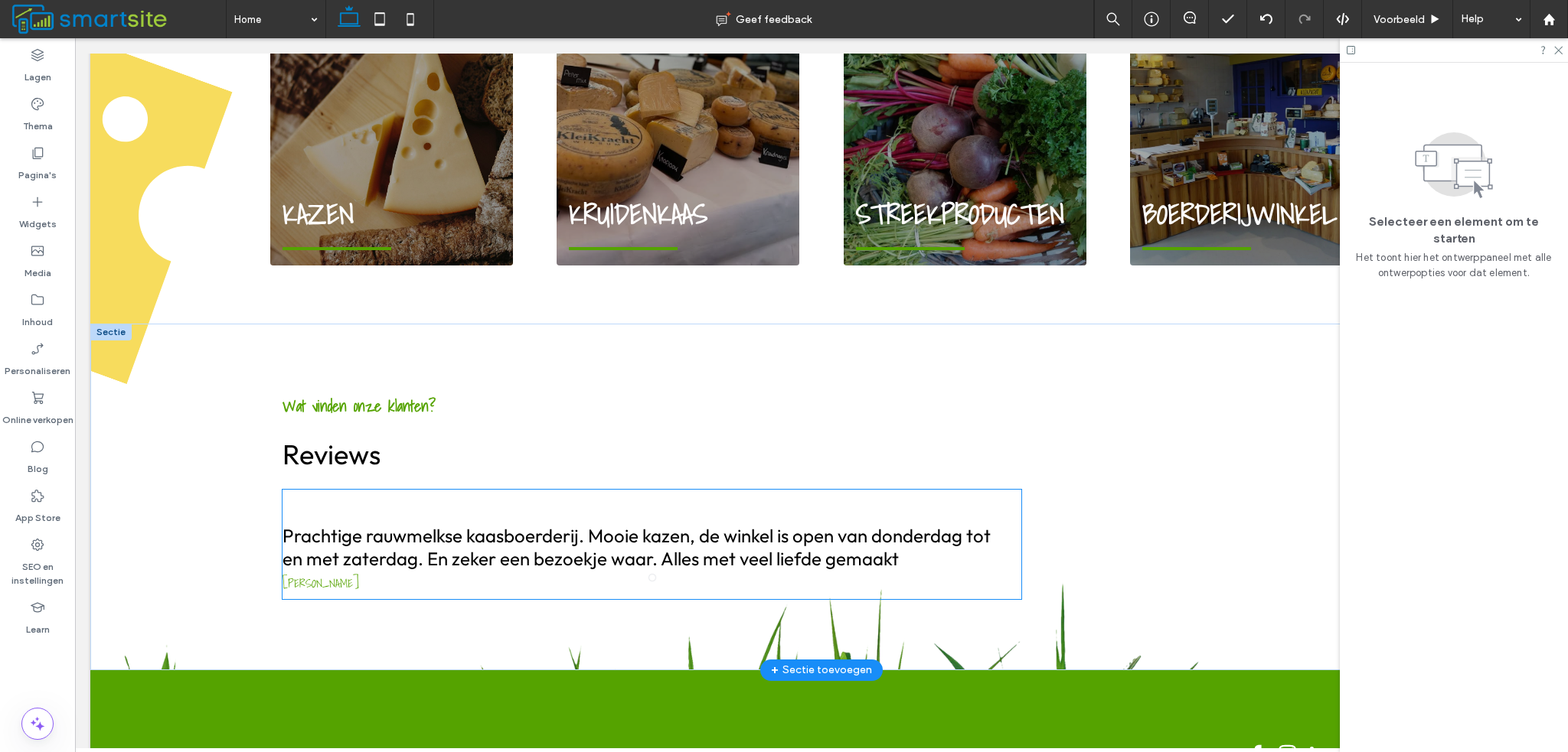
click at [527, 530] on h3 "Prachtige rauwmelkse kaasboerderij. Mooie kazen, de winkel is open van donderda…" at bounding box center [643, 547] width 720 height 46
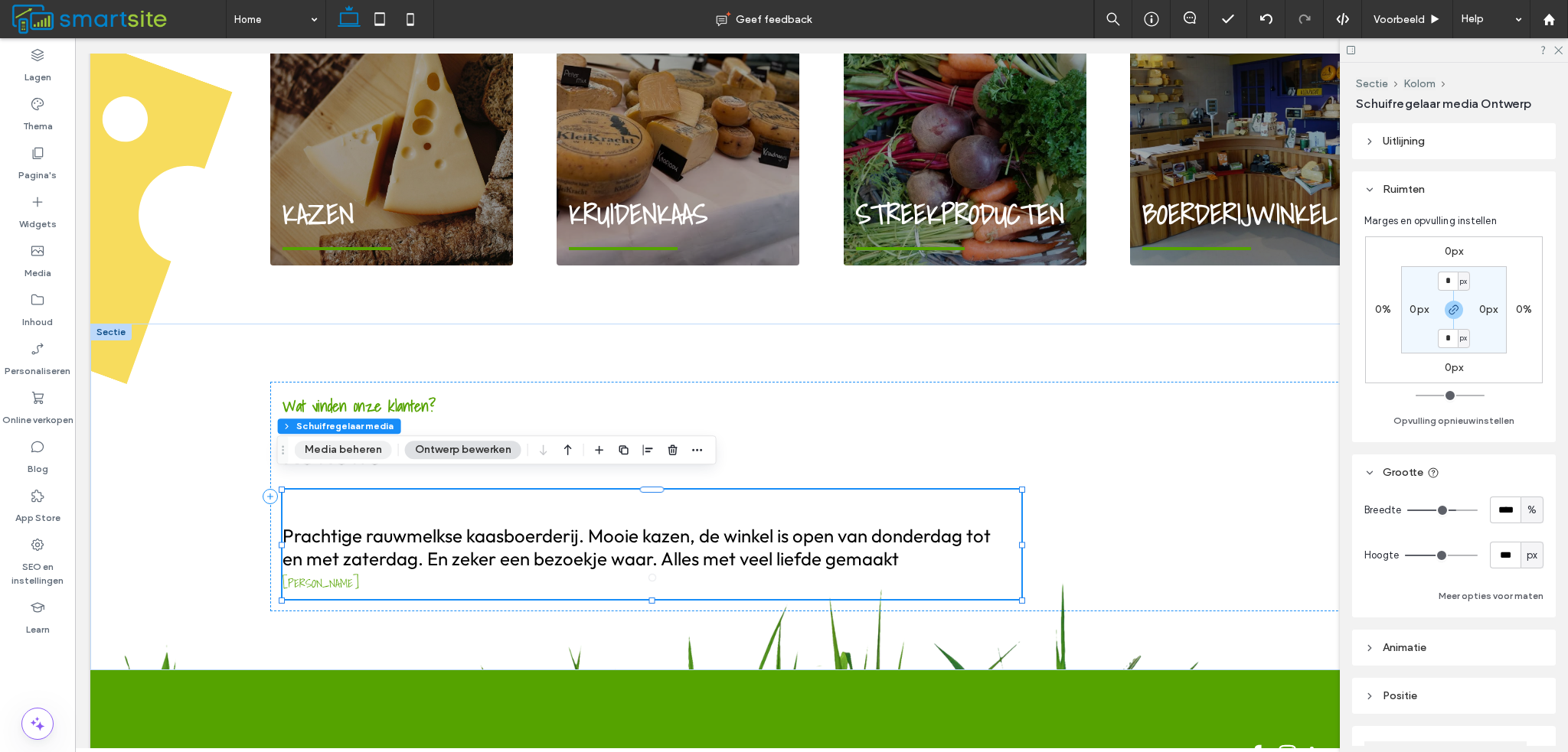
click at [368, 454] on button "Media beheren" at bounding box center [343, 449] width 97 height 18
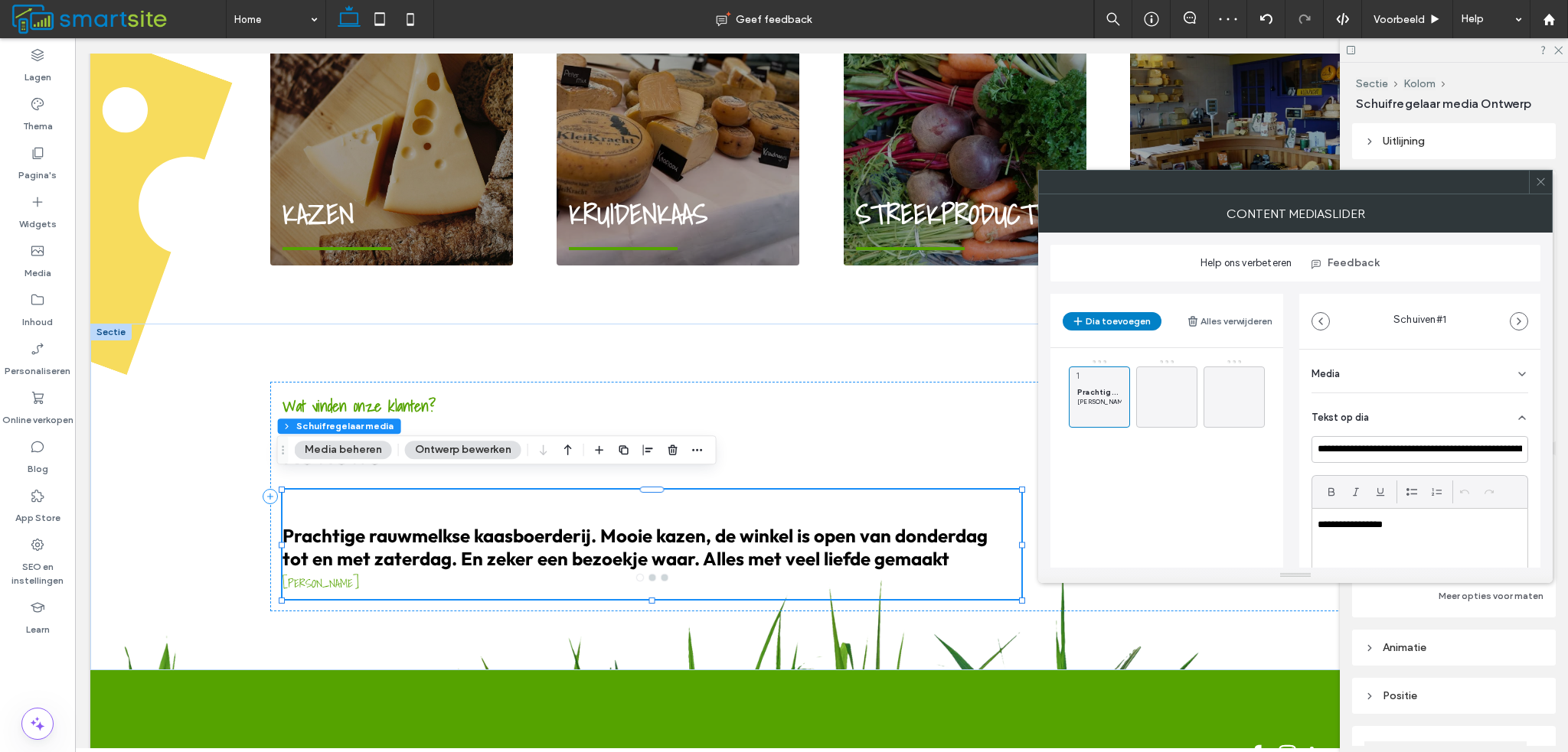
click at [1541, 183] on icon at bounding box center [1541, 182] width 11 height 11
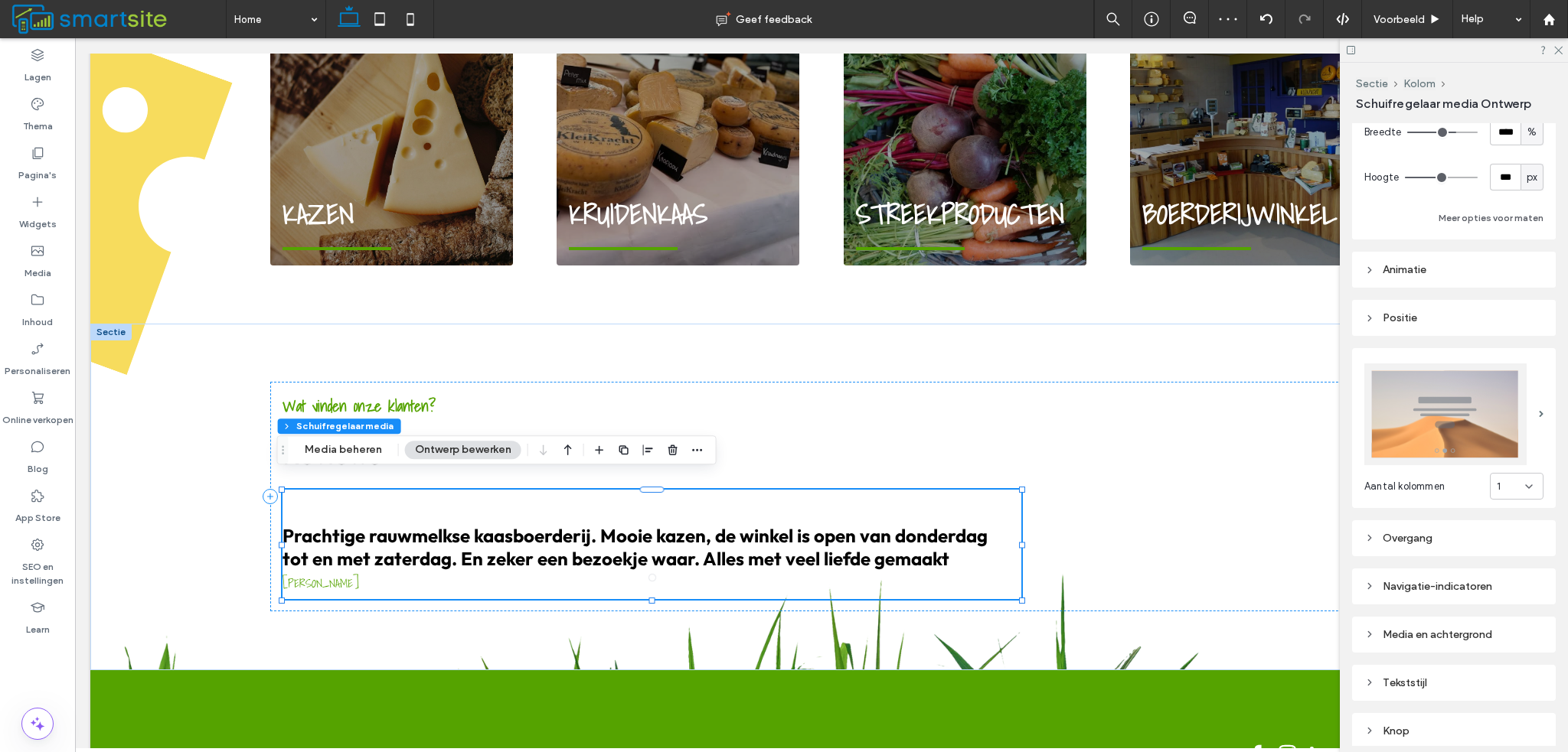
scroll to position [483, 0]
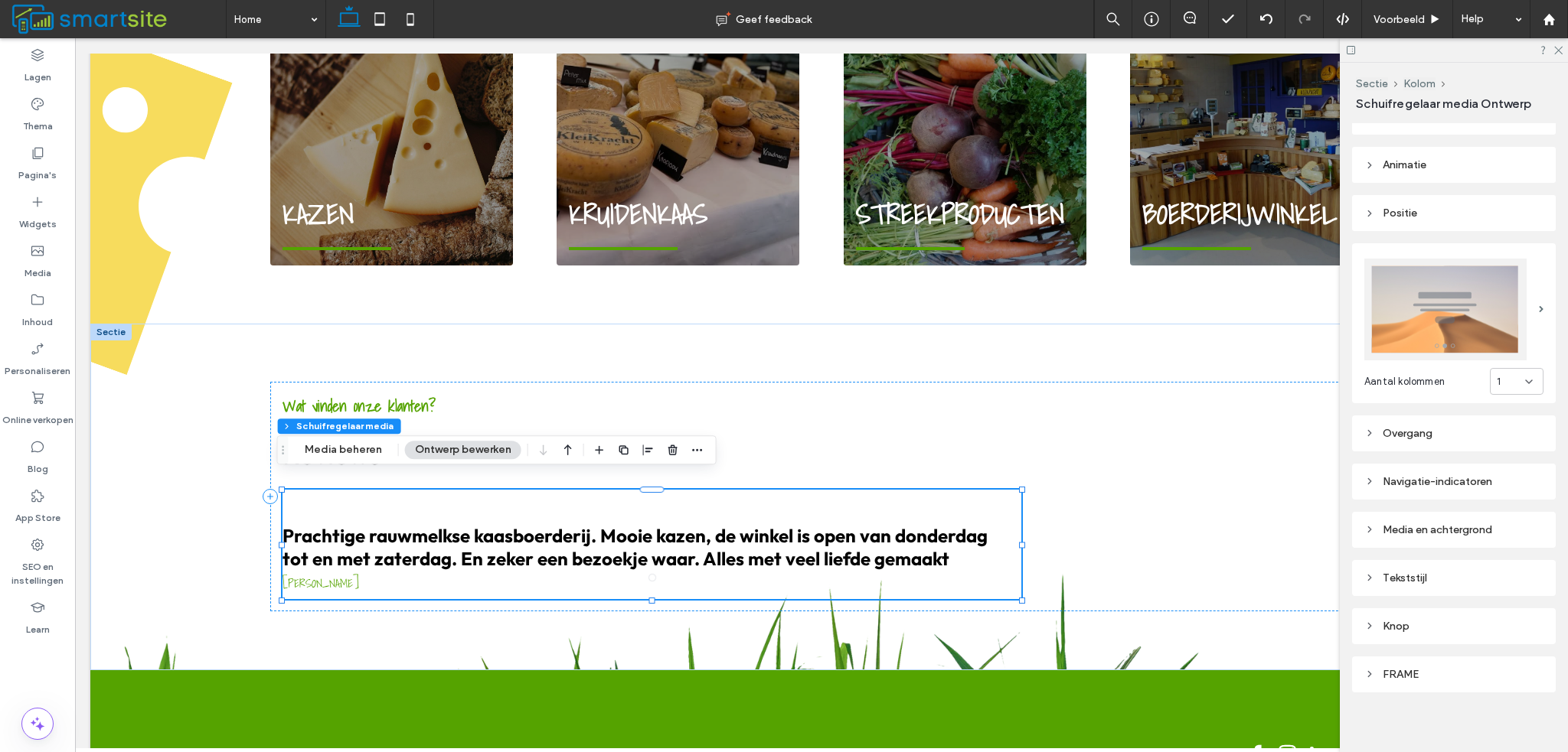
click at [1438, 573] on div "Tekststijl" at bounding box center [1454, 578] width 179 height 13
click at [1443, 613] on label "Beschrijving" at bounding box center [1448, 623] width 167 height 30
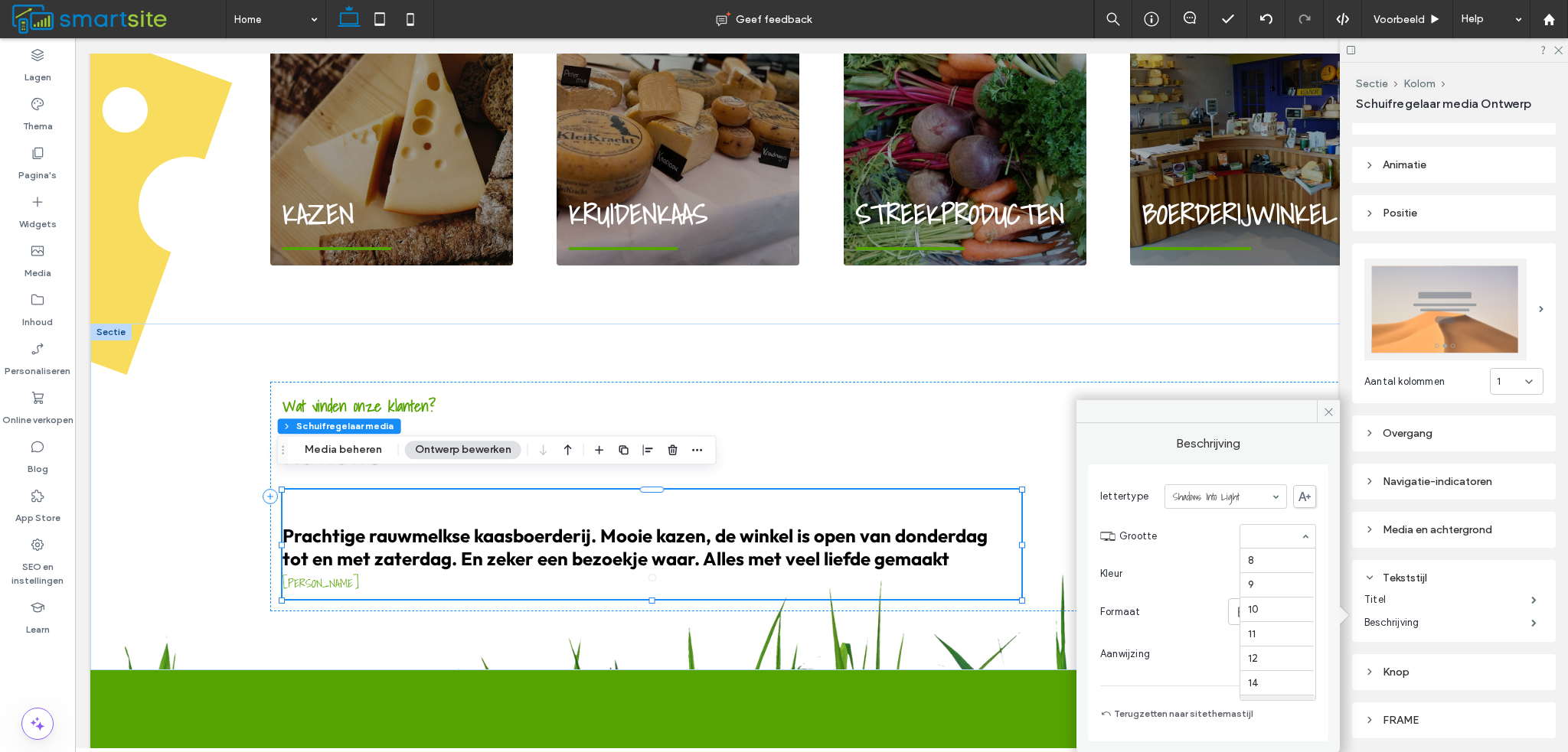
scroll to position [150, 0]
click at [1323, 412] on icon at bounding box center [1328, 412] width 11 height 11
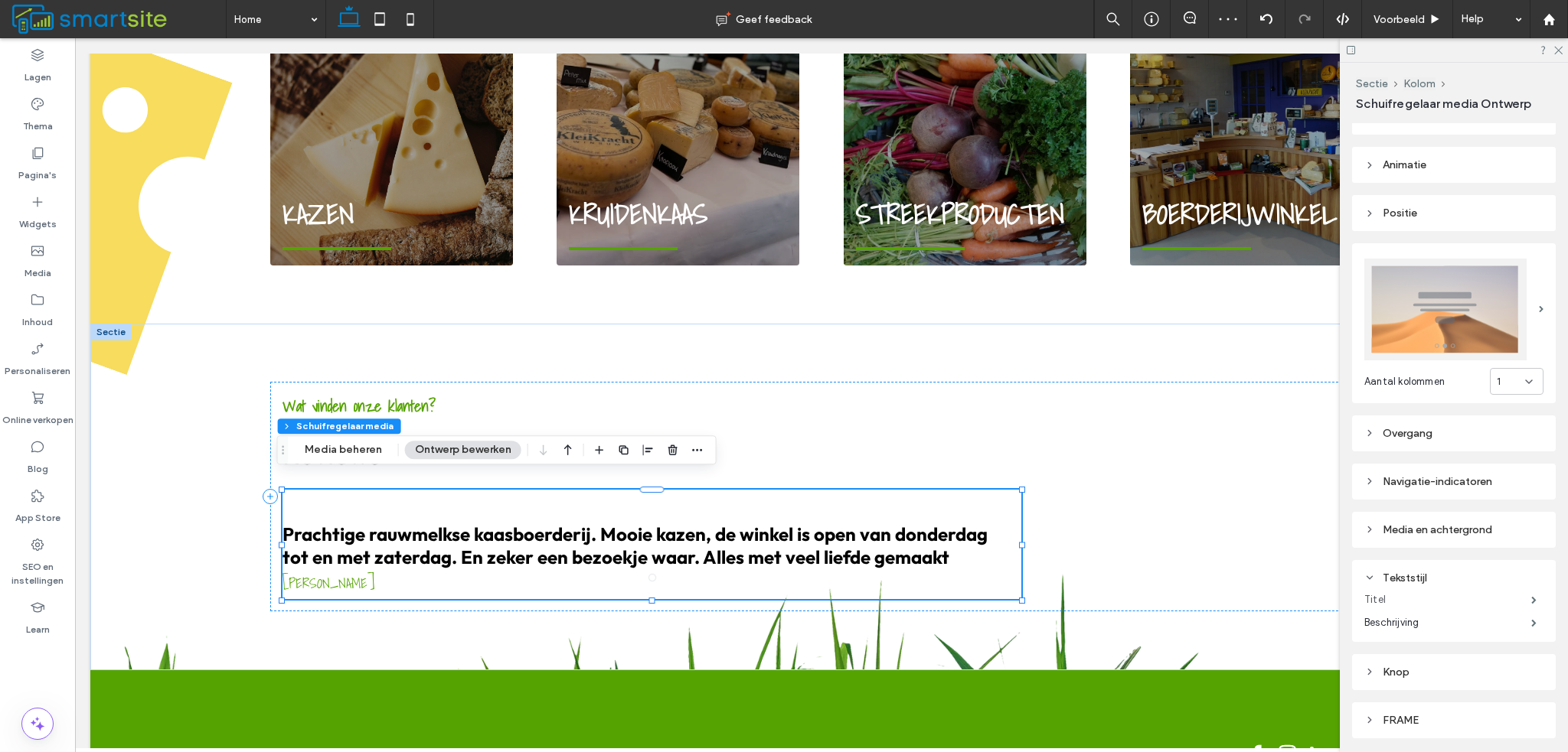
click at [1420, 592] on label "Titel" at bounding box center [1448, 600] width 167 height 30
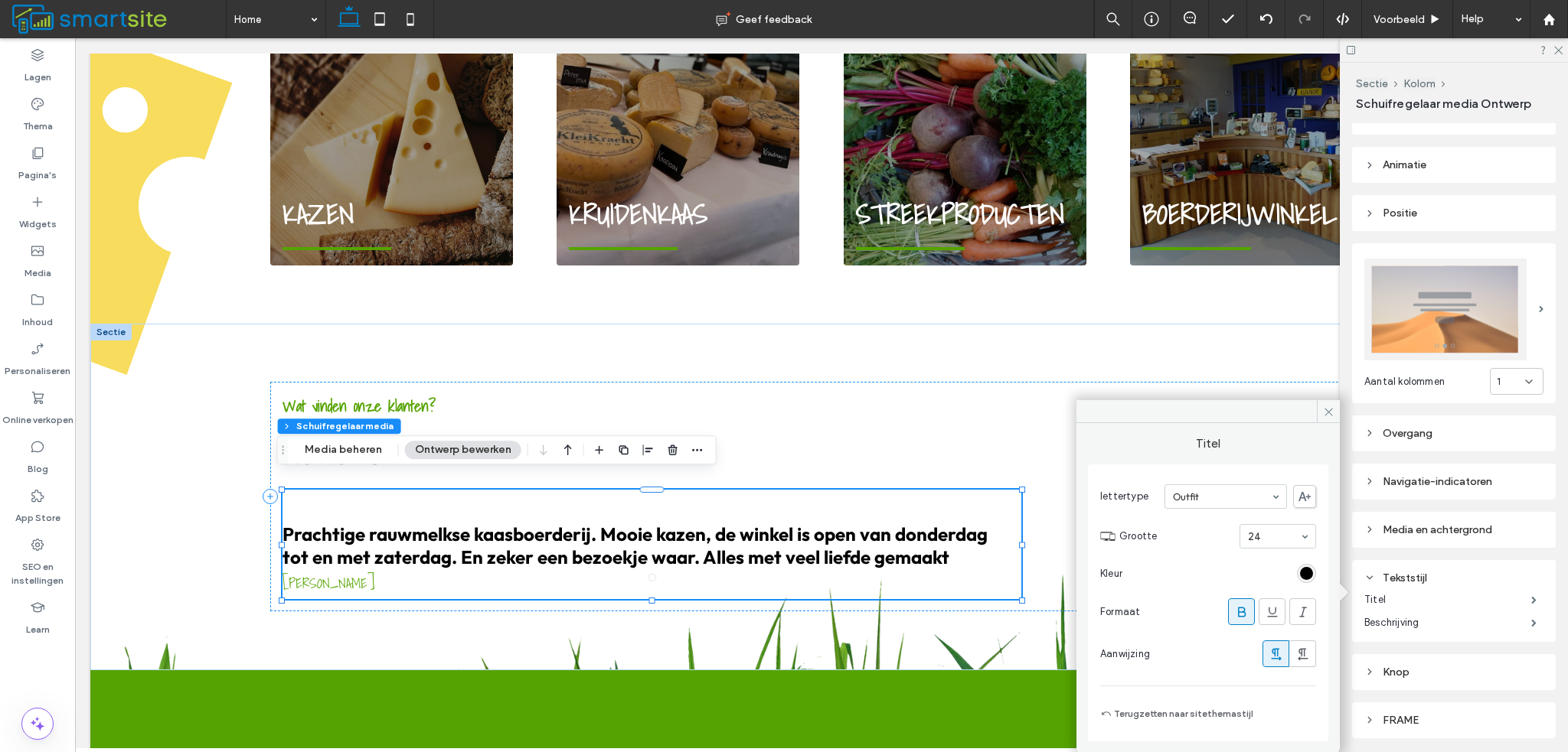
click at [1244, 610] on use at bounding box center [1242, 612] width 8 height 10
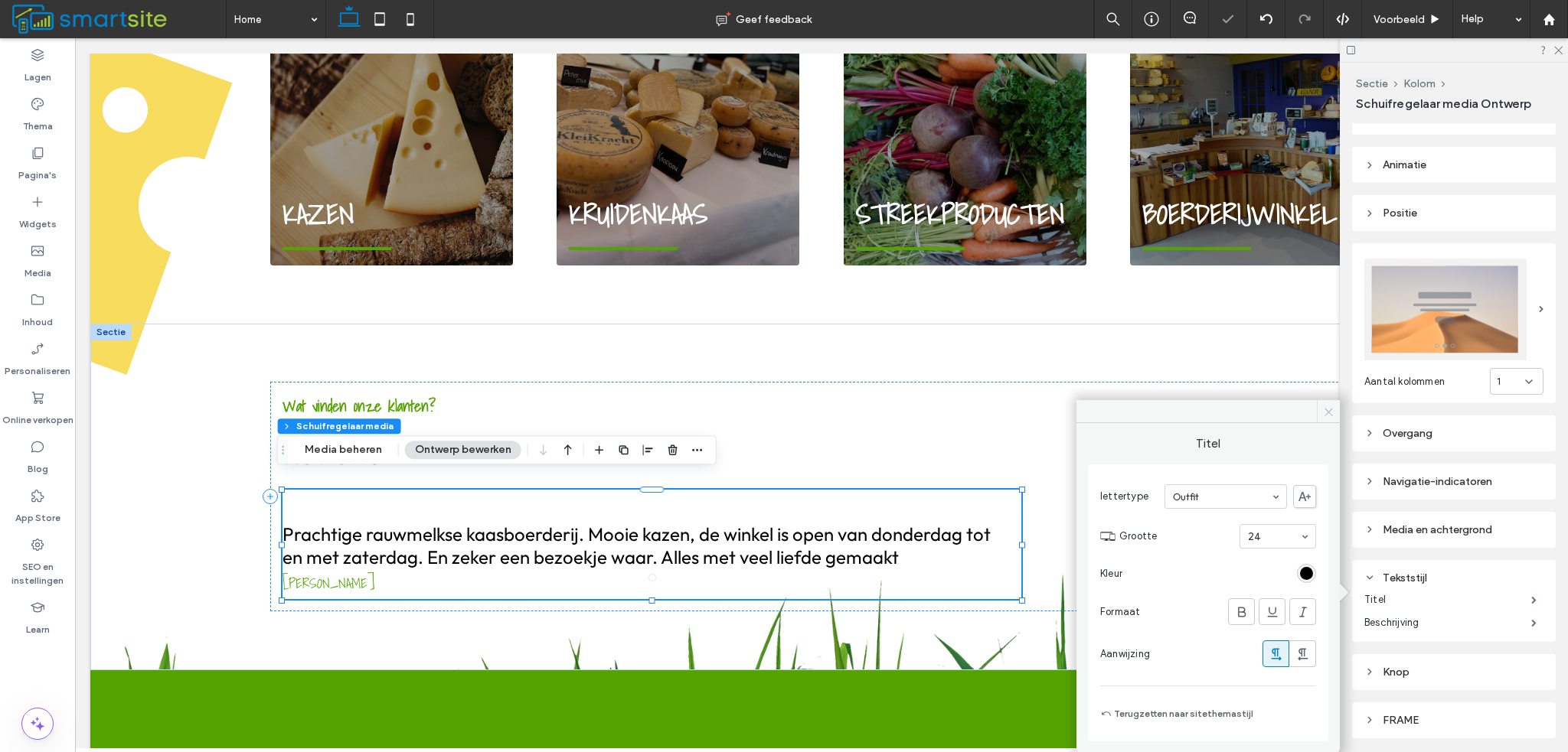
click at [1334, 409] on icon at bounding box center [1328, 412] width 11 height 11
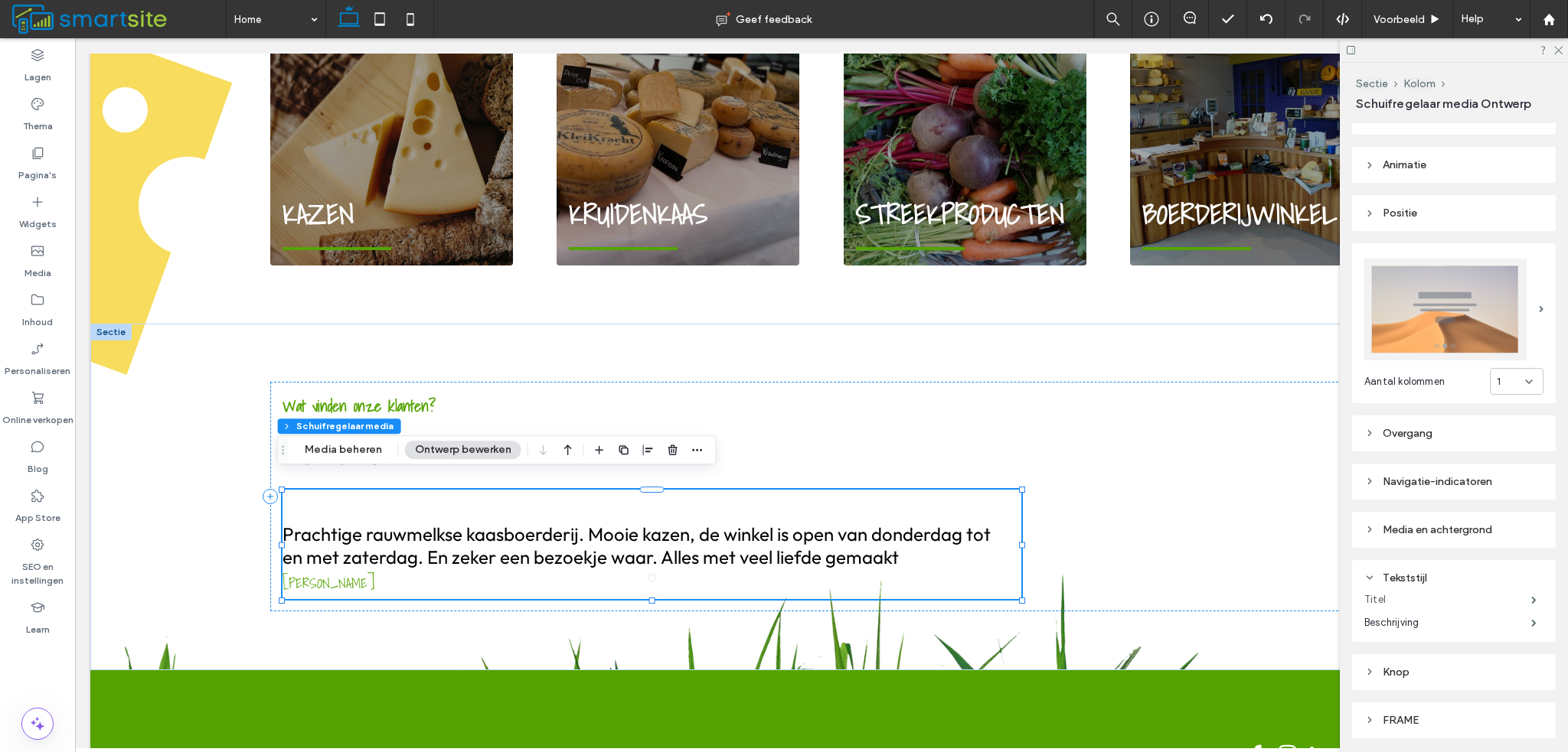
click at [1372, 588] on label "Titel" at bounding box center [1448, 600] width 167 height 30
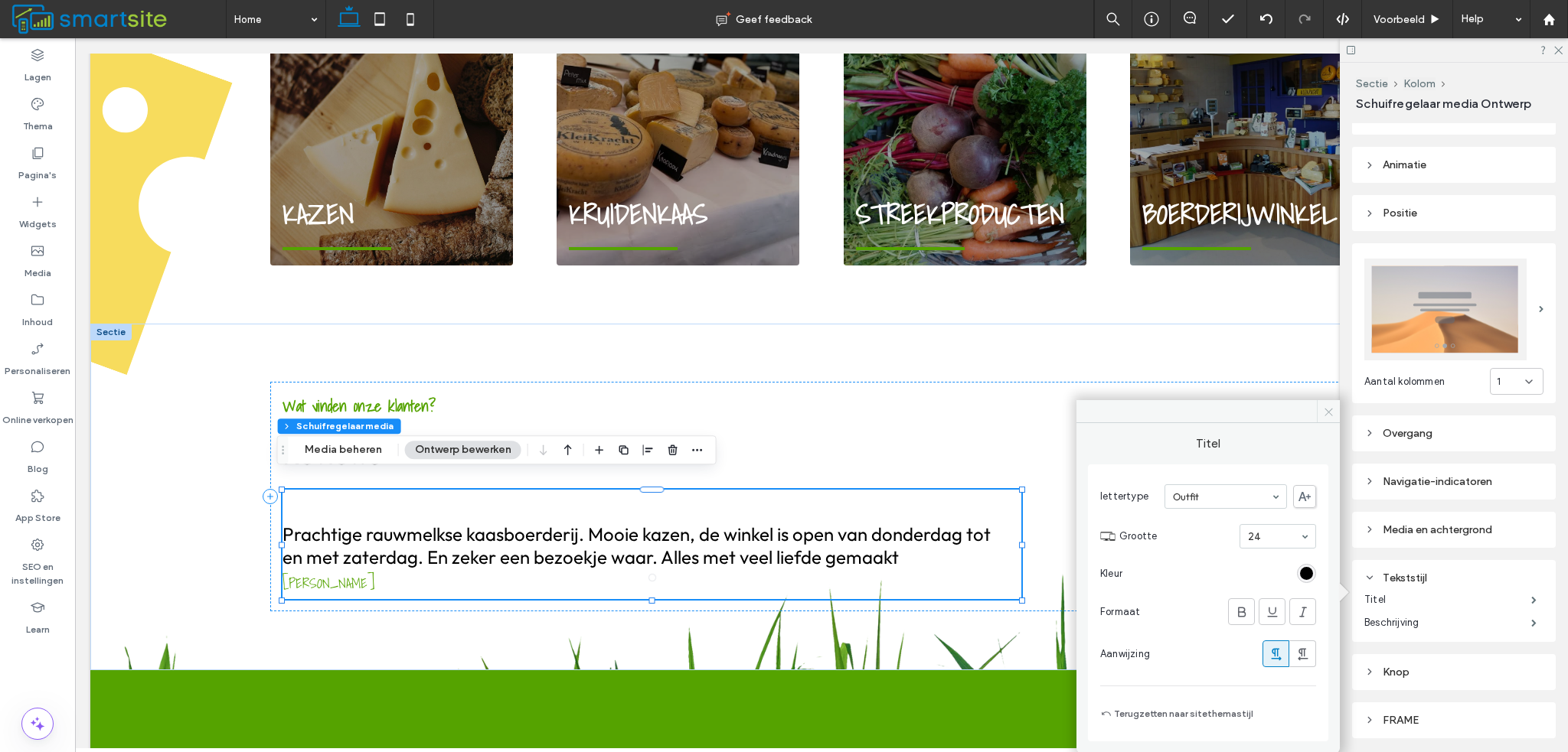
click at [1330, 416] on icon at bounding box center [1328, 412] width 11 height 11
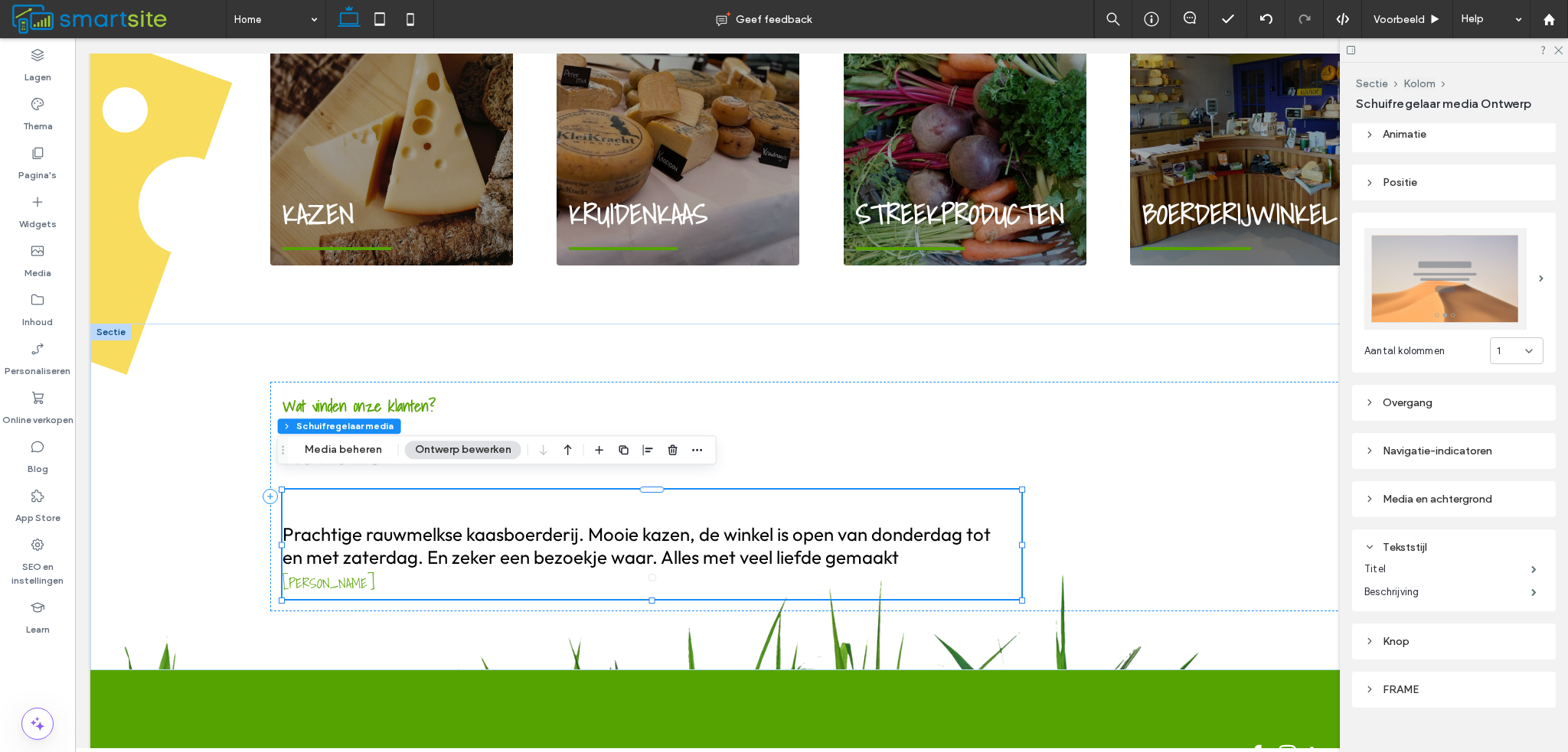
scroll to position [529, 0]
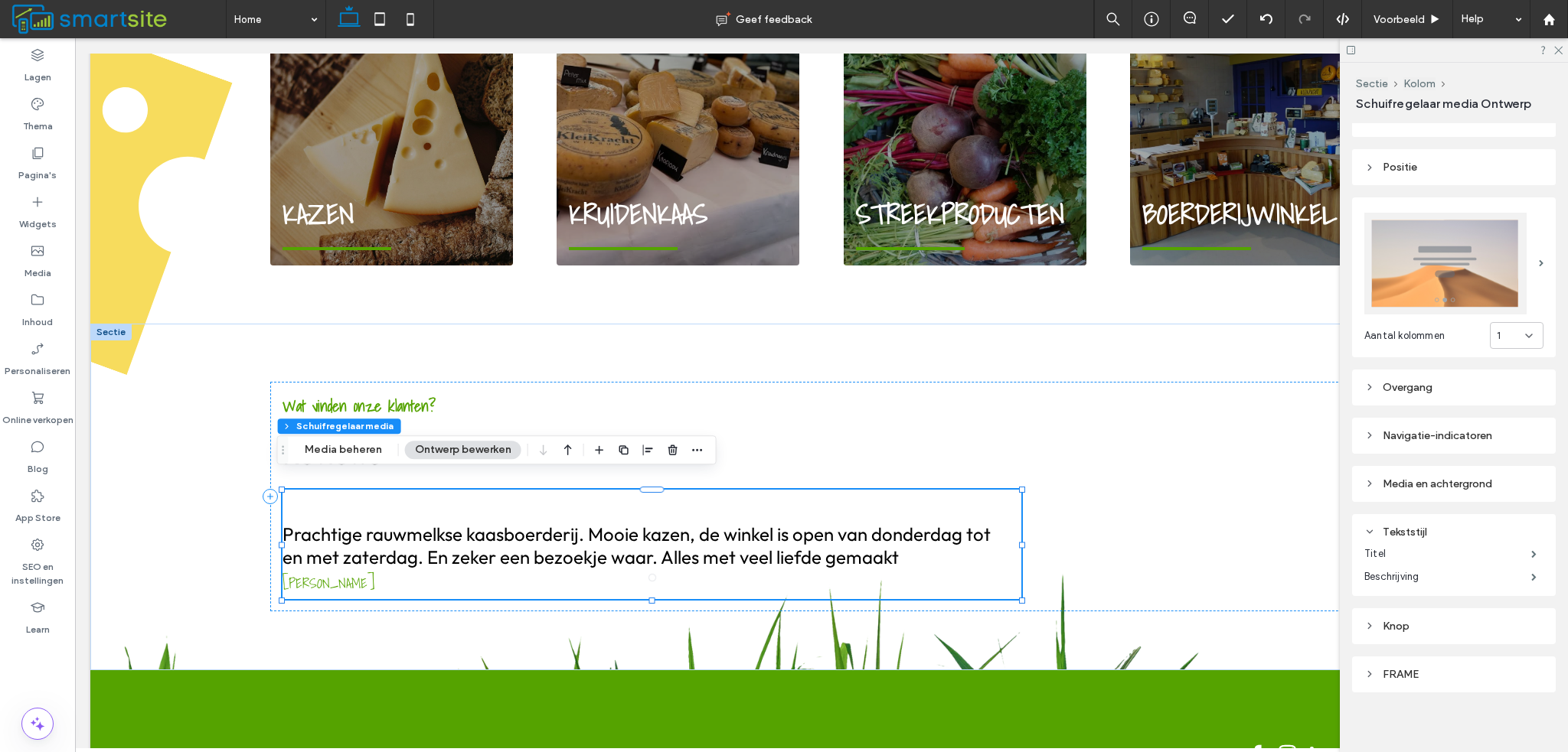
click at [1423, 668] on div "FRAME" at bounding box center [1454, 674] width 179 height 13
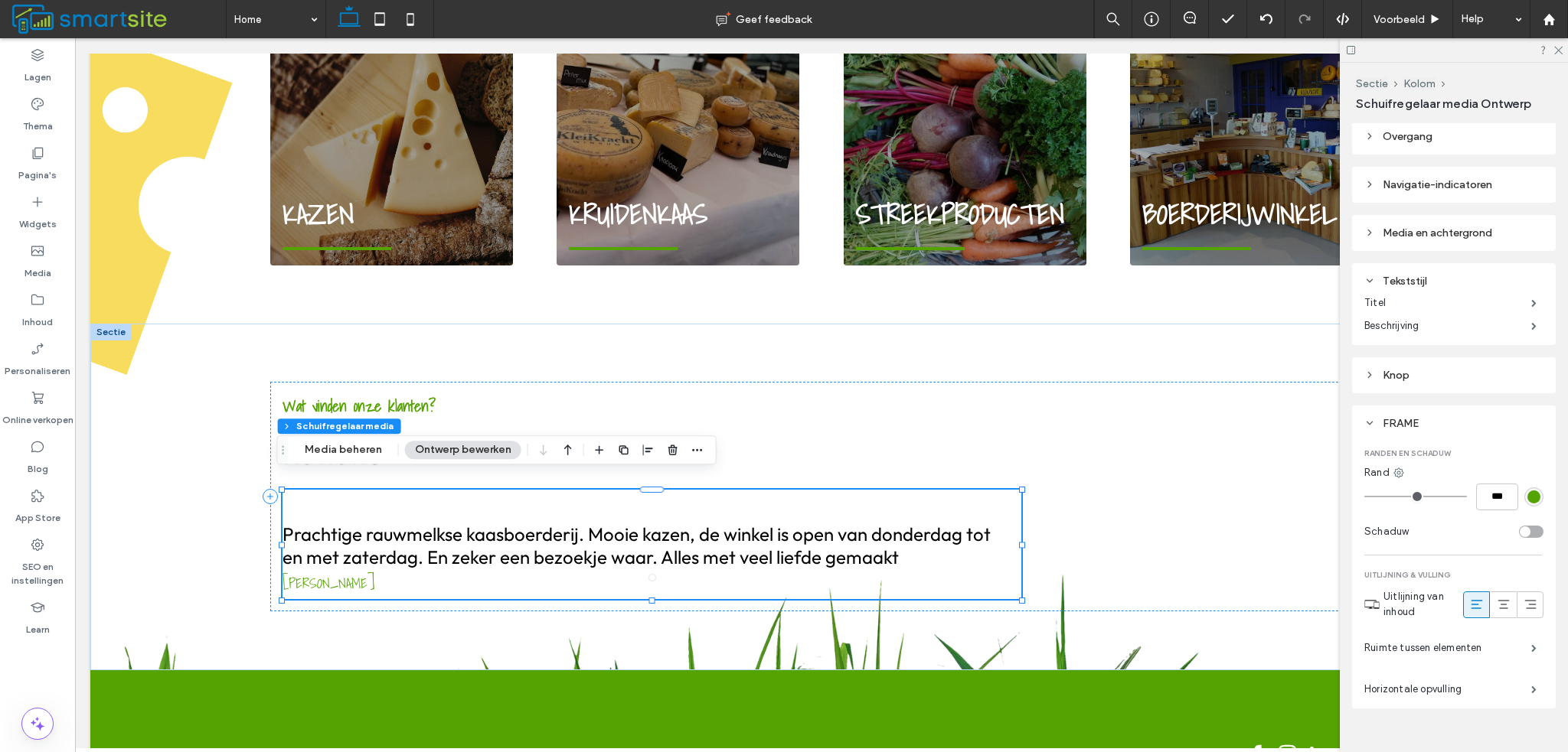
scroll to position [785, 0]
click at [1450, 637] on label "Ruimte tussen elementen" at bounding box center [1448, 643] width 167 height 30
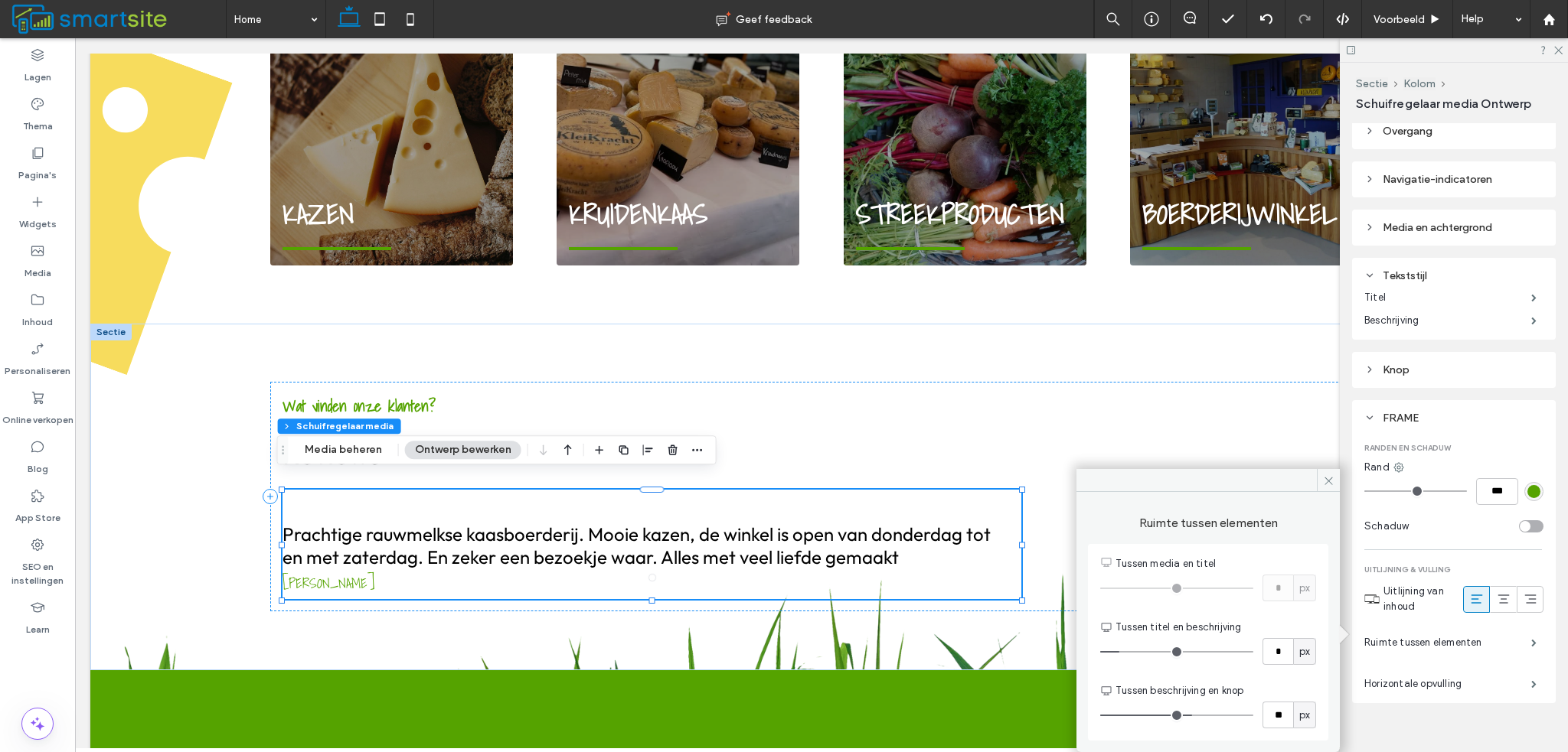
type input "*"
drag, startPoint x: 1123, startPoint y: 649, endPoint x: 1131, endPoint y: 650, distance: 8.1
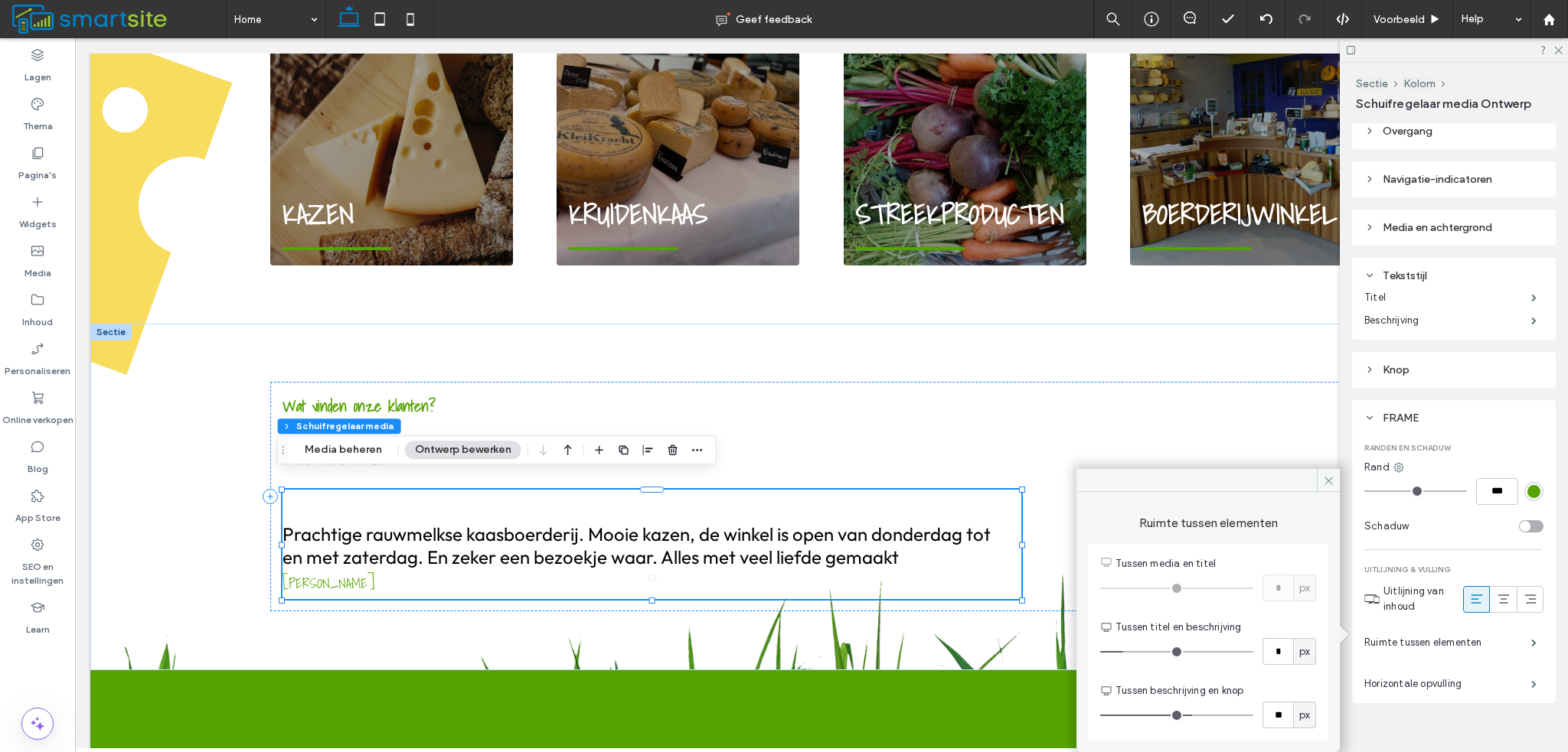
click at [1131, 651] on input "range" at bounding box center [1176, 652] width 153 height 2
type input "*"
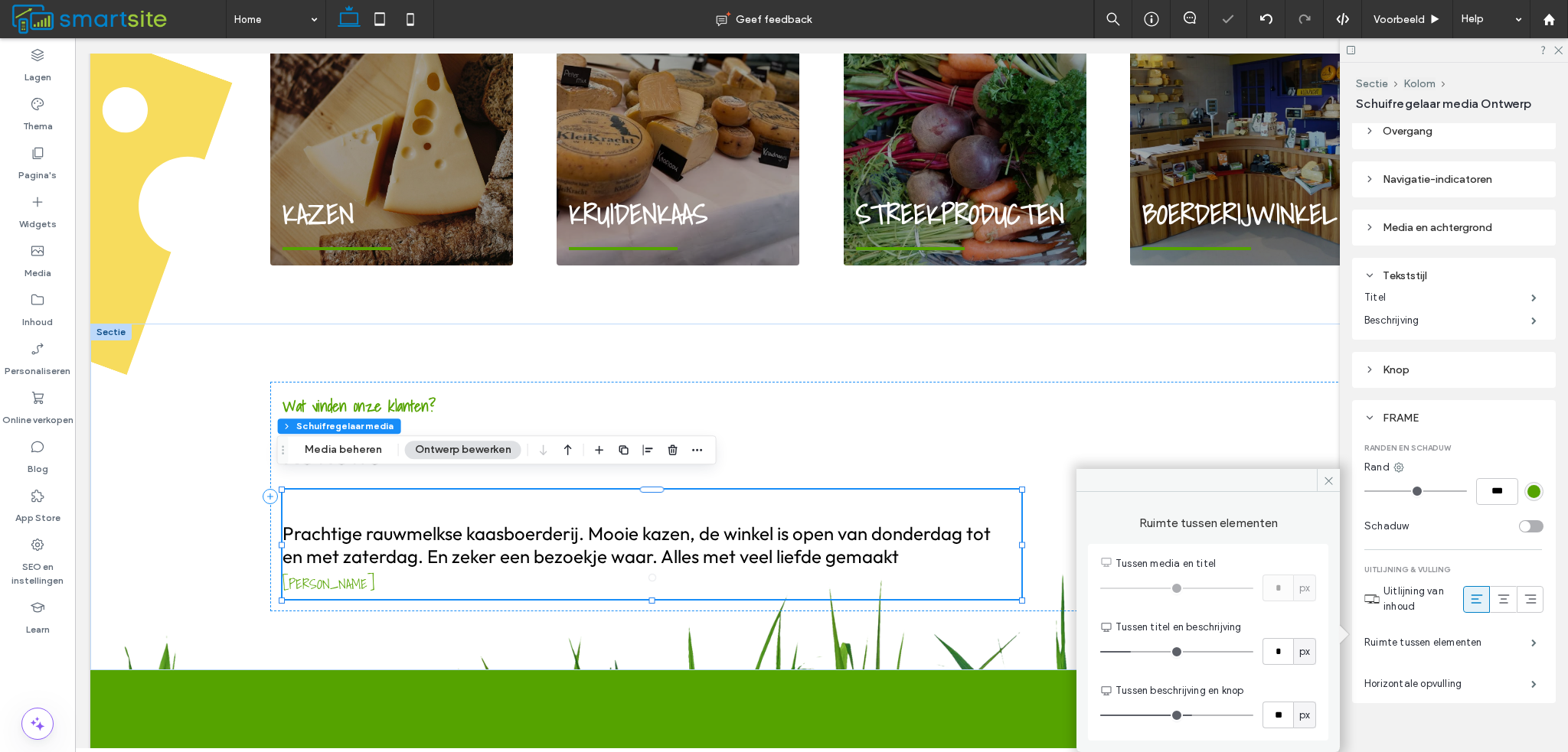
type input "**"
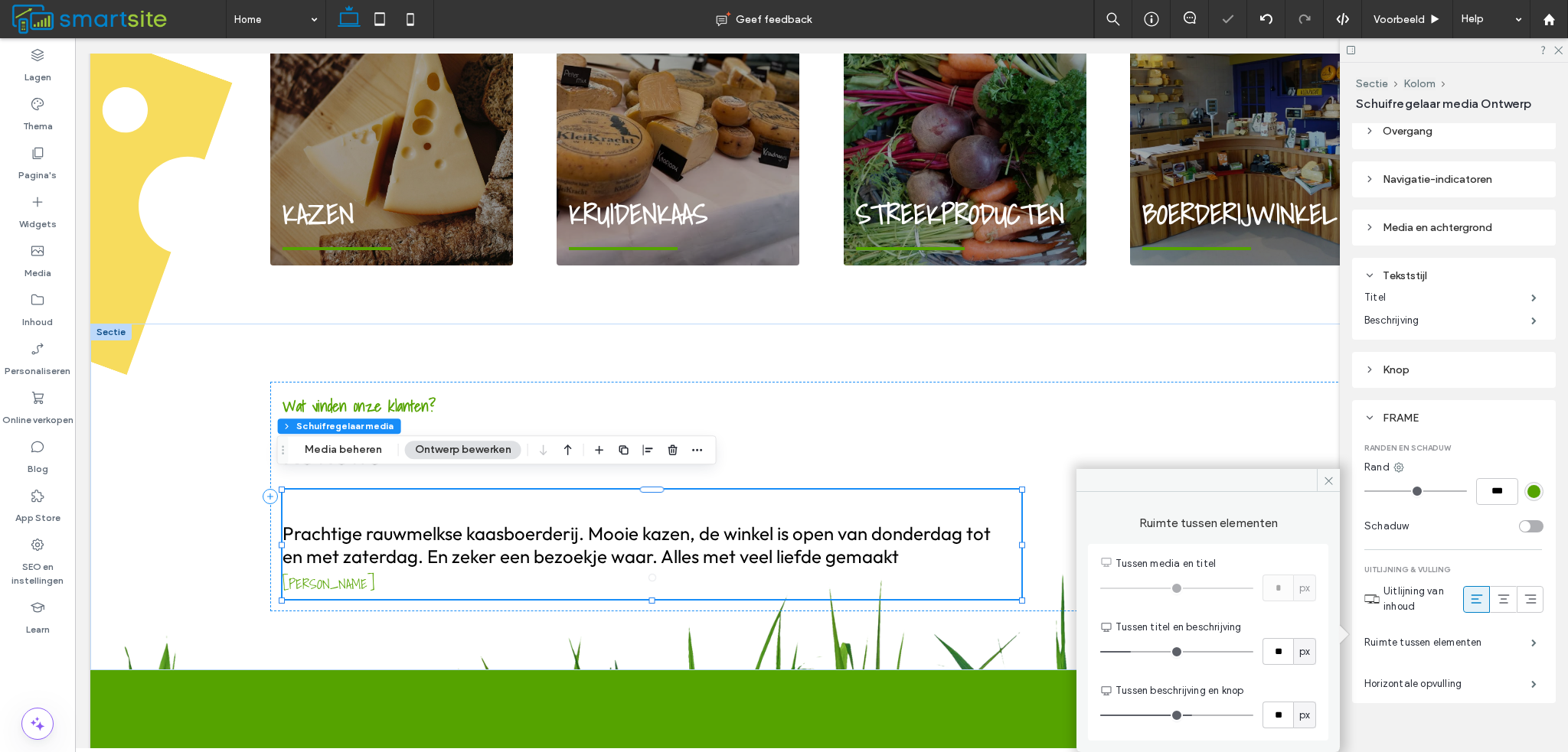
type input "**"
drag, startPoint x: 1131, startPoint y: 650, endPoint x: 1147, endPoint y: 651, distance: 16.0
type input "**"
click at [1147, 651] on input "range" at bounding box center [1176, 652] width 153 height 2
click at [1060, 419] on div "Wat vinden onze klanten? Reviews Prachtige rauwmelkse kaasboerderij. Mooie kaze…" at bounding box center [821, 497] width 1102 height 230
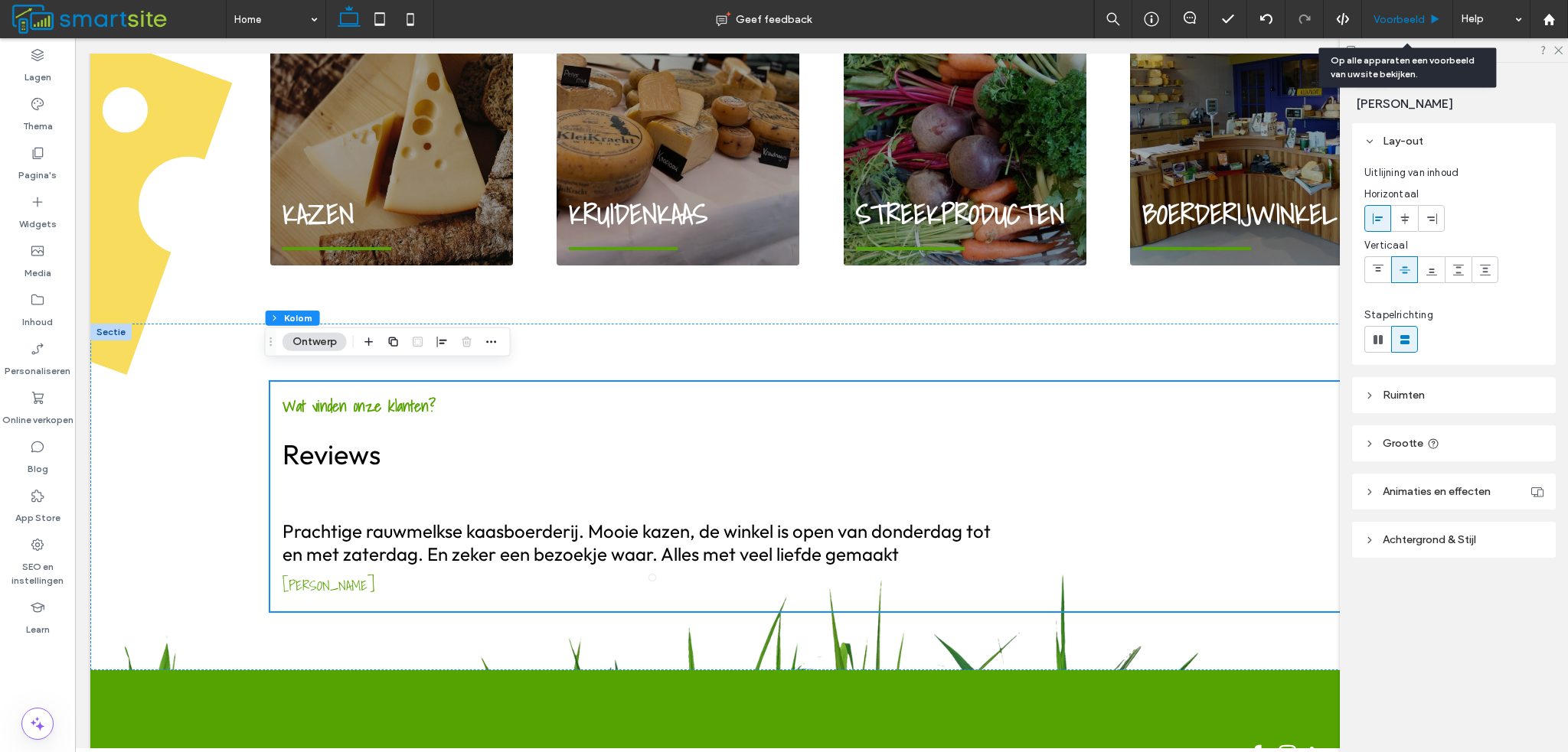
click at [1387, 18] on span "Voorbeeld" at bounding box center [1399, 19] width 51 height 13
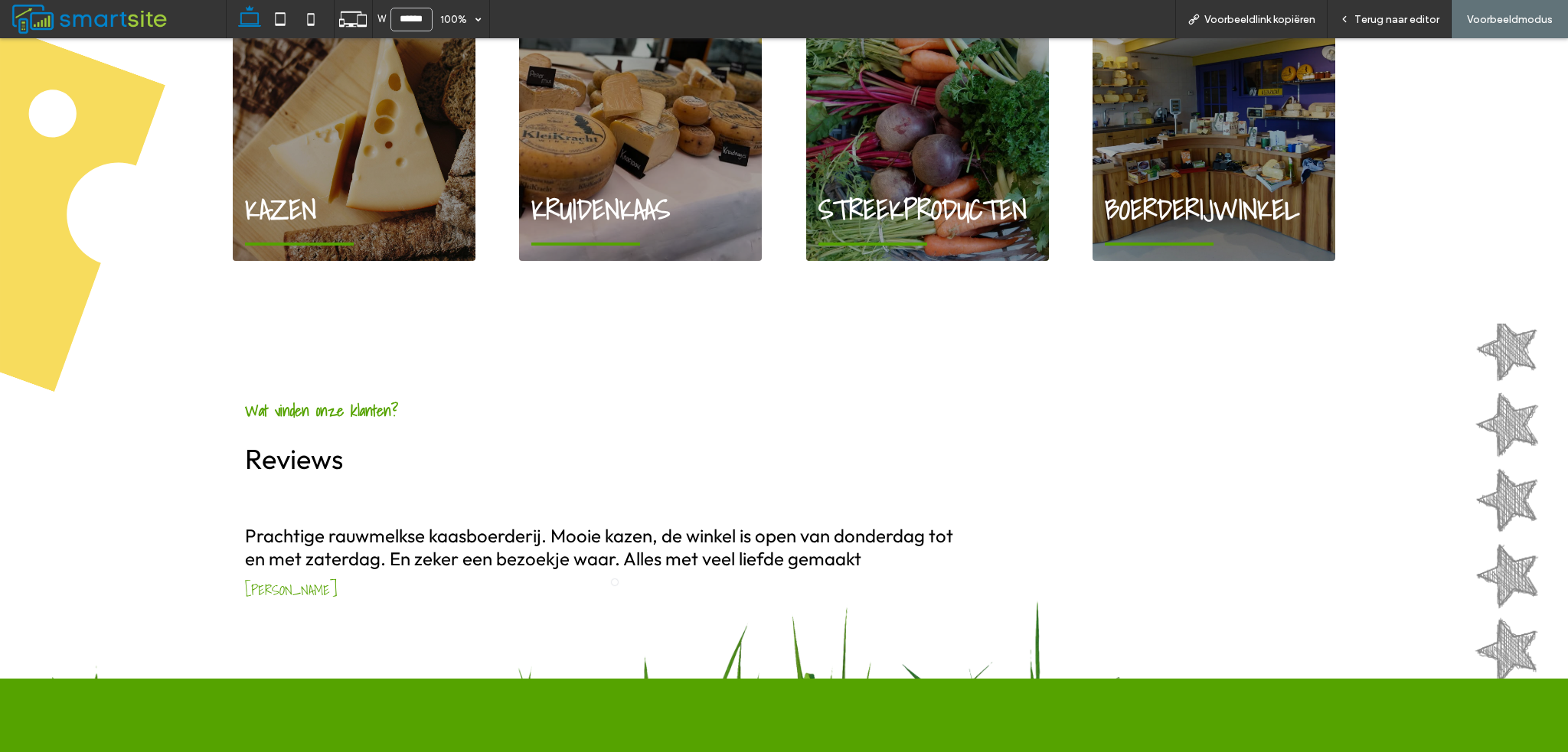
scroll to position [1420, 0]
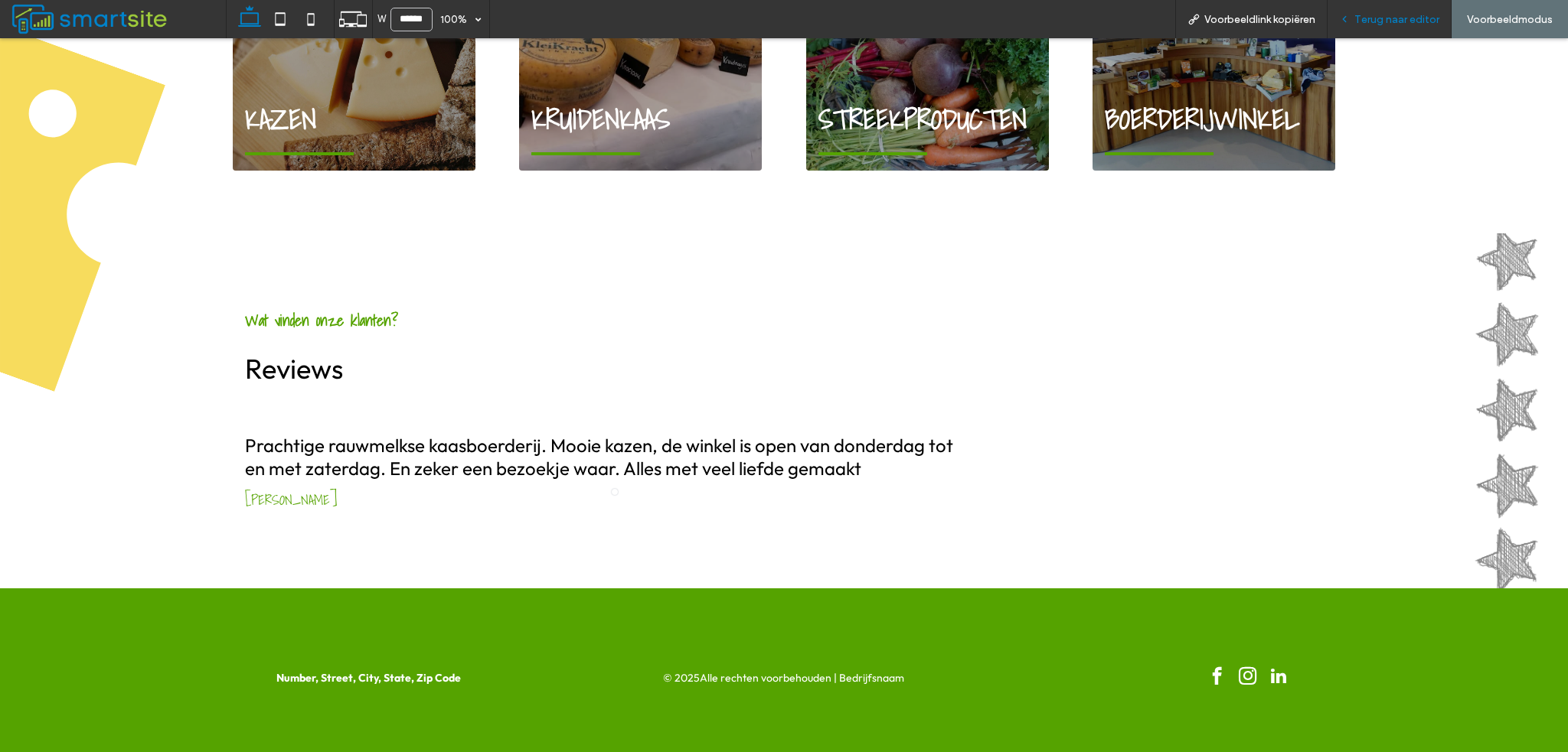
click at [1366, 26] on div "Terug naar editor" at bounding box center [1389, 19] width 124 height 38
click at [1366, 24] on span "Terug naar editor" at bounding box center [1397, 19] width 85 height 13
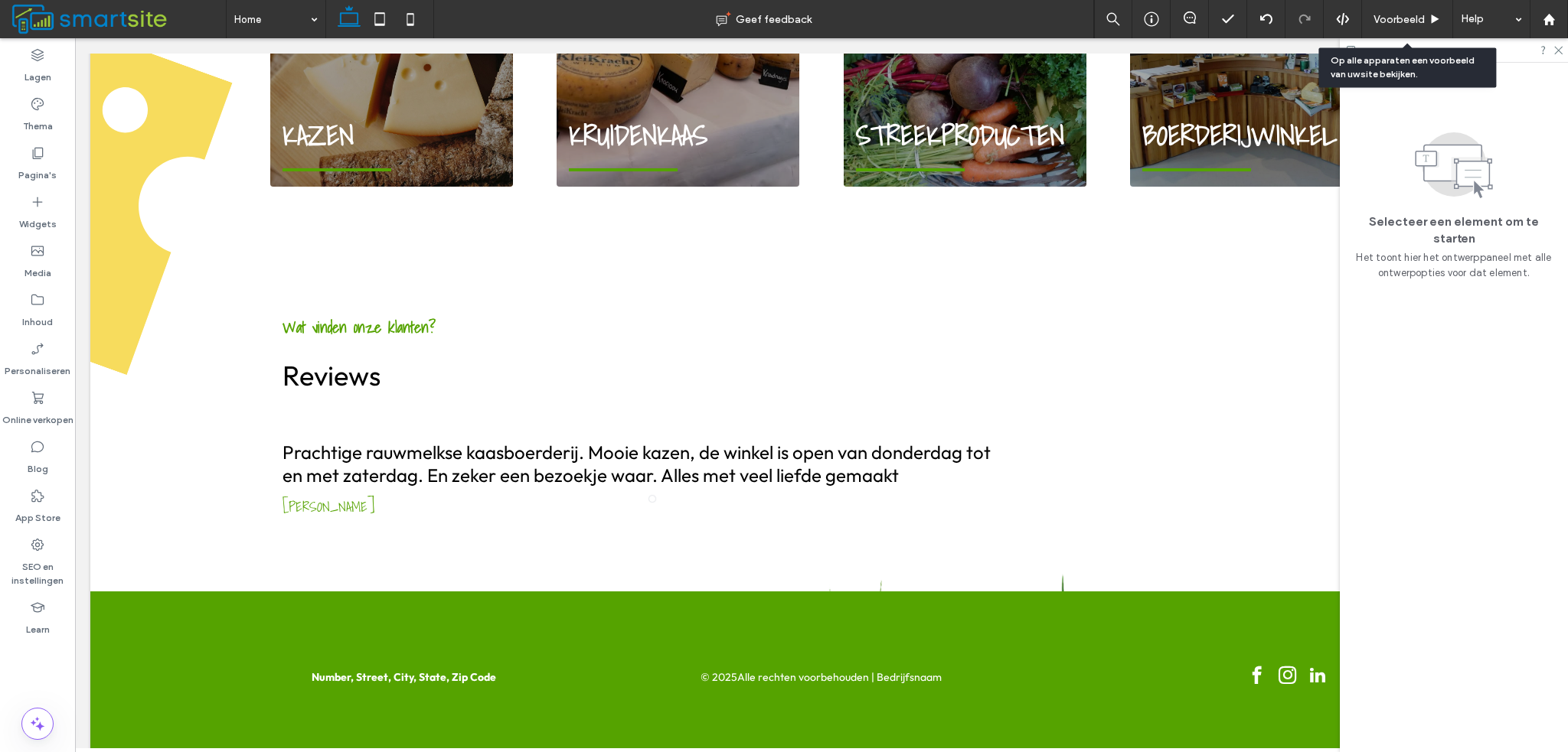
scroll to position [1410, 0]
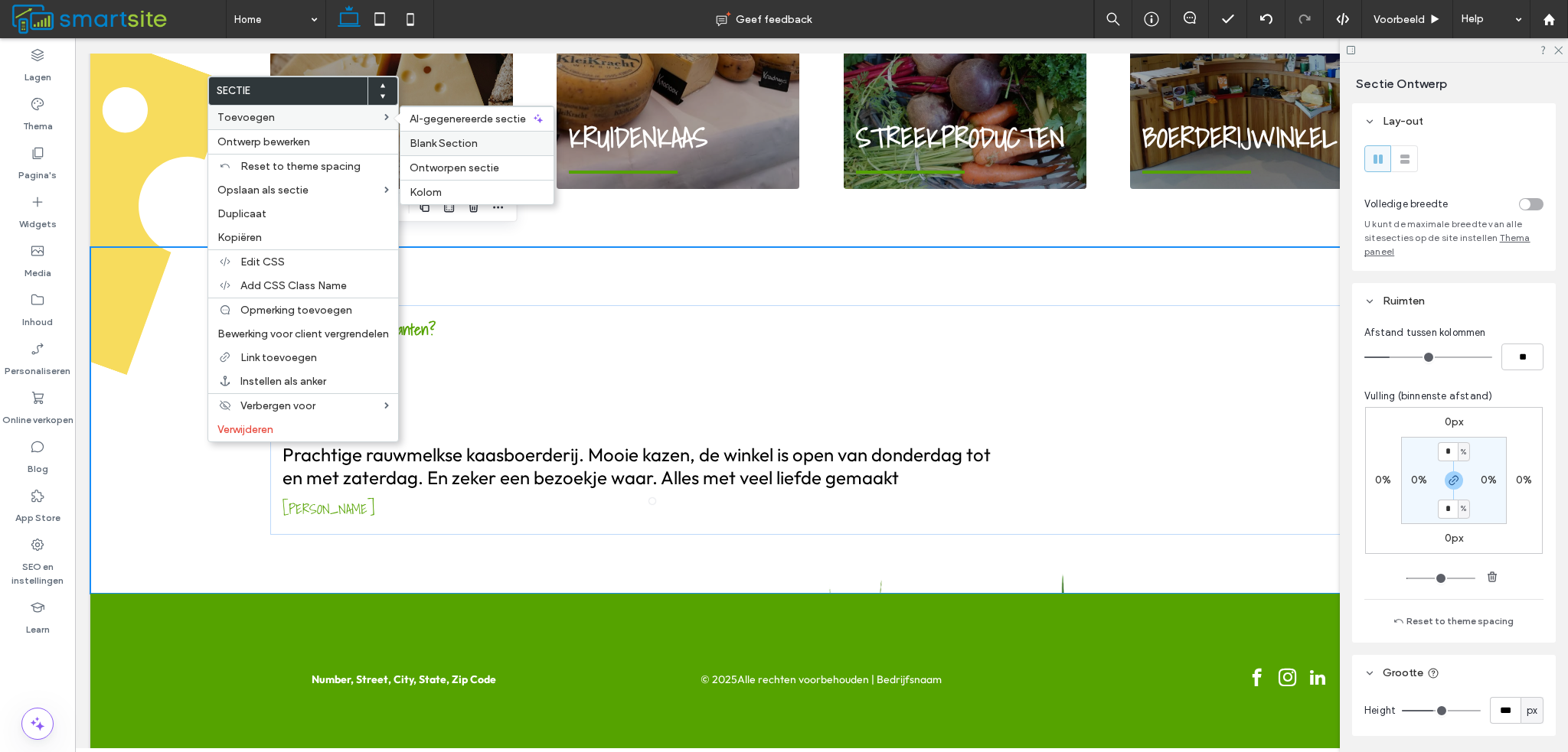
click at [435, 137] on span "Blank Section" at bounding box center [443, 143] width 68 height 13
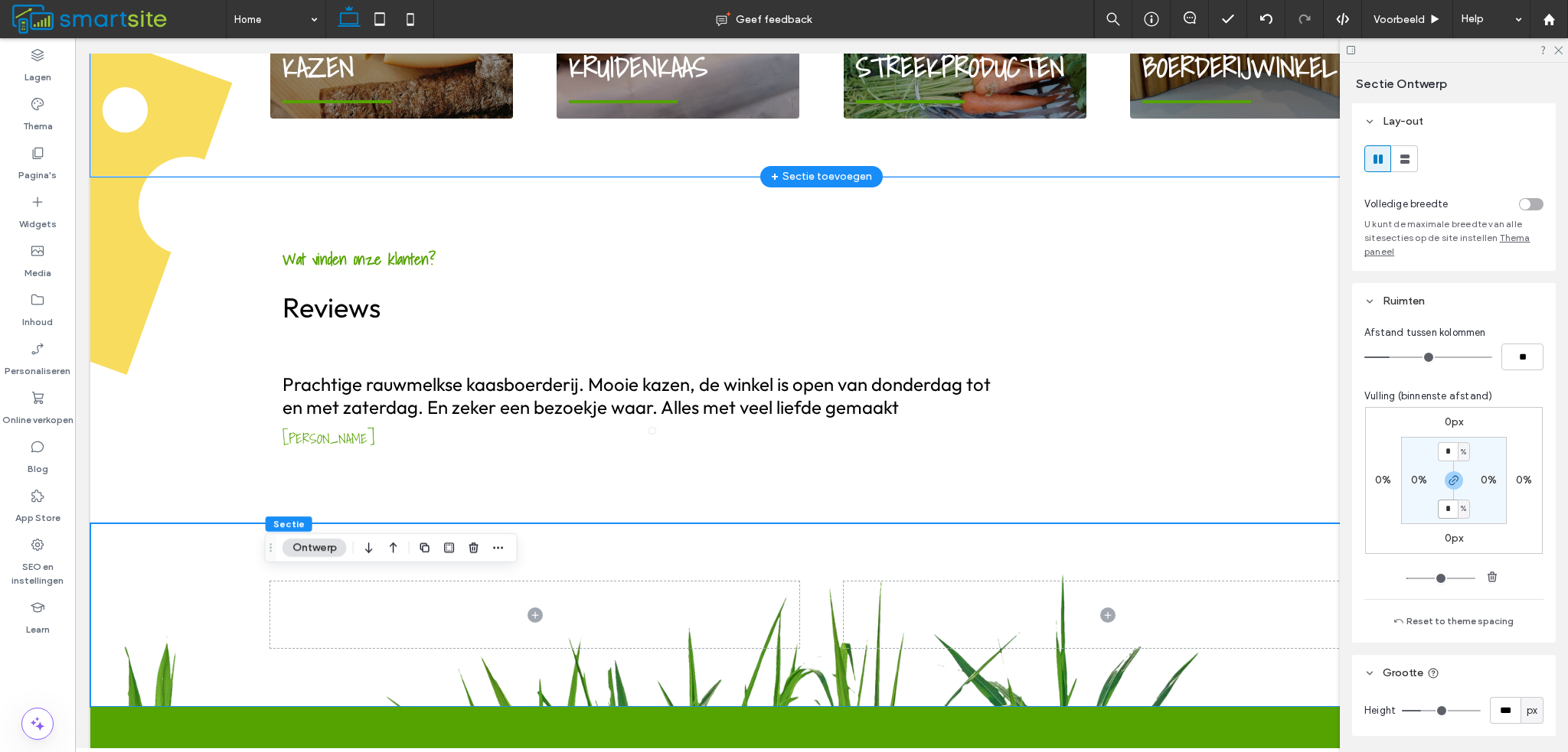
scroll to position [1611, 0]
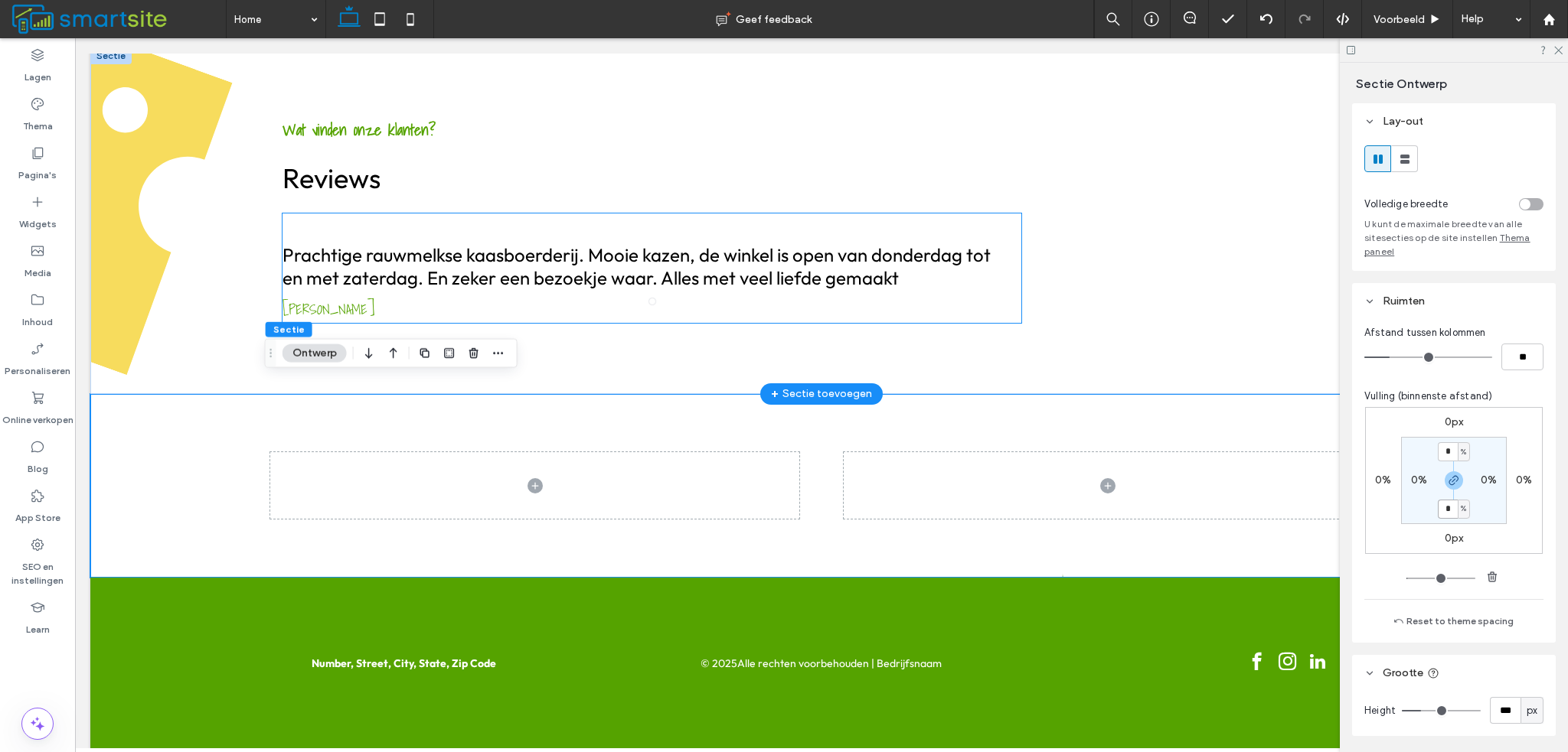
click at [677, 270] on h3 "Prachtige rauwmelkse kaasboerderij. Mooie kazen, de winkel is open van donderda…" at bounding box center [643, 266] width 720 height 46
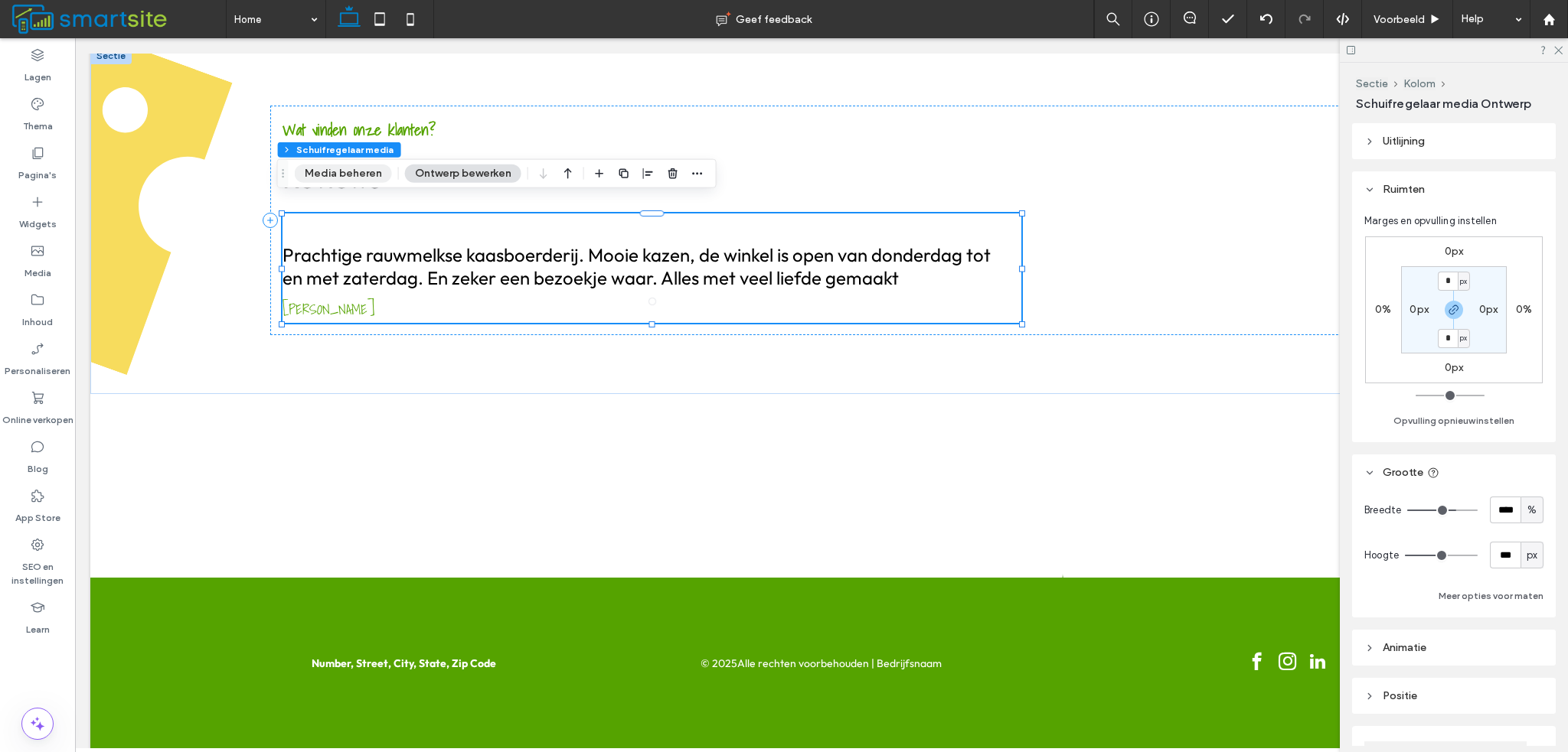
click at [328, 168] on button "Media beheren" at bounding box center [343, 173] width 97 height 18
